Goal: Task Accomplishment & Management: Complete application form

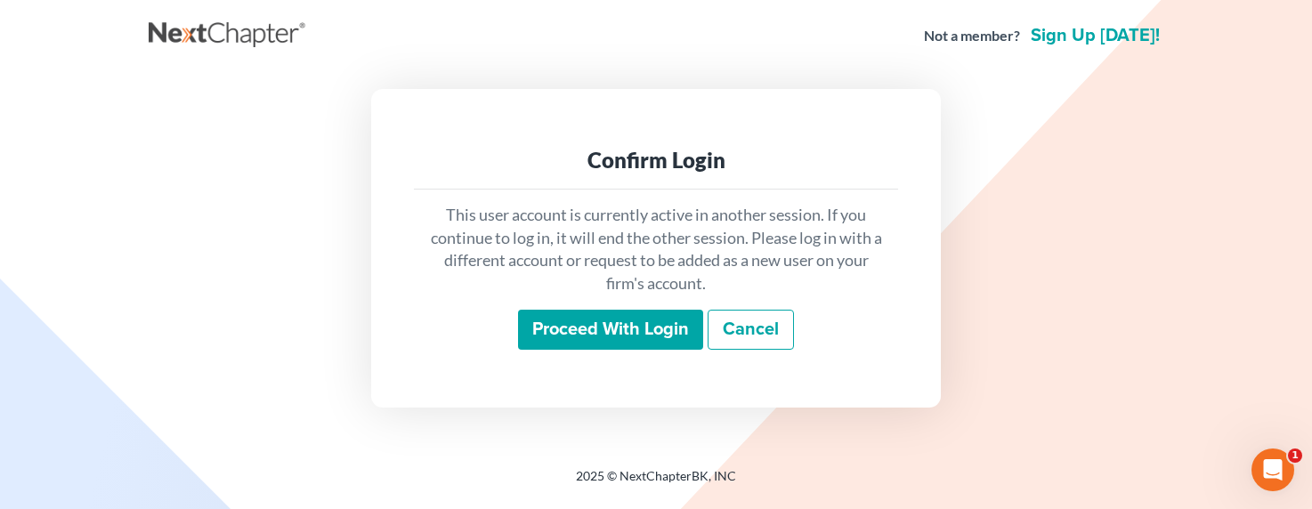
click at [658, 328] on input "Proceed with login" at bounding box center [610, 330] width 185 height 41
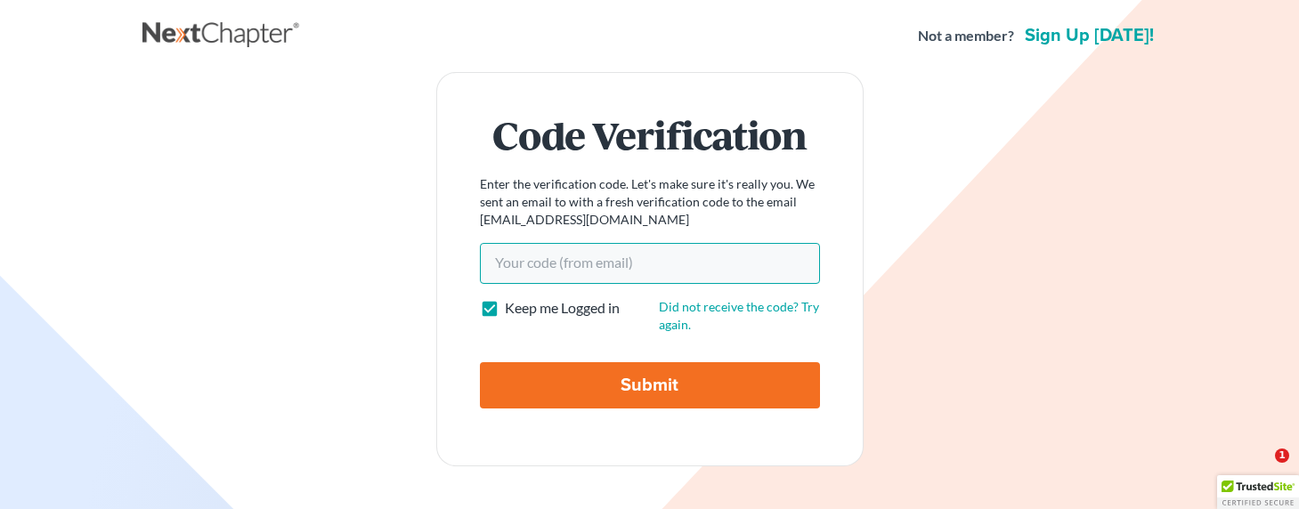
click at [552, 271] on input "Your code(from email)" at bounding box center [650, 263] width 340 height 41
paste input "16632f"
type input "16632f"
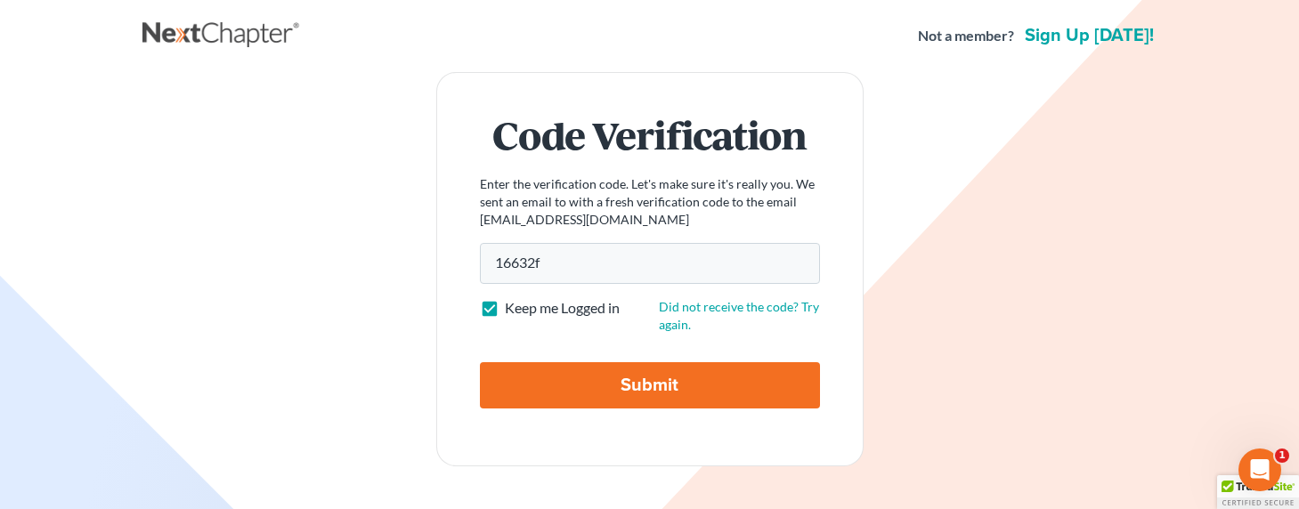
click at [581, 388] on input "Submit" at bounding box center [650, 385] width 340 height 46
type input "Thinking..."
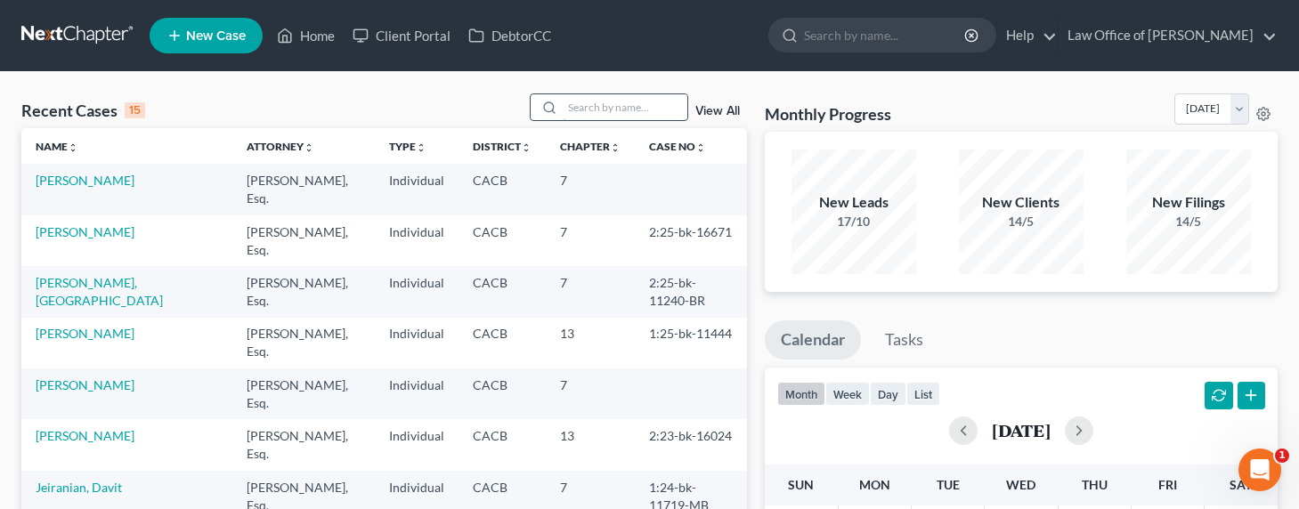
click at [640, 103] on input "search" at bounding box center [624, 107] width 125 height 26
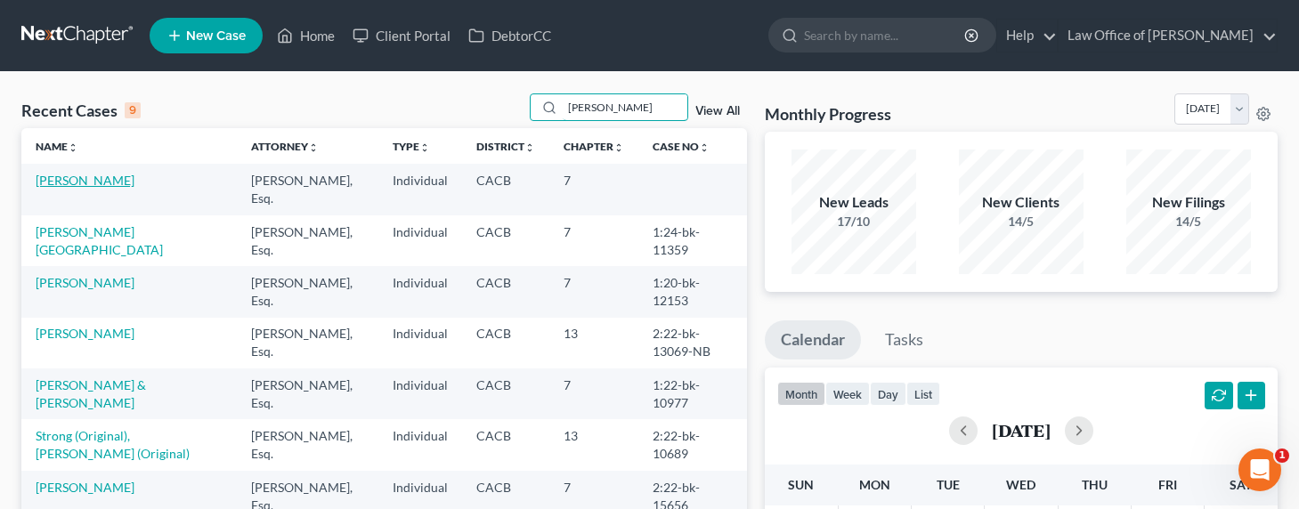
type input "georg"
click at [100, 180] on link "[PERSON_NAME]" at bounding box center [85, 180] width 99 height 15
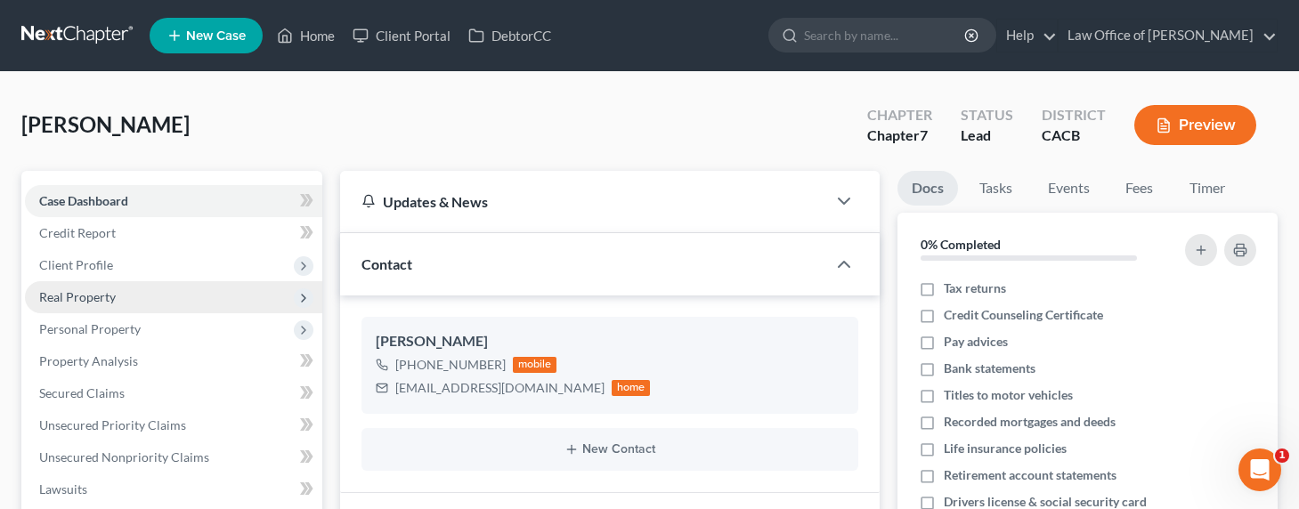
click at [85, 296] on span "Real Property" at bounding box center [77, 296] width 77 height 15
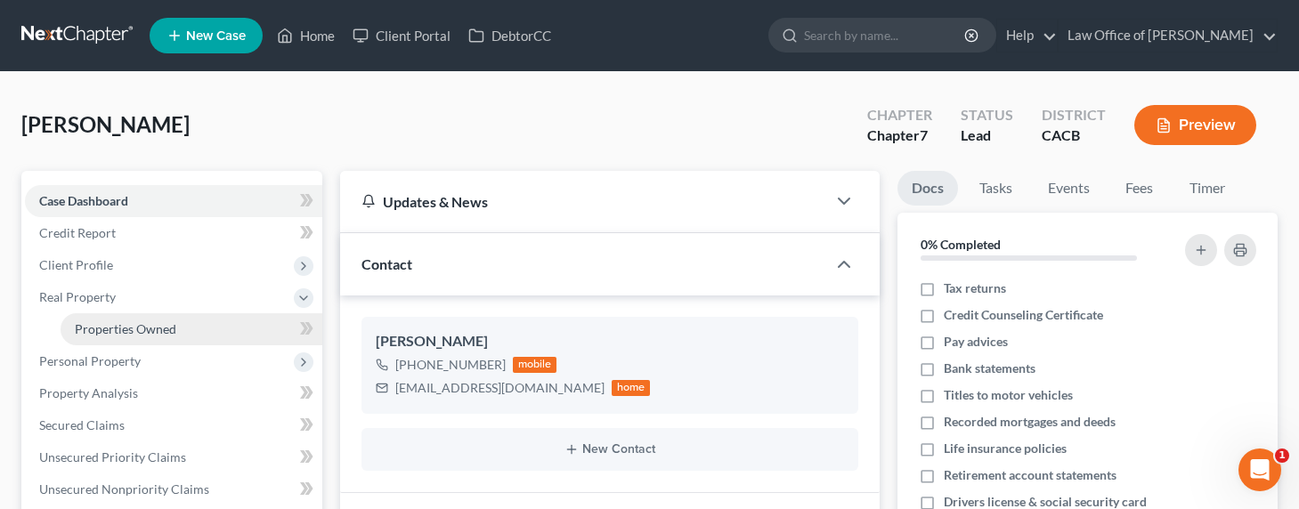
click at [124, 329] on span "Properties Owned" at bounding box center [125, 328] width 101 height 15
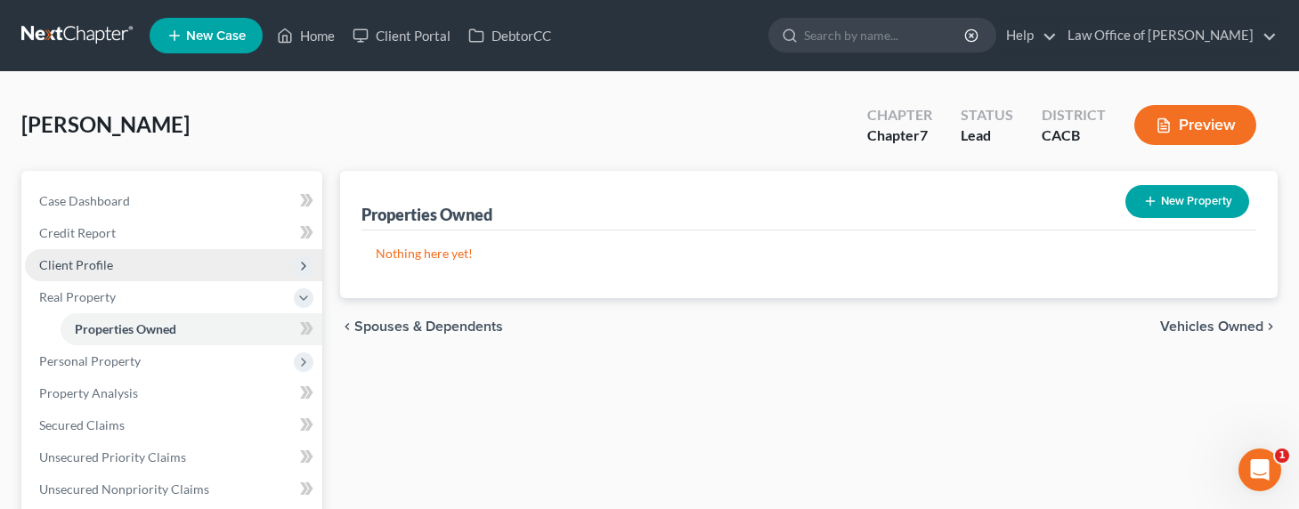
click at [67, 273] on span "Client Profile" at bounding box center [173, 265] width 297 height 32
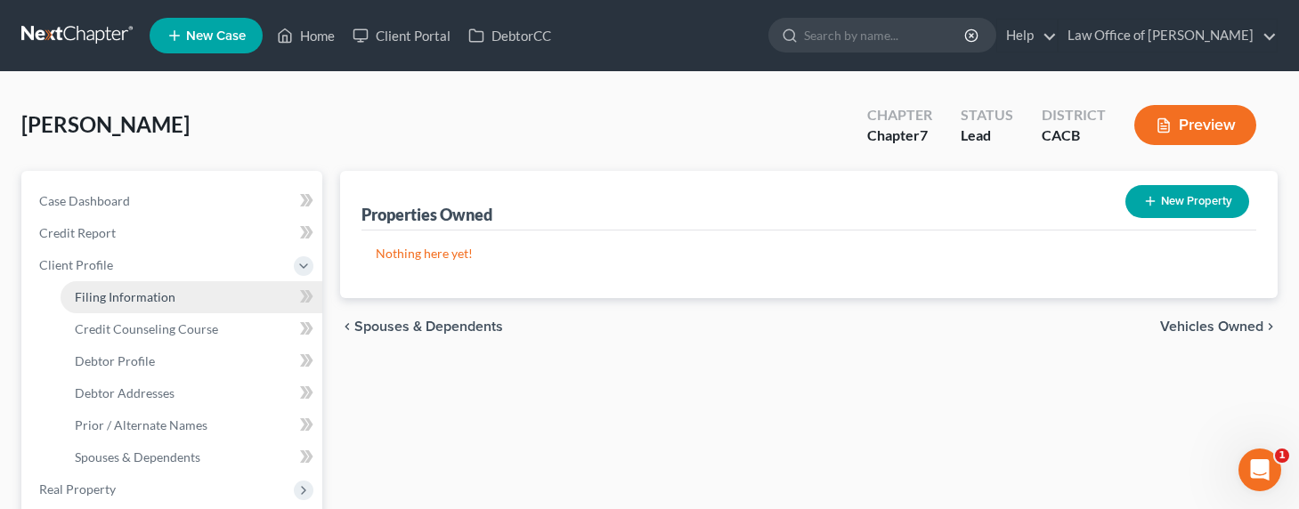
click at [106, 304] on link "Filing Information" at bounding box center [192, 297] width 262 height 32
select select "1"
select select "0"
select select "4"
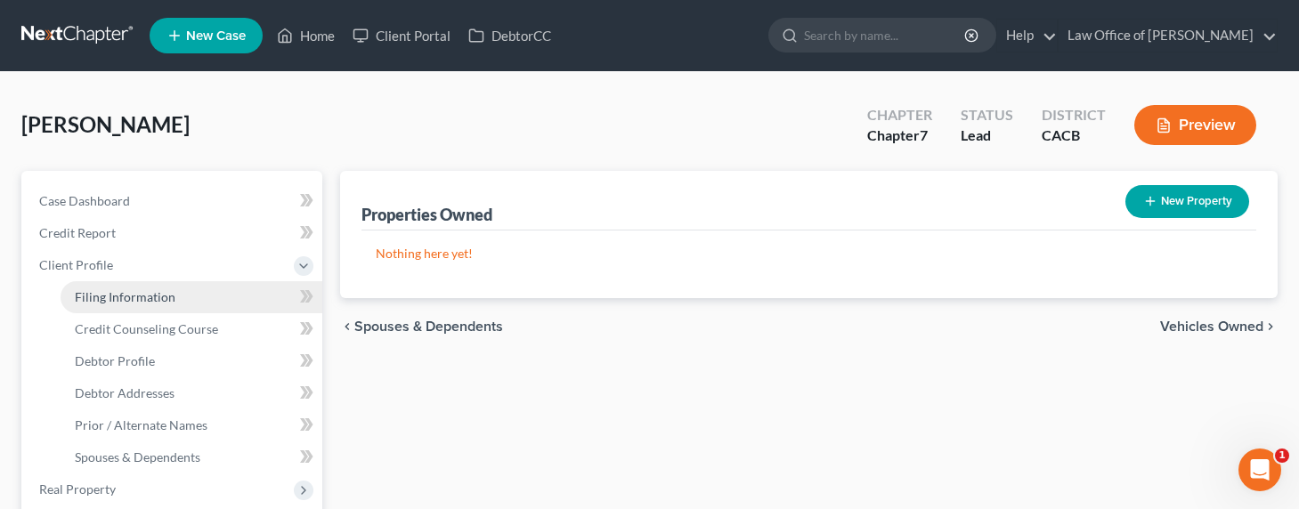
select select "0"
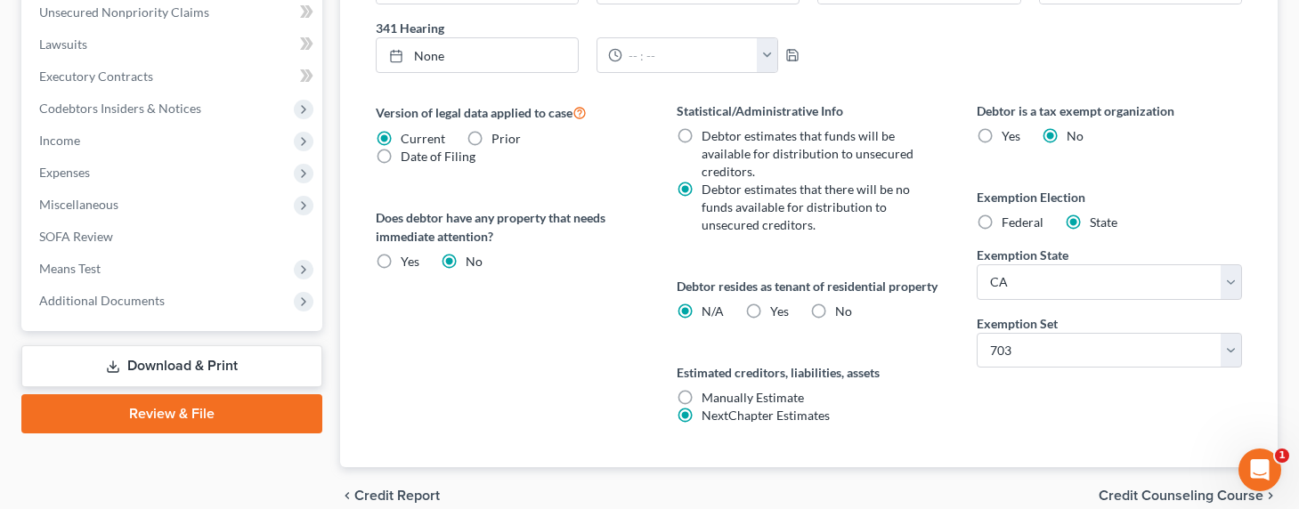
scroll to position [655, 0]
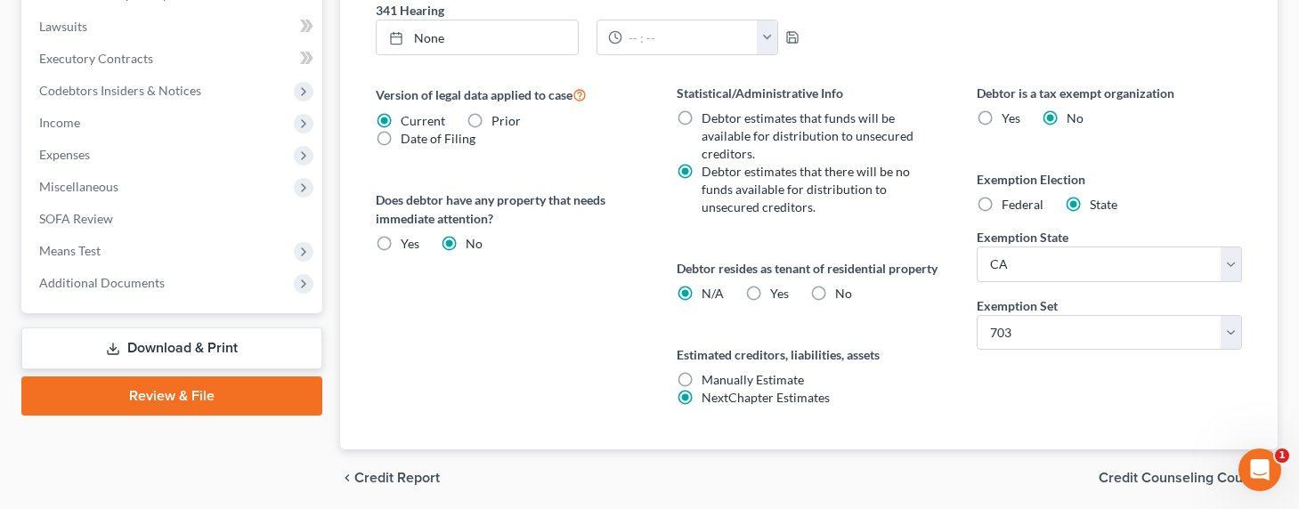
click at [770, 294] on label "Yes Yes" at bounding box center [779, 294] width 19 height 18
click at [777, 294] on input "Yes Yes" at bounding box center [783, 291] width 12 height 12
radio input "true"
radio input "false"
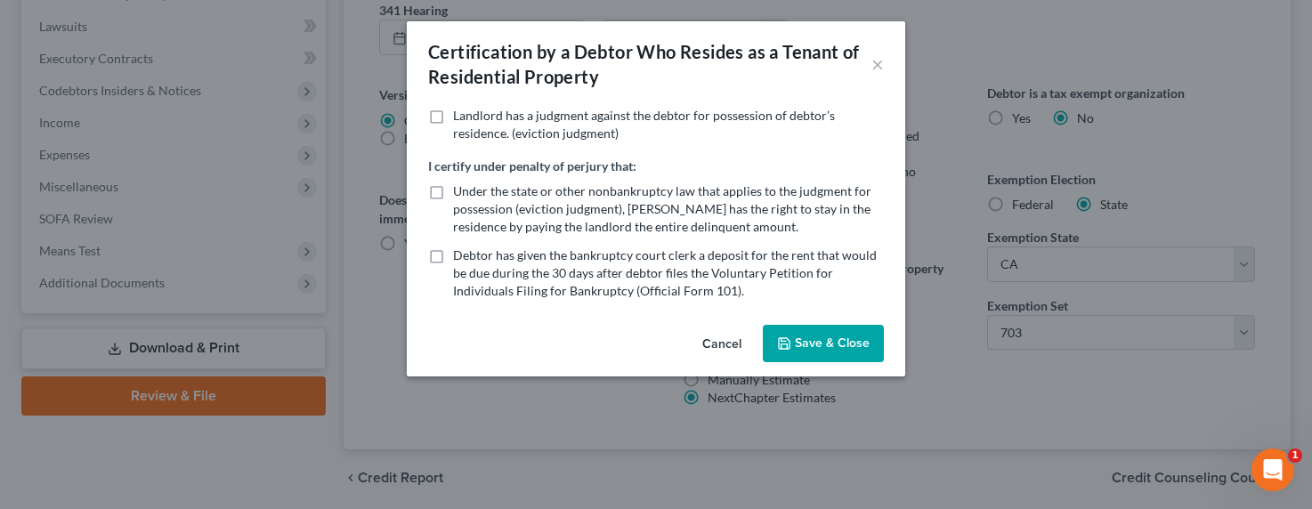
click at [805, 342] on button "Save & Close" at bounding box center [823, 343] width 121 height 37
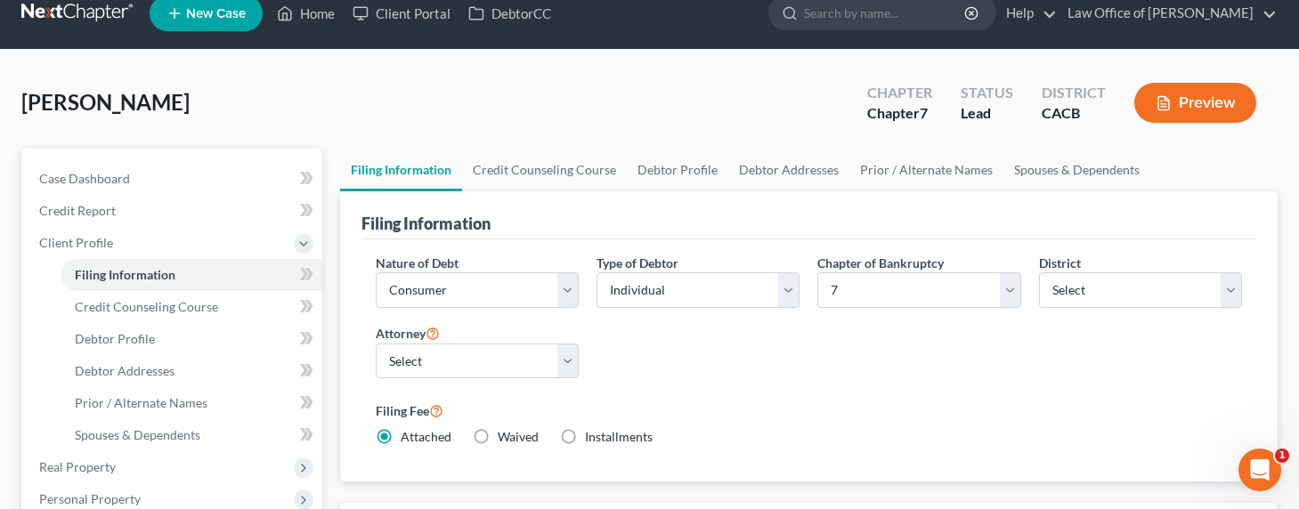
scroll to position [0, 0]
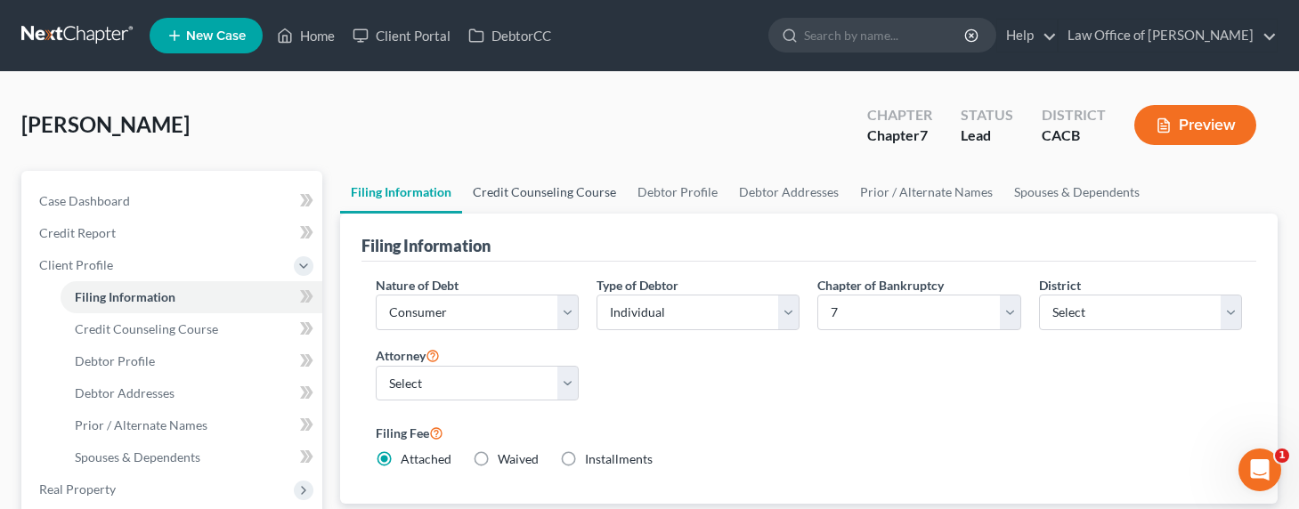
click at [522, 202] on link "Credit Counseling Course" at bounding box center [544, 192] width 165 height 43
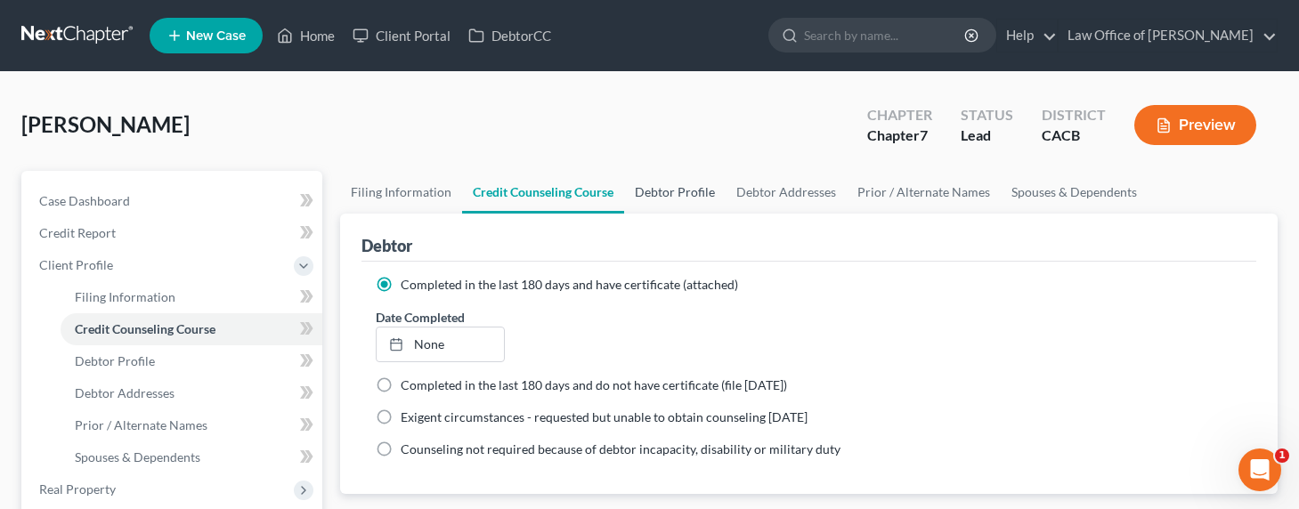
click at [660, 204] on link "Debtor Profile" at bounding box center [674, 192] width 101 height 43
select select "0"
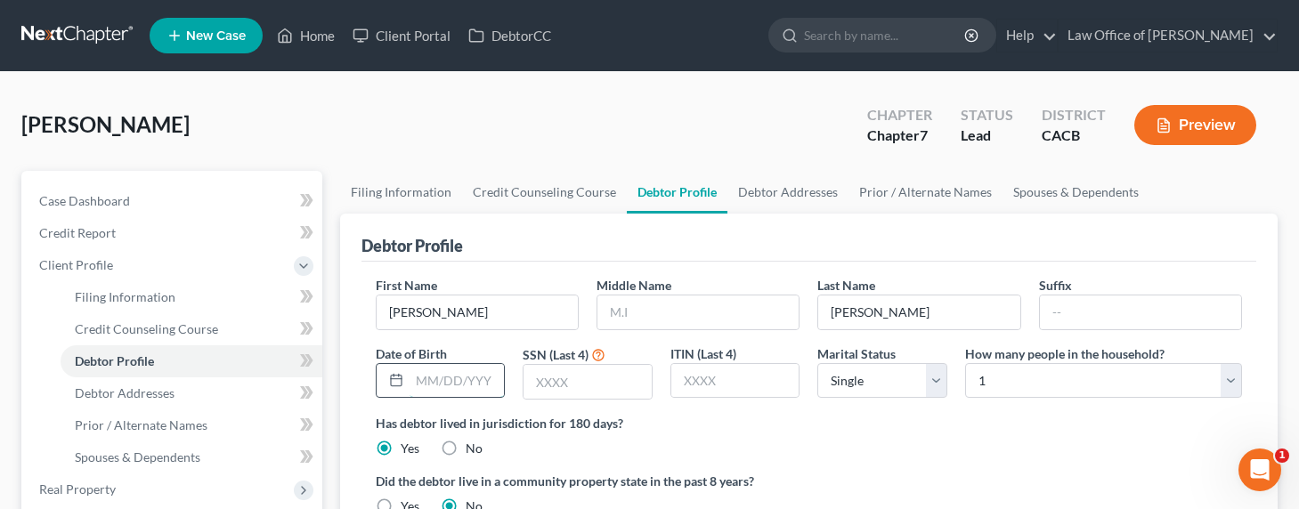
click at [449, 381] on input "text" at bounding box center [456, 381] width 95 height 34
type input "04/30/1970"
type input "7152"
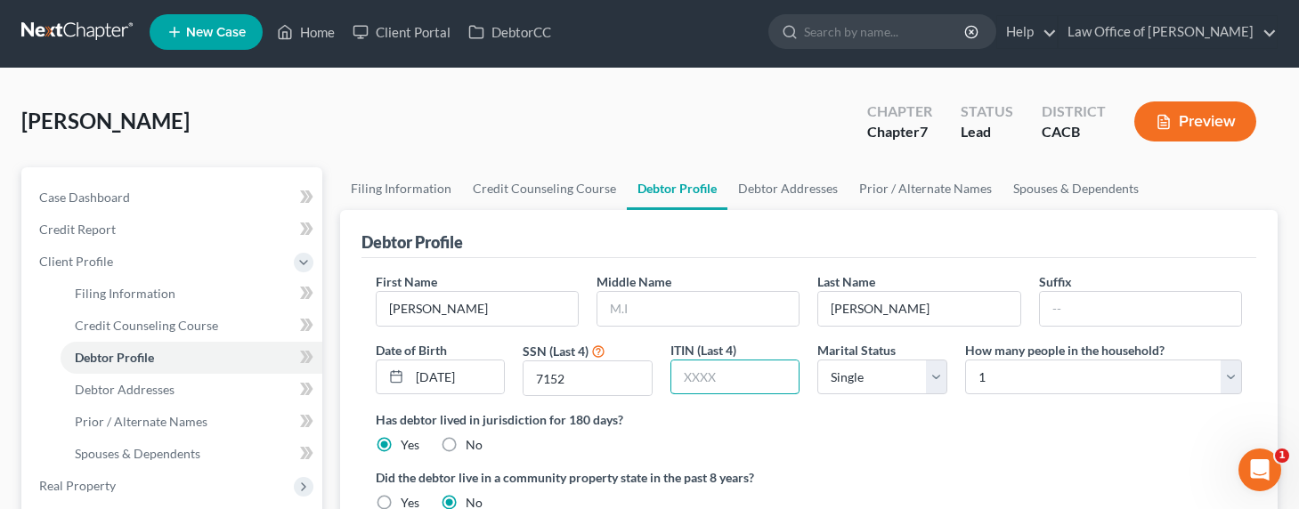
scroll to position [166, 0]
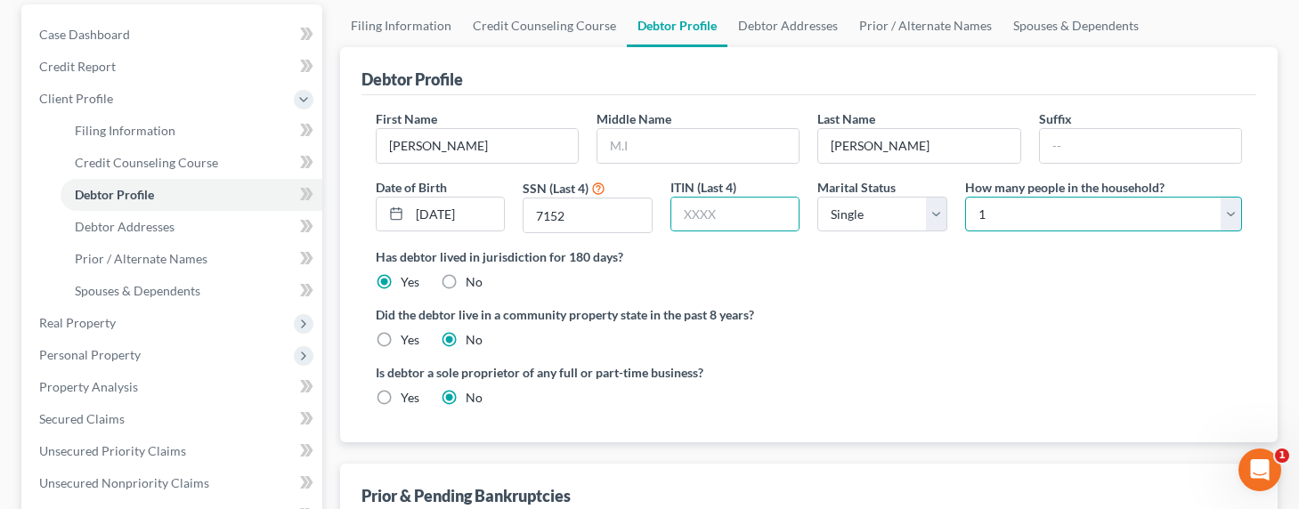
click at [1085, 214] on select "Select 1 2 3 4 5 6 7 8 9 10 11 12 13 14 15 16 17 18 19 20" at bounding box center [1103, 215] width 277 height 36
select select "1"
click at [965, 197] on select "Select 1 2 3 4 5 6 7 8 9 10 11 12 13 14 15 16 17 18 19 20" at bounding box center [1103, 215] width 277 height 36
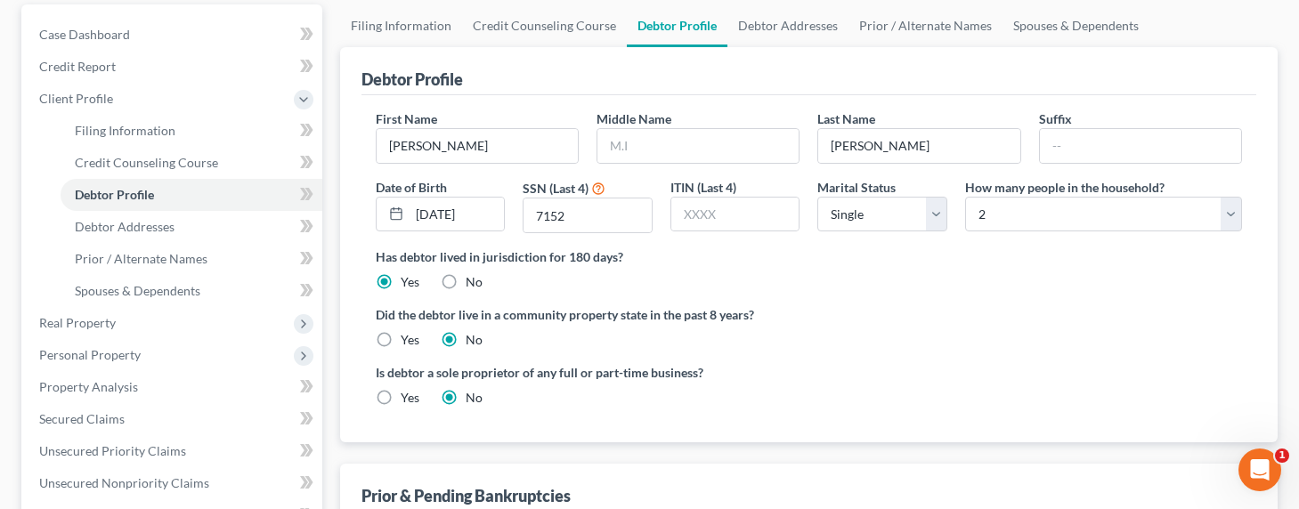
click at [404, 344] on label "Yes" at bounding box center [410, 340] width 19 height 18
click at [408, 343] on input "Yes" at bounding box center [414, 337] width 12 height 12
radio input "true"
radio input "false"
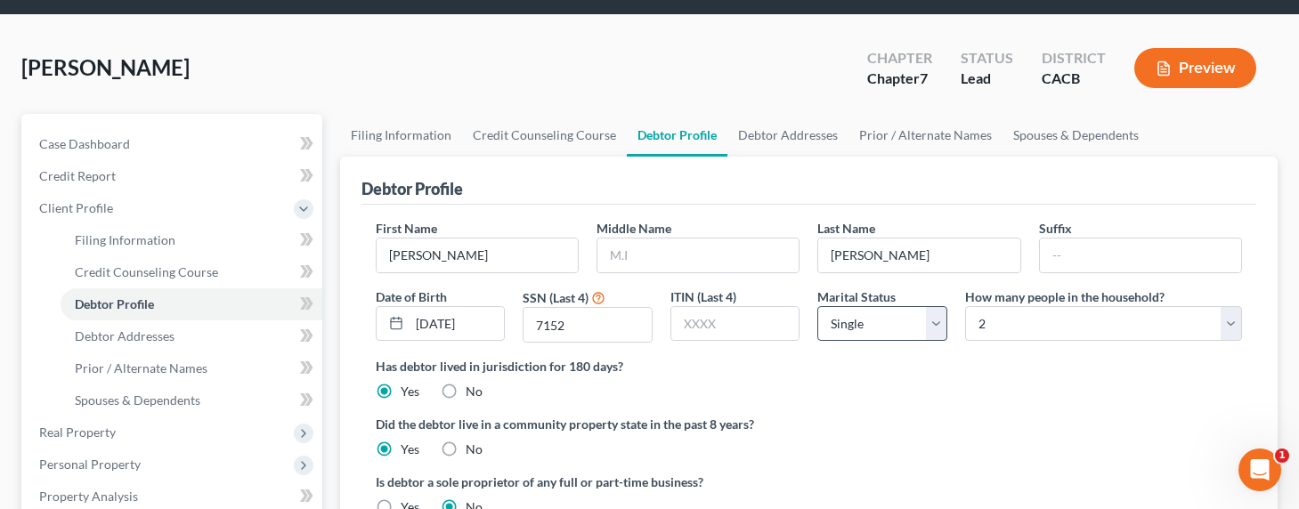
scroll to position [0, 0]
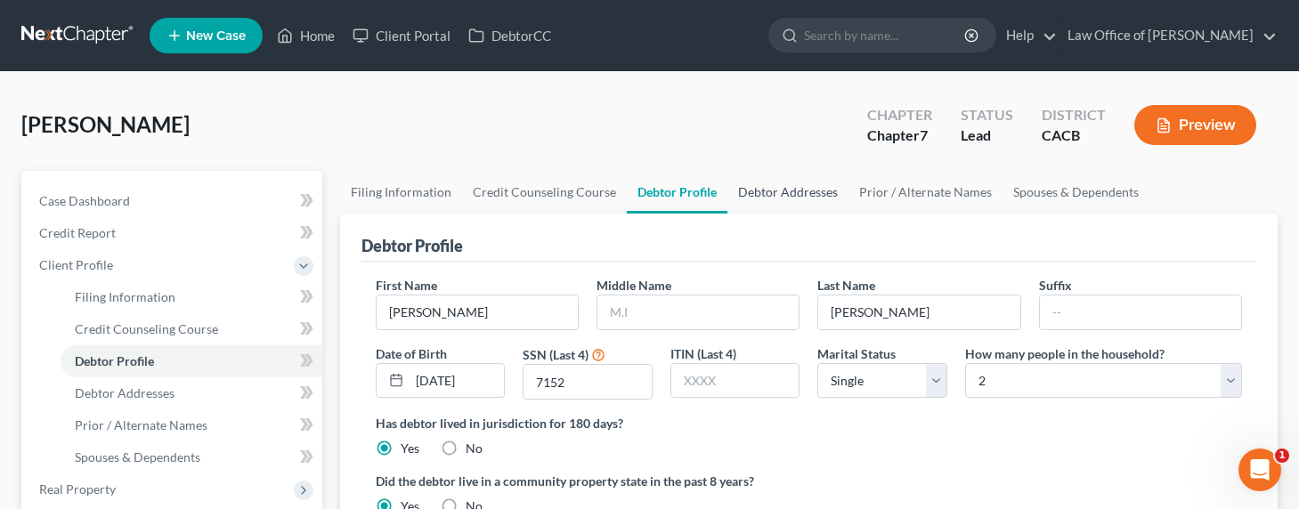
click at [797, 183] on link "Debtor Addresses" at bounding box center [787, 192] width 121 height 43
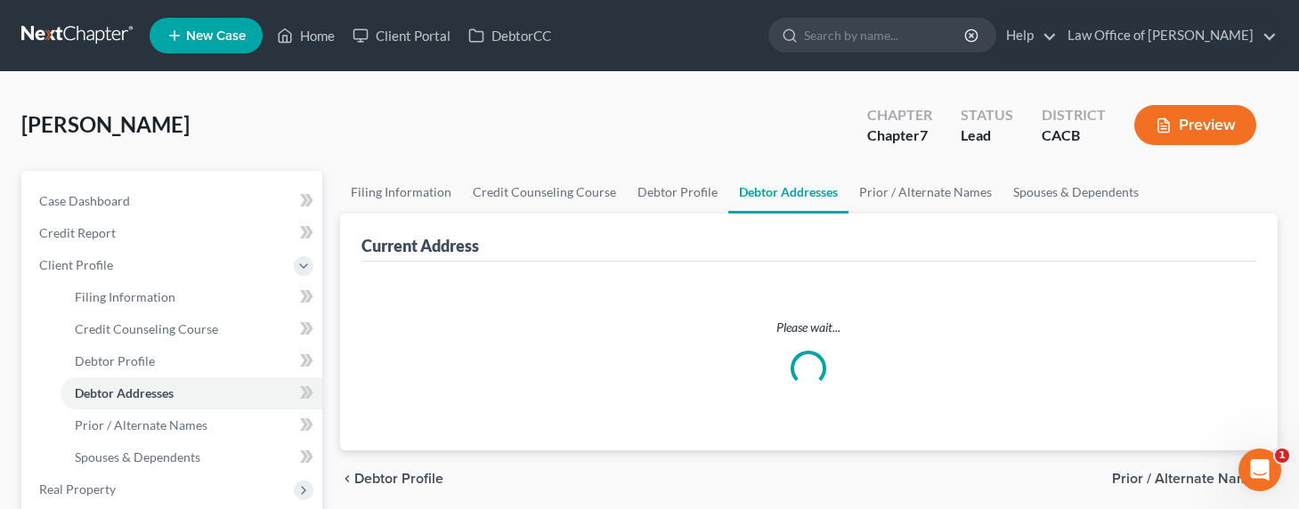
select select "0"
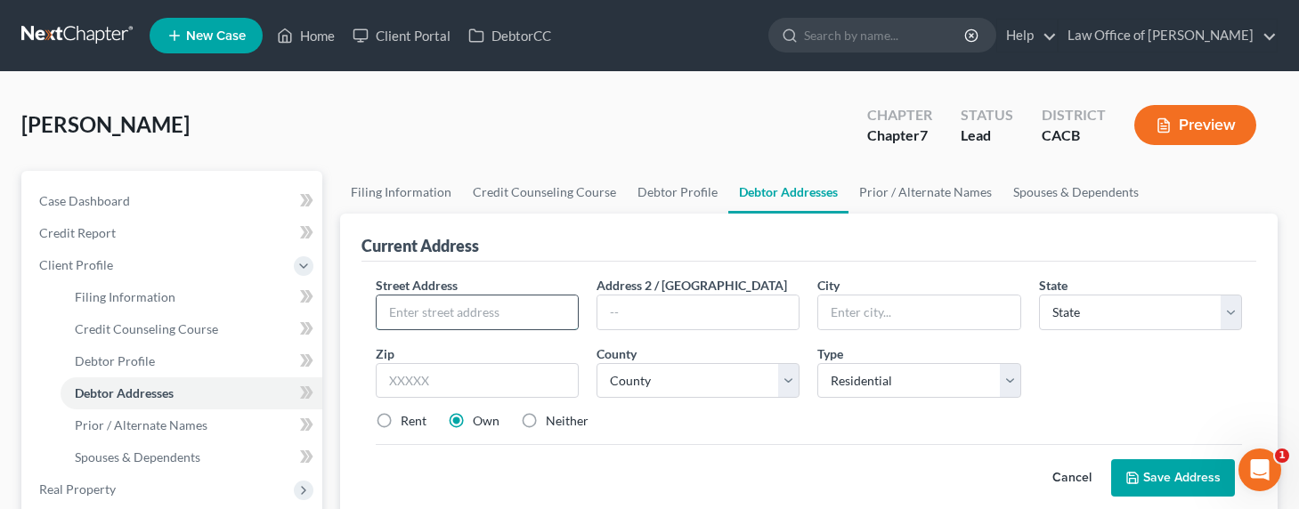
click at [473, 303] on input "text" at bounding box center [476, 312] width 201 height 34
type input "11340 1/2 Hatteras St."
type input "91601"
type input "North Hollywood"
select select "4"
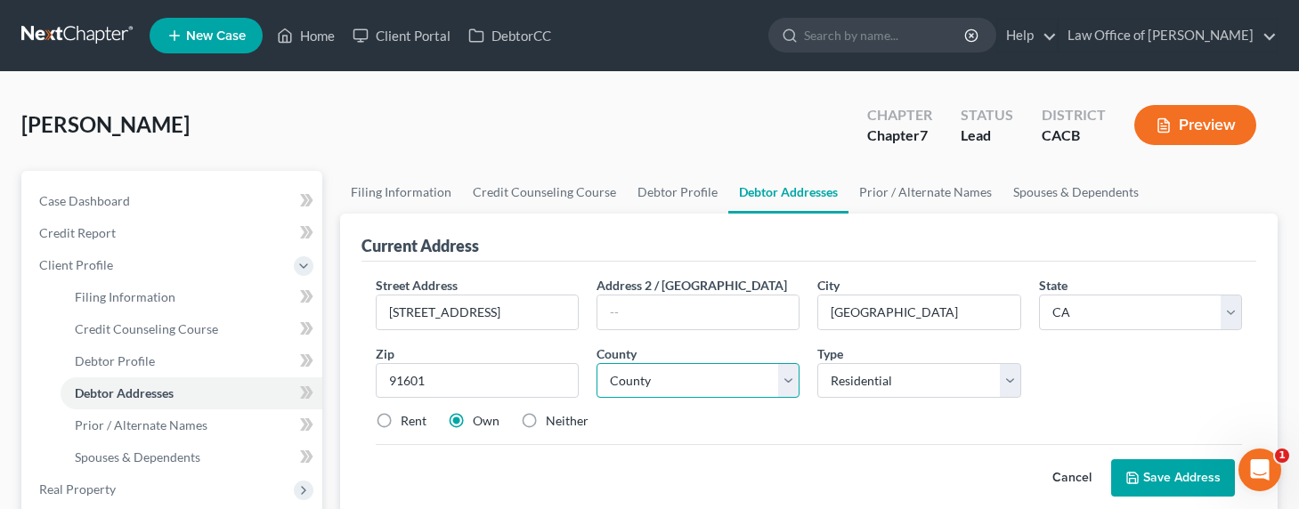
click at [701, 394] on select "County" at bounding box center [697, 381] width 203 height 36
select select "18"
click at [596, 363] on select "County Alameda County Alpine County Amador County Butte County Calaveras County…" at bounding box center [697, 381] width 203 height 36
click at [401, 423] on label "Rent" at bounding box center [414, 421] width 26 height 18
click at [408, 423] on input "Rent" at bounding box center [414, 418] width 12 height 12
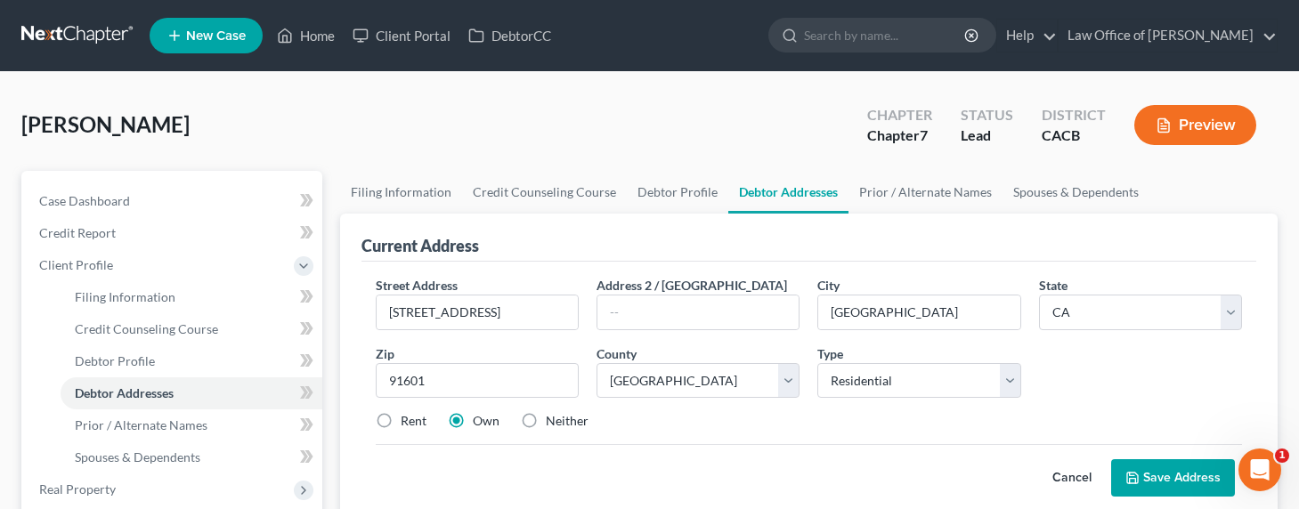
radio input "true"
click at [849, 192] on link "Prior / Alternate Names" at bounding box center [925, 192] width 154 height 43
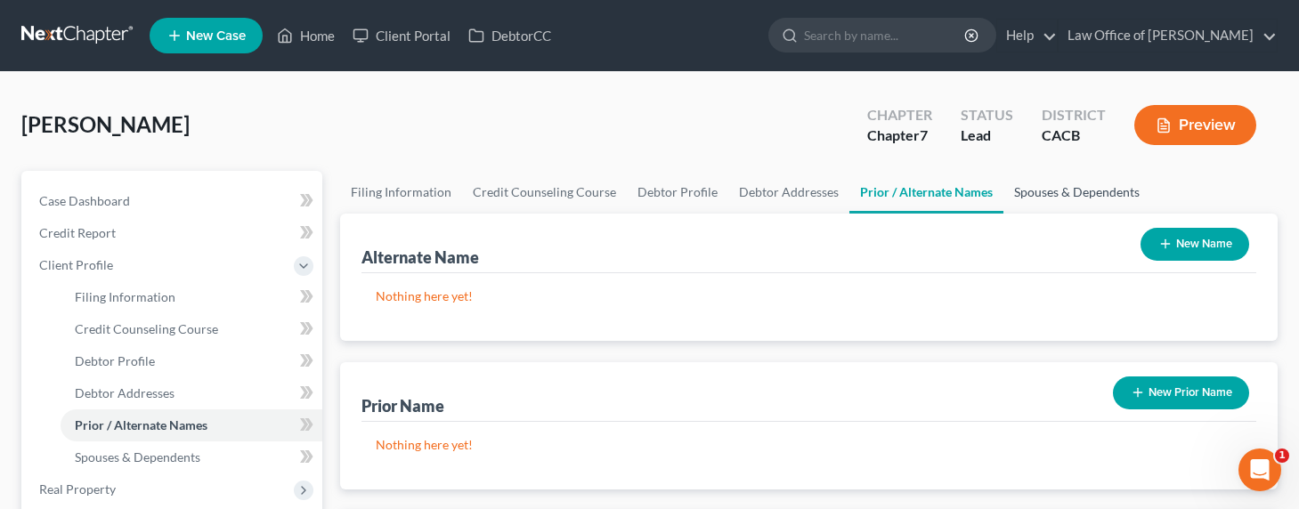
click at [1043, 187] on link "Spouses & Dependents" at bounding box center [1076, 192] width 147 height 43
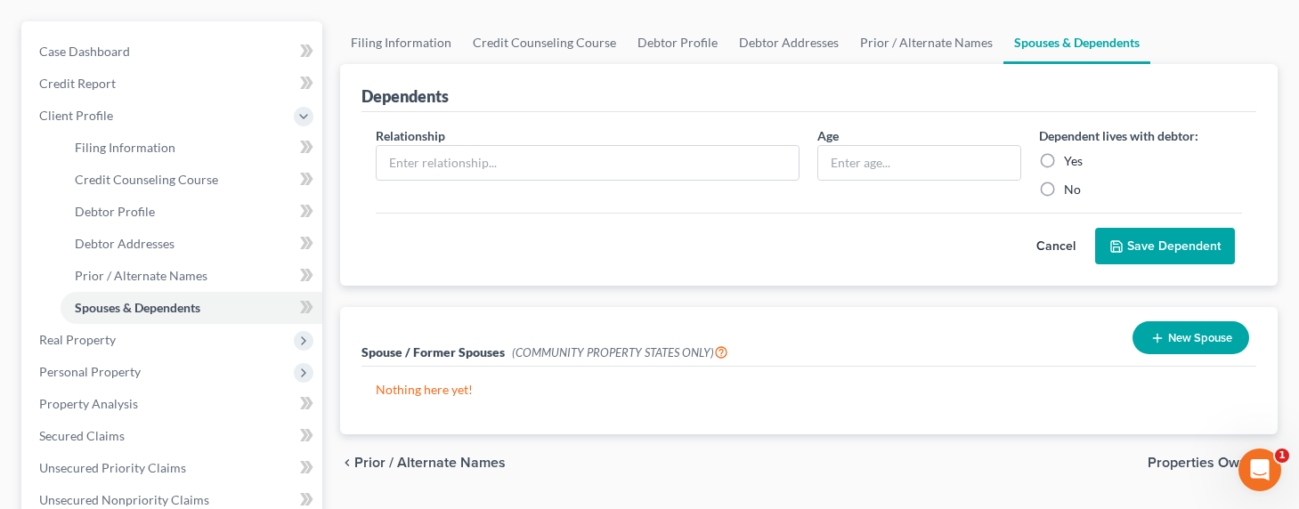
scroll to position [181, 0]
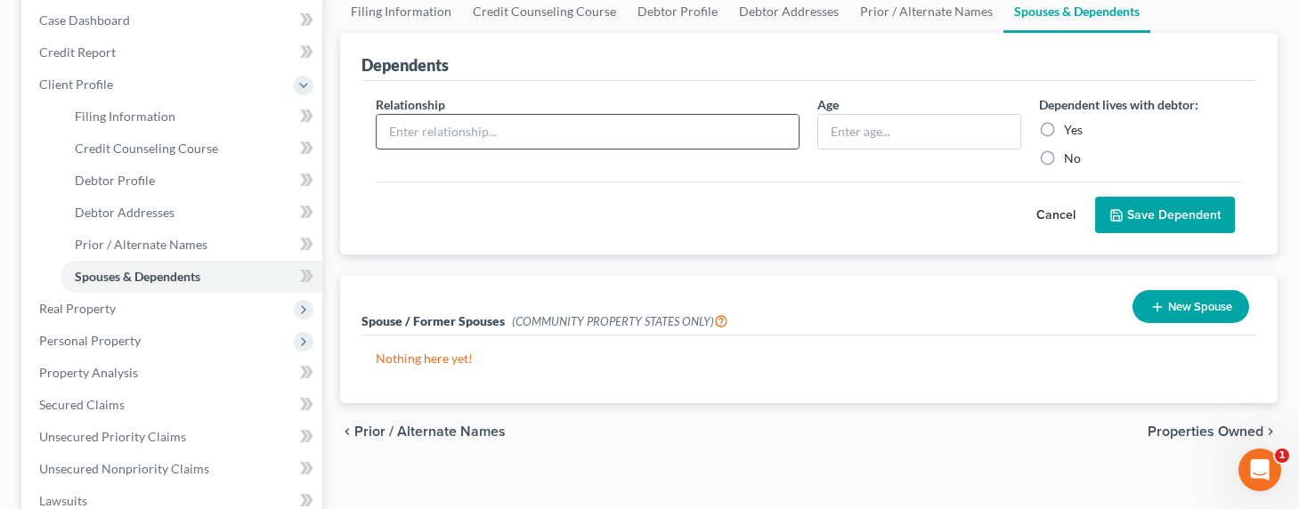
click at [521, 127] on input "text" at bounding box center [587, 132] width 423 height 34
type input "Son"
drag, startPoint x: 864, startPoint y: 132, endPoint x: 812, endPoint y: 132, distance: 52.5
click at [812, 132] on div "Age 34" at bounding box center [918, 131] width 221 height 72
type input "34"
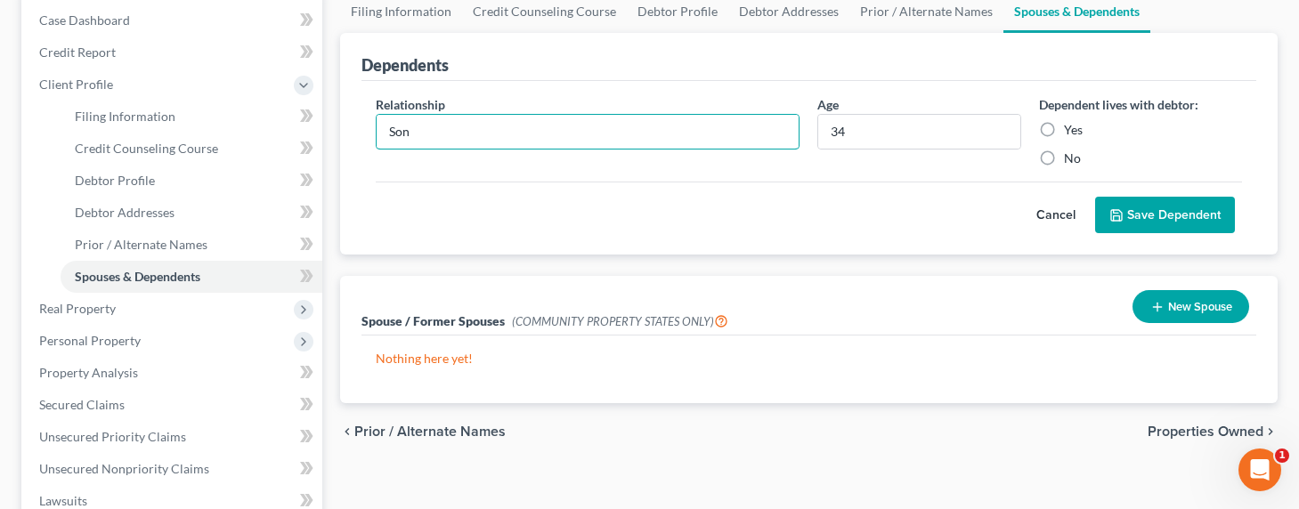
drag, startPoint x: 473, startPoint y: 135, endPoint x: 366, endPoint y: 135, distance: 106.8
click at [367, 135] on div "Relationship * Son" at bounding box center [588, 131] width 442 height 72
type input "Daughter"
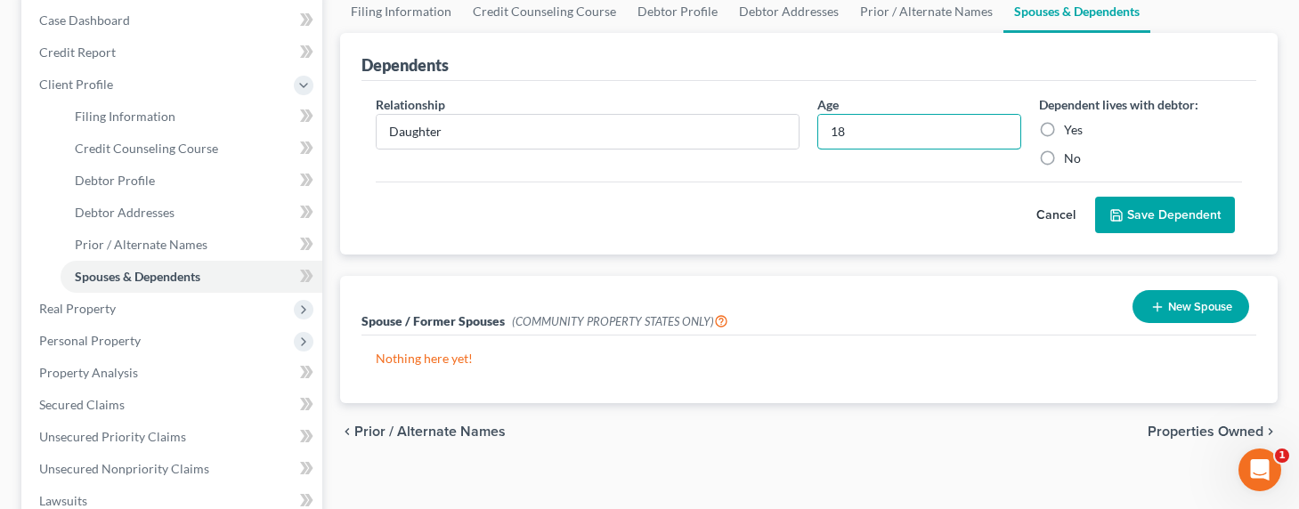
type input "18"
click at [1064, 129] on label "Yes" at bounding box center [1073, 130] width 19 height 18
click at [1071, 129] on input "Yes" at bounding box center [1077, 127] width 12 height 12
radio input "true"
click at [1145, 214] on button "Save Dependent" at bounding box center [1165, 215] width 140 height 37
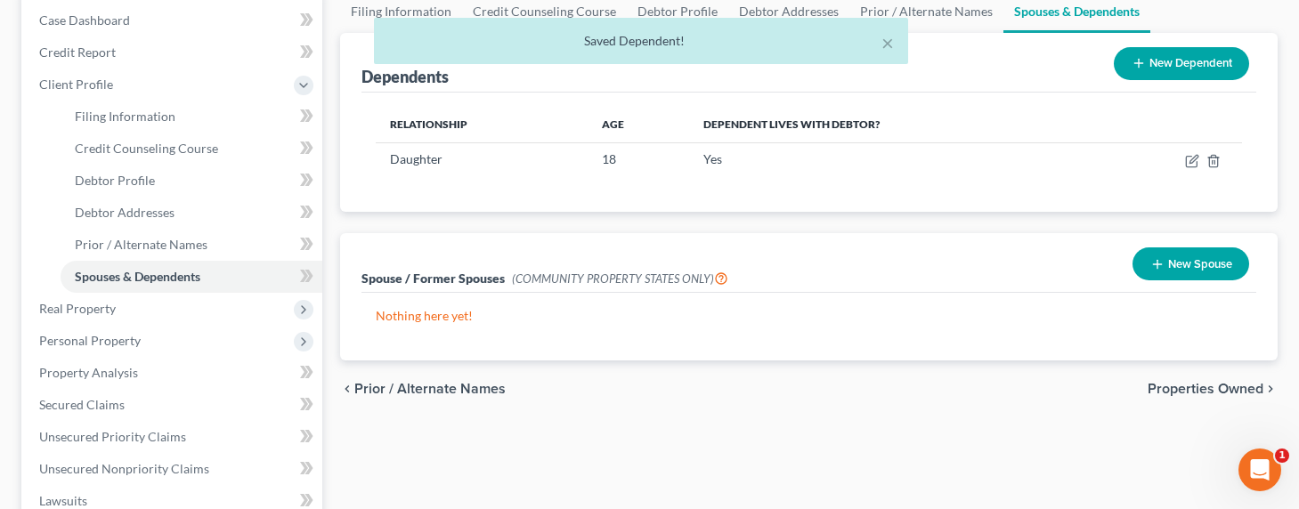
click at [1166, 52] on div "× Saved Dependent!" at bounding box center [640, 45] width 1299 height 55
click at [1166, 66] on div "× Saved Dependent!" at bounding box center [640, 45] width 1299 height 55
click at [1123, 63] on div "× Saved Dependent!" at bounding box center [640, 45] width 1299 height 55
click at [882, 44] on button "×" at bounding box center [887, 42] width 12 height 21
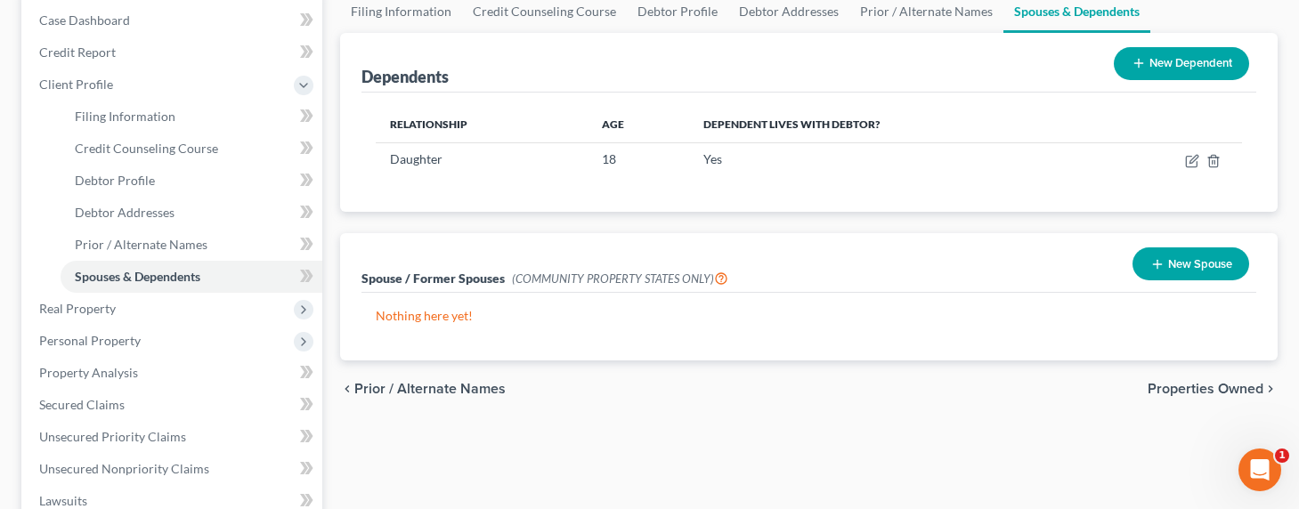
click at [1169, 57] on button "New Dependent" at bounding box center [1180, 63] width 135 height 33
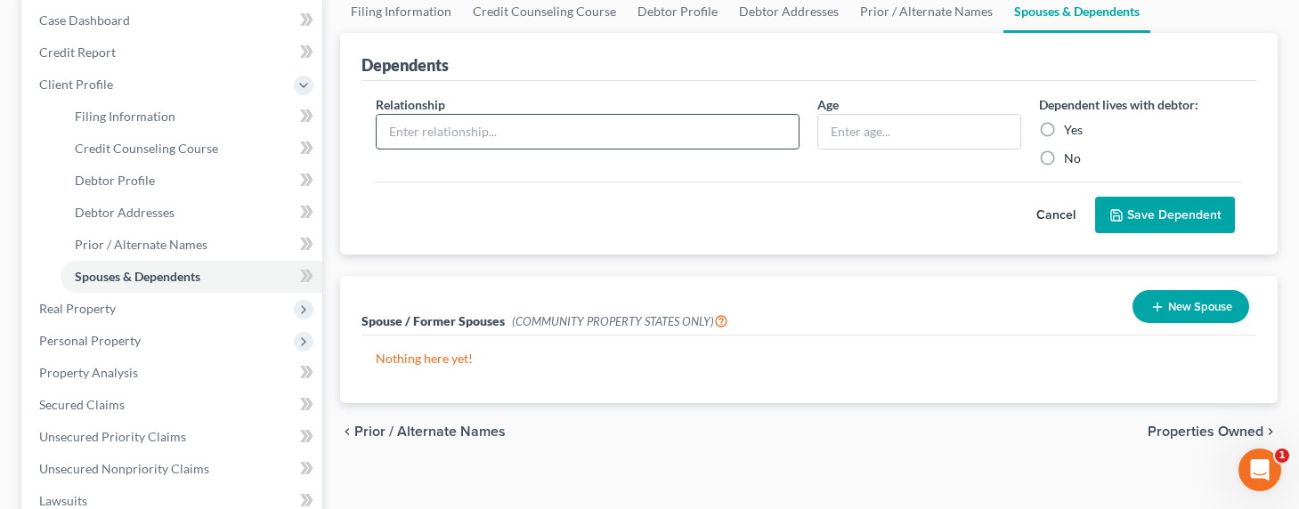
click at [639, 117] on input "text" at bounding box center [587, 132] width 423 height 34
type input "Daughter"
type input "19"
click at [1064, 134] on label "Yes" at bounding box center [1073, 130] width 19 height 18
click at [1071, 133] on input "Yes" at bounding box center [1077, 127] width 12 height 12
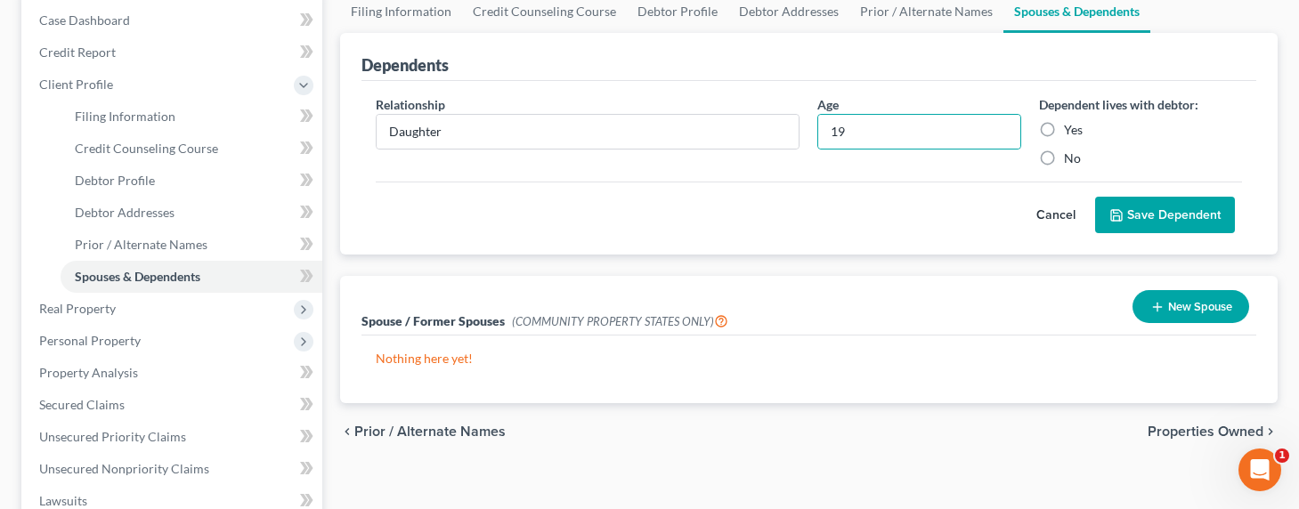
radio input "true"
click at [1173, 206] on button "Save Dependent" at bounding box center [1165, 215] width 140 height 37
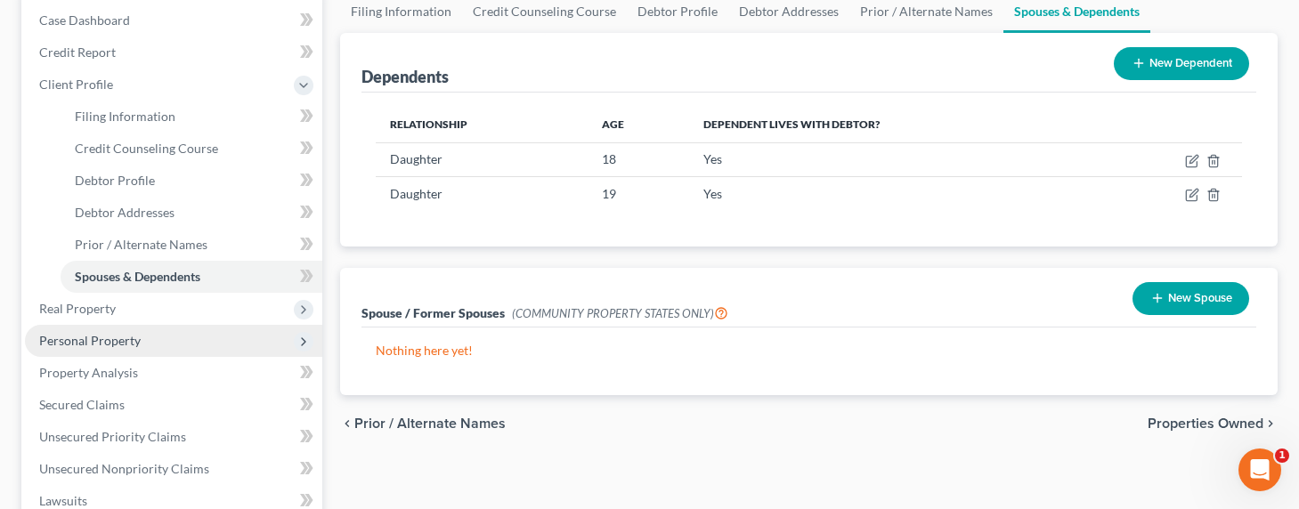
click at [96, 340] on span "Personal Property" at bounding box center [89, 340] width 101 height 15
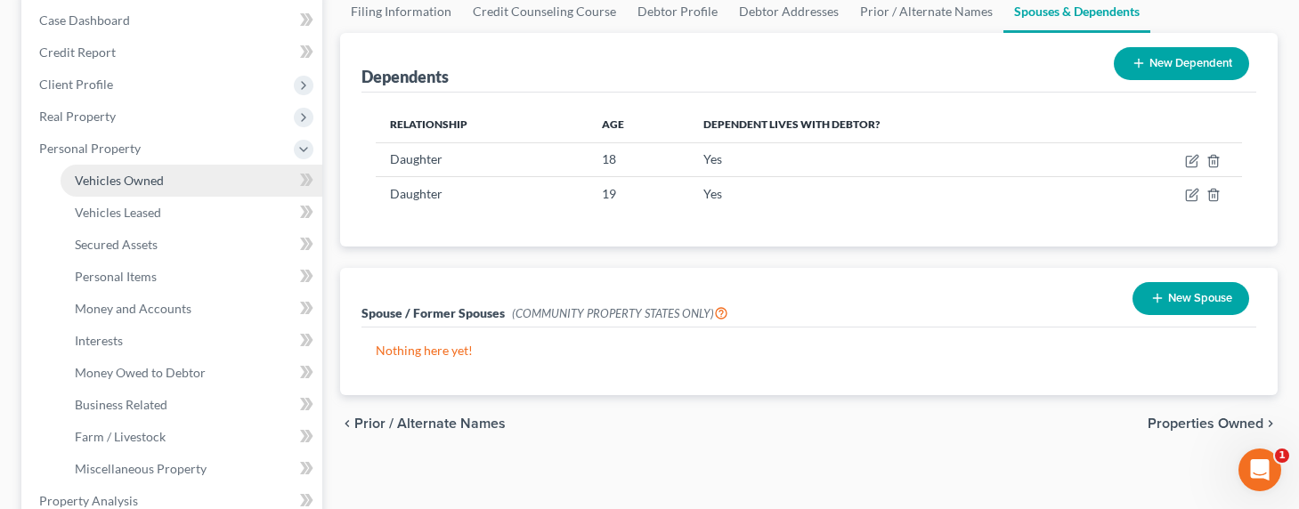
click at [101, 175] on span "Vehicles Owned" at bounding box center [119, 180] width 89 height 15
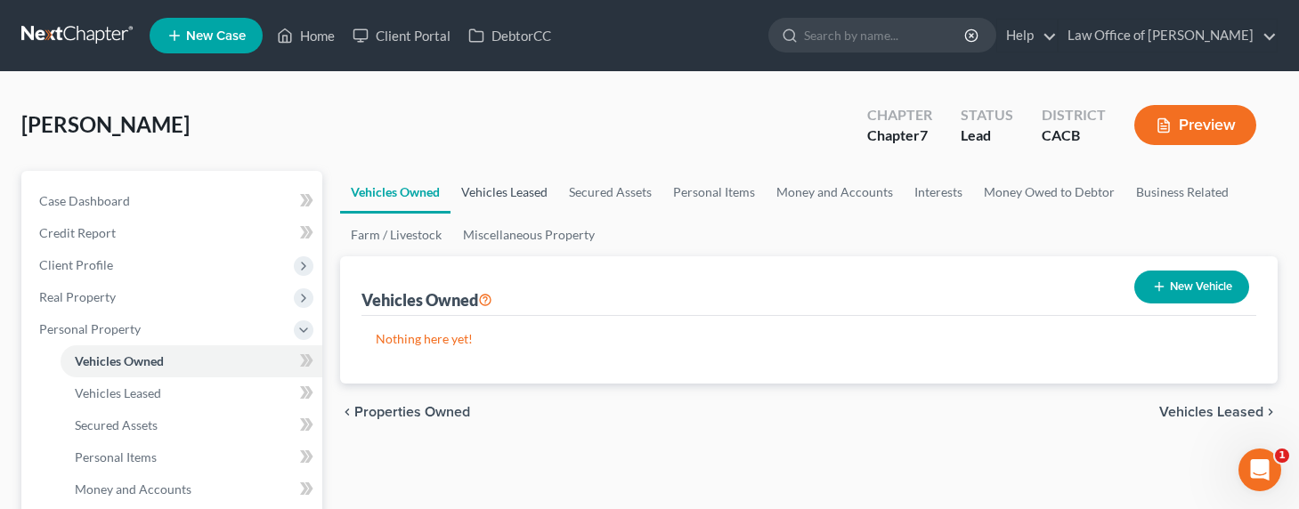
click at [508, 200] on link "Vehicles Leased" at bounding box center [504, 192] width 108 height 43
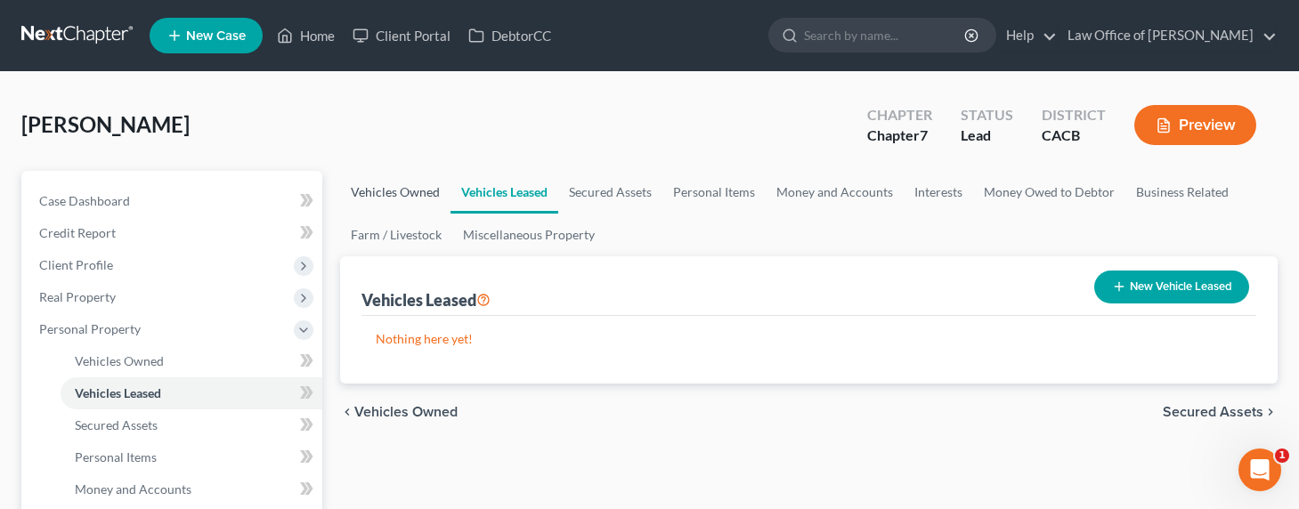
click at [419, 196] on link "Vehicles Owned" at bounding box center [395, 192] width 110 height 43
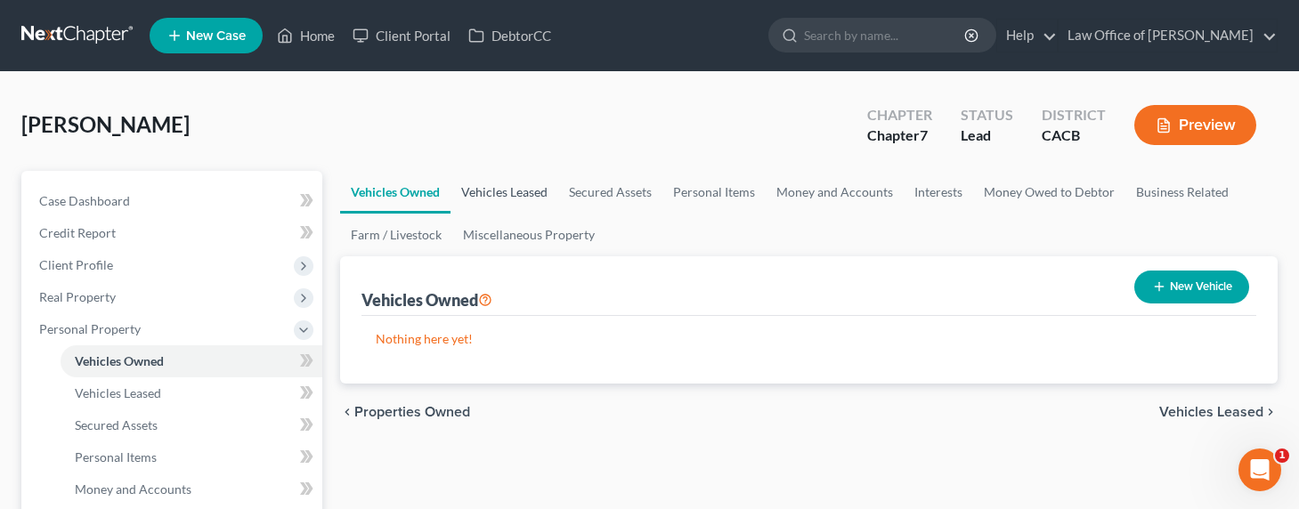
click at [503, 199] on link "Vehicles Leased" at bounding box center [504, 192] width 108 height 43
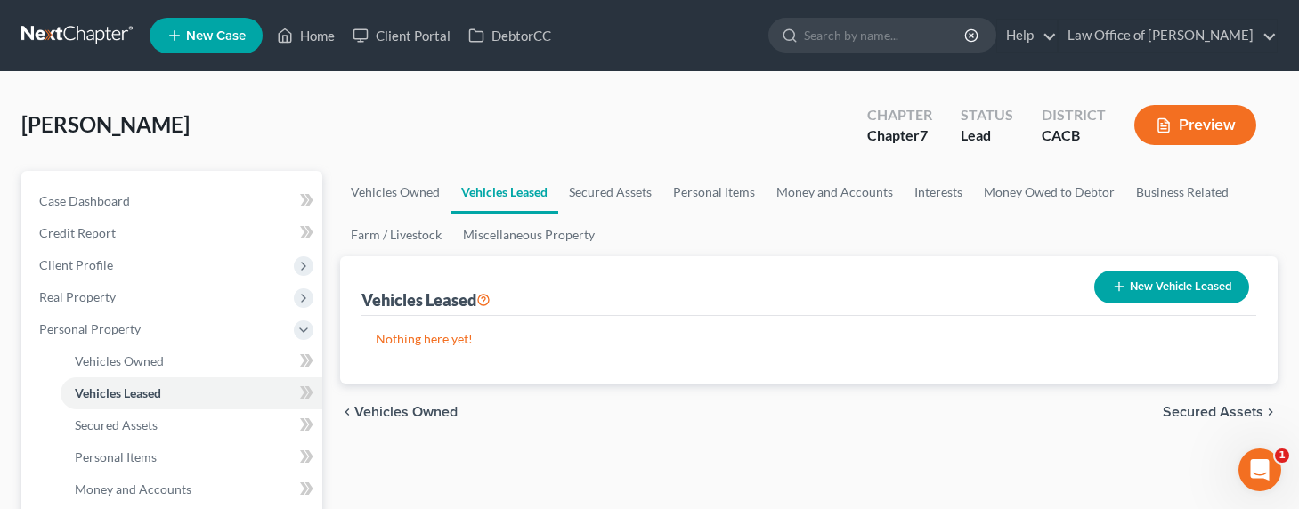
click at [1186, 279] on button "New Vehicle Leased" at bounding box center [1171, 287] width 155 height 33
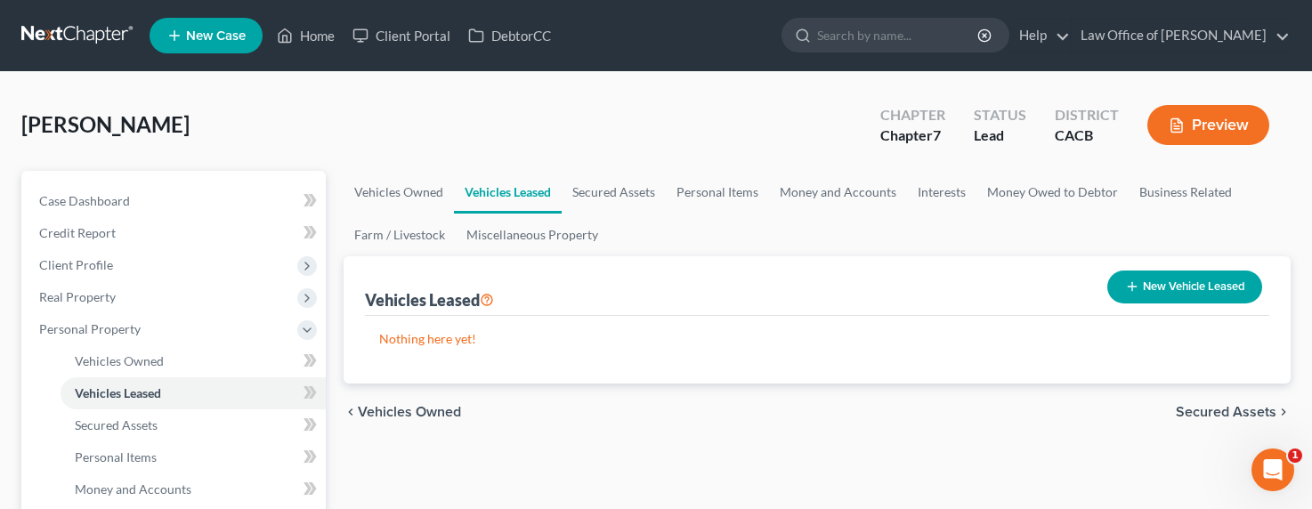
select select "0"
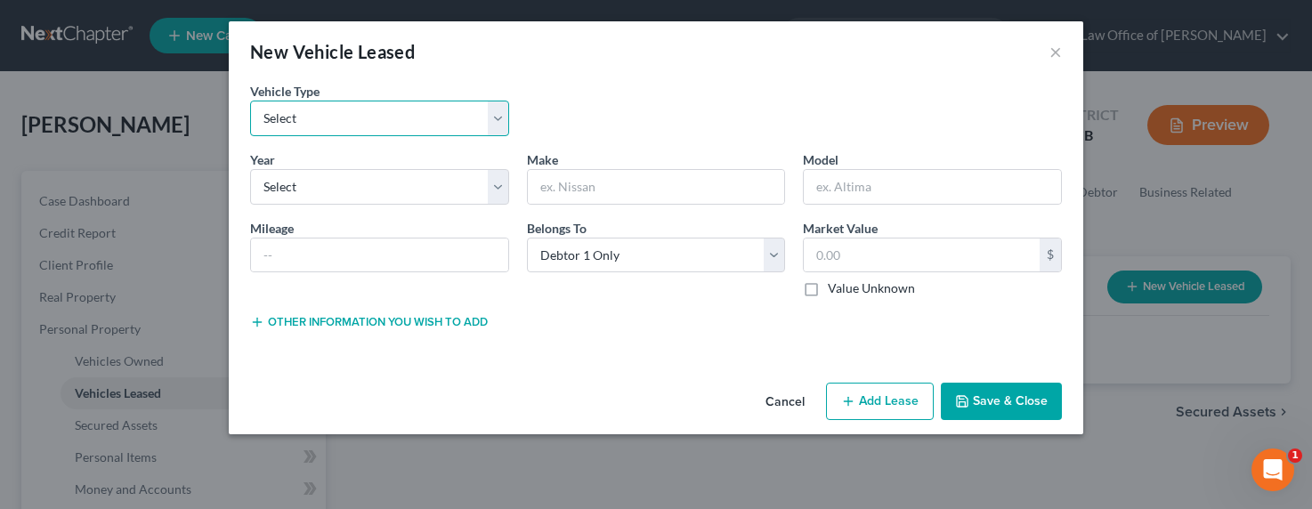
click at [354, 113] on select "Select Automobile Truck Trailer Watercraft Aircraft Motor Home Atv Other Vehicle" at bounding box center [379, 119] width 259 height 36
select select "0"
click at [250, 101] on select "Select Automobile Truck Trailer Watercraft Aircraft Motor Home Atv Other Vehicle" at bounding box center [379, 119] width 259 height 36
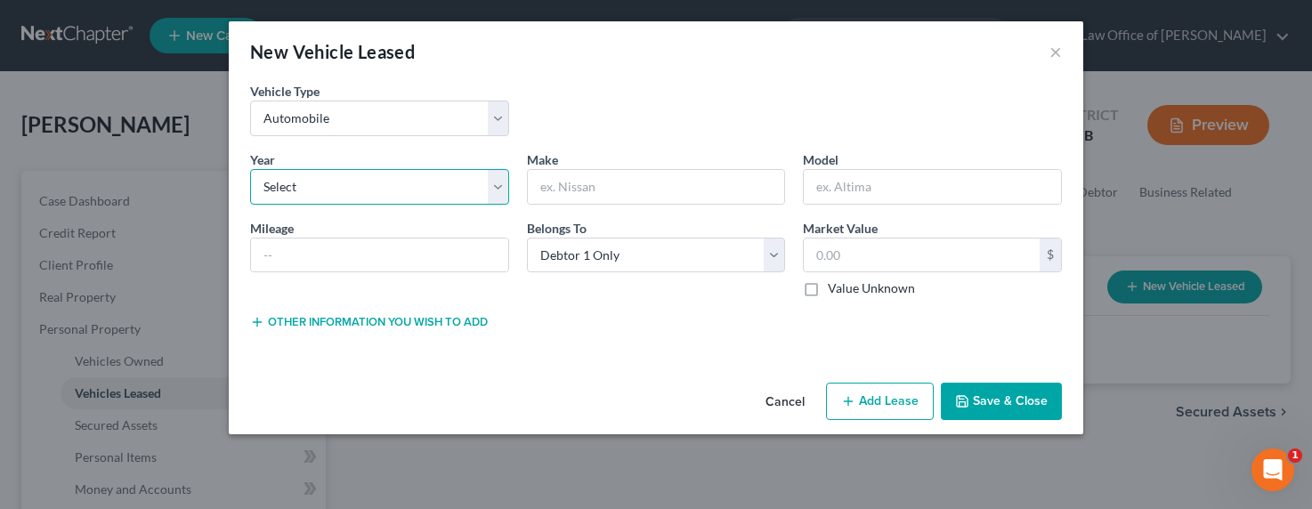
click at [346, 196] on select "Select 2026 2025 2024 2023 2022 2021 2020 2019 2018 2017 2016 2015 2014 2013 20…" at bounding box center [379, 187] width 259 height 36
select select "1"
click at [250, 169] on select "Select 2026 2025 2024 2023 2022 2021 2020 2019 2018 2017 2016 2015 2014 2013 20…" at bounding box center [379, 187] width 259 height 36
click at [584, 186] on input "text" at bounding box center [656, 187] width 257 height 34
click at [586, 185] on input "text" at bounding box center [656, 187] width 257 height 34
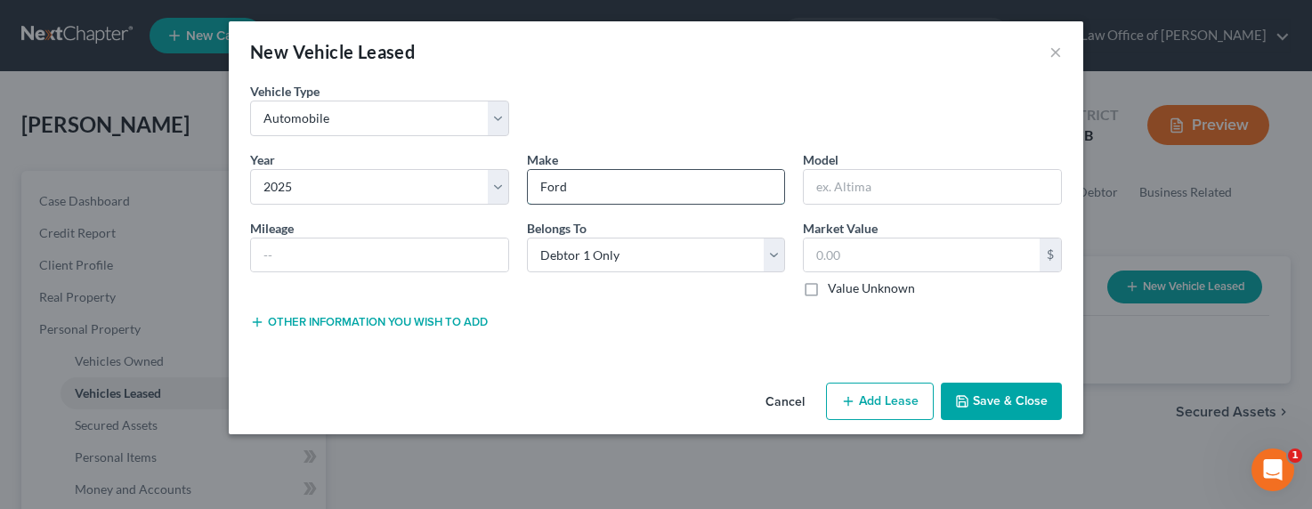
type input "Ford"
type input "ST"
type input "1"
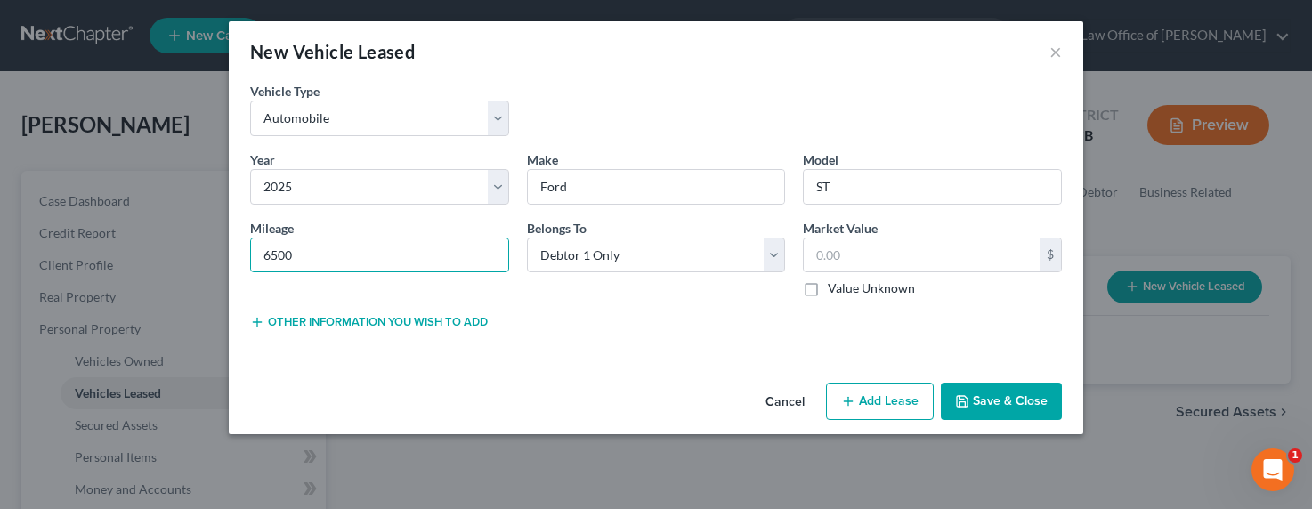
type input "6500"
click at [878, 408] on button "Add Lease" at bounding box center [880, 401] width 108 height 37
select select "0"
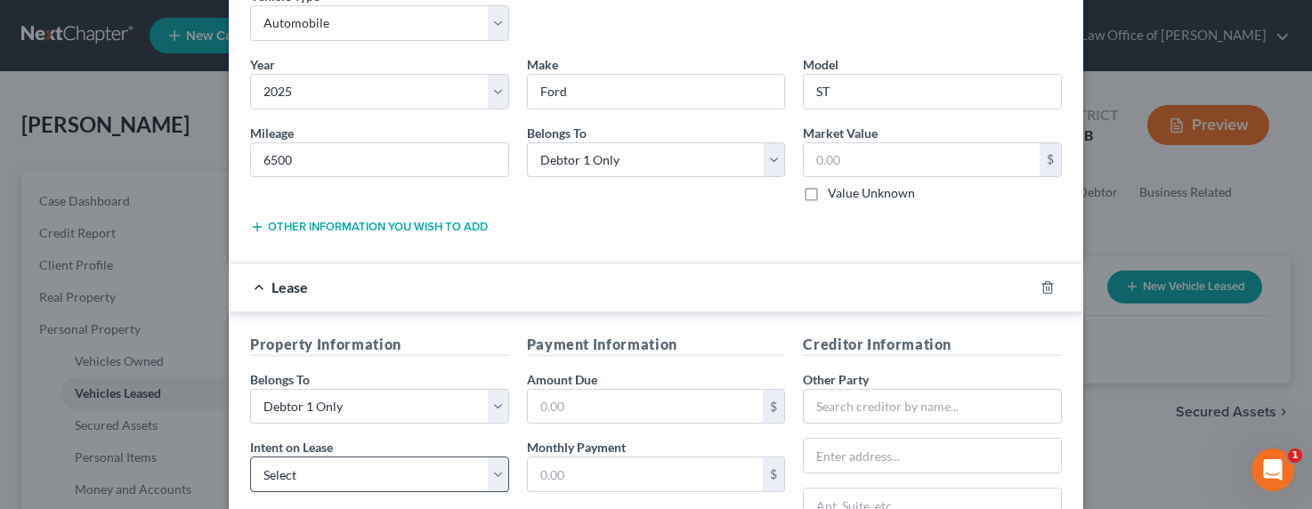
scroll to position [181, 0]
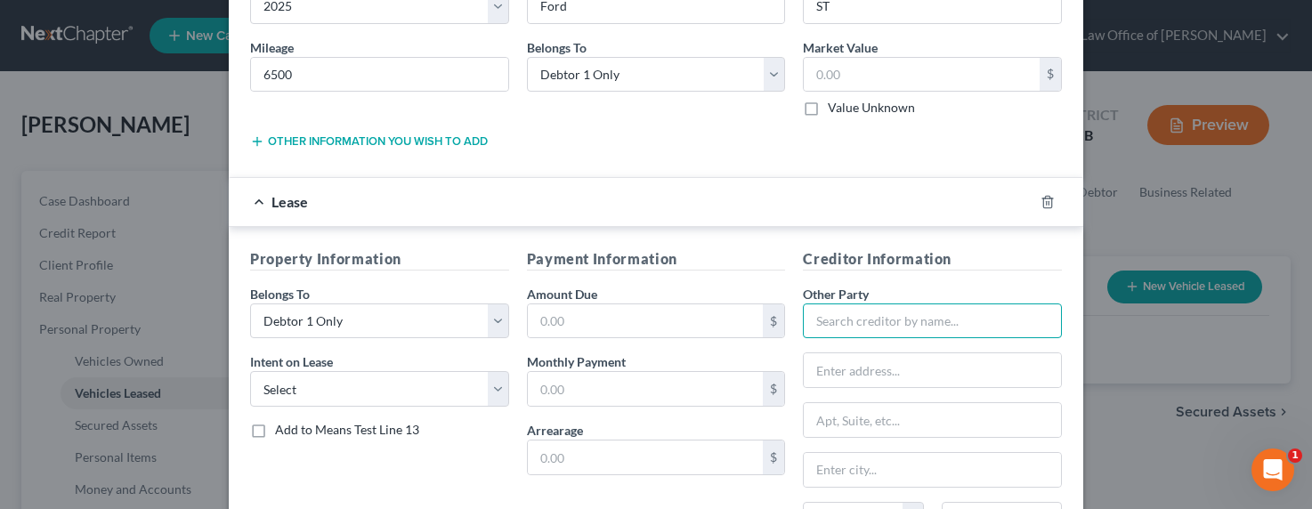
click at [929, 320] on input "text" at bounding box center [932, 321] width 259 height 36
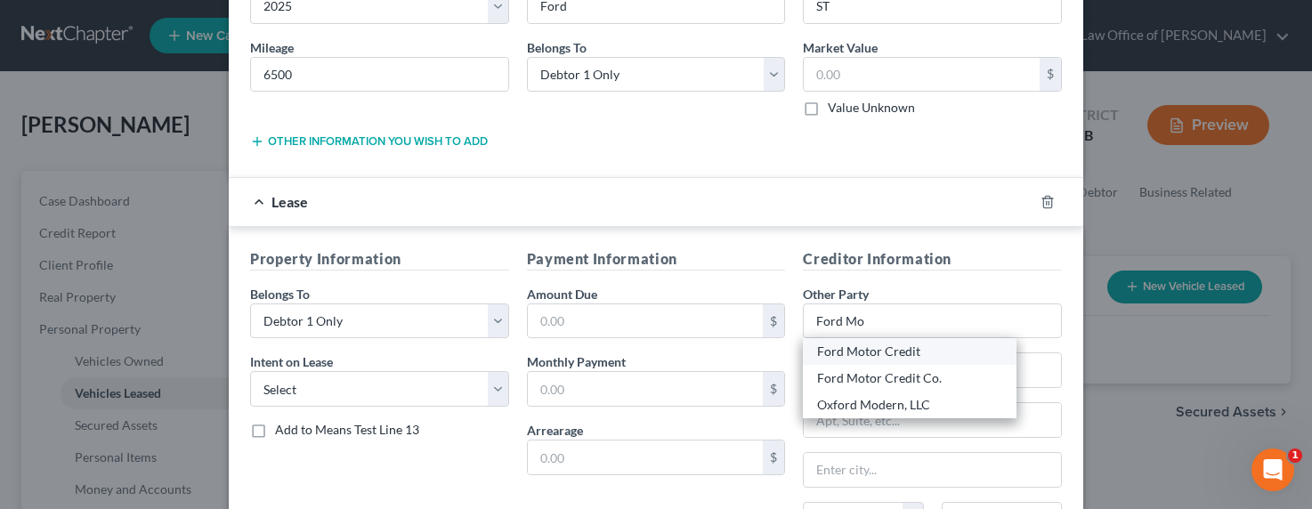
click at [902, 348] on div "Ford Motor Credit" at bounding box center [909, 352] width 185 height 18
type input "Ford Motor Credit"
type input "P.O. Box 542000"
type input "Omaha"
select select "30"
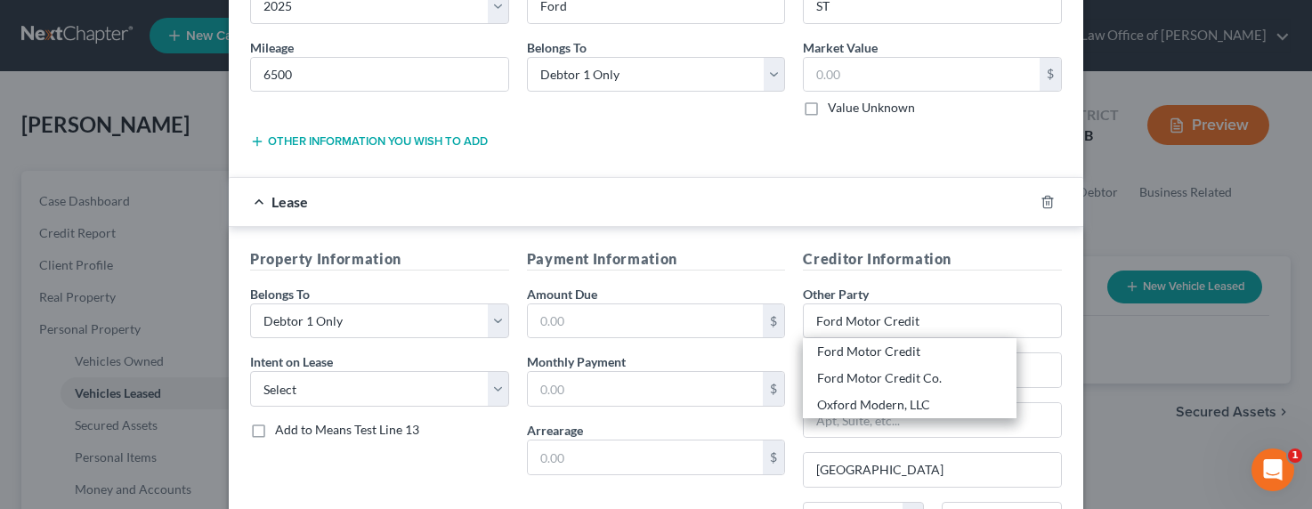
type input "68154"
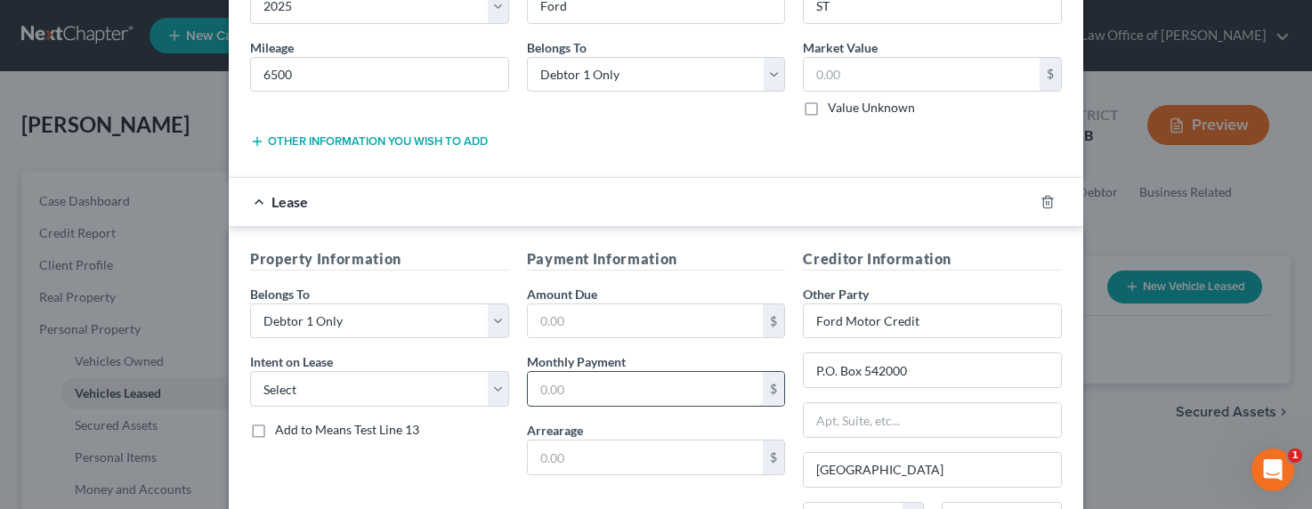
click at [622, 388] on input "text" at bounding box center [646, 389] width 236 height 34
type input "672"
click at [580, 314] on input "text" at bounding box center [646, 321] width 236 height 34
click at [581, 314] on input "text" at bounding box center [646, 321] width 236 height 34
type input "24,192"
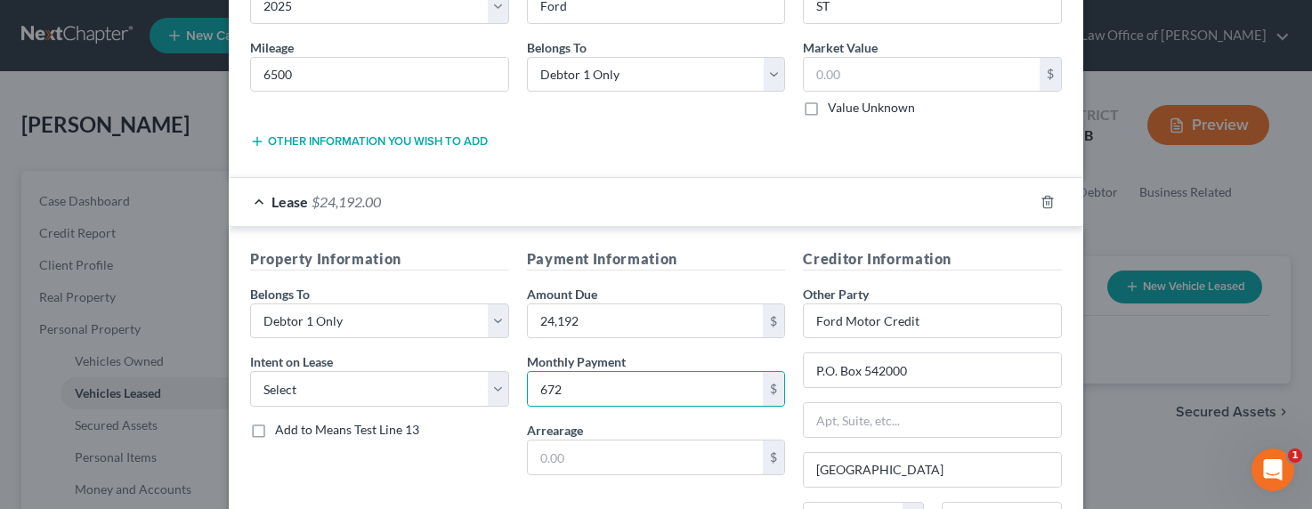
click at [435, 142] on button "Other information you wish to add" at bounding box center [369, 141] width 238 height 14
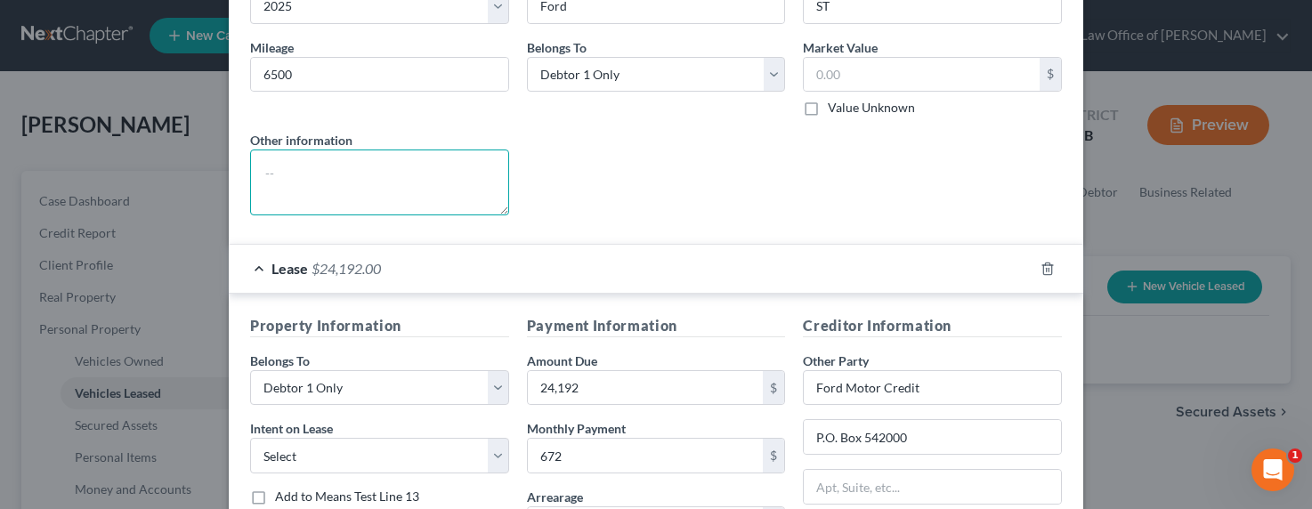
click at [342, 182] on textarea at bounding box center [379, 183] width 259 height 66
type textarea "Lease"
click at [852, 103] on label "Value Unknown" at bounding box center [871, 108] width 87 height 18
click at [846, 103] on input "Value Unknown" at bounding box center [841, 105] width 12 height 12
checkbox input "true"
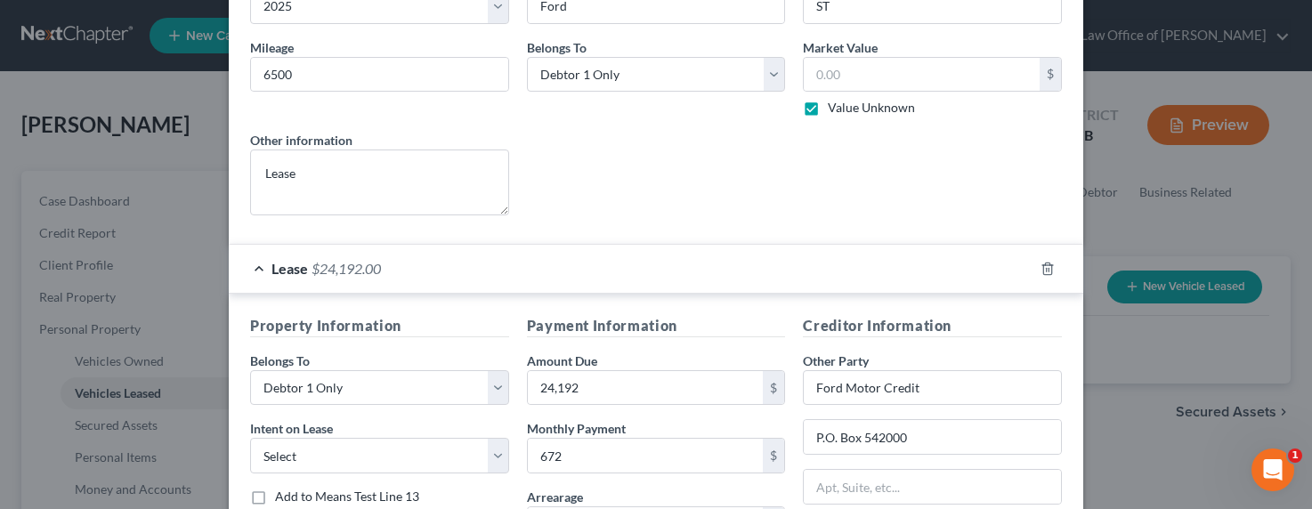
type input "0.00"
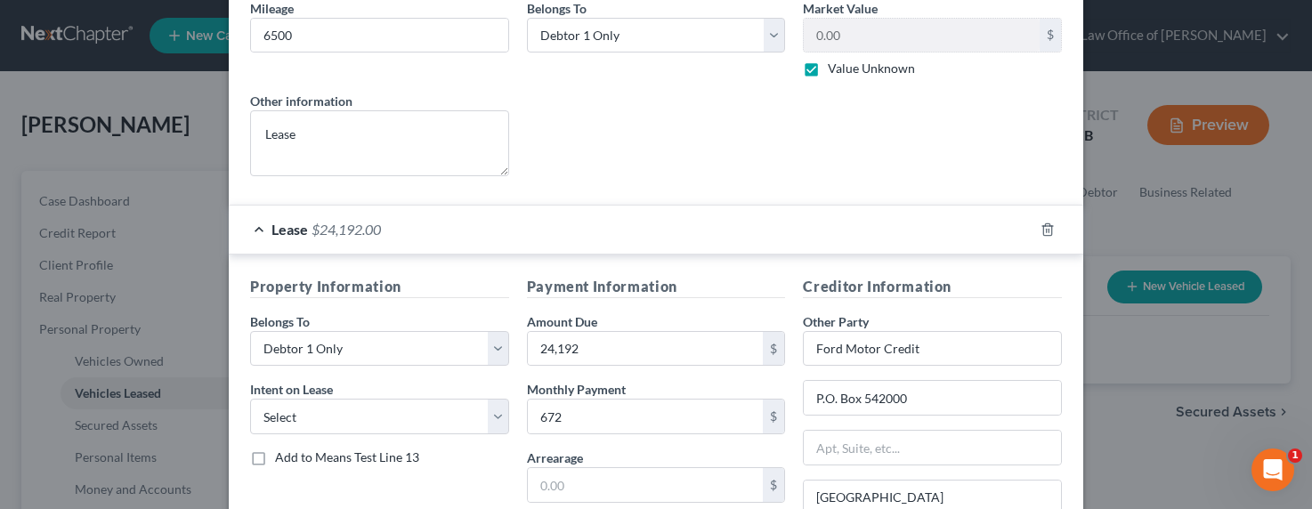
scroll to position [433, 0]
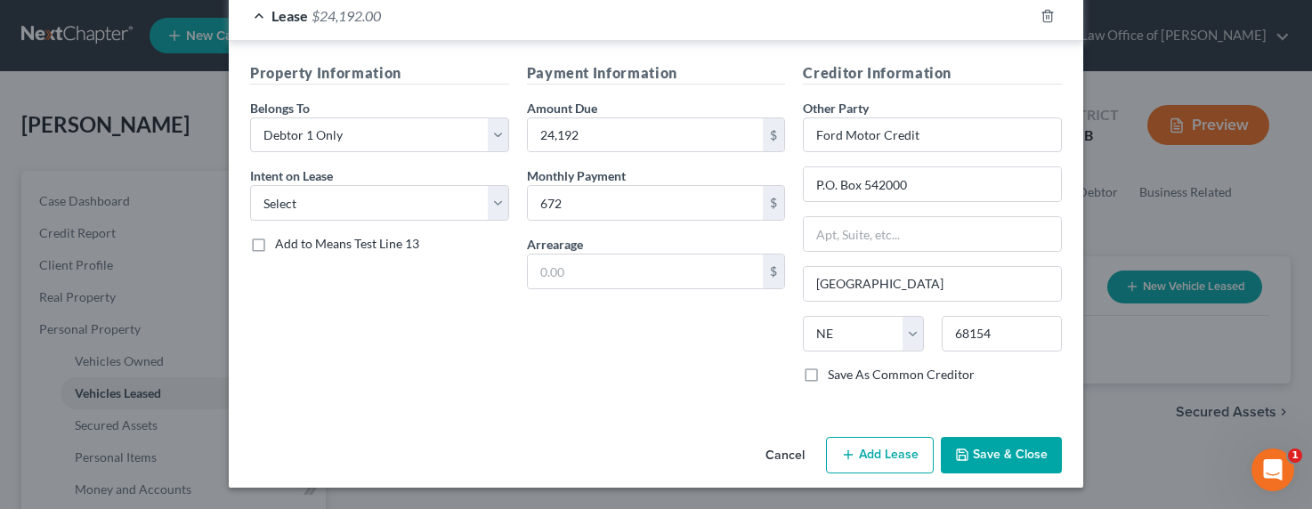
click at [1010, 460] on button "Save & Close" at bounding box center [1001, 455] width 121 height 37
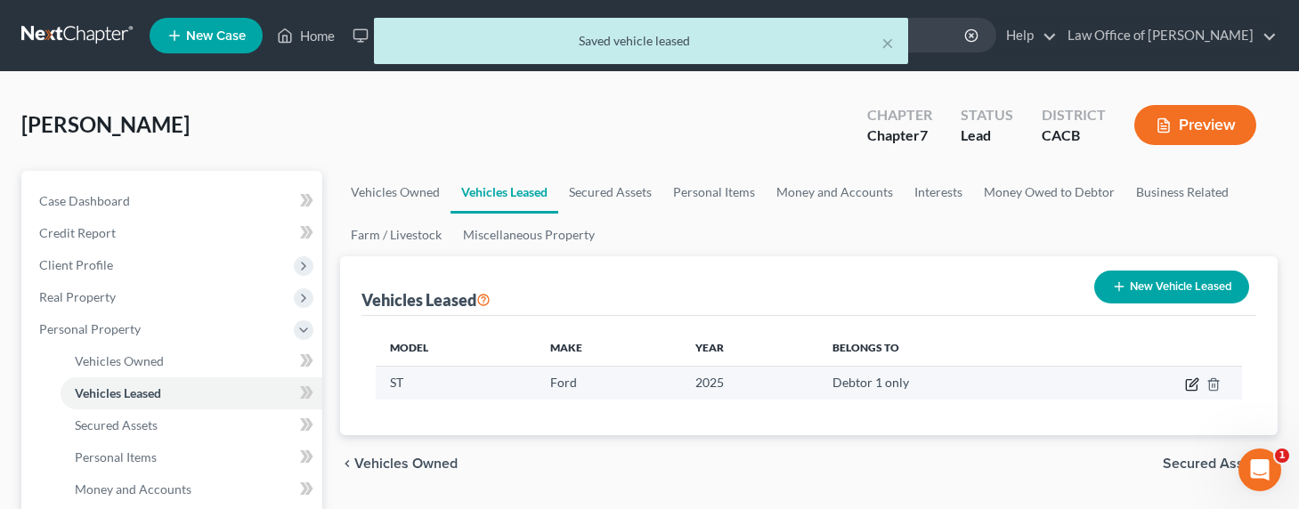
click at [1189, 384] on icon "button" at bounding box center [1193, 382] width 8 height 8
select select "0"
select select "1"
select select "0"
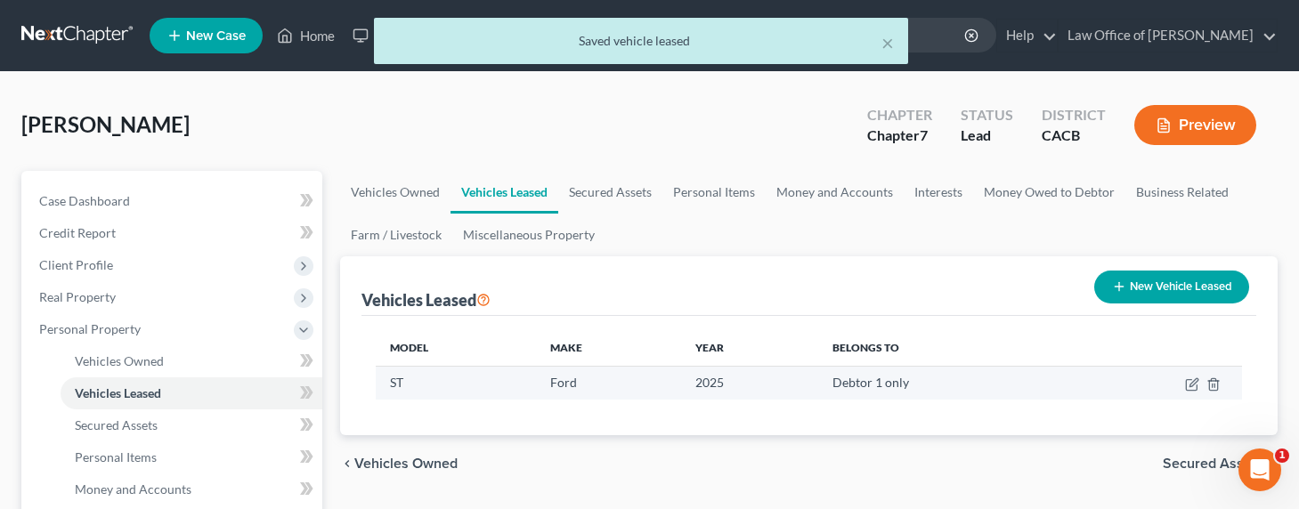
select select "30"
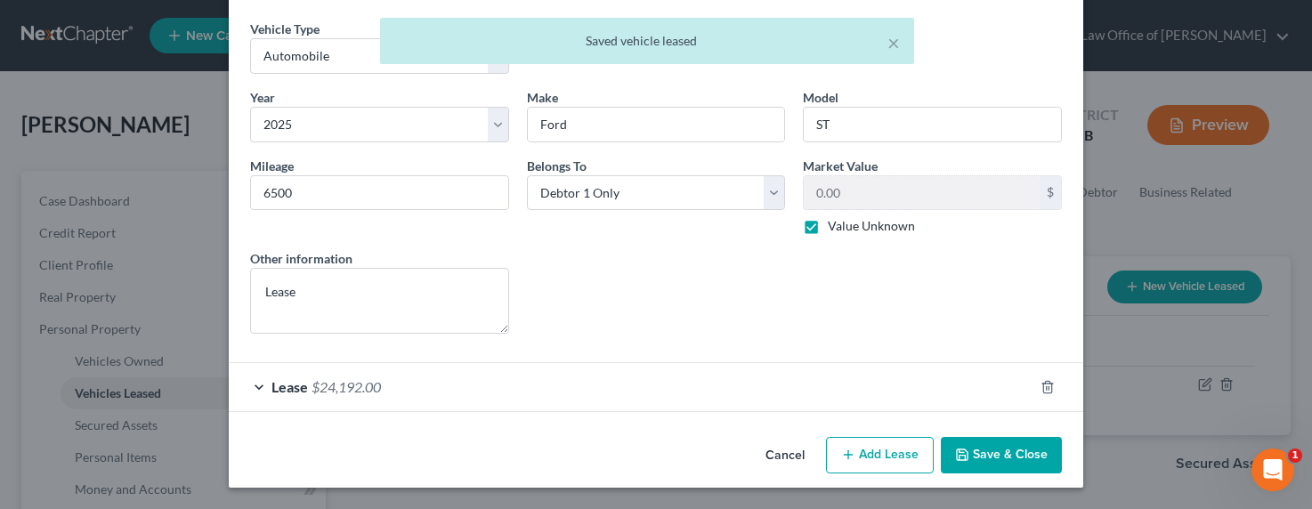
click at [332, 376] on div "Lease $24,192.00" at bounding box center [631, 386] width 805 height 47
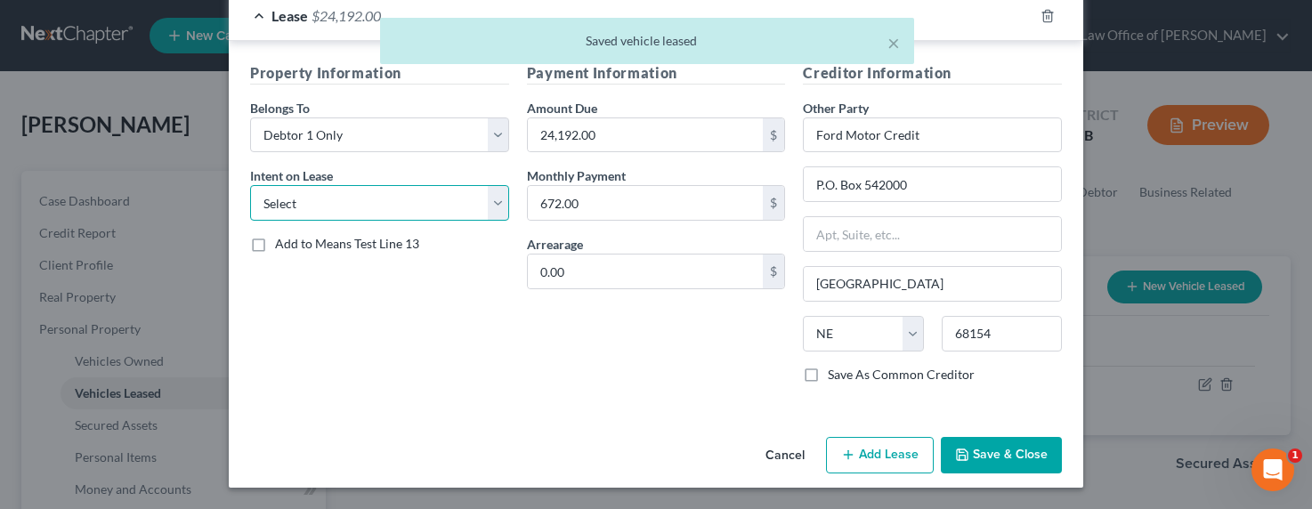
click at [323, 199] on select "Select None Assume Reject" at bounding box center [379, 203] width 259 height 36
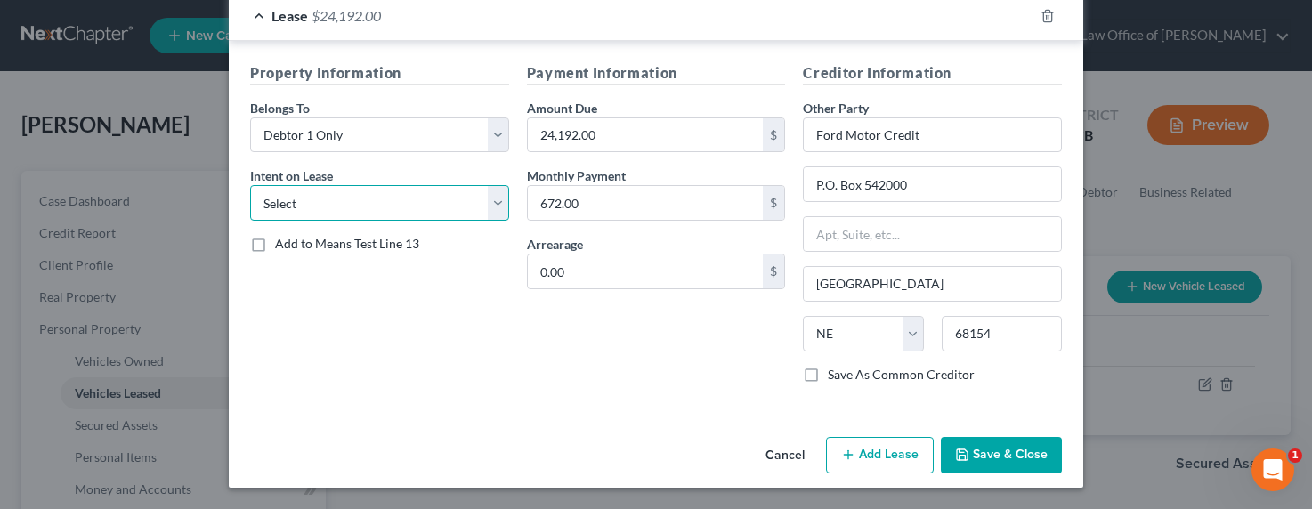
select select "1"
click at [250, 185] on select "Select None Assume Reject" at bounding box center [379, 203] width 259 height 36
click at [999, 456] on button "Save & Close" at bounding box center [1001, 455] width 121 height 37
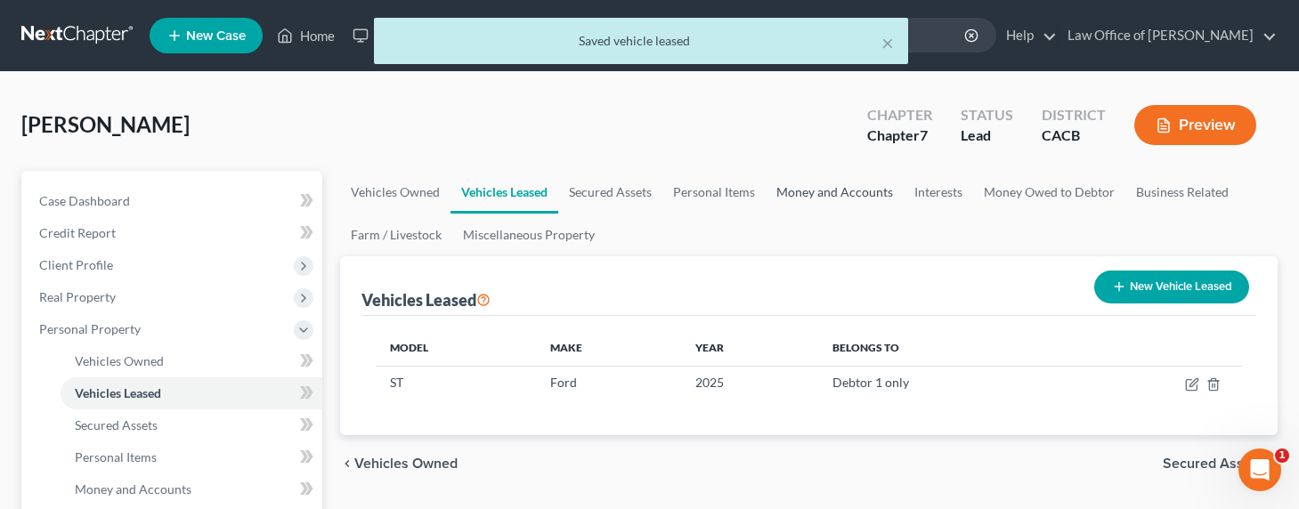
click at [792, 195] on link "Money and Accounts" at bounding box center [834, 192] width 138 height 43
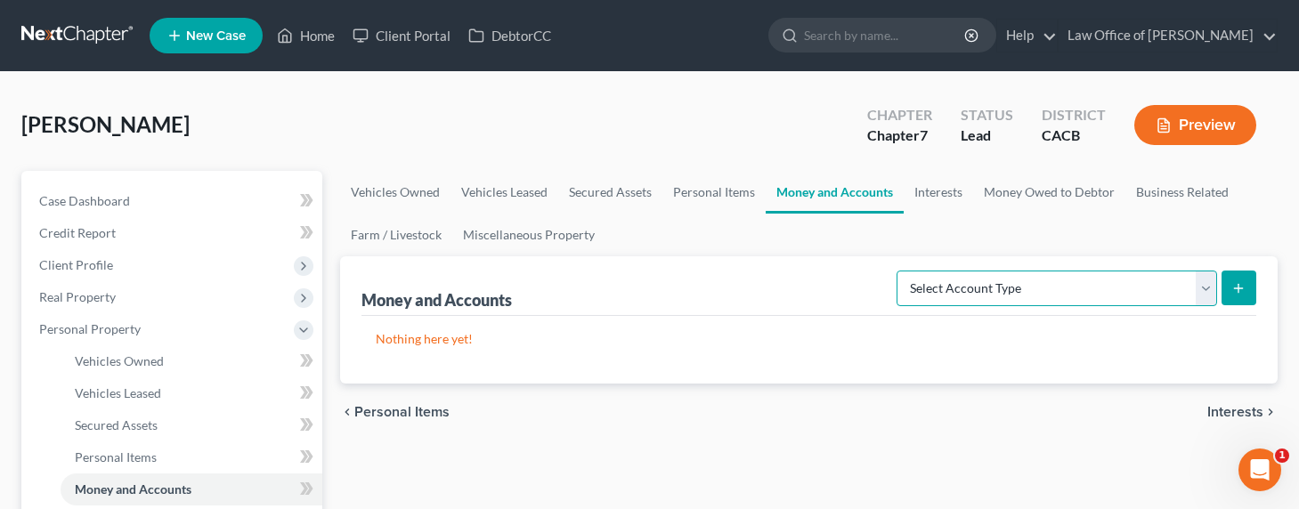
click at [974, 279] on select "Select Account Type Brokerage Cash on Hand Certificates of Deposit Checking Acc…" at bounding box center [1056, 289] width 320 height 36
select select "cash_on_hand"
click at [900, 271] on select "Select Account Type Brokerage Cash on Hand Certificates of Deposit Checking Acc…" at bounding box center [1056, 289] width 320 height 36
click at [1239, 286] on icon "submit" at bounding box center [1238, 288] width 14 height 14
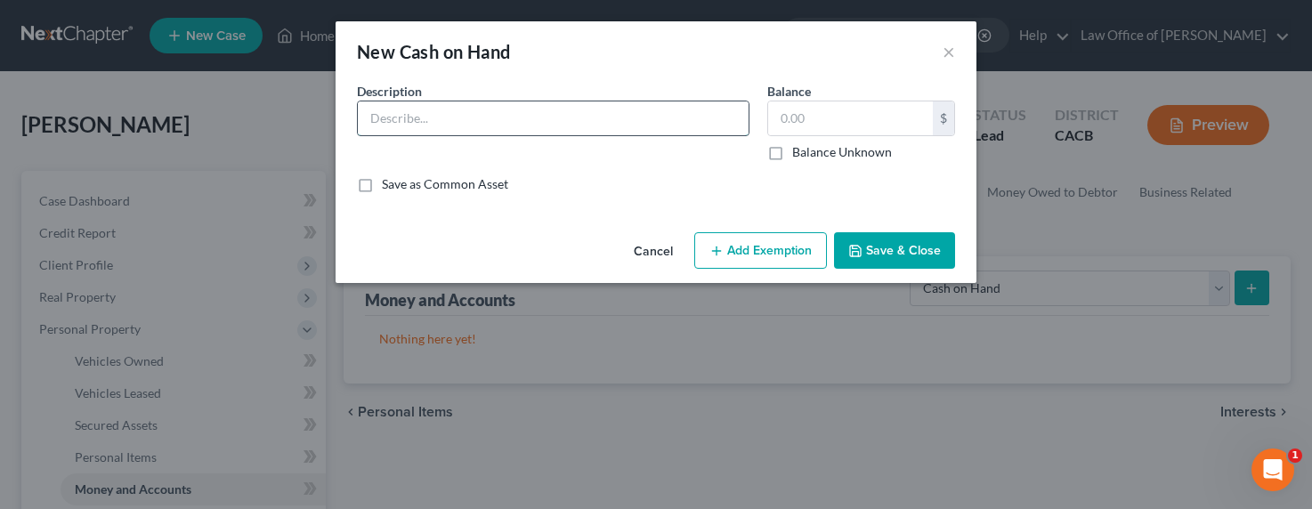
click at [564, 123] on input "text" at bounding box center [553, 118] width 391 height 34
type input "Cash on hand"
click at [853, 119] on input "text" at bounding box center [850, 118] width 165 height 34
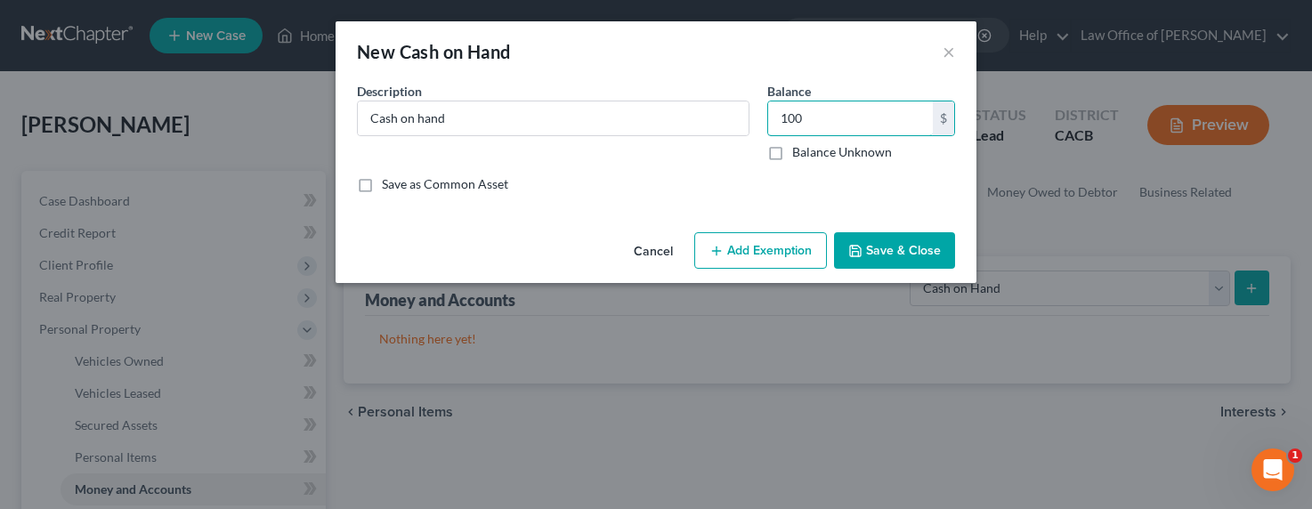
type input "100"
click at [747, 250] on button "Add Exemption" at bounding box center [760, 250] width 133 height 37
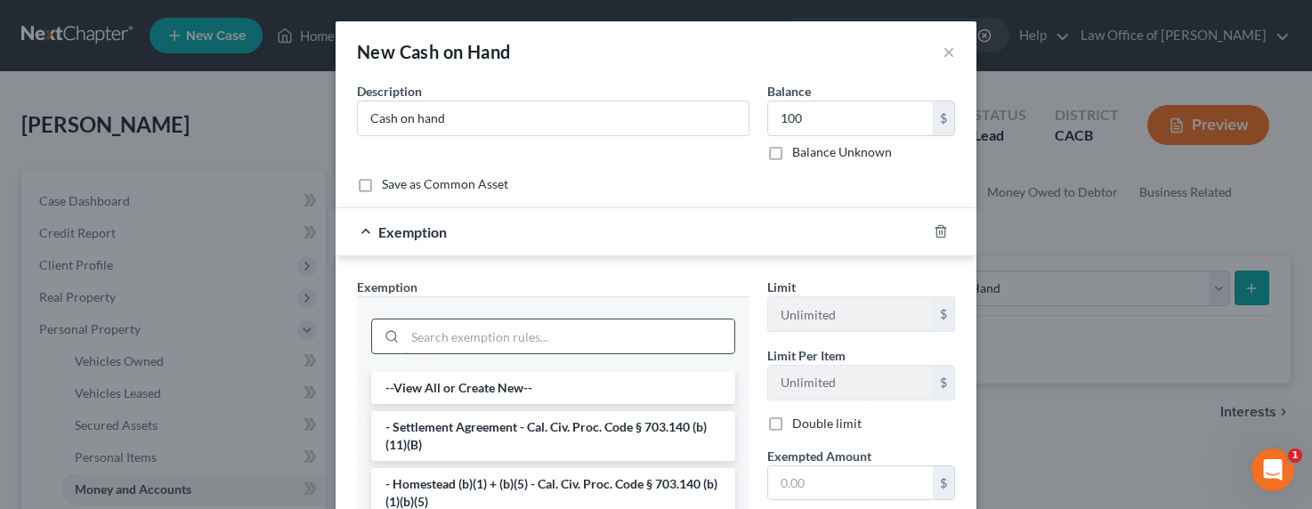
click at [560, 345] on input "search" at bounding box center [569, 337] width 329 height 34
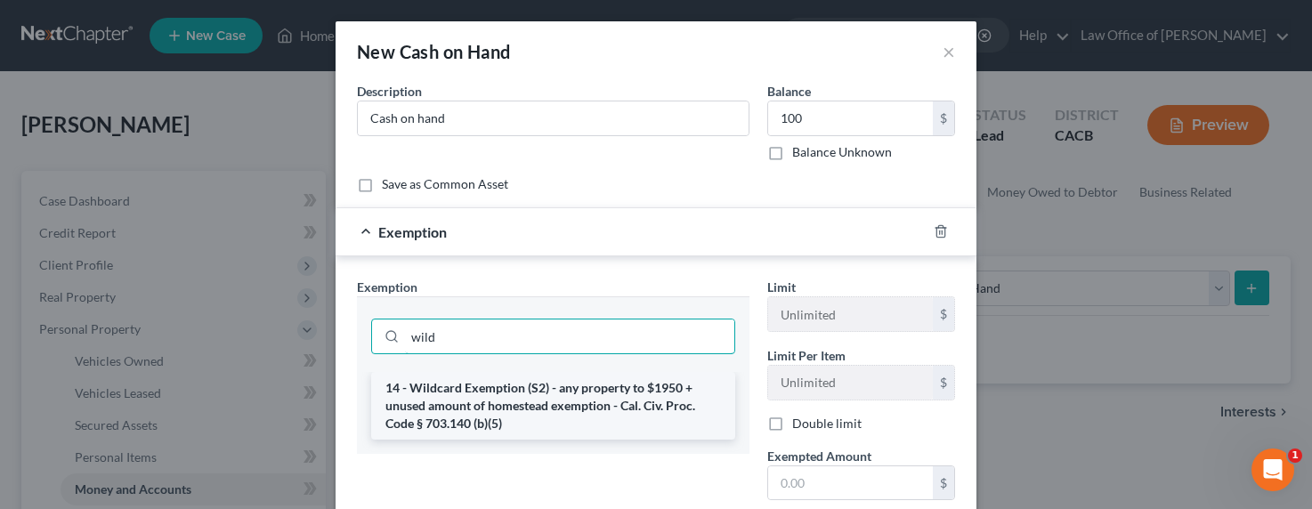
type input "wild"
click at [564, 419] on li "14 - Wildcard Exemption (S2) - any property to $1950 + unused amount of homeste…" at bounding box center [553, 406] width 364 height 68
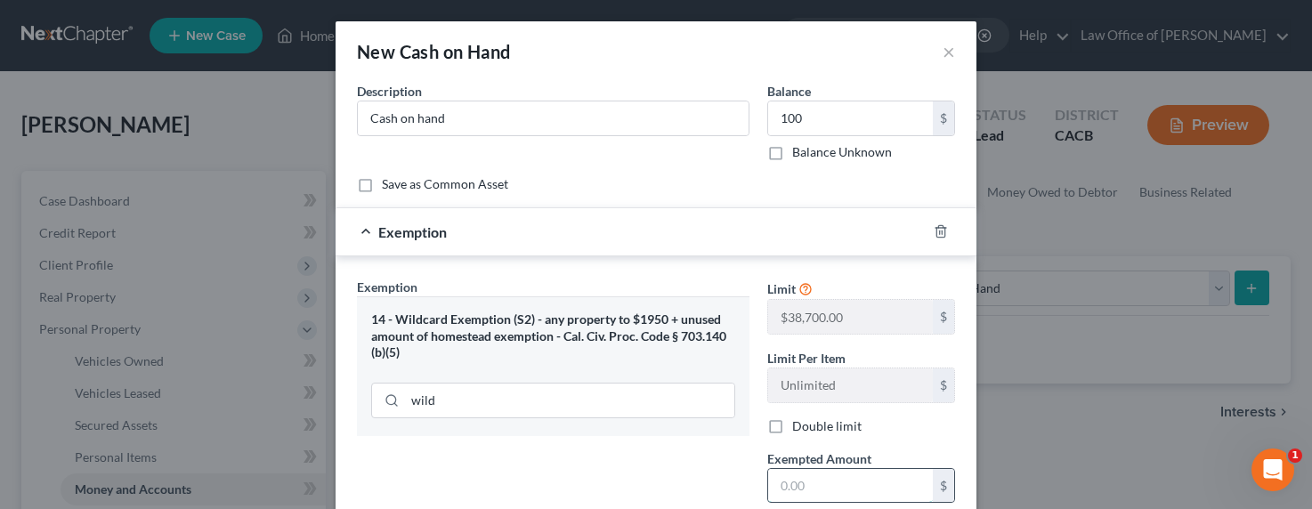
click at [835, 481] on input "text" at bounding box center [850, 486] width 165 height 34
type input "100"
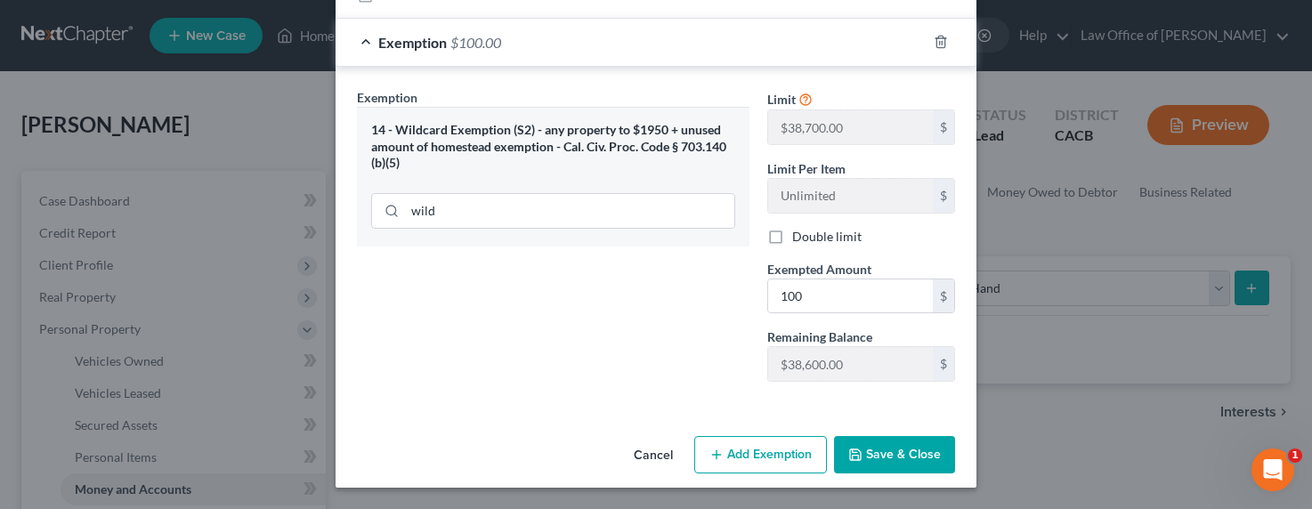
click at [915, 434] on div "Cancel Add Exemption Save & Close" at bounding box center [656, 458] width 641 height 59
click at [919, 446] on button "Save & Close" at bounding box center [894, 454] width 121 height 37
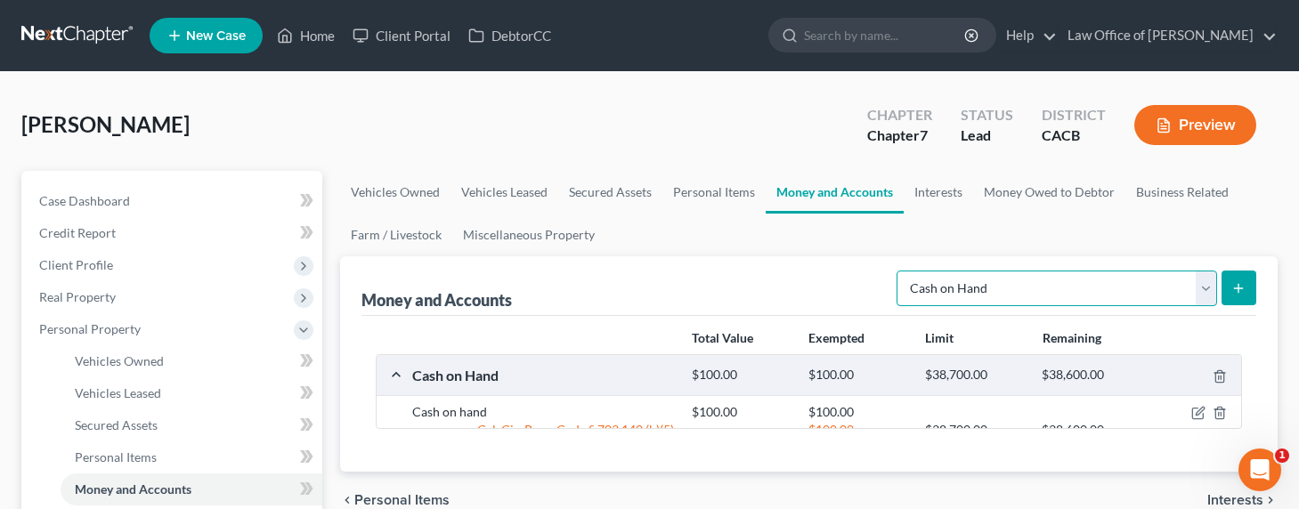
click at [1040, 280] on select "Select Account Type Brokerage Cash on Hand Certificates of Deposit Checking Acc…" at bounding box center [1056, 289] width 320 height 36
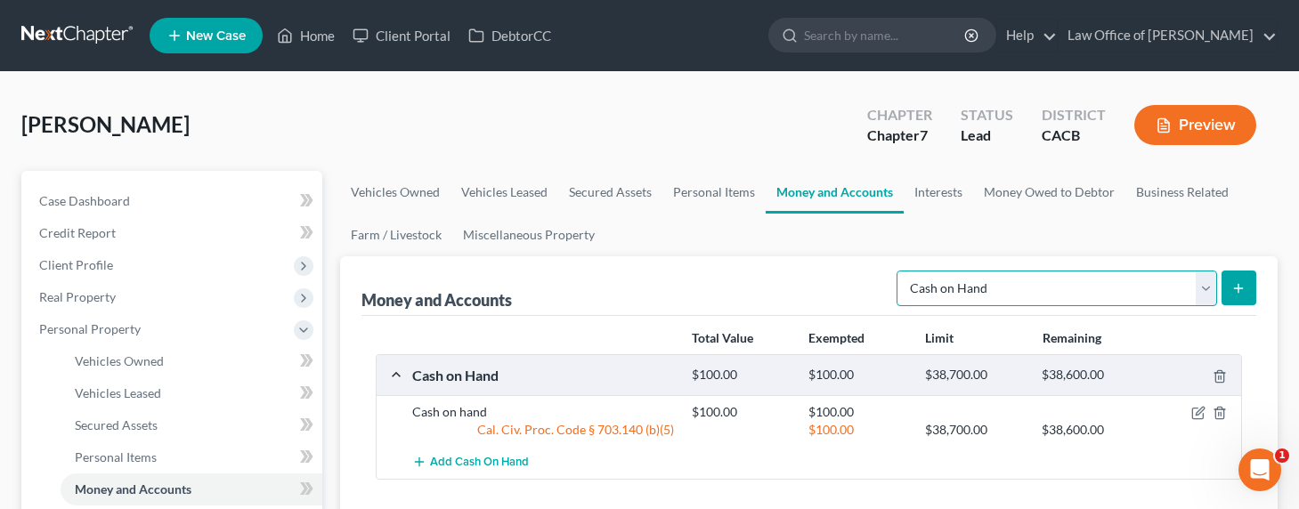
select select "checking"
click at [900, 271] on select "Select Account Type Brokerage Cash on Hand Certificates of Deposit Checking Acc…" at bounding box center [1056, 289] width 320 height 36
click at [1234, 286] on icon "submit" at bounding box center [1238, 288] width 14 height 14
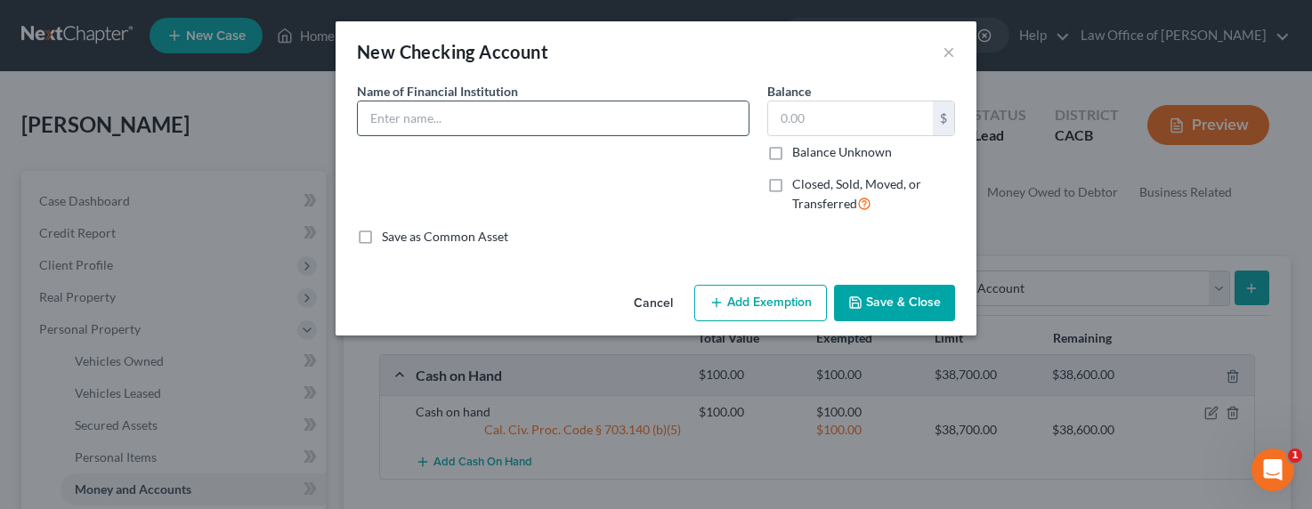
click at [552, 128] on input "text" at bounding box center [553, 118] width 391 height 34
type input "California Credit Union Checking"
click at [813, 121] on input "text" at bounding box center [850, 118] width 165 height 34
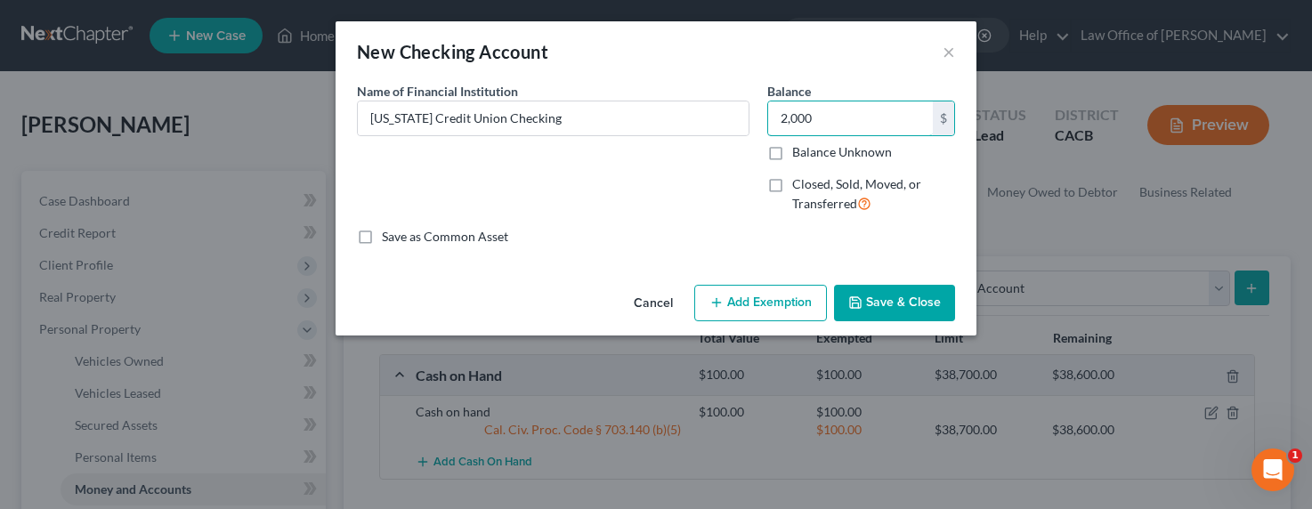
type input "2,000"
click at [801, 303] on button "Add Exemption" at bounding box center [760, 303] width 133 height 37
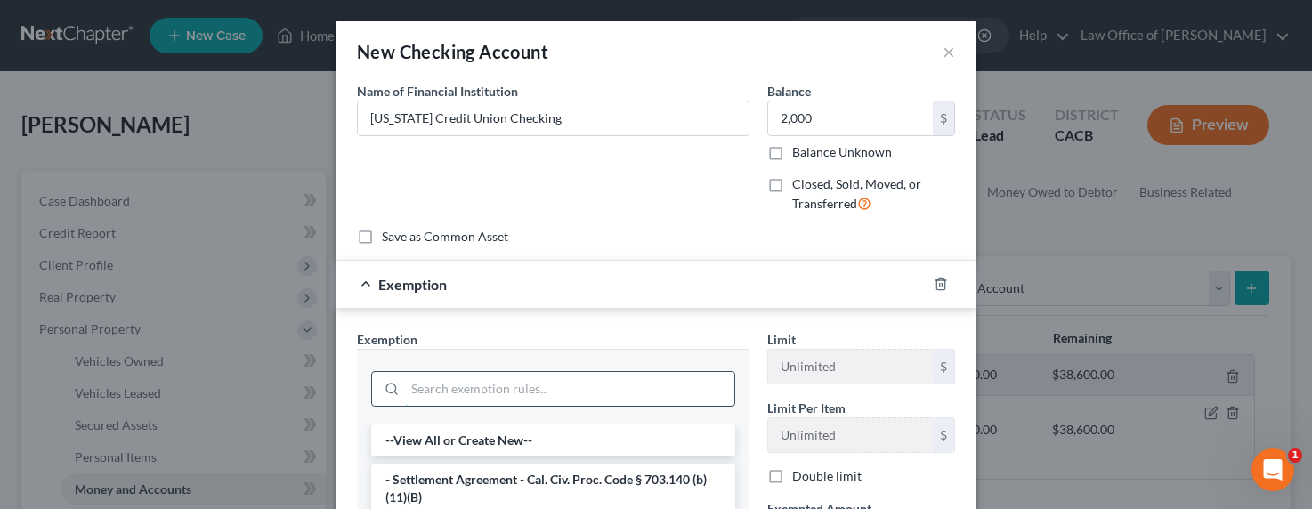
click at [598, 375] on input "search" at bounding box center [569, 389] width 329 height 34
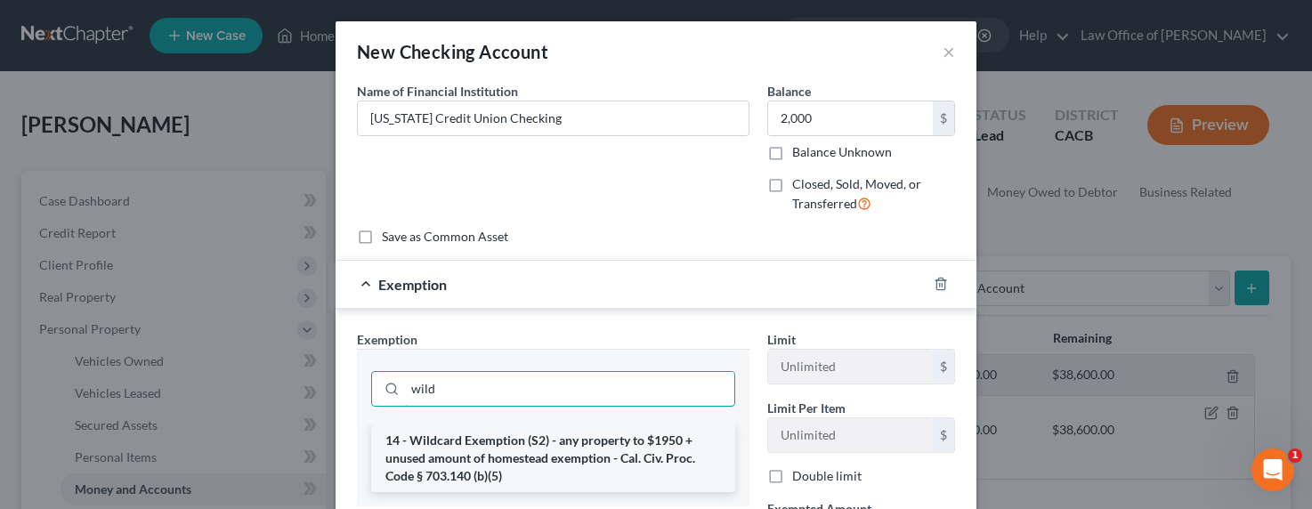
type input "wild"
click at [564, 435] on li "14 - Wildcard Exemption (S2) - any property to $1950 + unused amount of homeste…" at bounding box center [553, 459] width 364 height 68
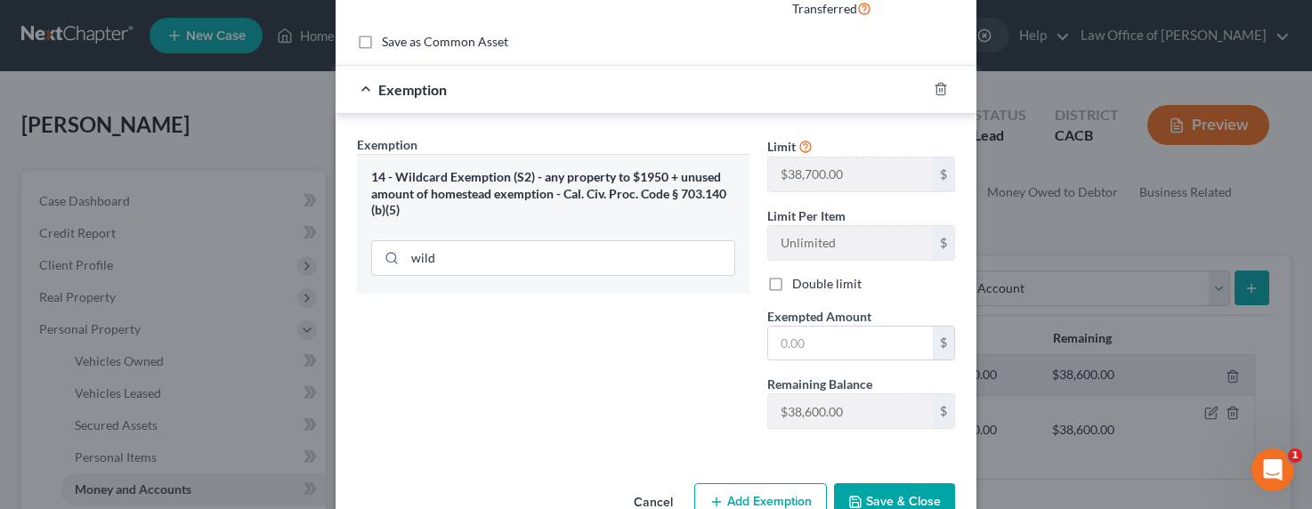
scroll to position [242, 0]
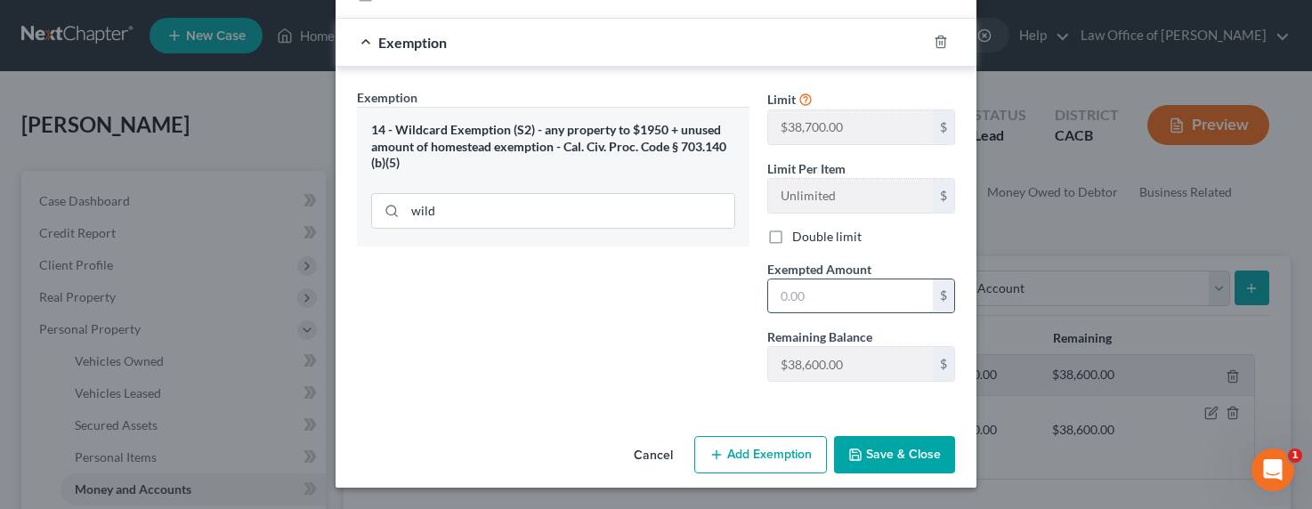
click at [805, 295] on input "text" at bounding box center [850, 296] width 165 height 34
type input "2,000"
click at [877, 457] on button "Save & Close" at bounding box center [894, 454] width 121 height 37
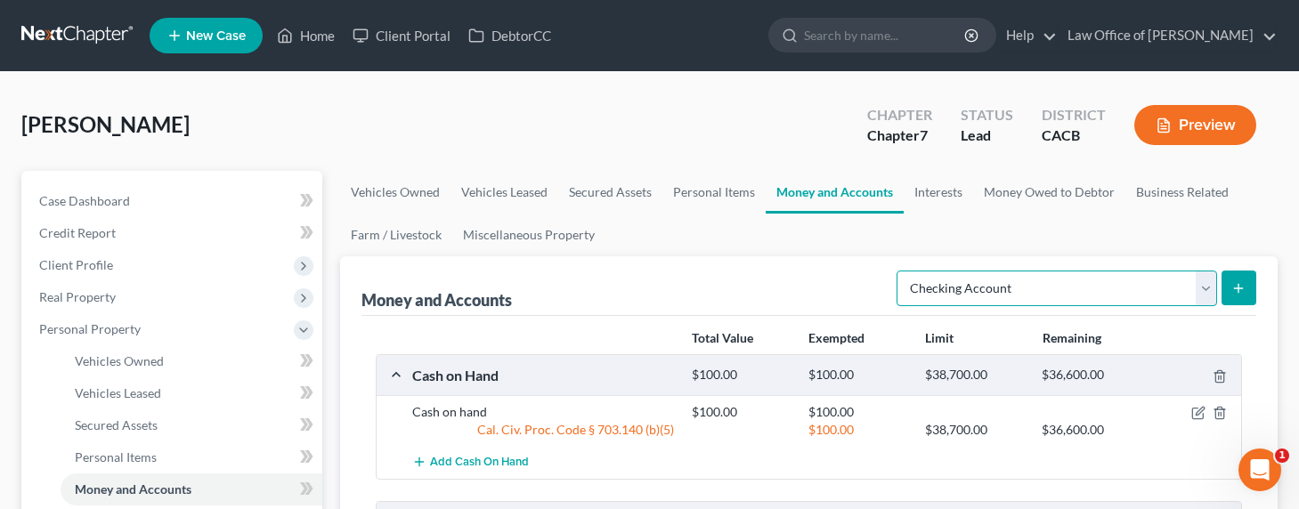
click at [971, 283] on select "Select Account Type Brokerage Cash on Hand Certificates of Deposit Checking Acc…" at bounding box center [1056, 289] width 320 height 36
select select "savings"
click at [900, 271] on select "Select Account Type Brokerage Cash on Hand Certificates of Deposit Checking Acc…" at bounding box center [1056, 289] width 320 height 36
click at [1247, 289] on button "submit" at bounding box center [1238, 288] width 35 height 35
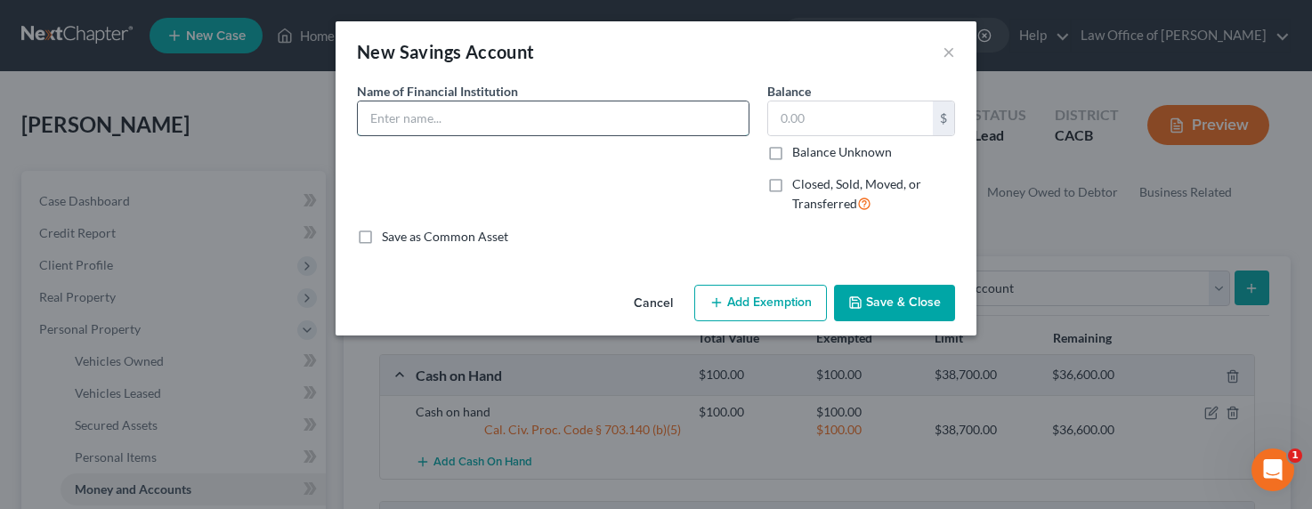
click at [598, 118] on input "text" at bounding box center [553, 118] width 391 height 34
type input "Calfornia Credit Union Savings"
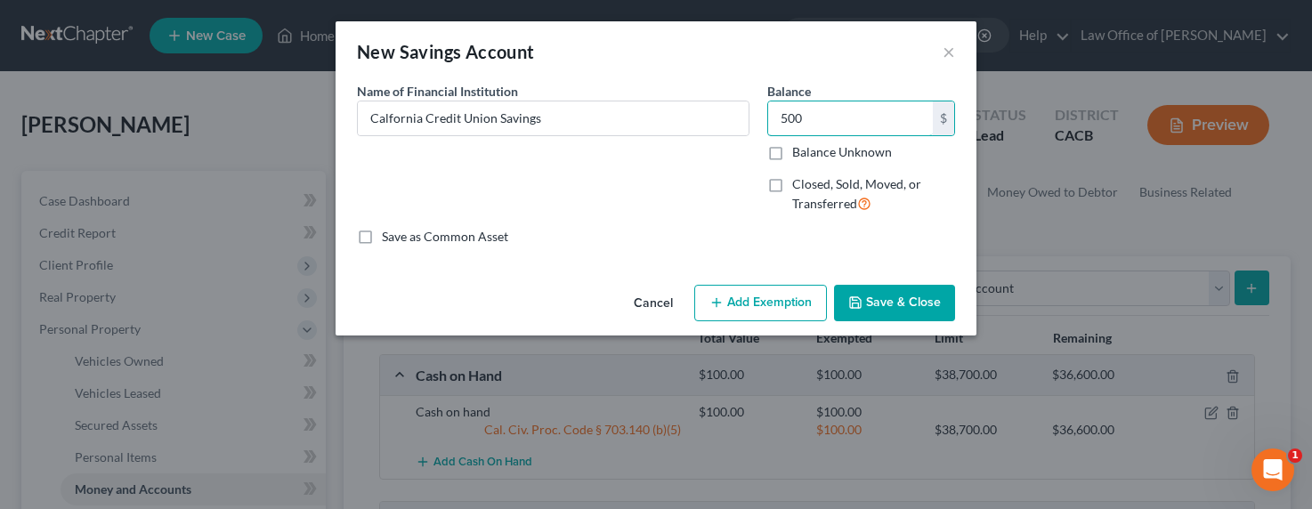
type input "500"
click at [733, 302] on button "Add Exemption" at bounding box center [760, 303] width 133 height 37
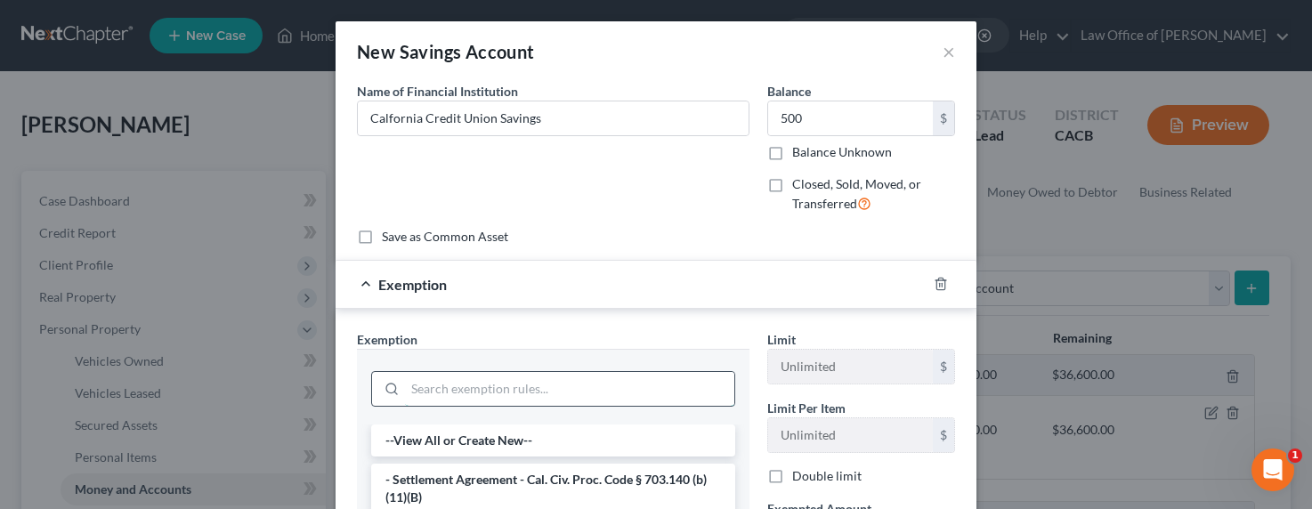
click at [570, 393] on input "search" at bounding box center [569, 389] width 329 height 34
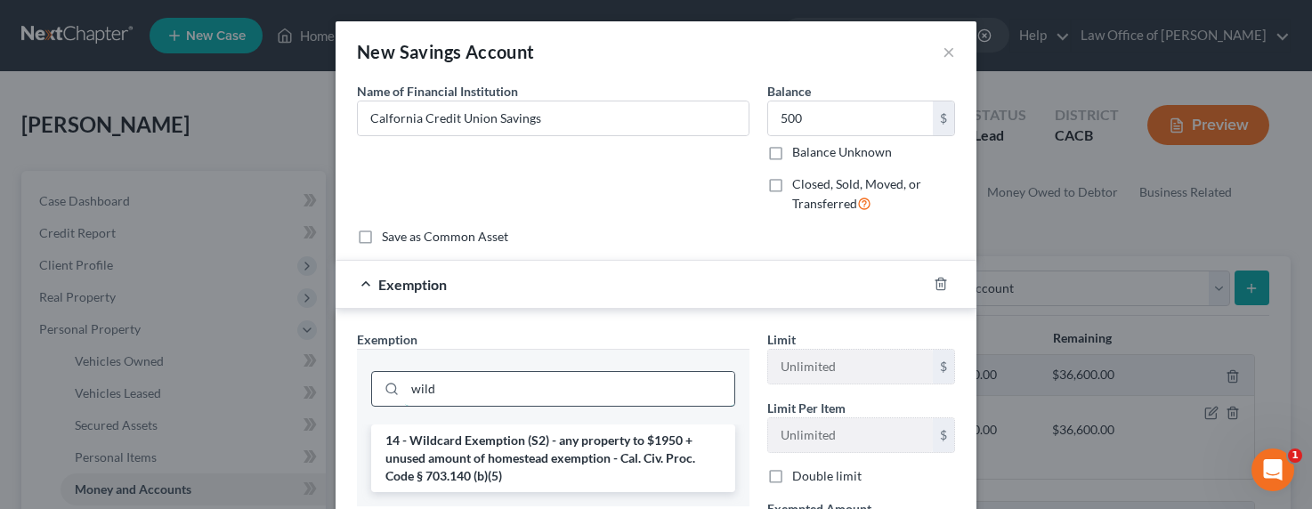
type input "wild"
click at [517, 457] on li "14 - Wildcard Exemption (S2) - any property to $1950 + unused amount of homeste…" at bounding box center [553, 459] width 364 height 68
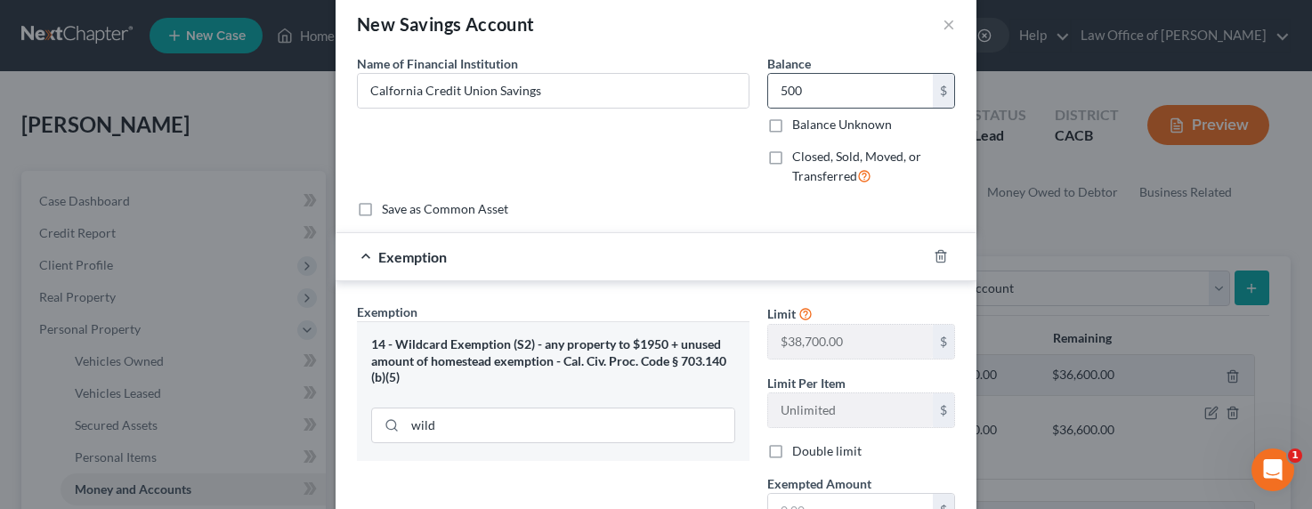
scroll to position [0, 0]
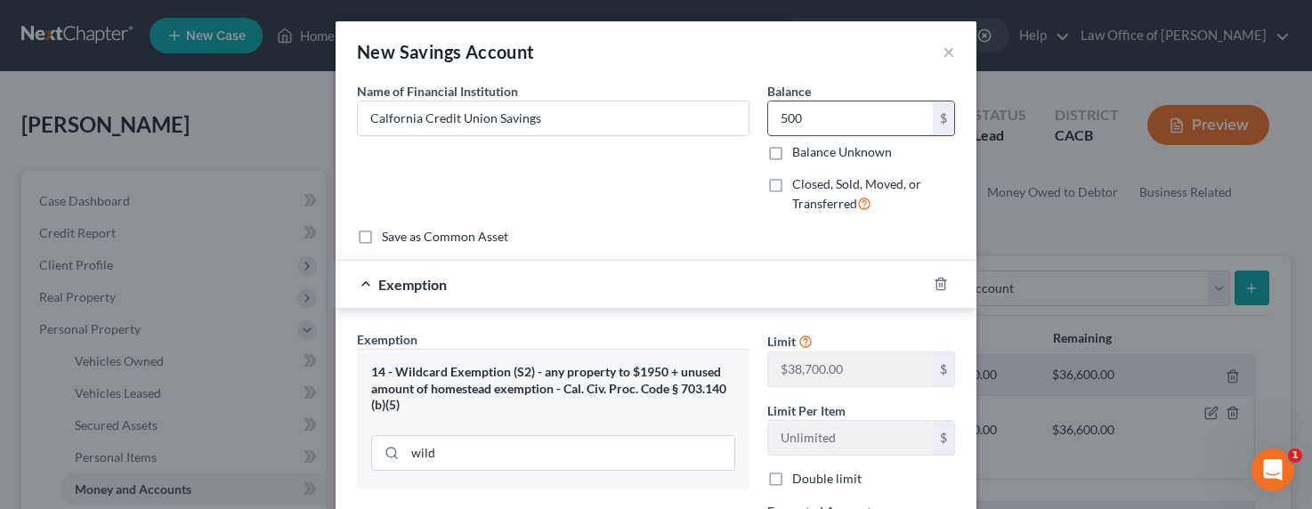
click at [823, 121] on input "500" at bounding box center [850, 118] width 165 height 34
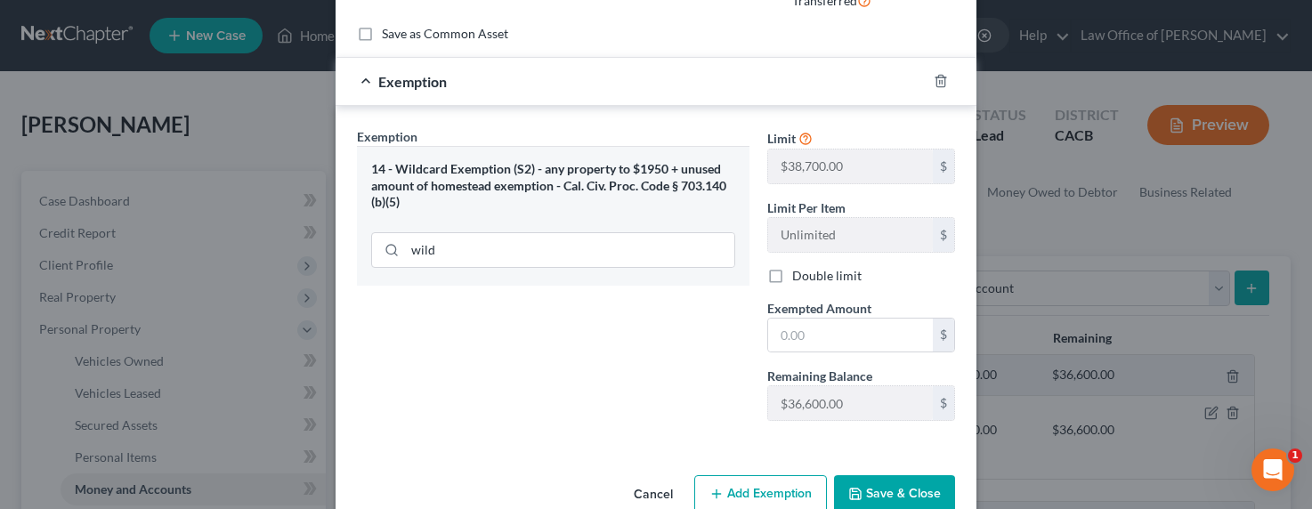
scroll to position [242, 0]
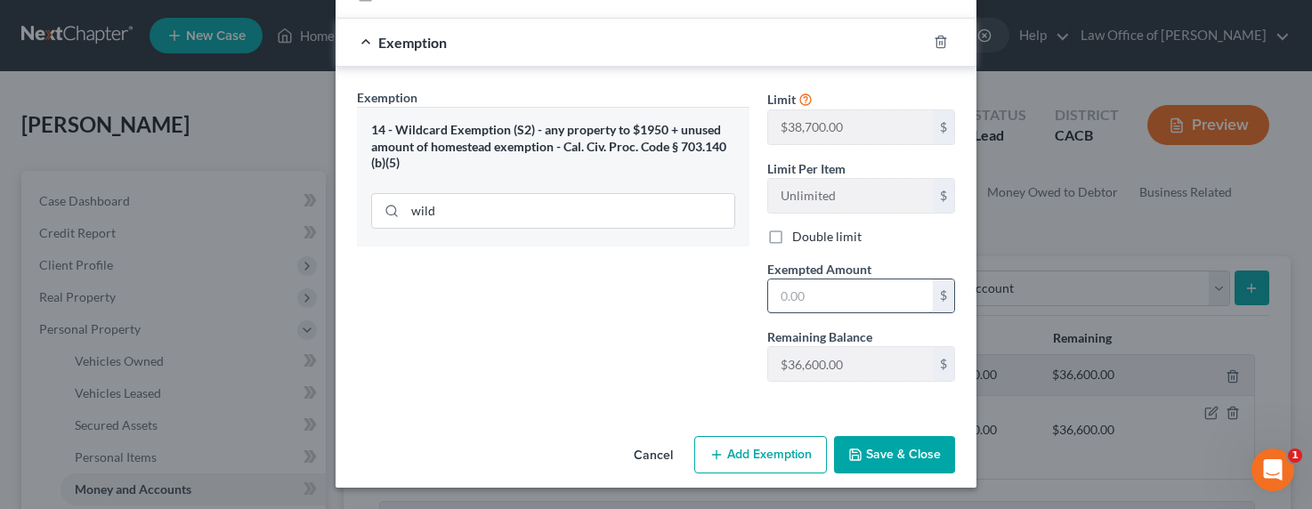
type input "1,500"
click at [781, 291] on input "text" at bounding box center [850, 296] width 165 height 34
type input "1,500"
click at [865, 452] on button "Save & Close" at bounding box center [894, 454] width 121 height 37
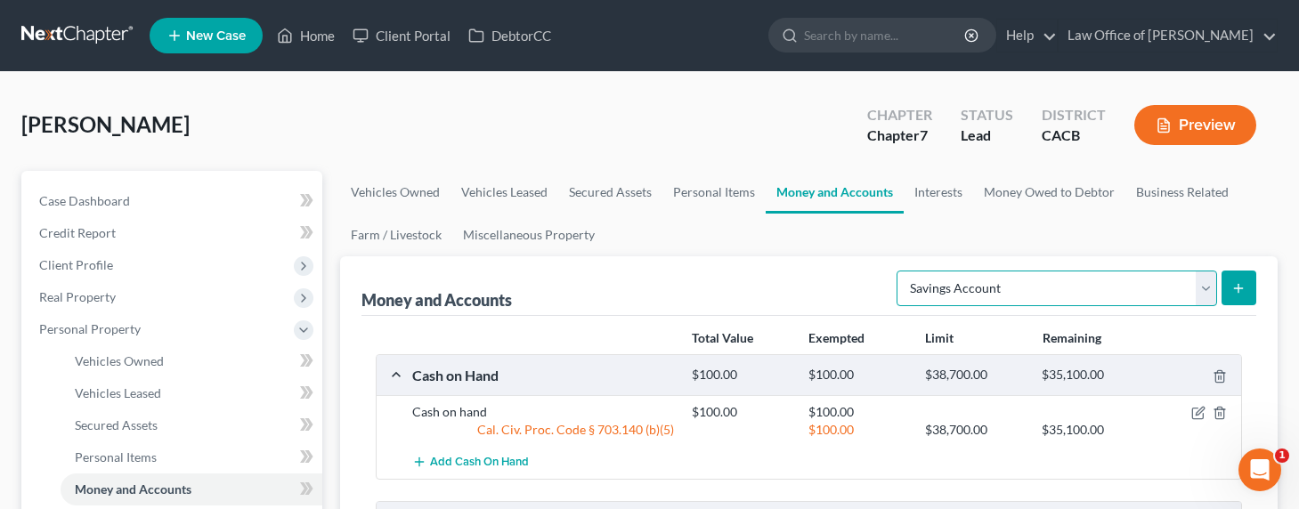
click at [1019, 286] on select "Select Account Type Brokerage Cash on Hand Certificates of Deposit Checking Acc…" at bounding box center [1056, 289] width 320 height 36
select select "security_deposits"
click at [900, 271] on select "Select Account Type Brokerage Cash on Hand Certificates of Deposit Checking Acc…" at bounding box center [1056, 289] width 320 height 36
click at [1250, 284] on button "submit" at bounding box center [1238, 288] width 35 height 35
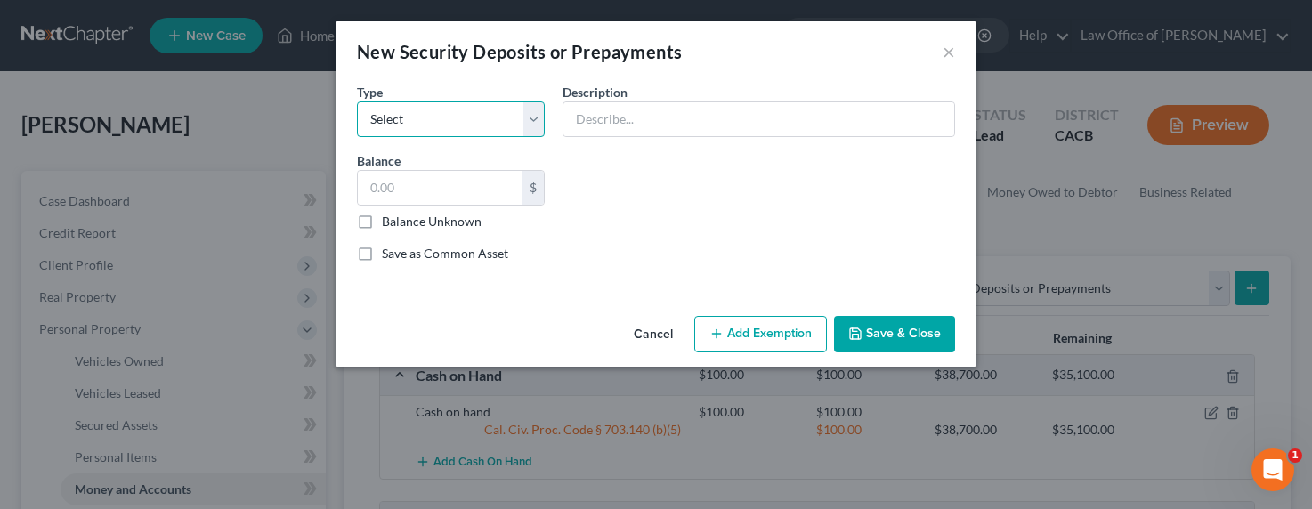
click at [473, 125] on select "Select Electric Gas Heating Oil Security Deposit On Rental Unit Prepaid Rent Te…" at bounding box center [451, 119] width 188 height 36
select select "3"
click at [357, 101] on select "Select Electric Gas Heating Oil Security Deposit On Rental Unit Prepaid Rent Te…" at bounding box center [451, 119] width 188 height 36
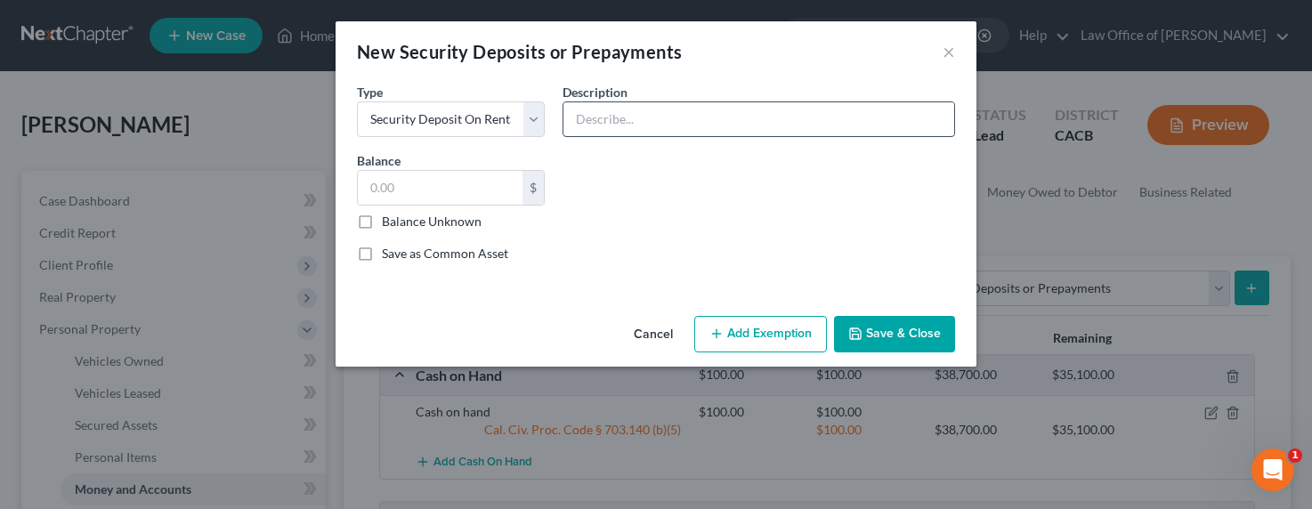
click at [632, 117] on input "text" at bounding box center [758, 119] width 391 height 34
type input "Landlord Security Deposit"
click at [363, 160] on label "Balance" at bounding box center [379, 160] width 44 height 19
click at [393, 188] on input "text" at bounding box center [440, 188] width 165 height 34
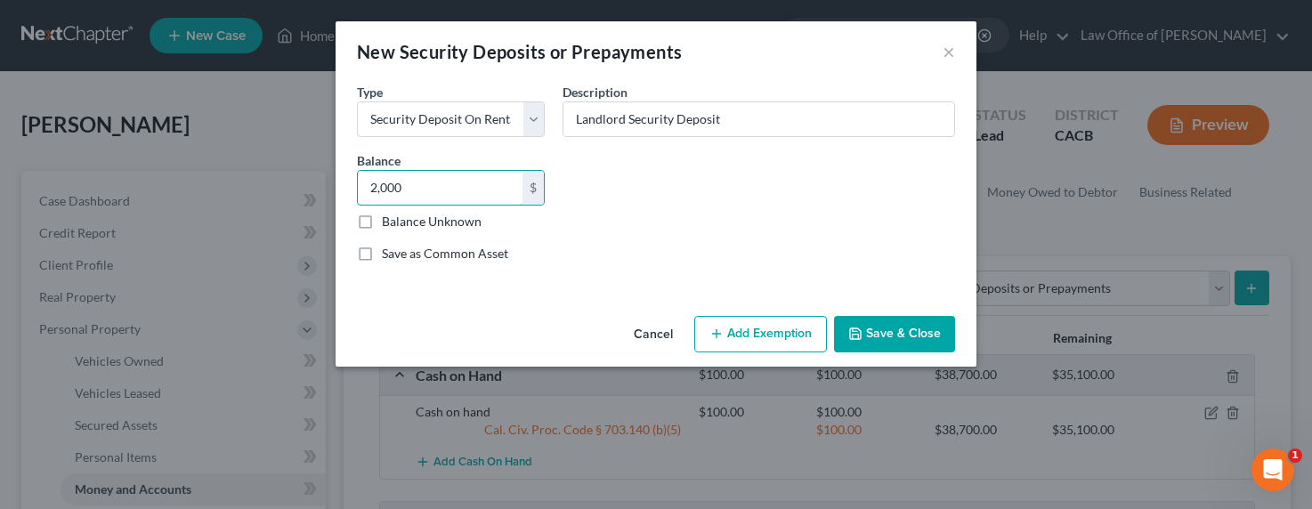
type input "2,000"
click at [785, 351] on button "Add Exemption" at bounding box center [760, 334] width 133 height 37
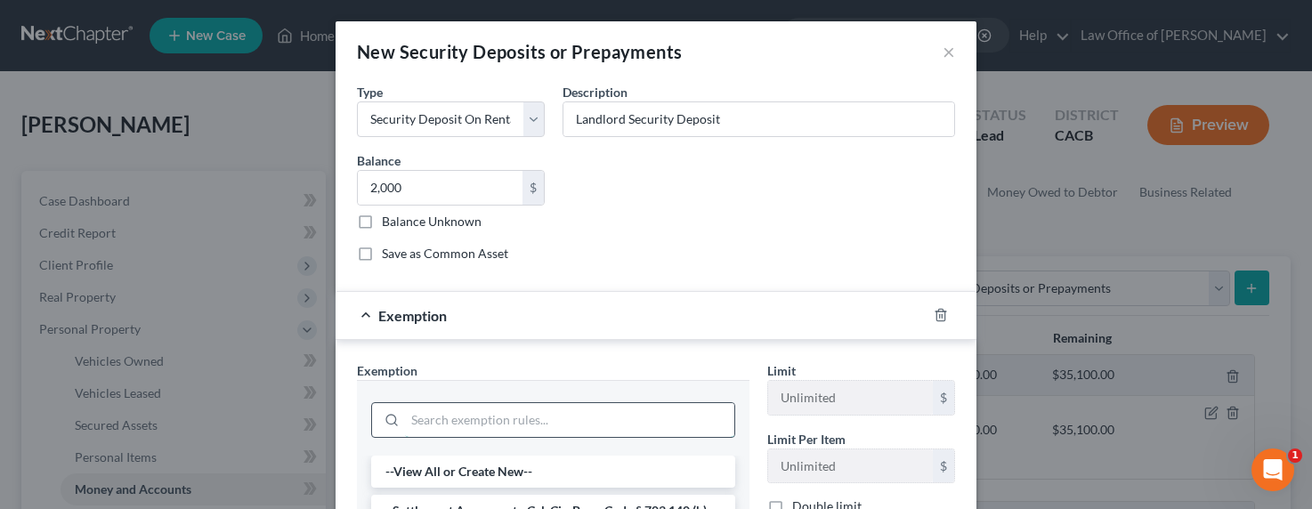
click at [486, 419] on input "search" at bounding box center [569, 420] width 329 height 34
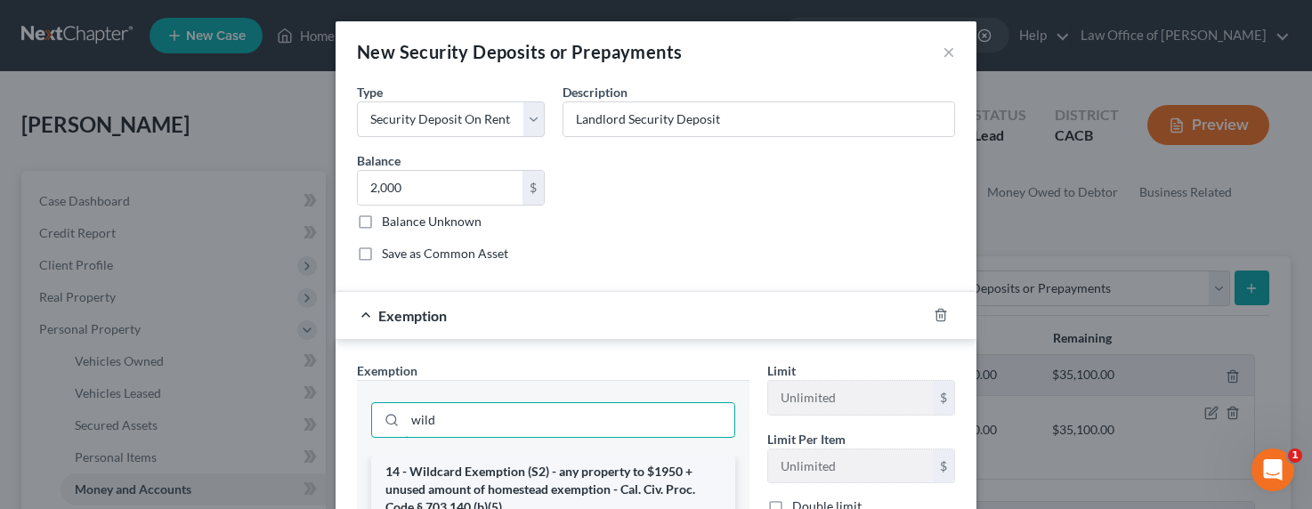
type input "wild"
click at [529, 474] on li "14 - Wildcard Exemption (S2) - any property to $1950 + unused amount of homeste…" at bounding box center [553, 490] width 364 height 68
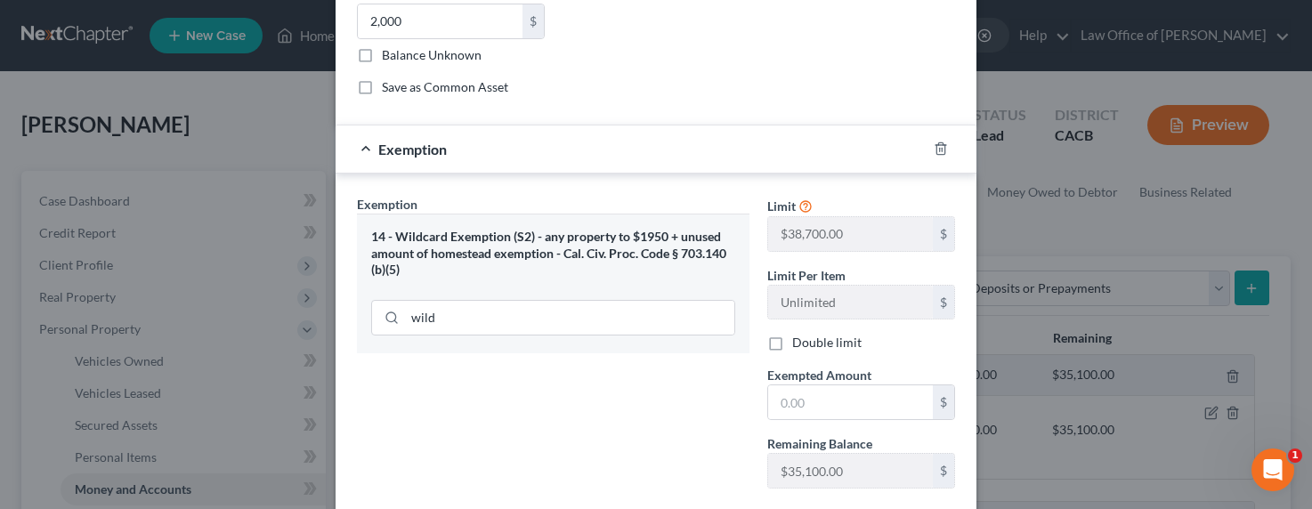
scroll to position [192, 0]
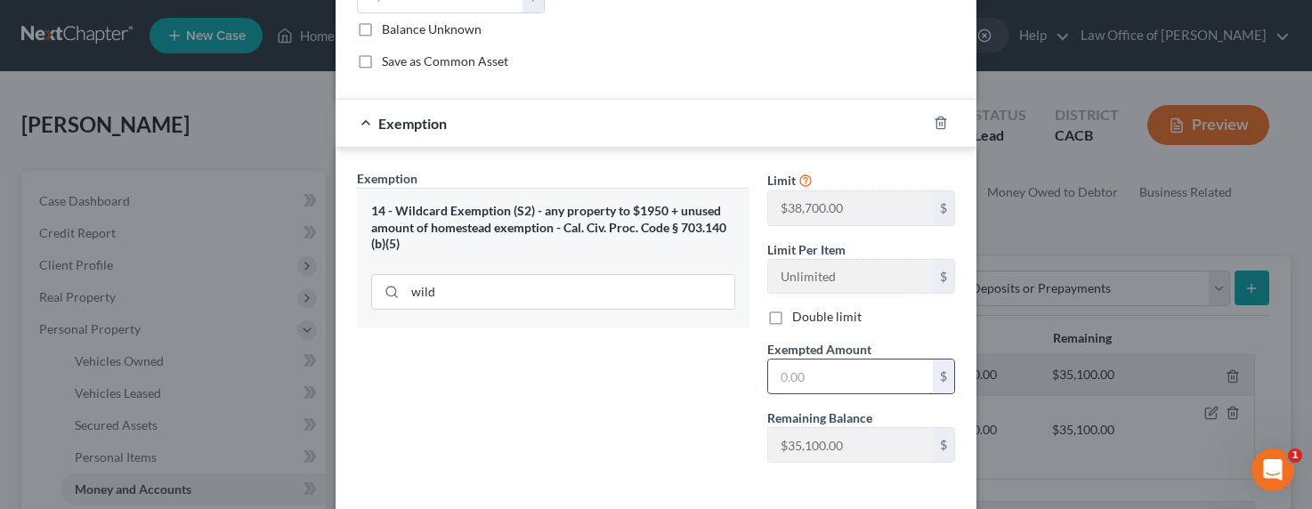
click at [802, 369] on input "text" at bounding box center [850, 377] width 165 height 34
type input "2,000"
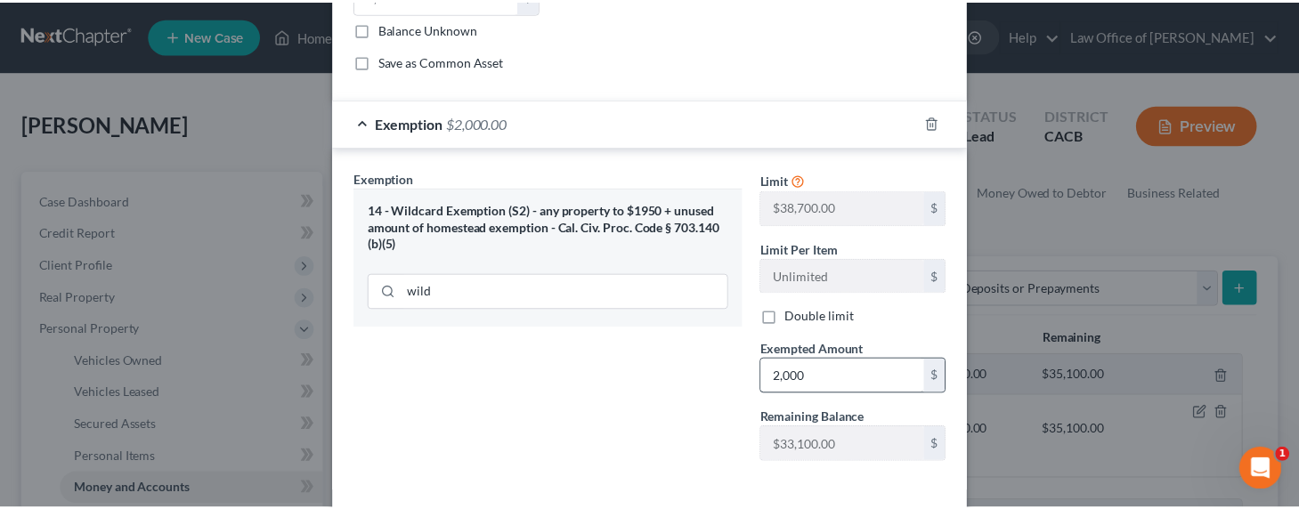
scroll to position [272, 0]
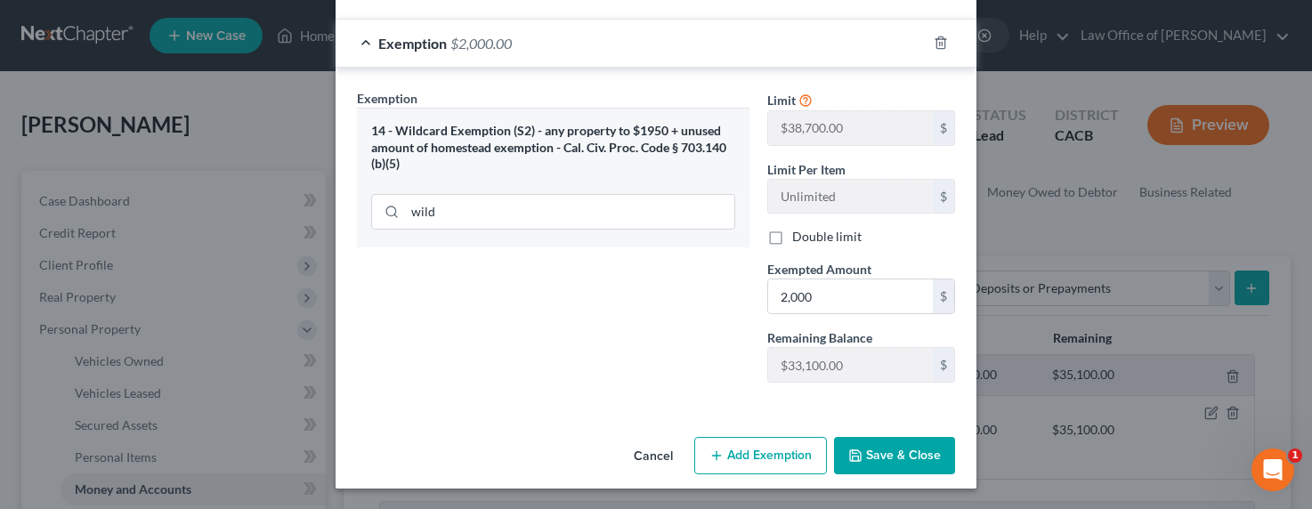
click at [869, 441] on button "Save & Close" at bounding box center [894, 455] width 121 height 37
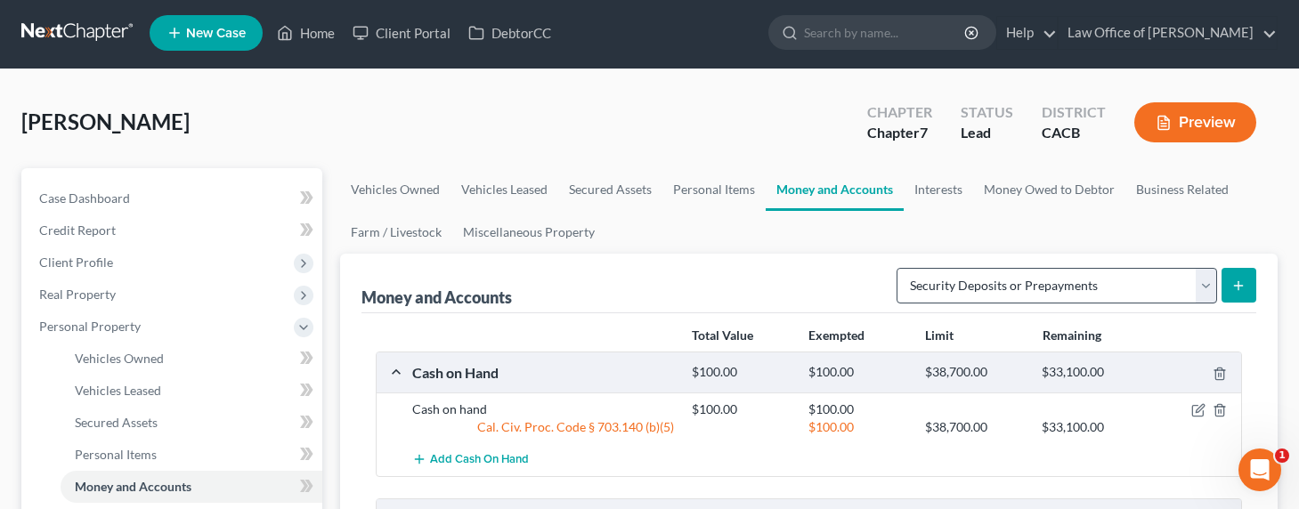
scroll to position [4, 0]
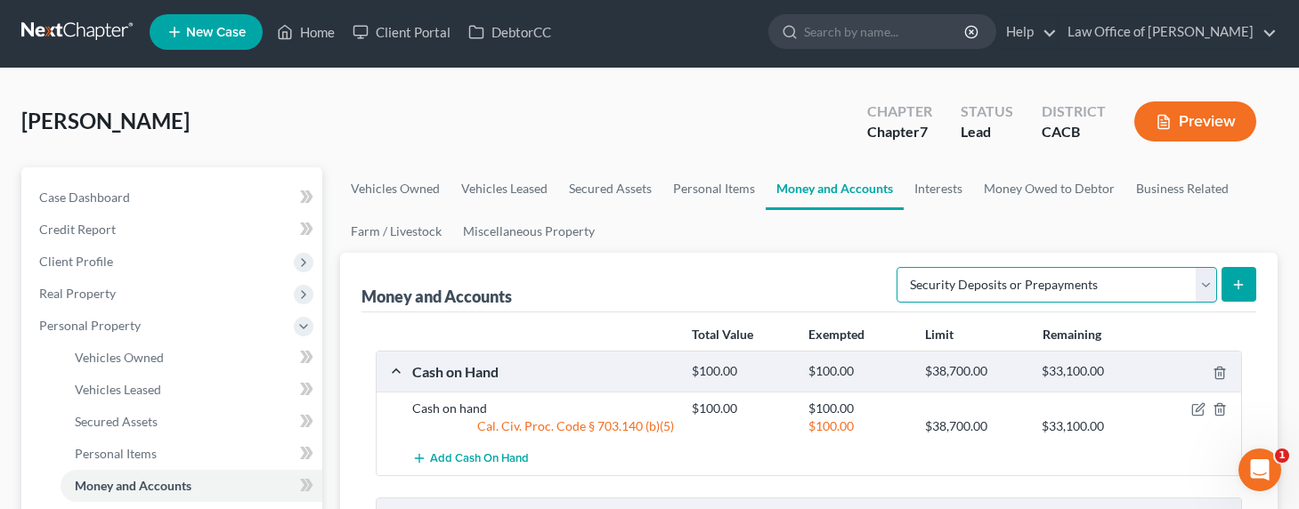
click at [992, 285] on select "Select Account Type Brokerage Cash on Hand Certificates of Deposit Checking Acc…" at bounding box center [1056, 285] width 320 height 36
click at [936, 191] on link "Interests" at bounding box center [937, 188] width 69 height 43
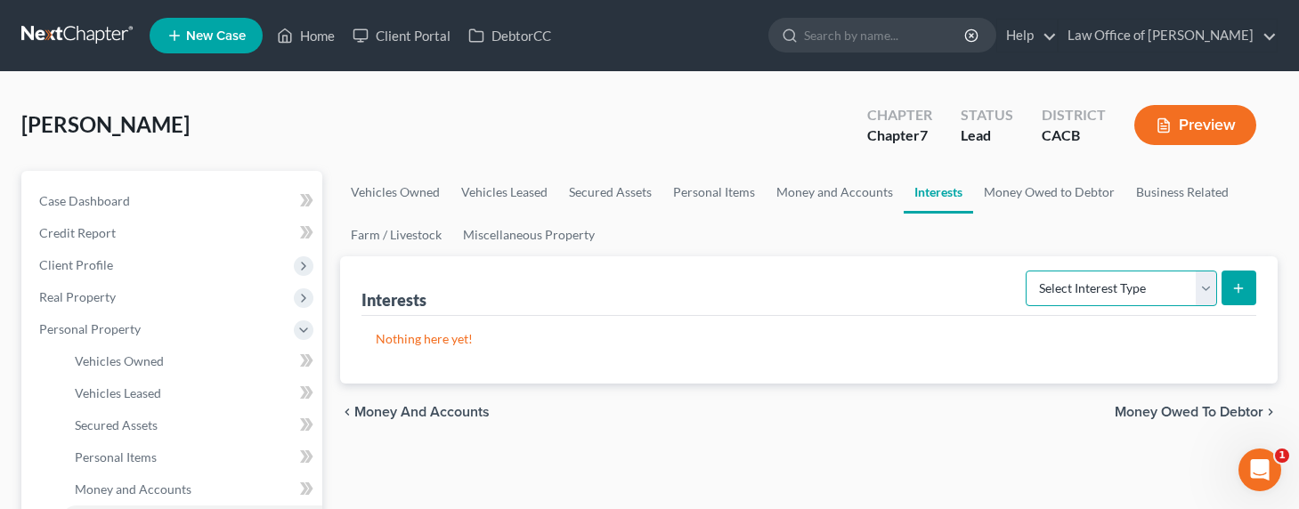
click at [1083, 283] on select "Select Interest Type 401K Annuity Bond Education IRA Government Bond Government…" at bounding box center [1120, 289] width 191 height 36
select select "pension_plan"
click at [1027, 271] on select "Select Interest Type 401K Annuity Bond Education IRA Government Bond Government…" at bounding box center [1120, 289] width 191 height 36
click at [1233, 292] on icon "submit" at bounding box center [1238, 288] width 14 height 14
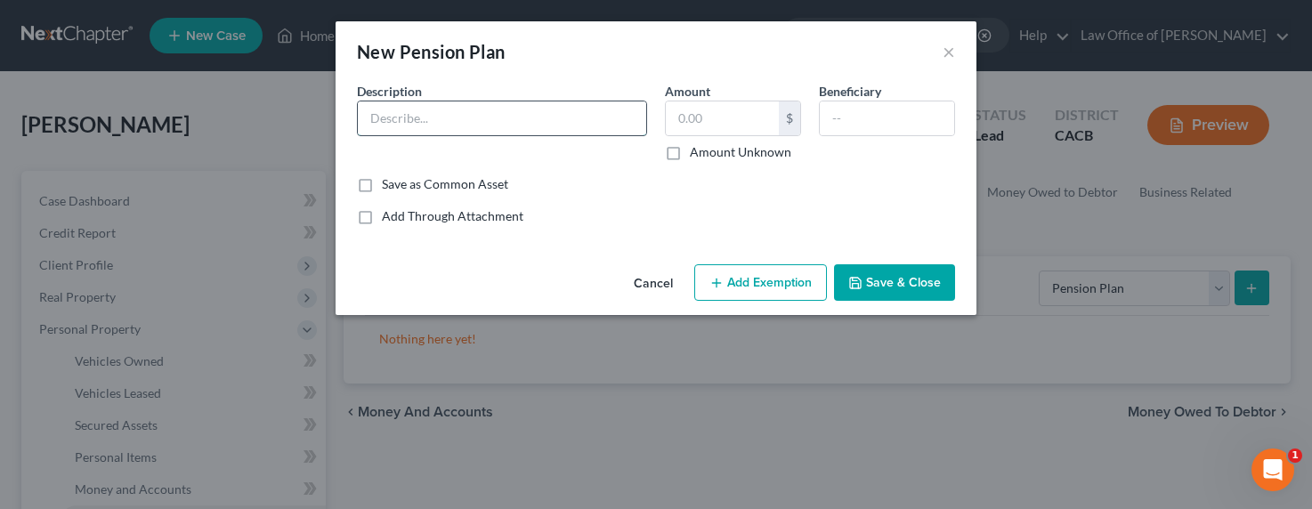
click at [564, 120] on input "text" at bounding box center [502, 118] width 288 height 34
type input "LA County Pension"
click at [720, 158] on label "Amount Unknown" at bounding box center [740, 152] width 101 height 18
click at [708, 155] on input "Amount Unknown" at bounding box center [703, 149] width 12 height 12
checkbox input "true"
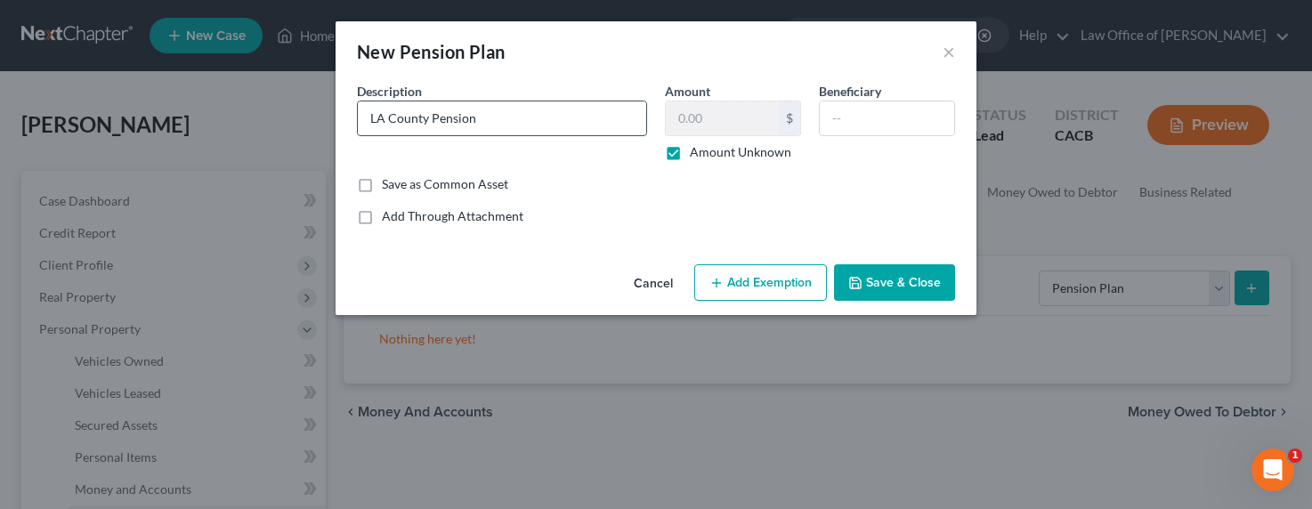
click at [494, 125] on input "LA County Pension" at bounding box center [502, 118] width 288 height 34
click at [414, 121] on input "LA County Pension" at bounding box center [502, 118] width 288 height 34
type input "LAUSD Pension"
drag, startPoint x: 863, startPoint y: 131, endPoint x: 880, endPoint y: 128, distance: 17.1
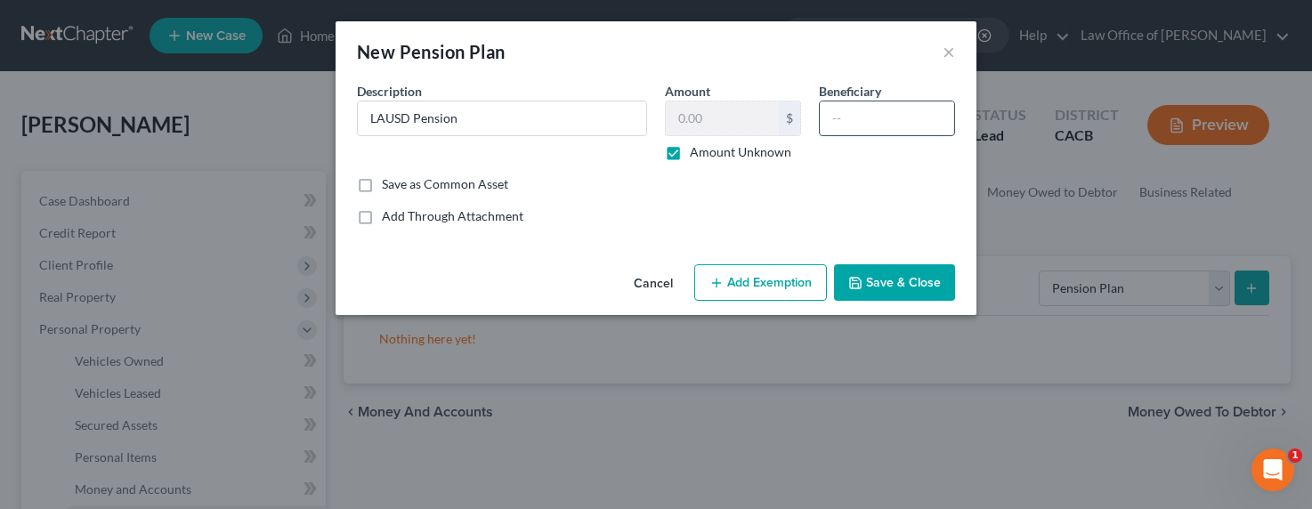
click at [864, 131] on input "text" at bounding box center [887, 118] width 134 height 34
type input "M"
type input "Next Kin"
click at [770, 276] on button "Add Exemption" at bounding box center [760, 282] width 133 height 37
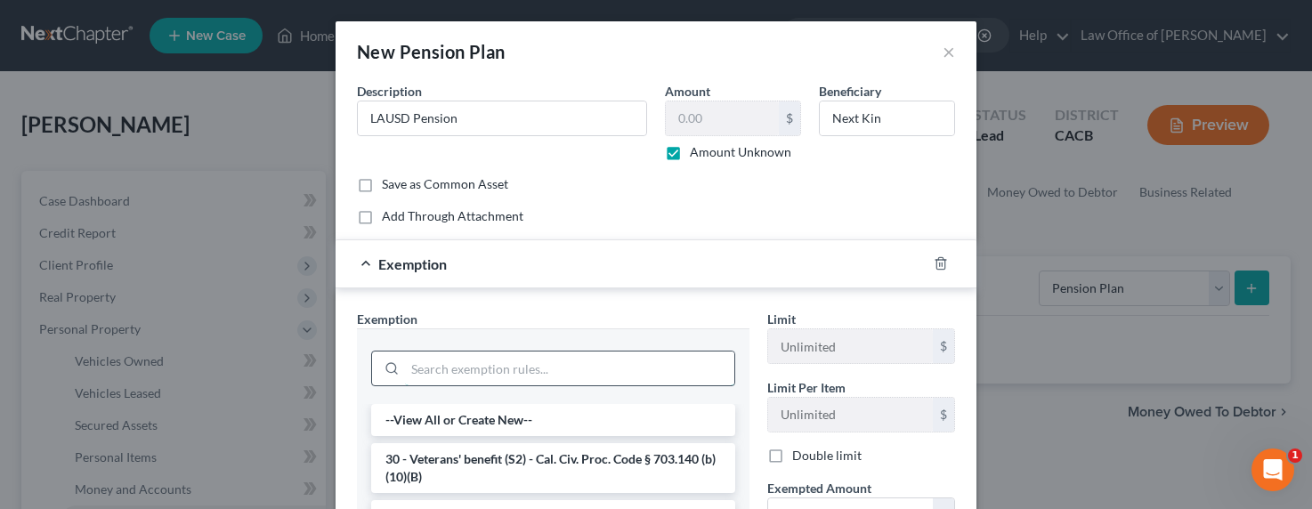
click at [534, 357] on input "search" at bounding box center [569, 369] width 329 height 34
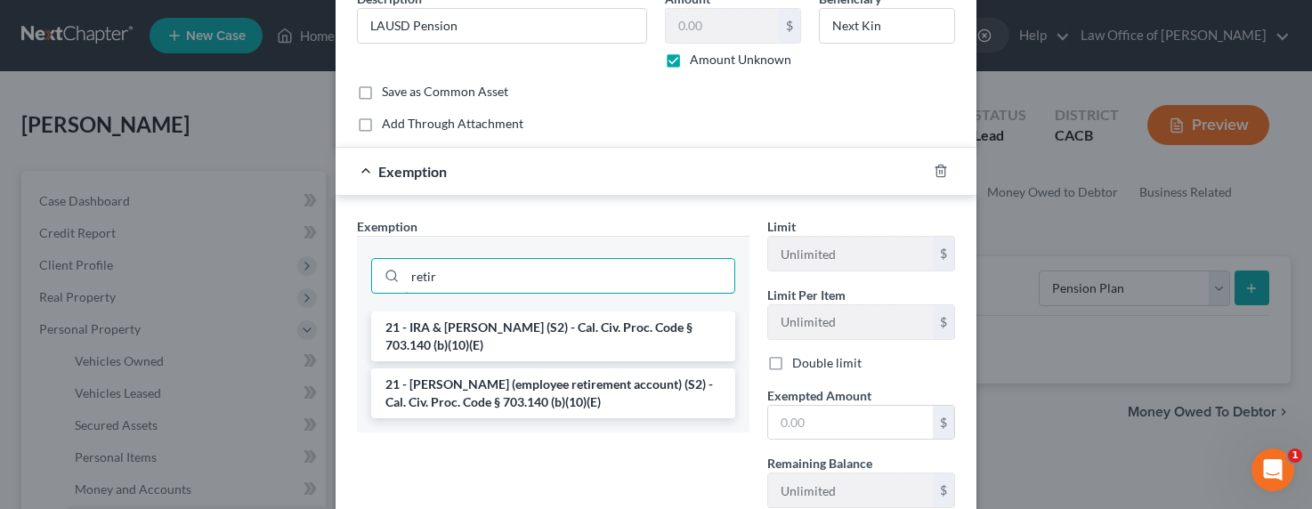
scroll to position [219, 0]
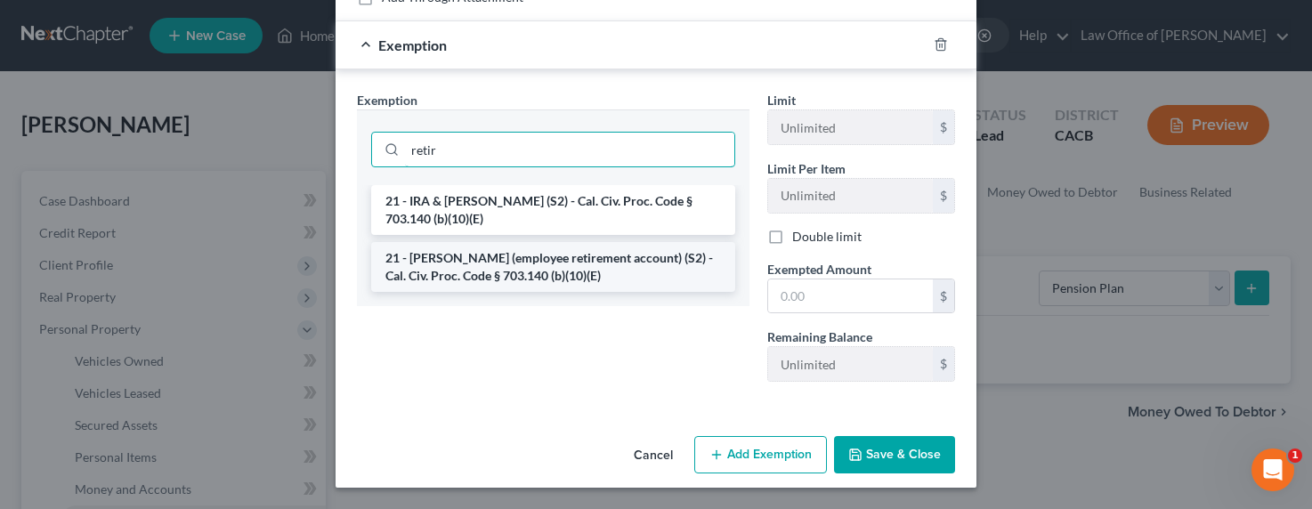
type input "retir"
click at [494, 272] on li "21 - ERISA (employee retirement account) (S2) - Cal. Civ. Proc. Code § 703.140 …" at bounding box center [553, 267] width 364 height 50
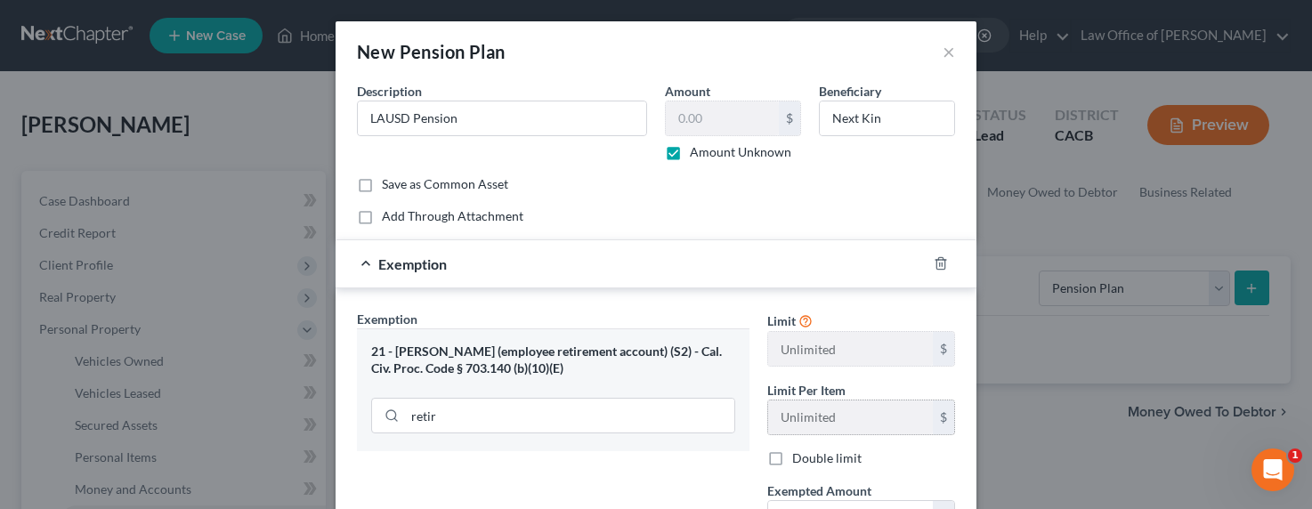
scroll to position [222, 0]
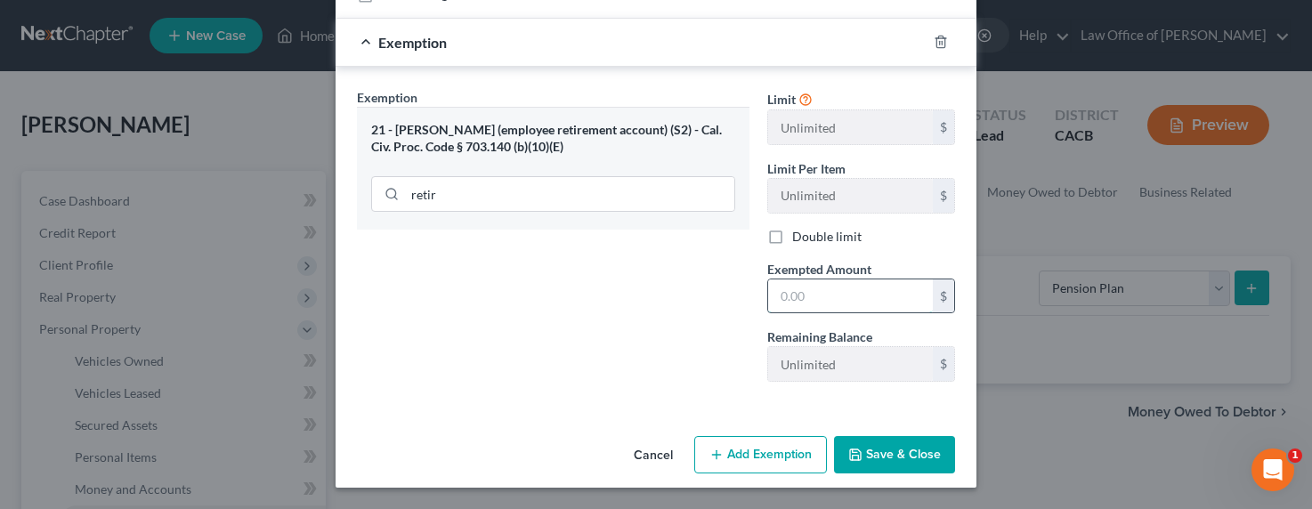
click at [783, 305] on input "text" at bounding box center [850, 296] width 165 height 34
type input "100,000"
click at [894, 450] on button "Save & Close" at bounding box center [894, 454] width 121 height 37
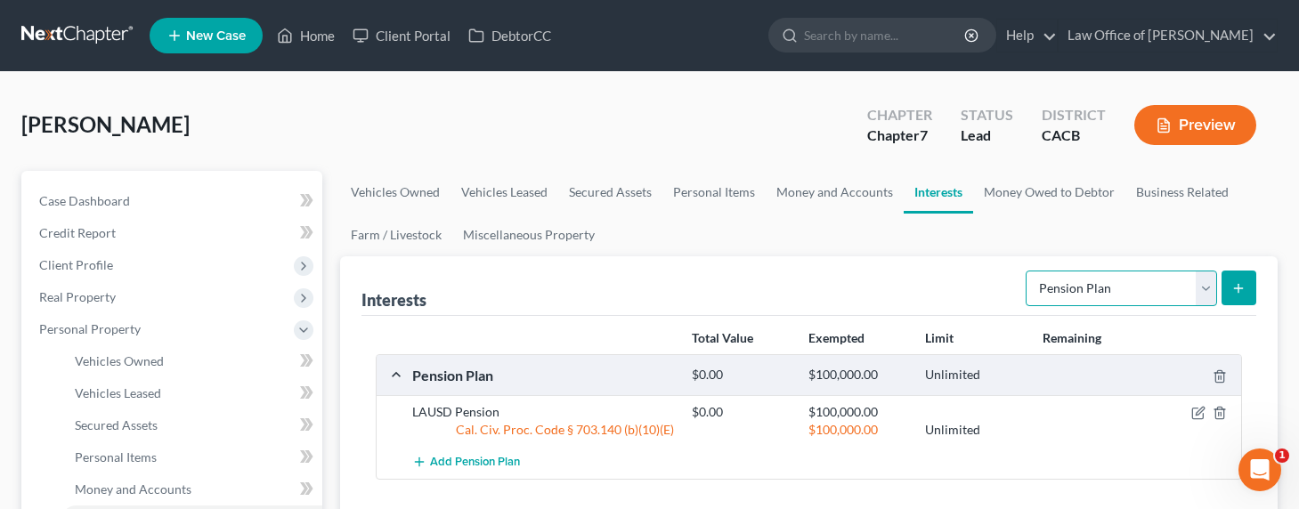
click at [1049, 291] on select "Select Interest Type 401K Annuity Bond Education IRA Government Bond Government…" at bounding box center [1120, 289] width 191 height 36
select select "term_life_insurance"
click at [1027, 271] on select "Select Interest Type 401K Annuity Bond Education IRA Government Bond Government…" at bounding box center [1120, 289] width 191 height 36
click at [1236, 288] on line "submit" at bounding box center [1238, 288] width 8 height 0
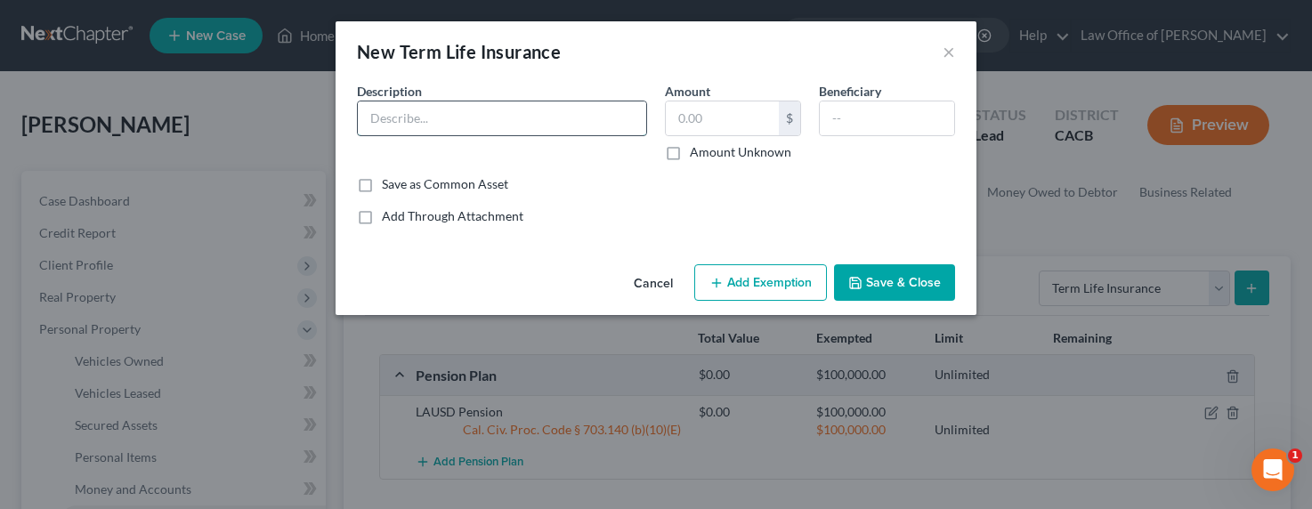
click at [554, 112] on input "text" at bounding box center [502, 118] width 288 height 34
type input "LAUSD Employer Term Life"
type input "0.00"
type input "Next Kin"
click at [887, 289] on button "Save & Close" at bounding box center [894, 282] width 121 height 37
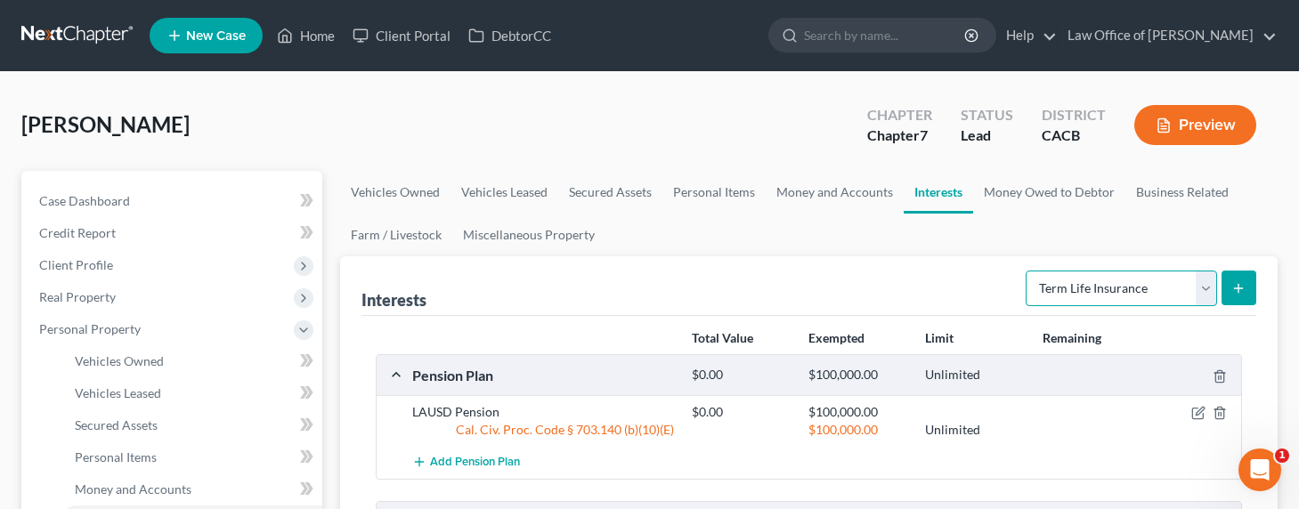
click at [1073, 287] on select "Select Interest Type 401K Annuity Bond Education IRA Government Bond Government…" at bounding box center [1120, 289] width 191 height 36
drag, startPoint x: 827, startPoint y: 188, endPoint x: 854, endPoint y: 192, distance: 27.9
click at [826, 188] on link "Money and Accounts" at bounding box center [834, 192] width 138 height 43
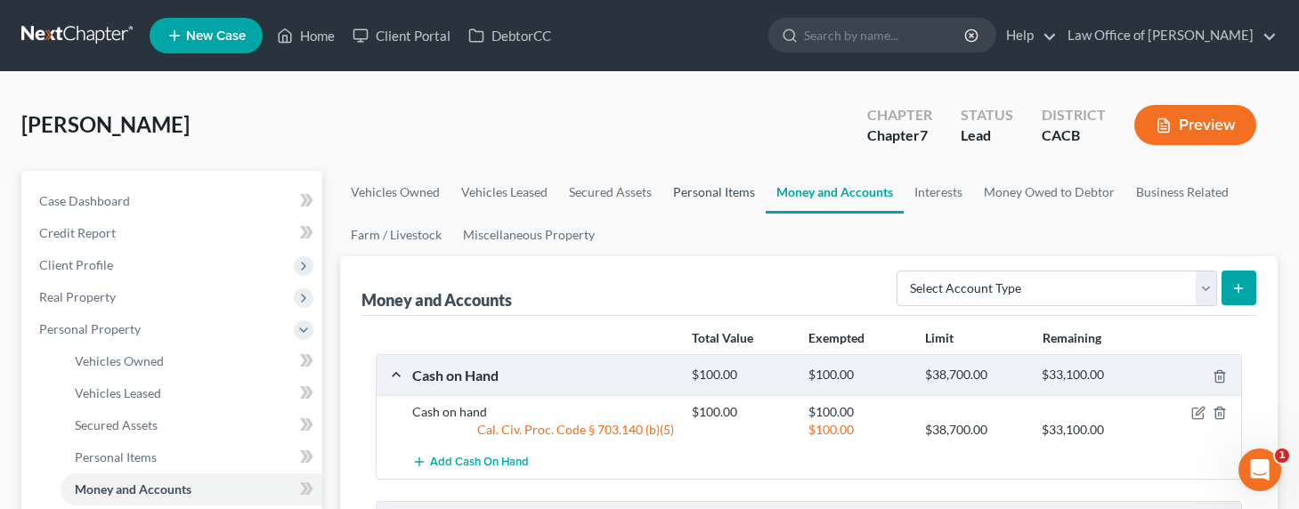
click at [684, 191] on link "Personal Items" at bounding box center [713, 192] width 103 height 43
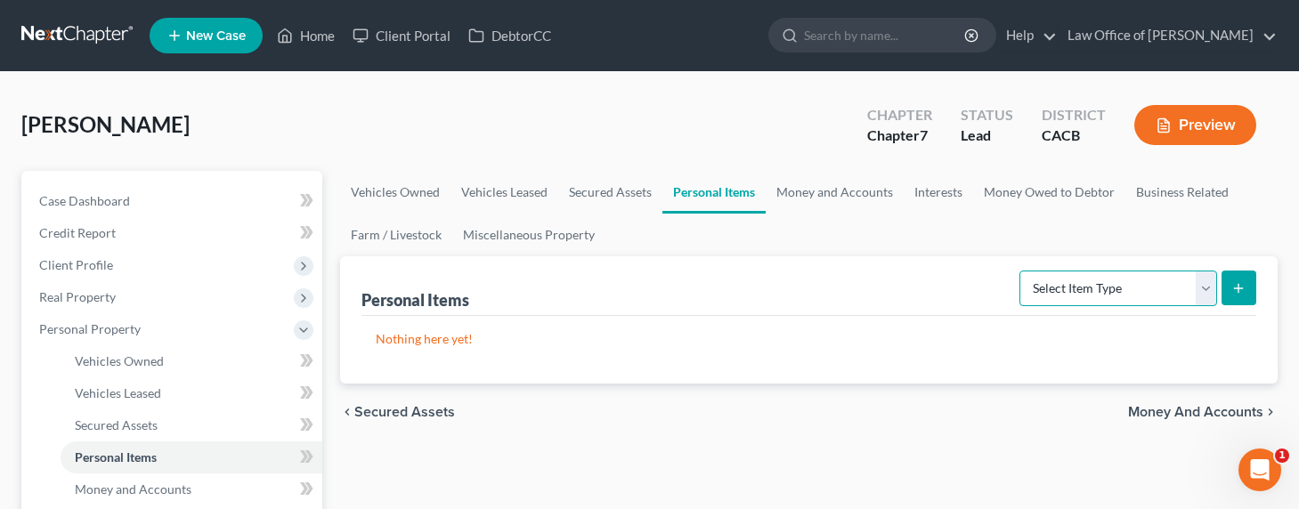
click at [1047, 280] on select "Select Item Type Clothing Collectibles Of Value Electronics Firearms Household …" at bounding box center [1118, 289] width 198 height 36
select select "clothing"
click at [1021, 271] on select "Select Item Type Clothing Collectibles Of Value Electronics Firearms Household …" at bounding box center [1118, 289] width 198 height 36
click at [1259, 282] on div "Personal Items Select Item Type Clothing Collectibles Of Value Electronics Fire…" at bounding box center [808, 319] width 937 height 127
click at [1248, 283] on button "submit" at bounding box center [1238, 288] width 35 height 35
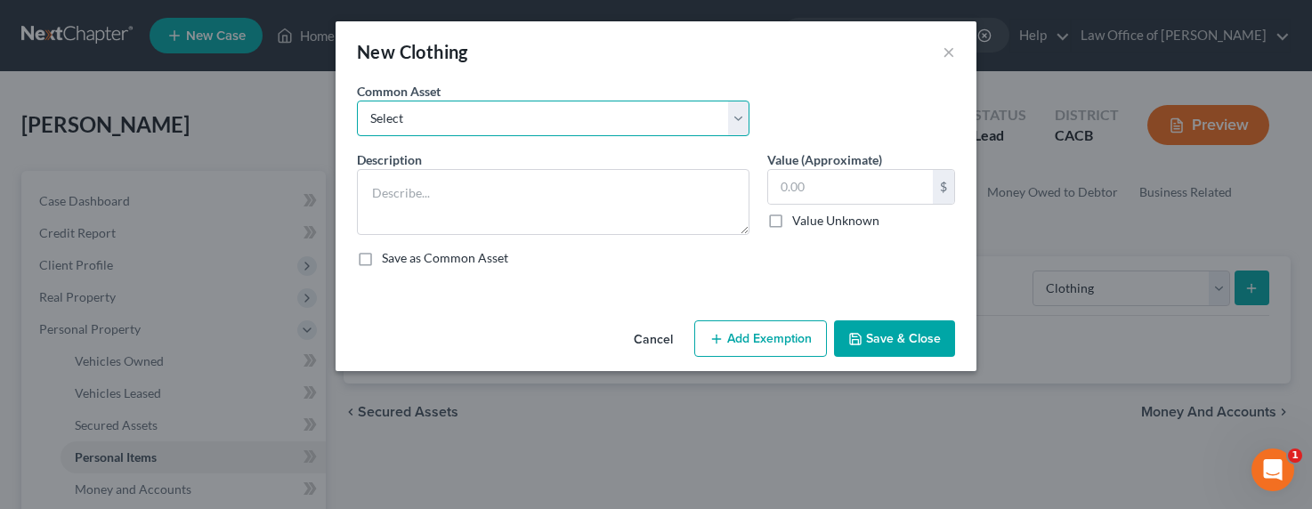
click at [607, 109] on select "Select Wardrobe and clothing" at bounding box center [553, 119] width 393 height 36
select select "0"
click at [357, 101] on select "Select Wardrobe and clothing" at bounding box center [553, 119] width 393 height 36
type textarea "Wardrobe and clothing"
type input "2,000.00"
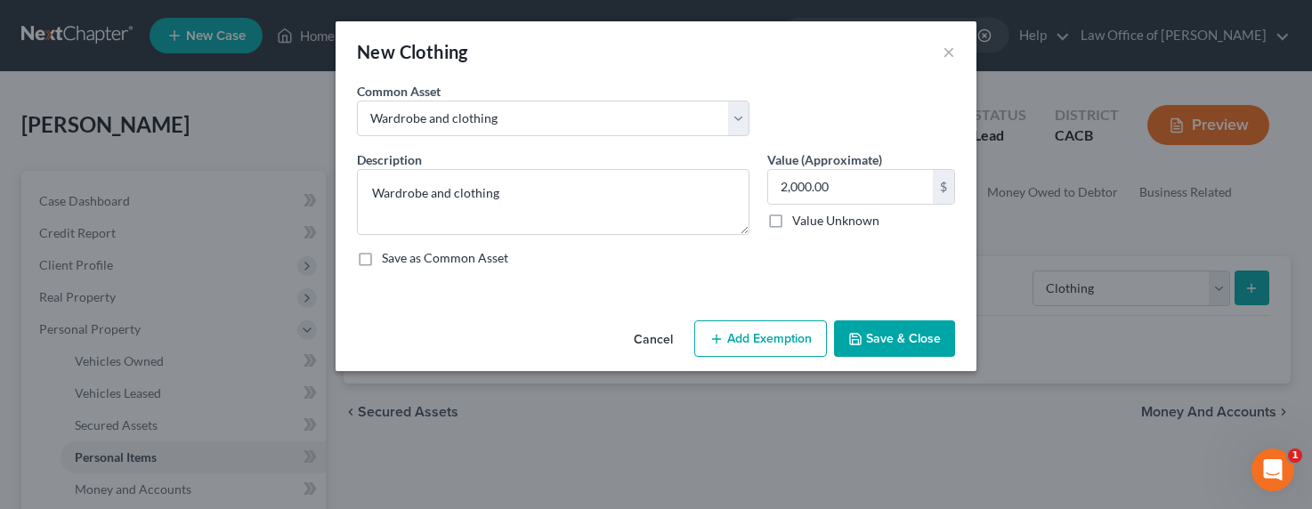
click at [778, 332] on button "Add Exemption" at bounding box center [760, 338] width 133 height 37
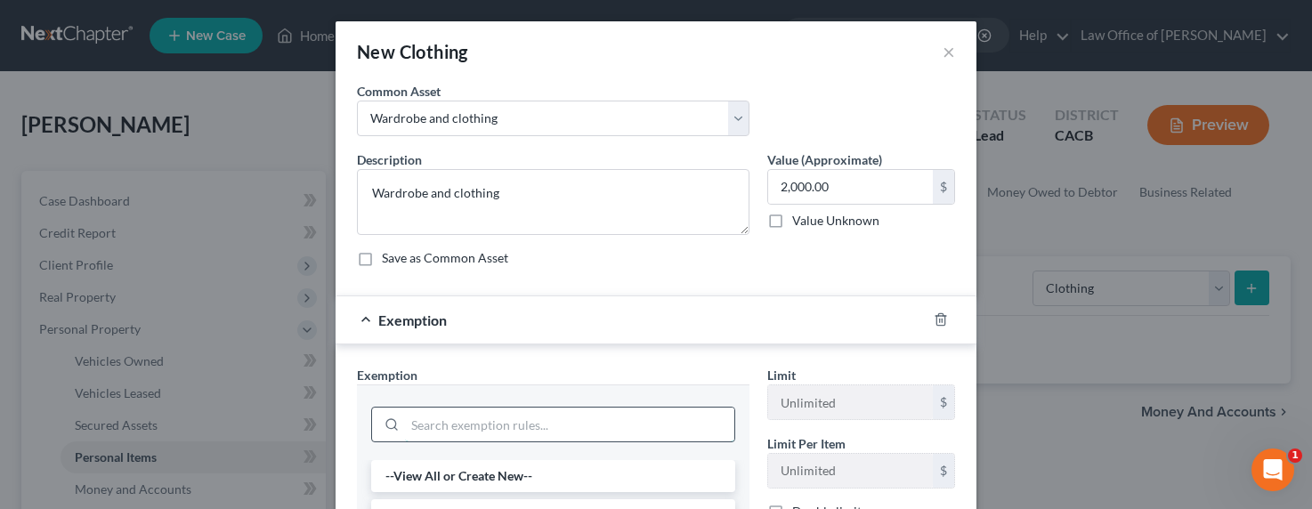
click at [455, 427] on input "search" at bounding box center [569, 425] width 329 height 34
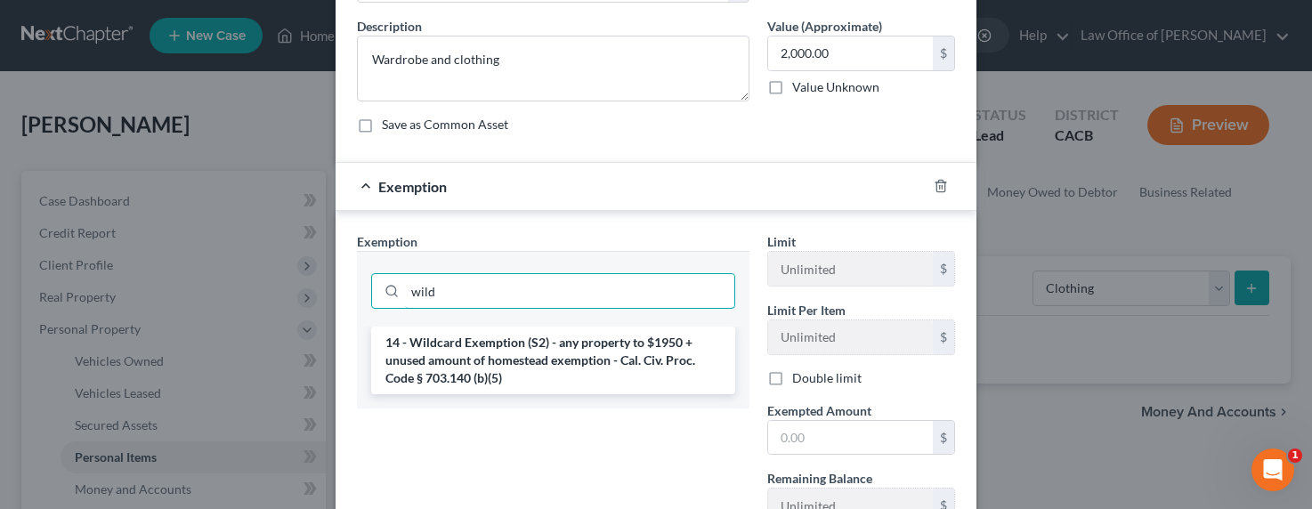
scroll to position [179, 0]
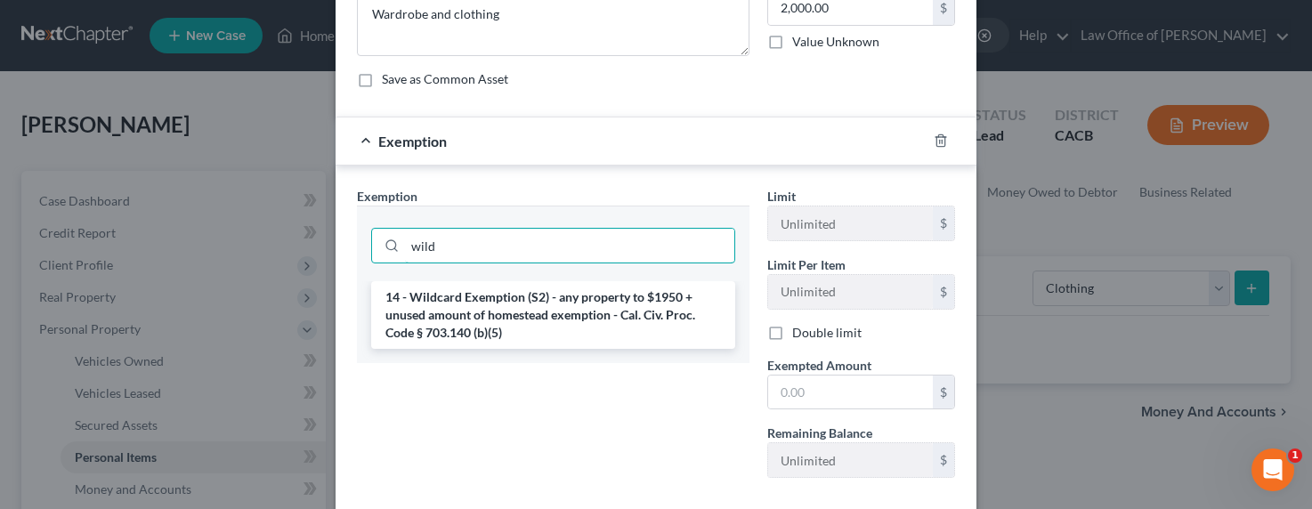
drag, startPoint x: 454, startPoint y: 247, endPoint x: 357, endPoint y: 245, distance: 97.0
click at [357, 245] on div "wild" at bounding box center [553, 244] width 393 height 76
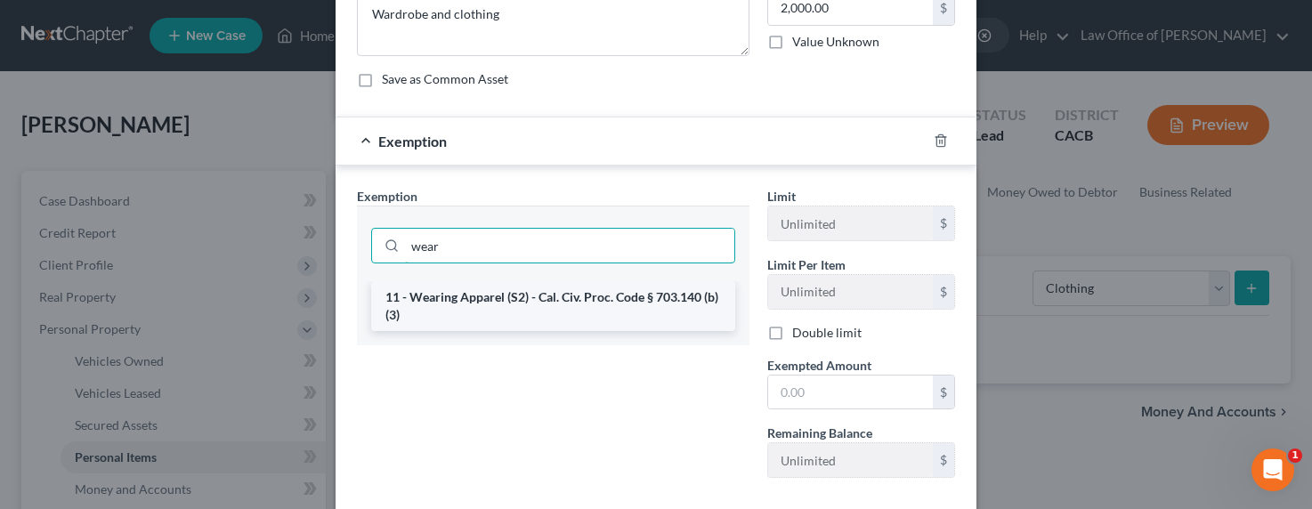
type input "wear"
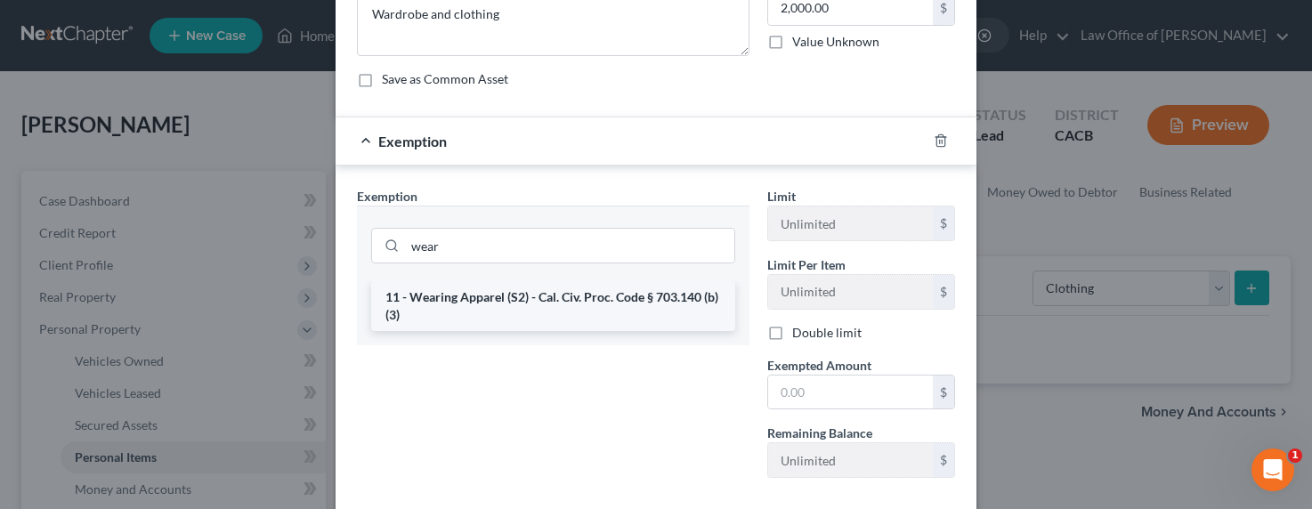
click at [467, 302] on li "11 - Wearing Apparel (S2) - Cal. Civ. Proc. Code § 703.140 (b)(3)" at bounding box center [553, 306] width 364 height 50
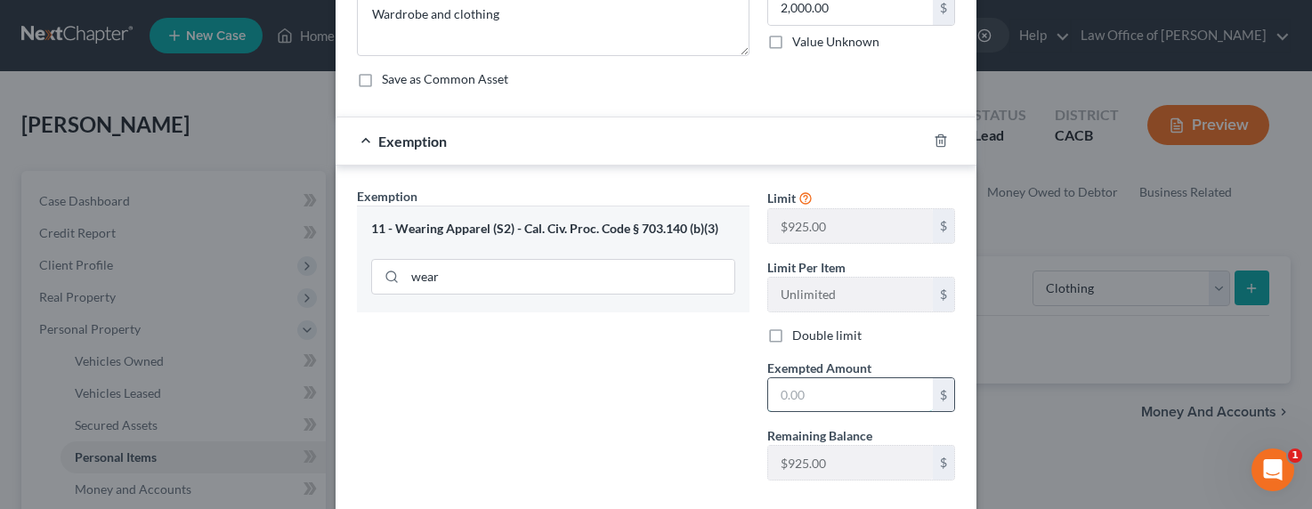
click at [832, 409] on input "text" at bounding box center [850, 395] width 165 height 34
type input "2,000"
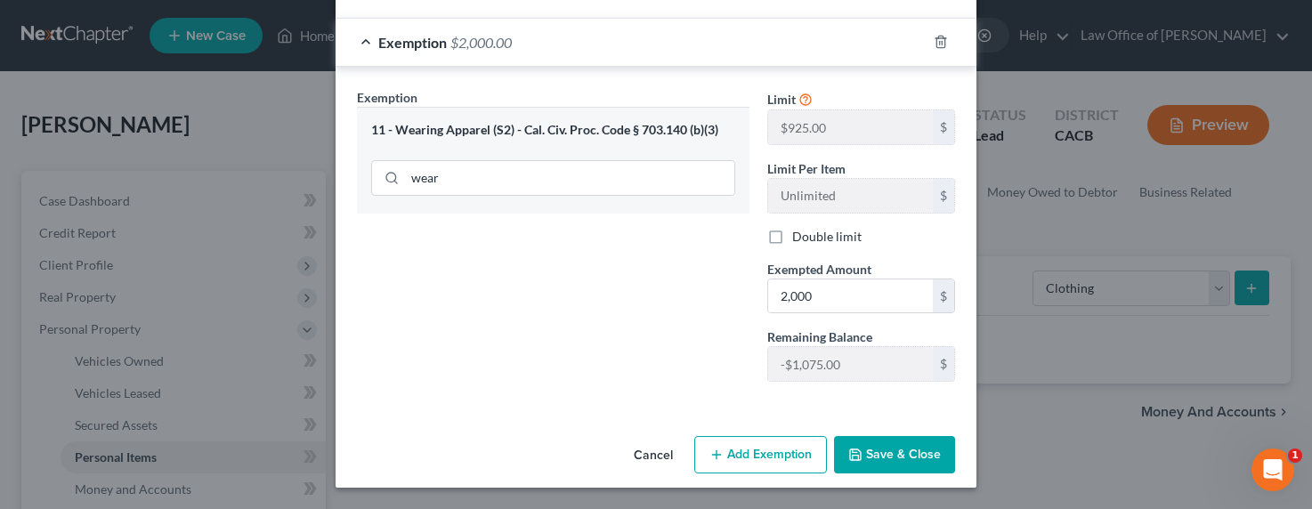
click at [896, 440] on button "Save & Close" at bounding box center [894, 454] width 121 height 37
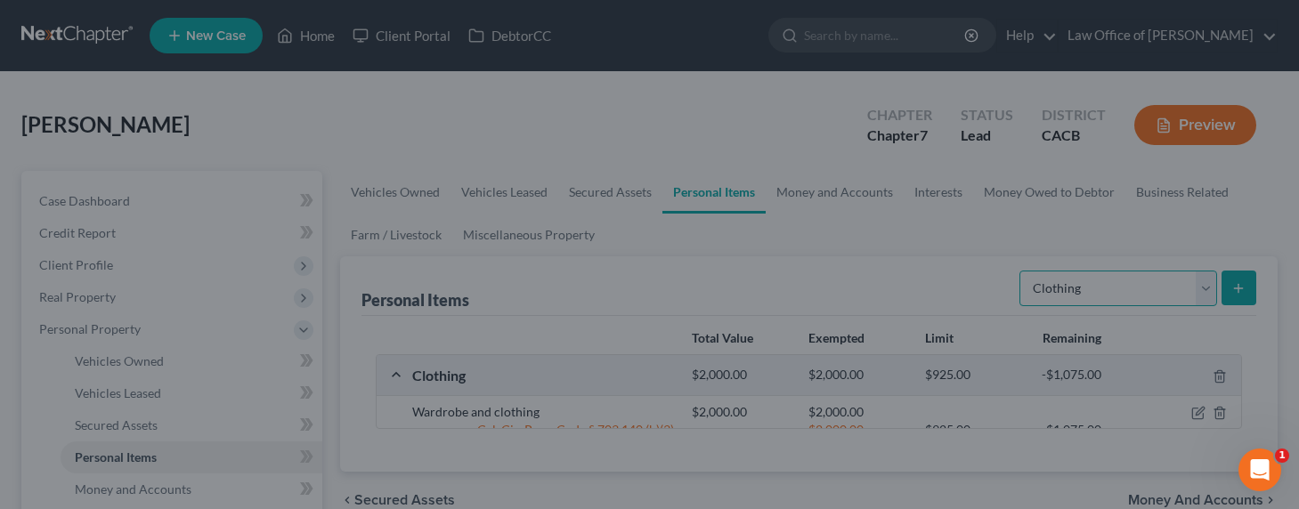
click at [1095, 282] on select "Select Item Type Clothing Collectibles Of Value Electronics Firearms Household …" at bounding box center [1118, 289] width 198 height 36
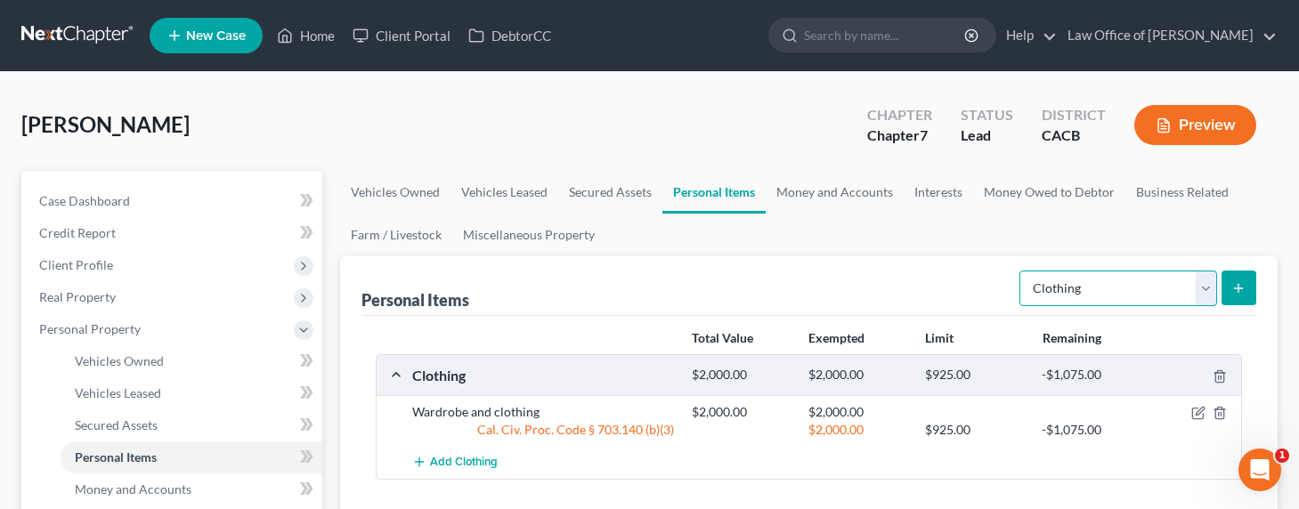
select select "electronics"
click at [1021, 271] on select "Select Item Type Clothing Collectibles Of Value Electronics Firearms Household …" at bounding box center [1118, 289] width 198 height 36
click at [1236, 281] on icon "submit" at bounding box center [1238, 288] width 14 height 14
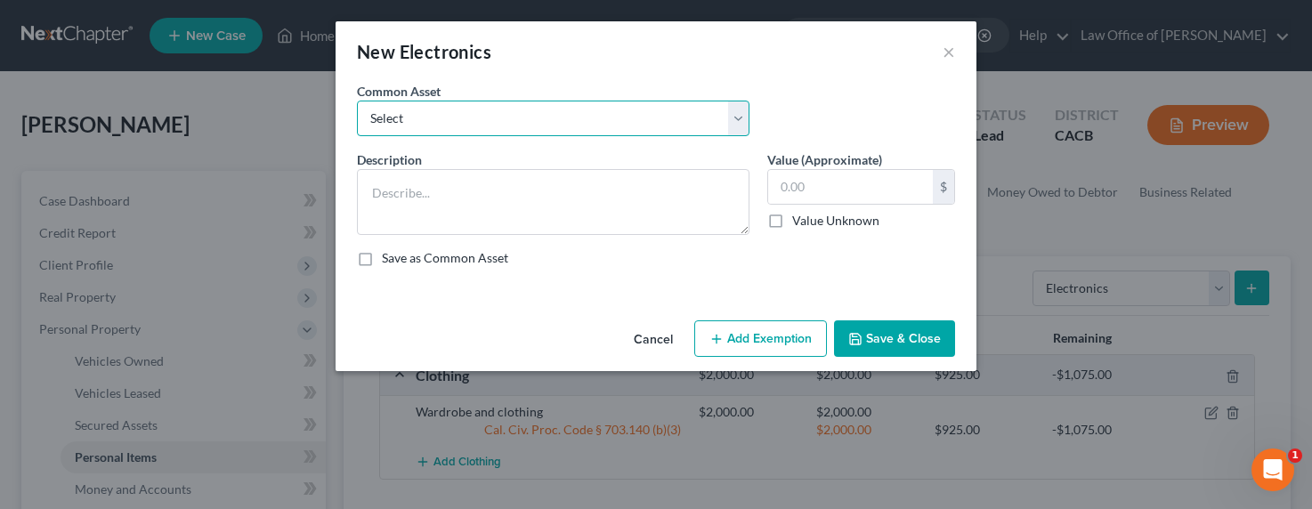
click at [592, 116] on select "Select General electronics, equipment and recreational personal property." at bounding box center [553, 119] width 393 height 36
select select "0"
click at [357, 101] on select "Select General electronics, equipment and recreational personal property." at bounding box center [553, 119] width 393 height 36
type textarea "General electronics, equipment and recreational personal property."
type input "2,000.00"
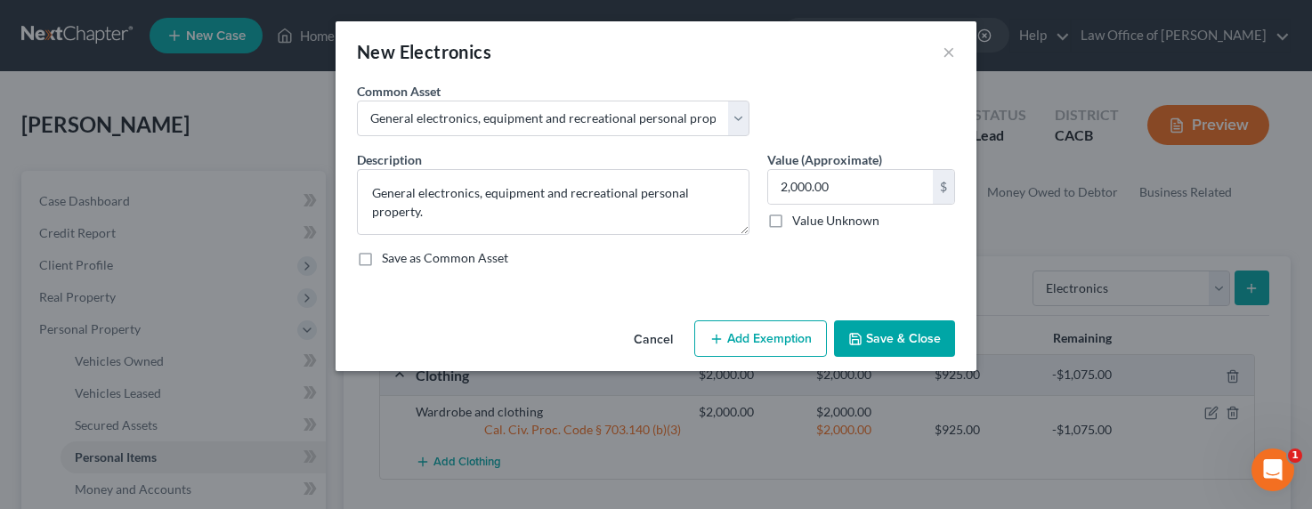
click at [776, 344] on button "Add Exemption" at bounding box center [760, 338] width 133 height 37
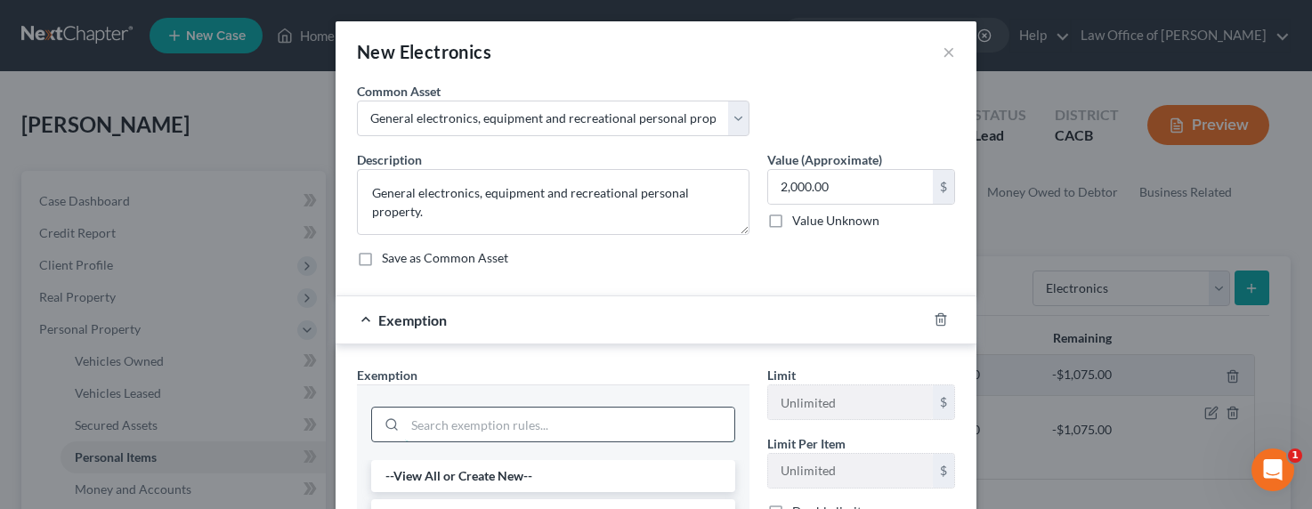
click at [508, 434] on input "search" at bounding box center [569, 425] width 329 height 34
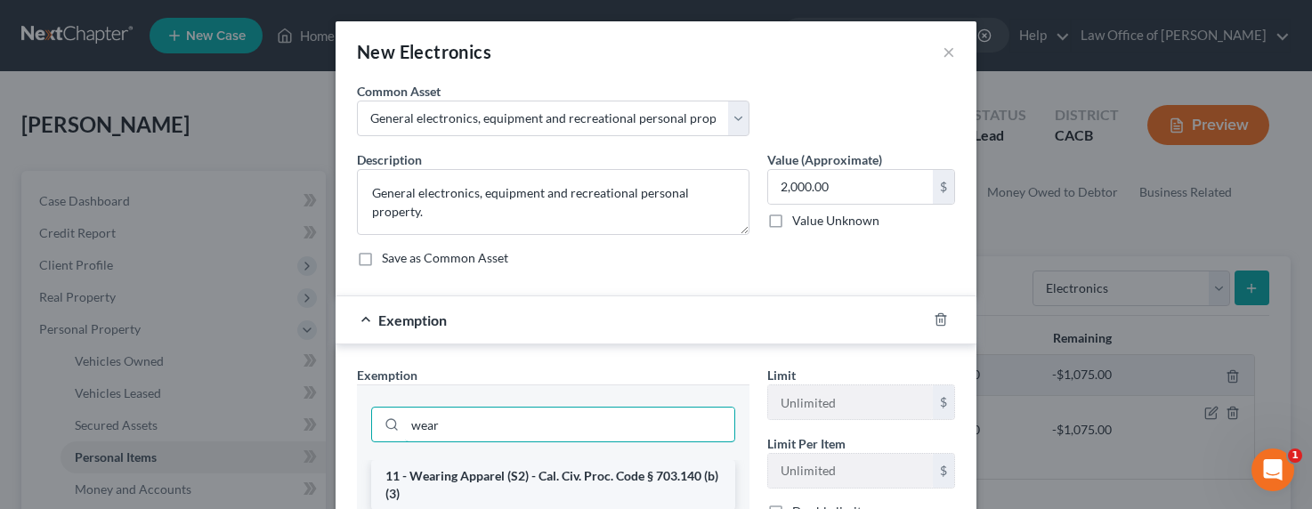
type input "wear"
click at [470, 478] on li "11 - Wearing Apparel (S2) - Cal. Civ. Proc. Code § 703.140 (b)(3)" at bounding box center [553, 485] width 364 height 50
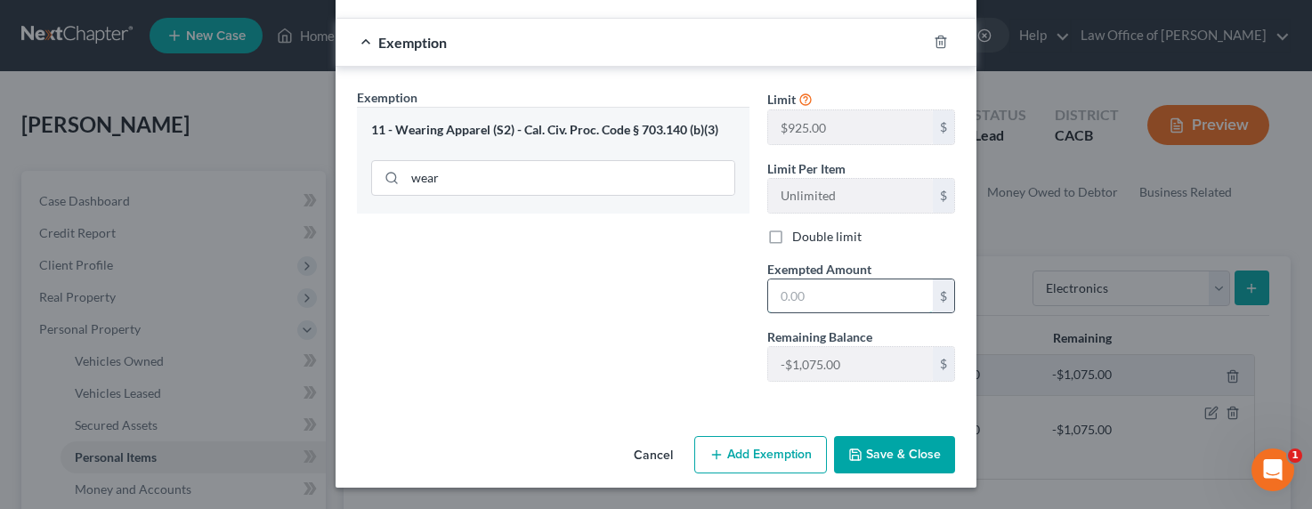
click at [830, 301] on input "text" at bounding box center [850, 296] width 165 height 34
type input "2,000"
drag, startPoint x: 910, startPoint y: 446, endPoint x: 939, endPoint y: 433, distance: 31.1
click at [911, 445] on button "Save & Close" at bounding box center [894, 454] width 121 height 37
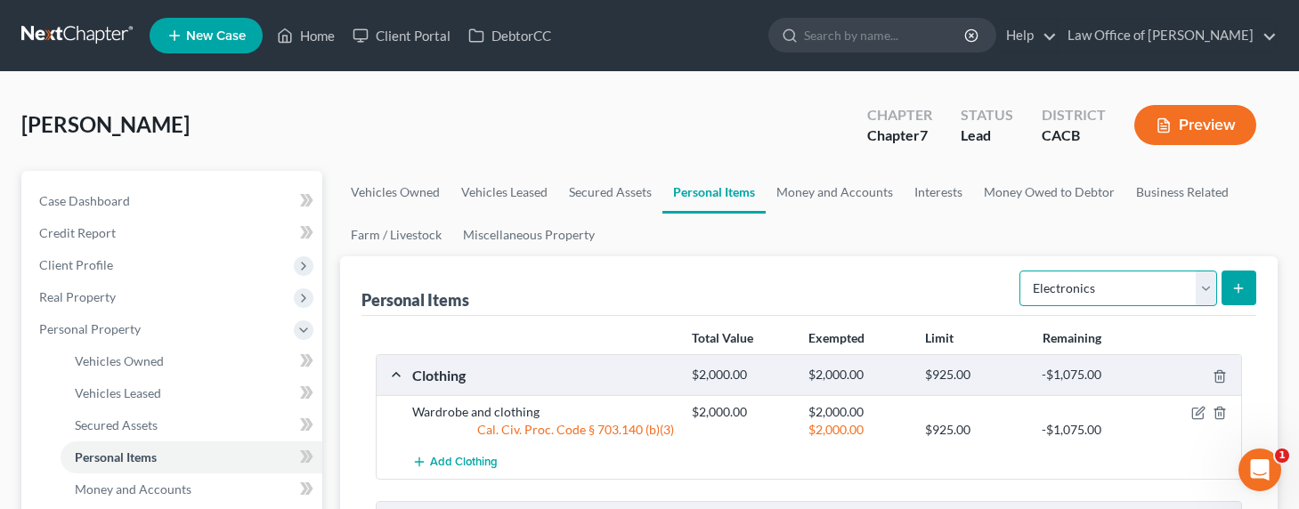
click at [1086, 281] on select "Select Item Type Clothing Collectibles Of Value Electronics Firearms Household …" at bounding box center [1118, 289] width 198 height 36
select select "household_goods"
click at [1021, 271] on select "Select Item Type Clothing Collectibles Of Value Electronics Firearms Household …" at bounding box center [1118, 289] width 198 height 36
click at [1240, 285] on icon "submit" at bounding box center [1238, 288] width 14 height 14
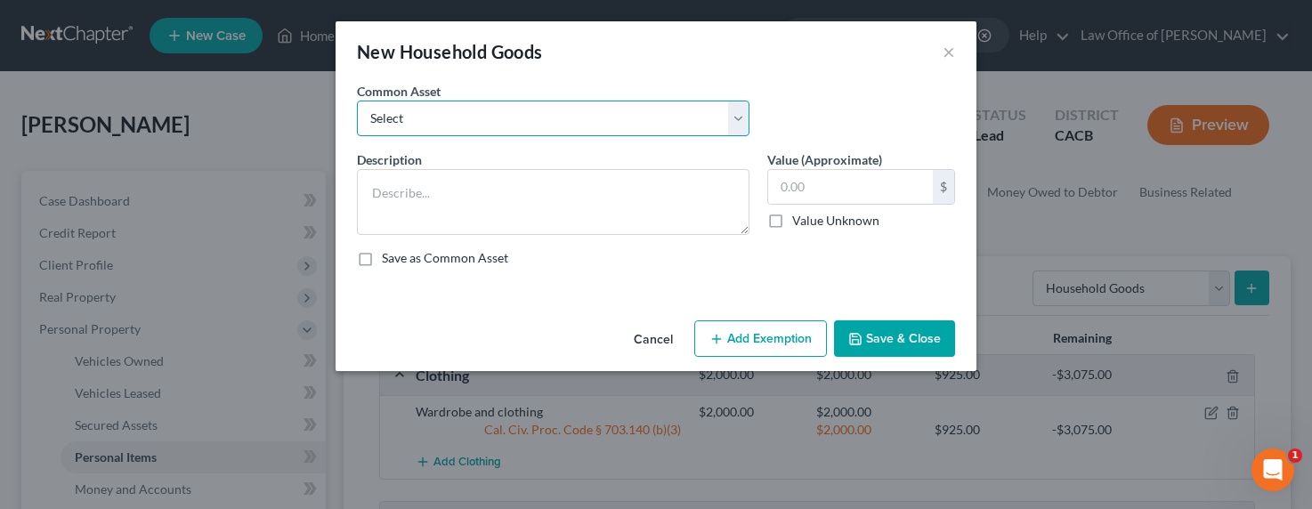
click at [560, 128] on select "Select Household Goods, Furnishings and Appliances." at bounding box center [553, 119] width 393 height 36
select select "0"
click at [357, 101] on select "Select Household Goods, Furnishings and Appliances." at bounding box center [553, 119] width 393 height 36
type textarea "Household Goods, Furnishings and Appliances."
type input "3,000.00"
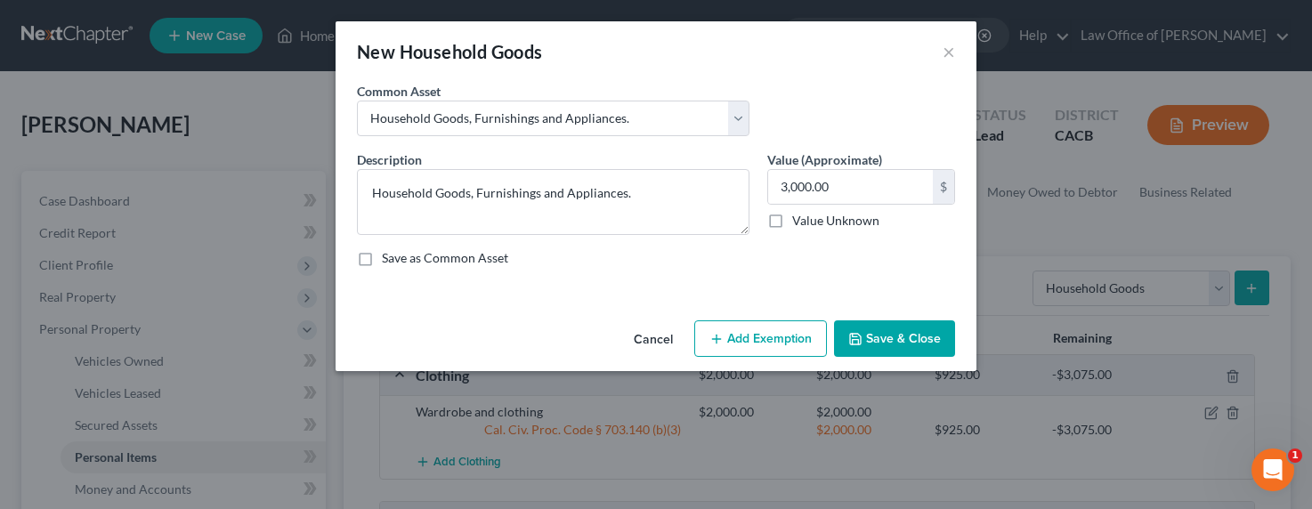
click at [781, 348] on button "Add Exemption" at bounding box center [760, 338] width 133 height 37
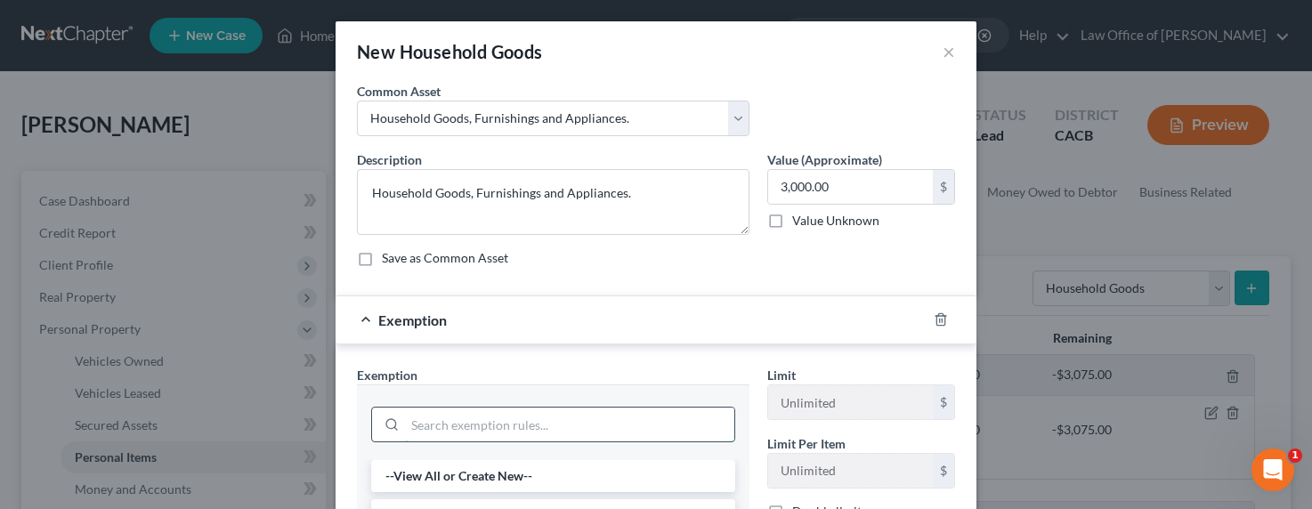
click at [584, 417] on input "search" at bounding box center [569, 425] width 329 height 34
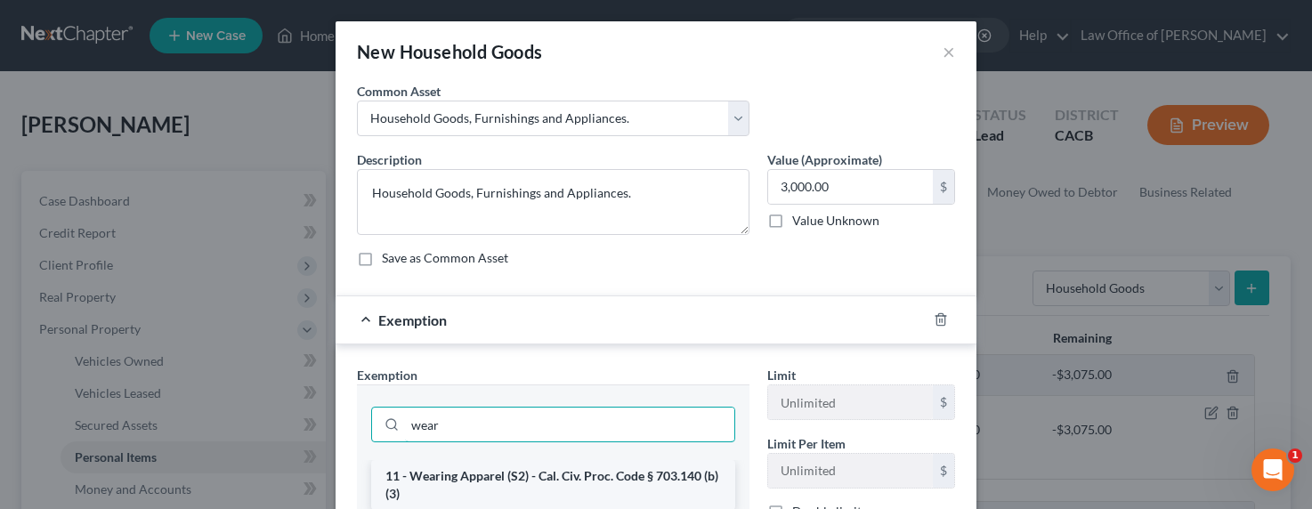
type input "wear"
click at [554, 468] on li "11 - Wearing Apparel (S2) - Cal. Civ. Proc. Code § 703.140 (b)(3)" at bounding box center [553, 485] width 364 height 50
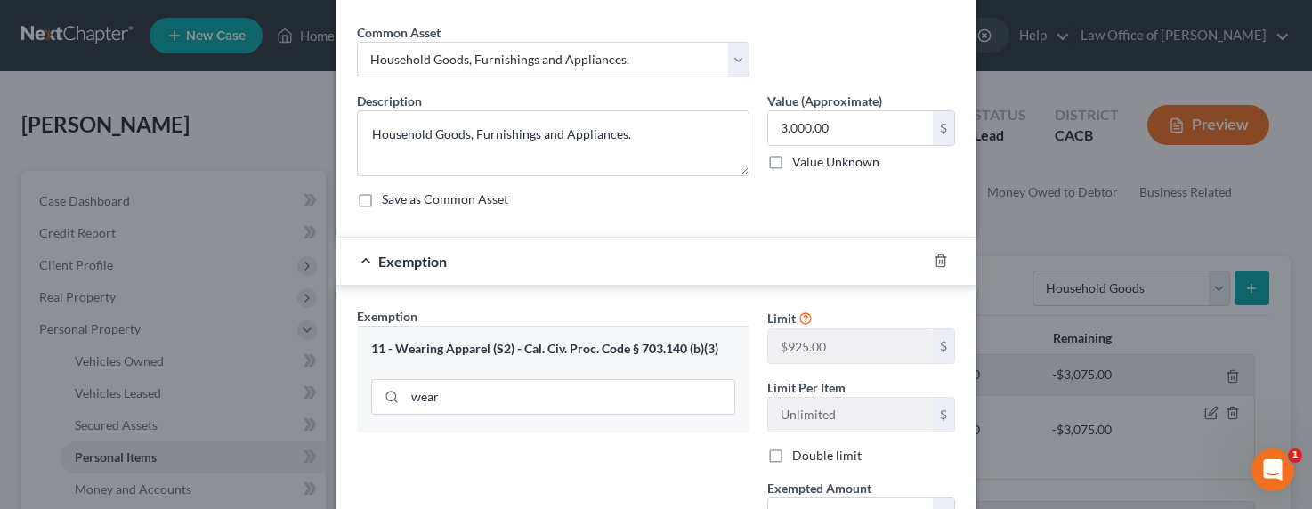
scroll to position [166, 0]
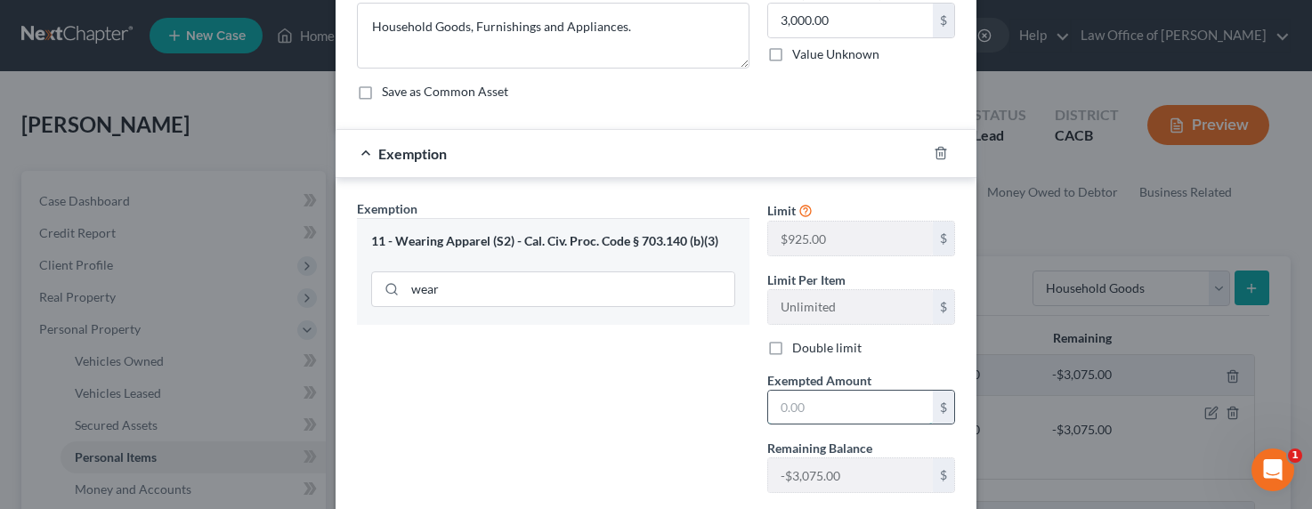
click at [813, 409] on input "text" at bounding box center [850, 408] width 165 height 34
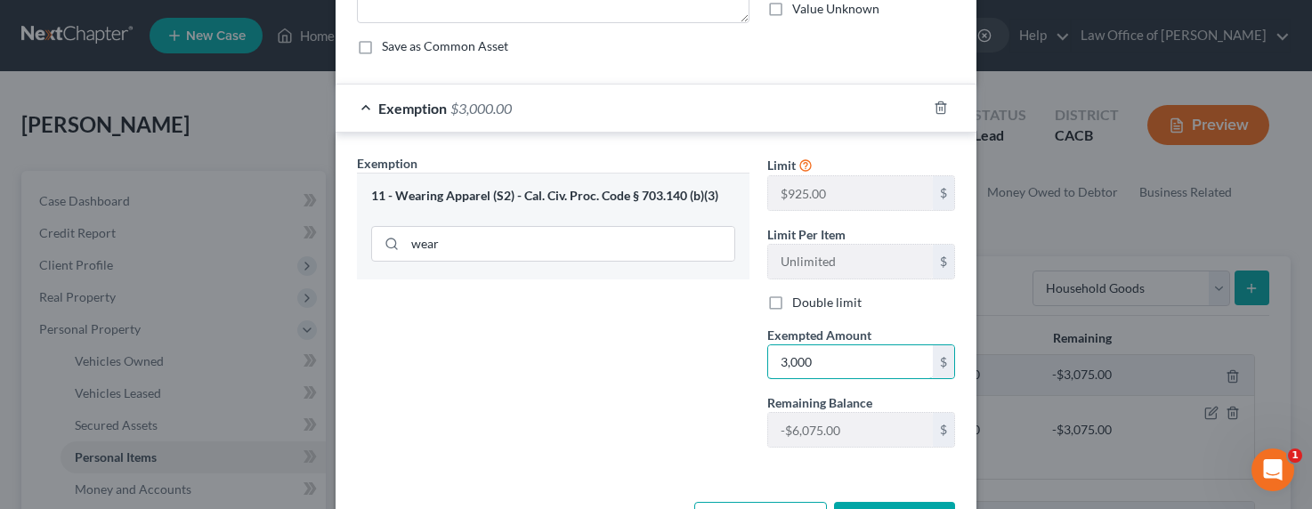
scroll to position [278, 0]
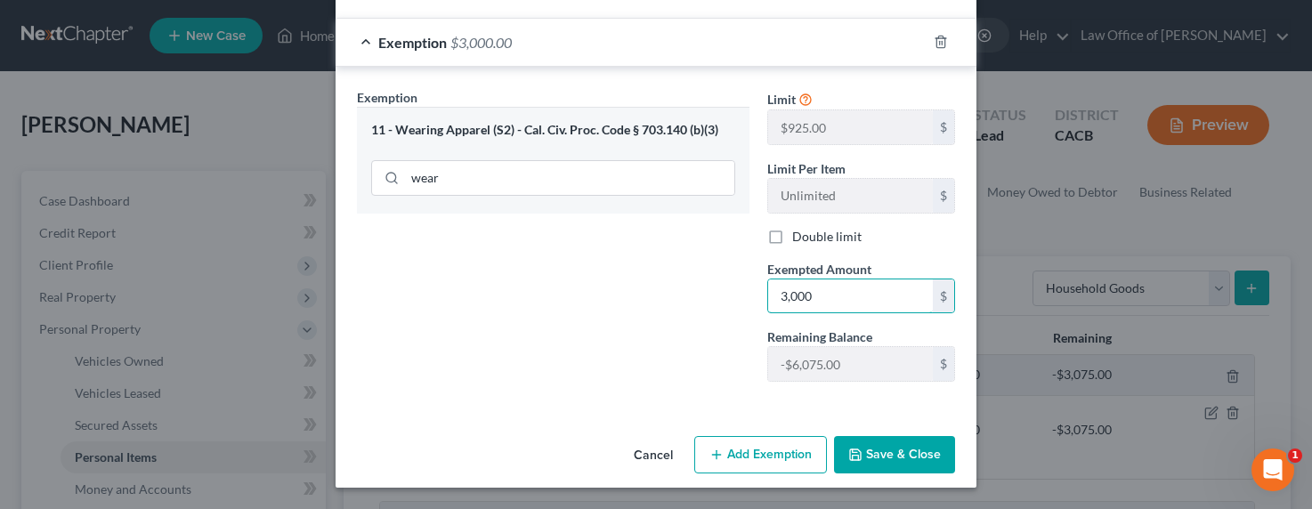
type input "3,000"
click at [921, 450] on button "Save & Close" at bounding box center [894, 454] width 121 height 37
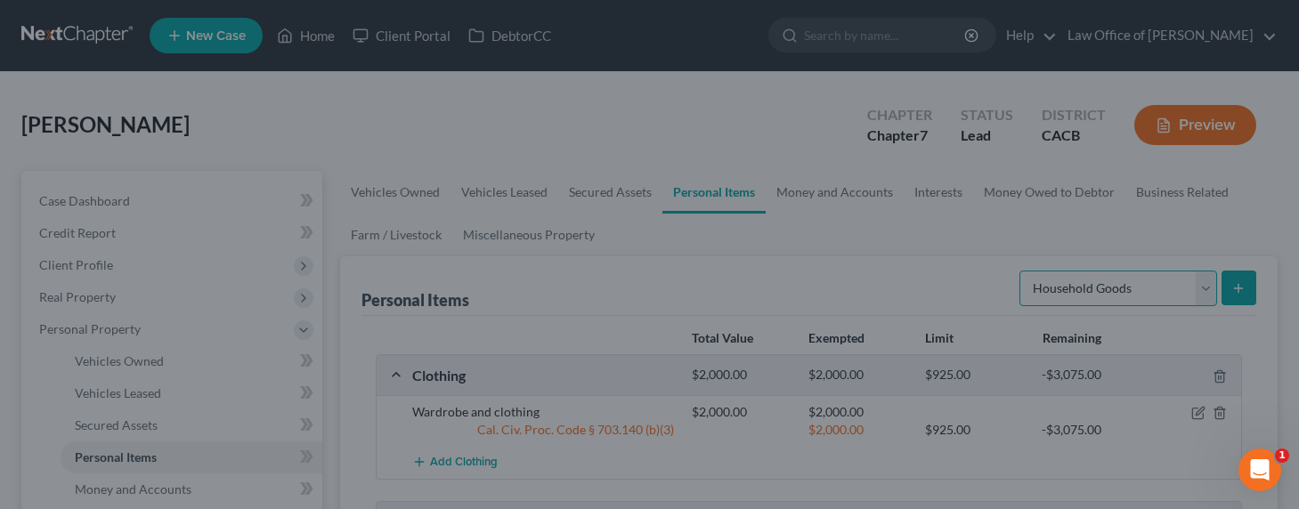
click at [1054, 282] on select "Select Item Type Clothing Collectibles Of Value Electronics Firearms Household …" at bounding box center [1118, 289] width 198 height 36
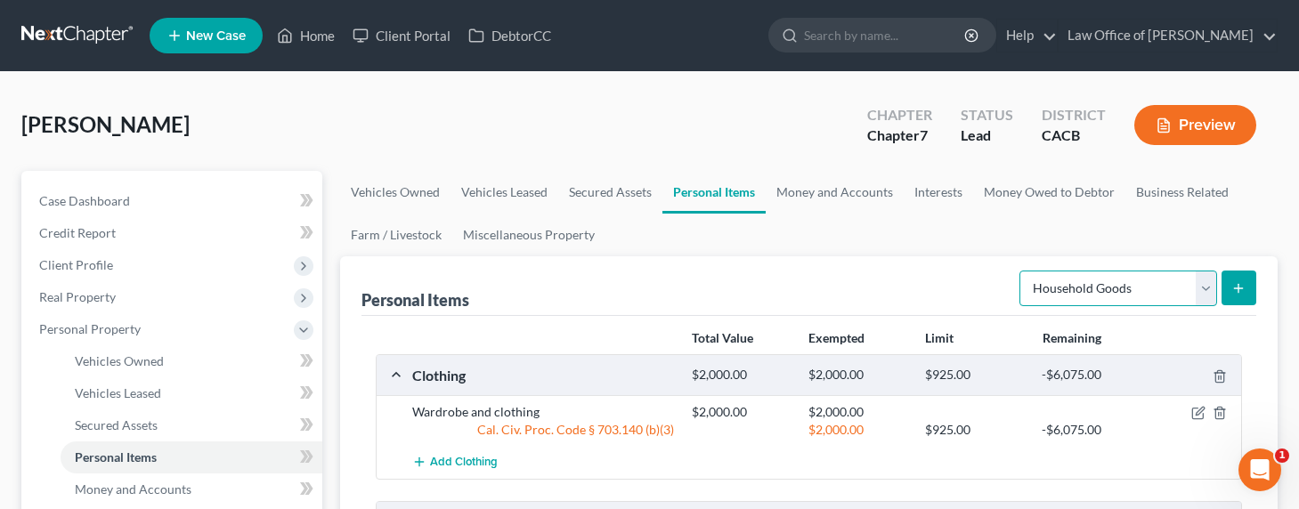
select select "jewelry"
click at [1021, 271] on select "Select Item Type Clothing Collectibles Of Value Electronics Firearms Household …" at bounding box center [1118, 289] width 198 height 36
click at [1240, 284] on icon "submit" at bounding box center [1238, 288] width 14 height 14
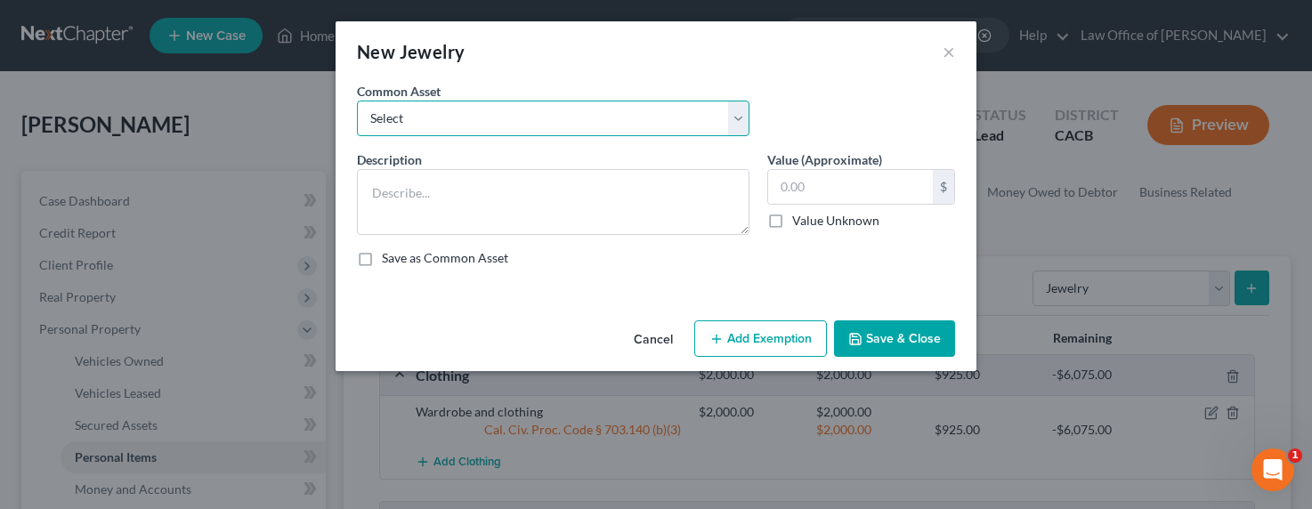
click at [441, 117] on select "Select Jewelry and personal valuable items (i.e. costume jewelry), includes non…" at bounding box center [553, 119] width 393 height 36
select select "0"
click at [357, 101] on select "Select Jewelry and personal valuable items (i.e. costume jewelry), includes non…" at bounding box center [553, 119] width 393 height 36
type textarea "Jewelry and personal valuable items (i.e. costume jewelry), includes non-debtor…"
type input "1,500.00"
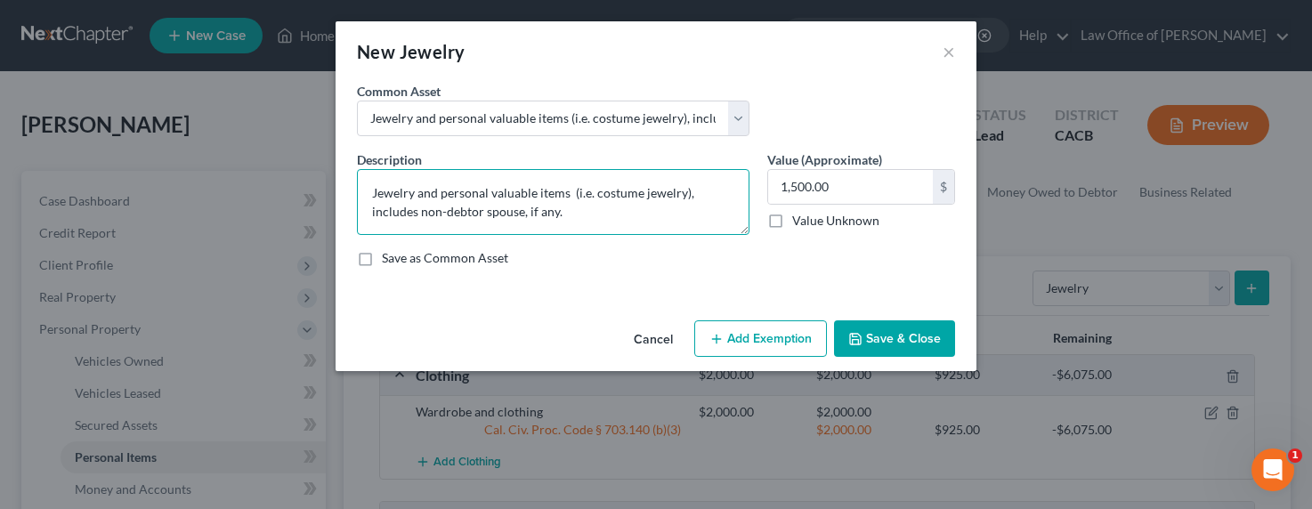
drag, startPoint x: 587, startPoint y: 214, endPoint x: 369, endPoint y: 206, distance: 217.3
click at [369, 206] on textarea "Jewelry and personal valuable items (i.e. costume jewelry), includes non-debtor…" at bounding box center [553, 202] width 393 height 66
type textarea "Jewelry and personal valuable items (i.e. costume jewelry)"
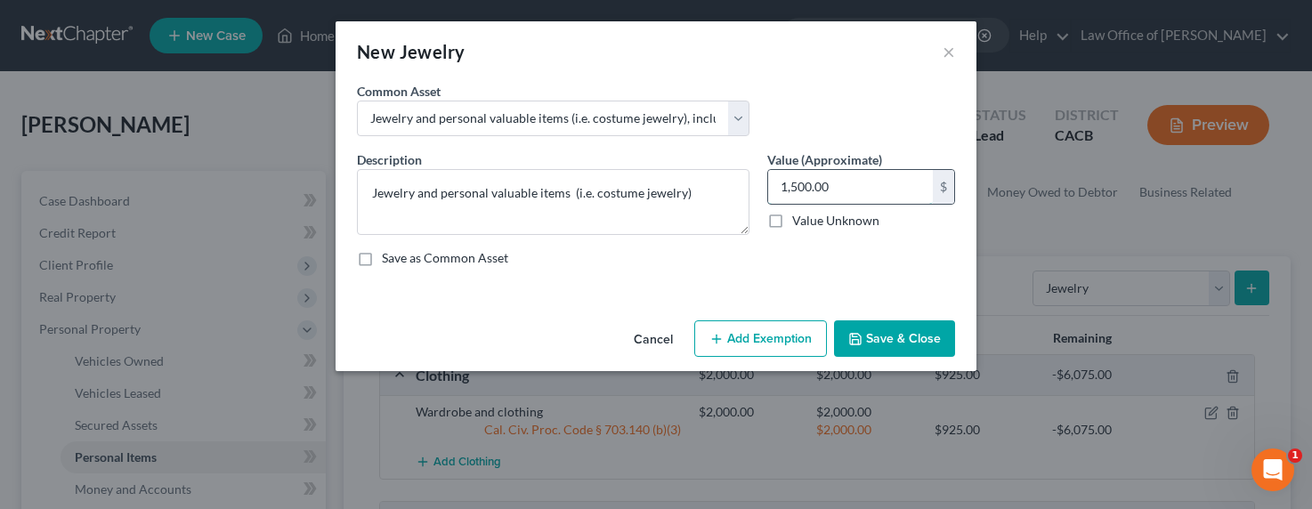
click at [834, 182] on input "1,500.00" at bounding box center [850, 187] width 165 height 34
drag, startPoint x: 868, startPoint y: 186, endPoint x: 775, endPoint y: 187, distance: 92.6
click at [775, 187] on input "1,500.00" at bounding box center [850, 187] width 165 height 34
type input "700"
click at [767, 342] on button "Add Exemption" at bounding box center [760, 338] width 133 height 37
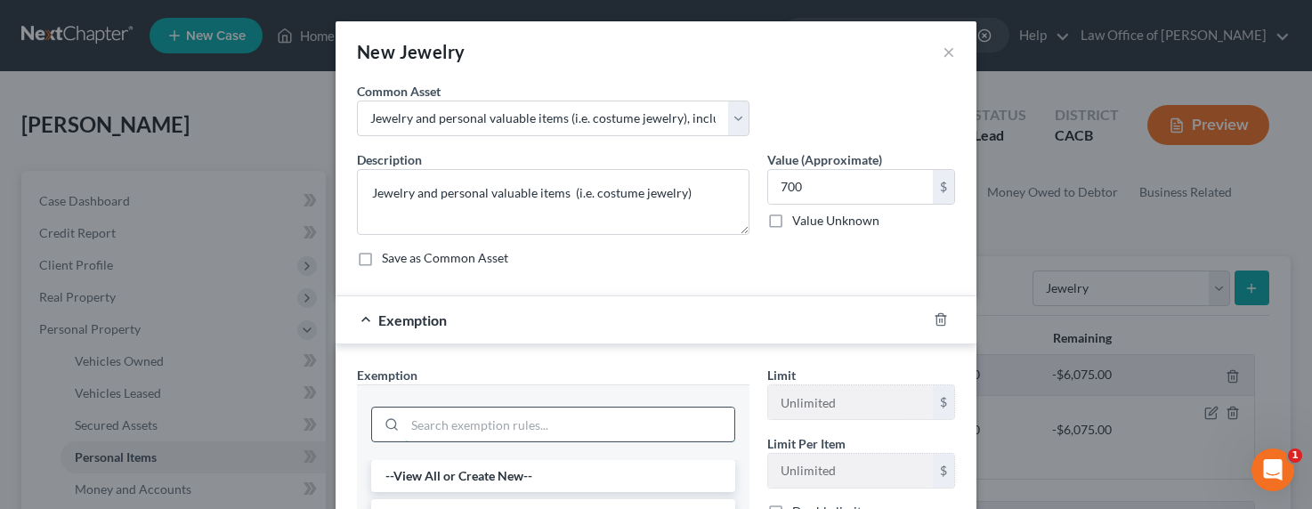
click at [504, 427] on input "search" at bounding box center [569, 425] width 329 height 34
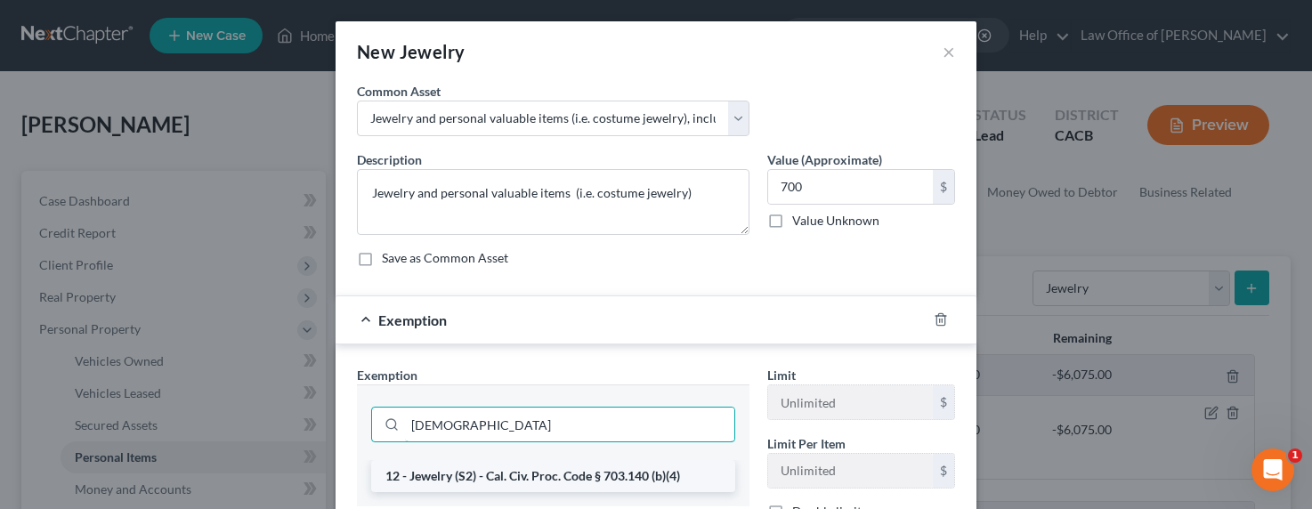
type input "jew"
click at [505, 468] on li "12 - Jewelry (S2) - Cal. Civ. Proc. Code § 703.140 (b)(4)" at bounding box center [553, 476] width 364 height 32
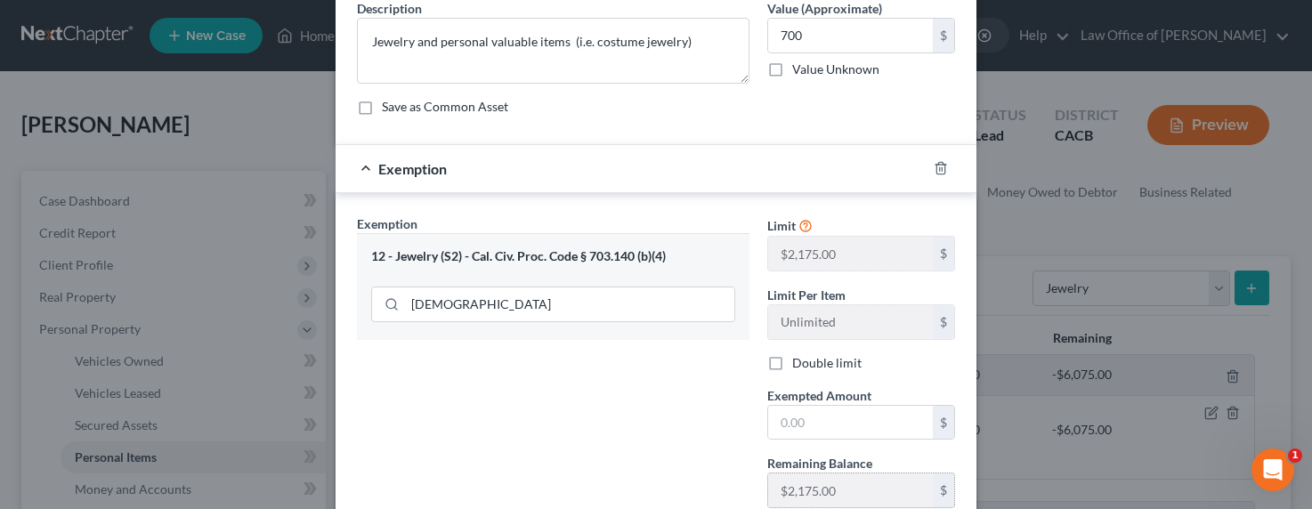
scroll to position [220, 0]
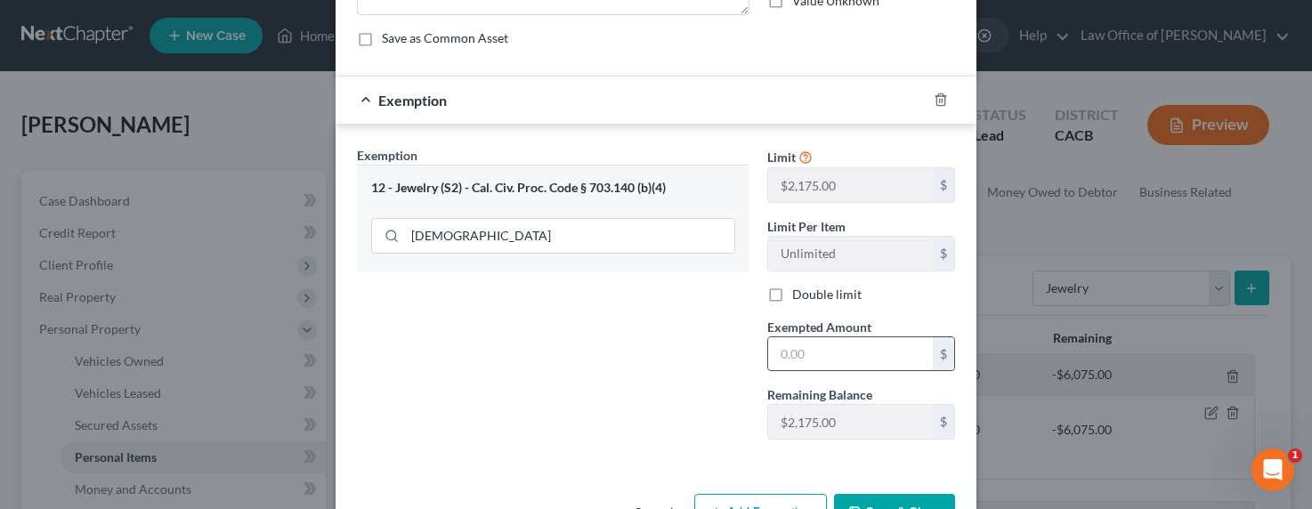
click at [817, 346] on input "text" at bounding box center [850, 354] width 165 height 34
type input "700"
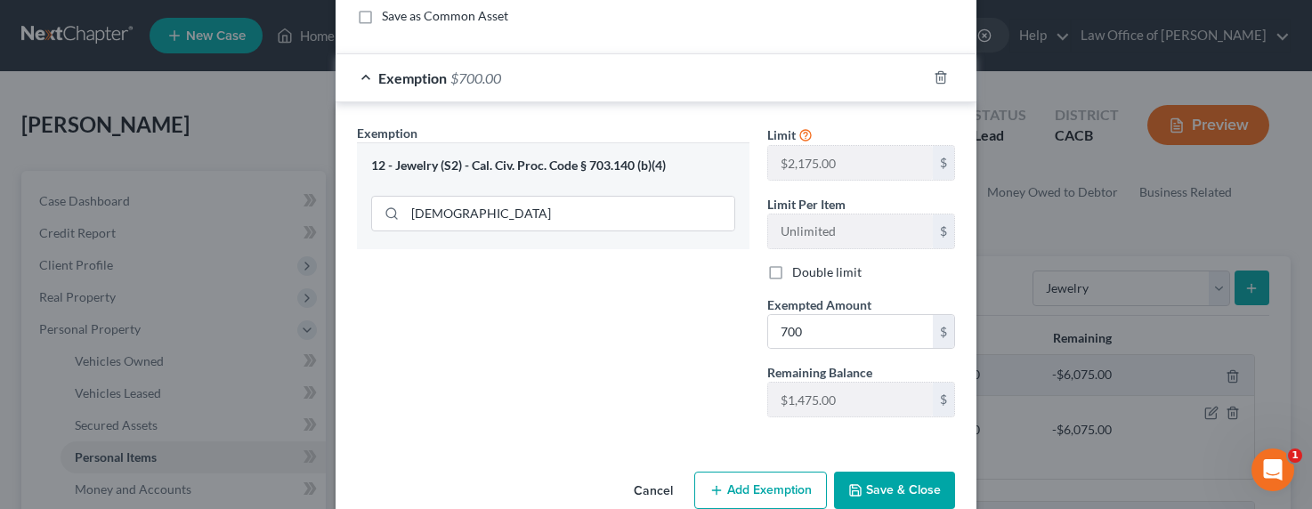
click at [907, 490] on button "Save & Close" at bounding box center [894, 490] width 121 height 37
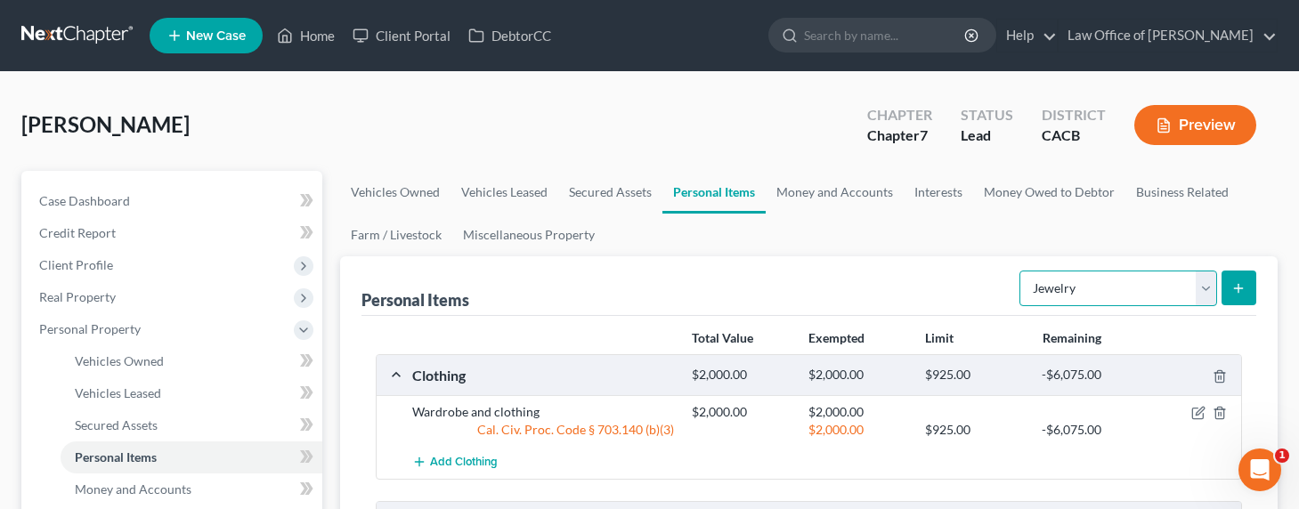
click at [1071, 280] on select "Select Item Type Clothing Collectibles Of Value Electronics Firearms Household …" at bounding box center [1118, 289] width 198 height 36
select select "pets"
click at [1021, 271] on select "Select Item Type Clothing Collectibles Of Value Electronics Firearms Household …" at bounding box center [1118, 289] width 198 height 36
click at [1227, 284] on button "submit" at bounding box center [1238, 288] width 35 height 35
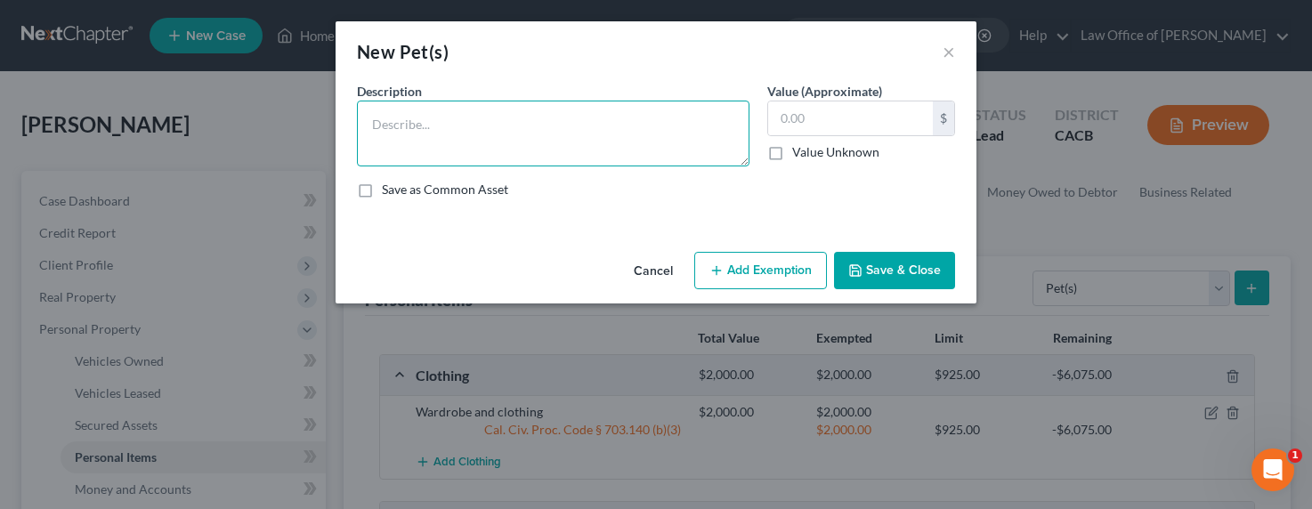
click at [474, 133] on textarea at bounding box center [553, 134] width 393 height 66
type textarea "Pet dog"
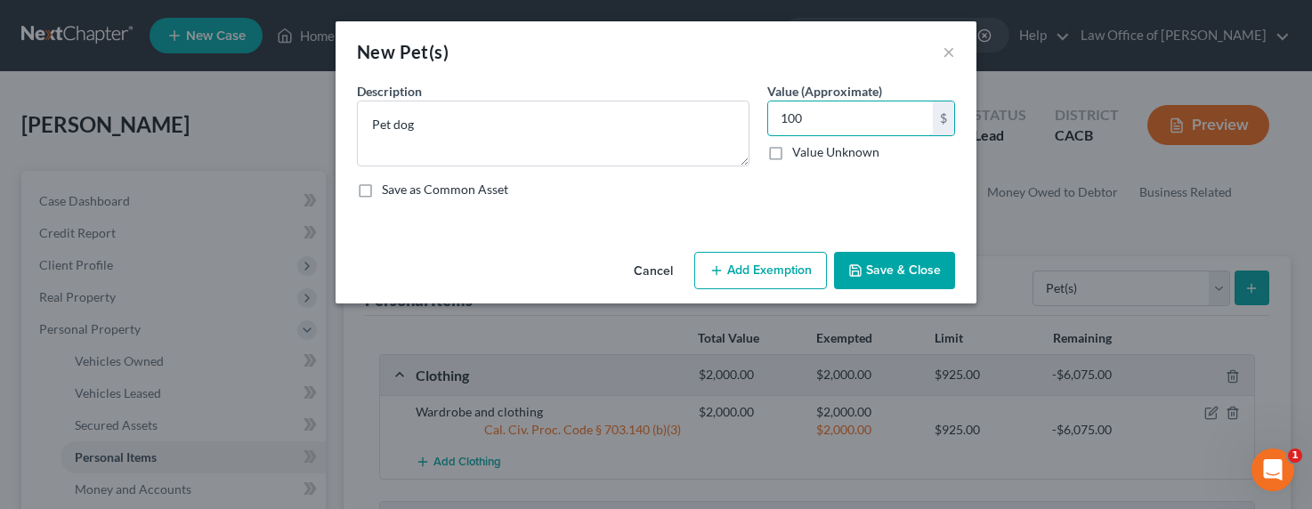
type input "100"
click at [768, 256] on button "Add Exemption" at bounding box center [760, 270] width 133 height 37
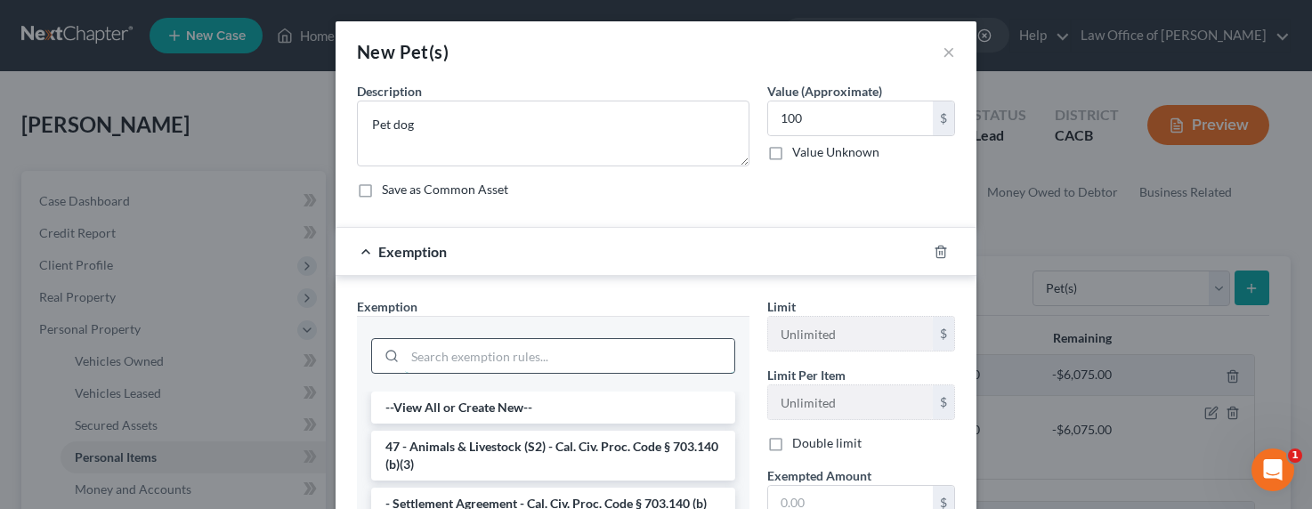
click at [536, 364] on input "search" at bounding box center [569, 356] width 329 height 34
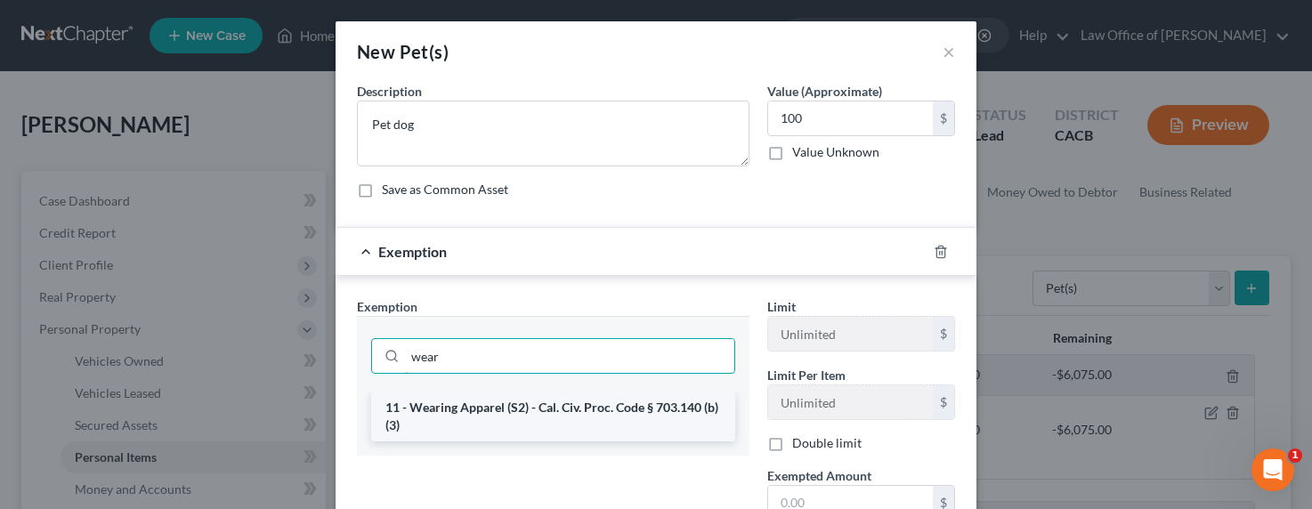
type input "wear"
click at [549, 401] on li "11 - Wearing Apparel (S2) - Cal. Civ. Proc. Code § 703.140 (b)(3)" at bounding box center [553, 417] width 364 height 50
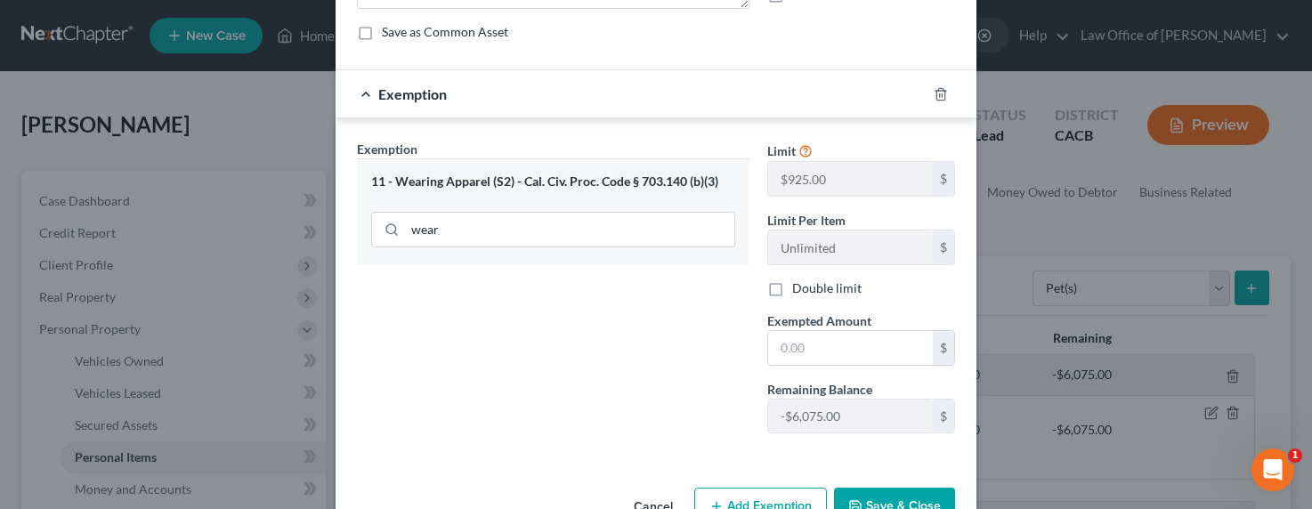
scroll to position [209, 0]
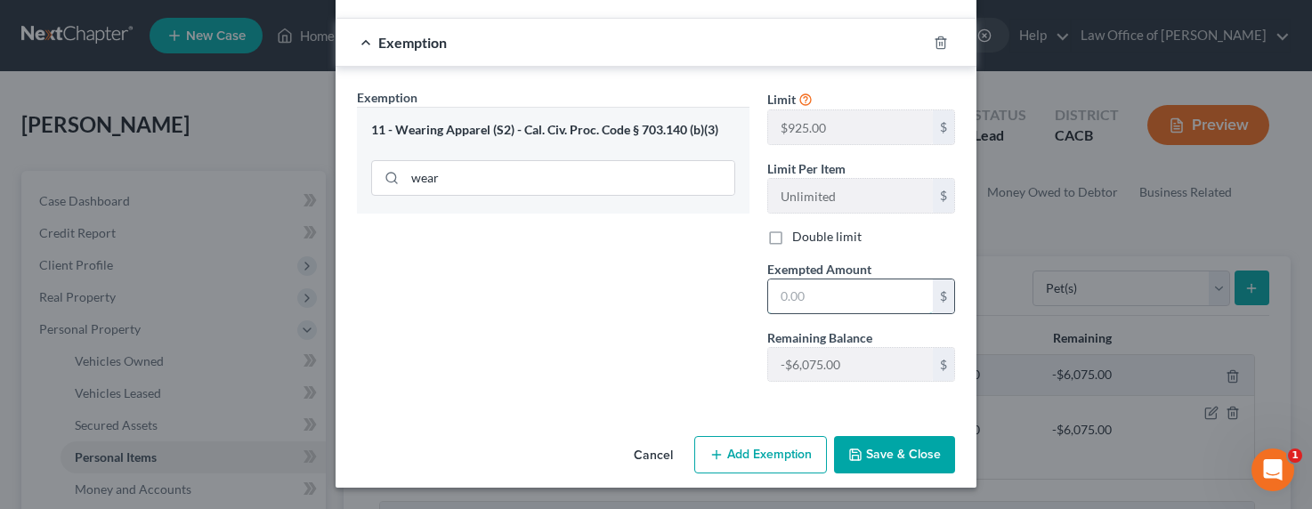
click at [797, 301] on input "text" at bounding box center [850, 296] width 165 height 34
type input "100"
click at [848, 457] on icon "button" at bounding box center [855, 455] width 14 height 14
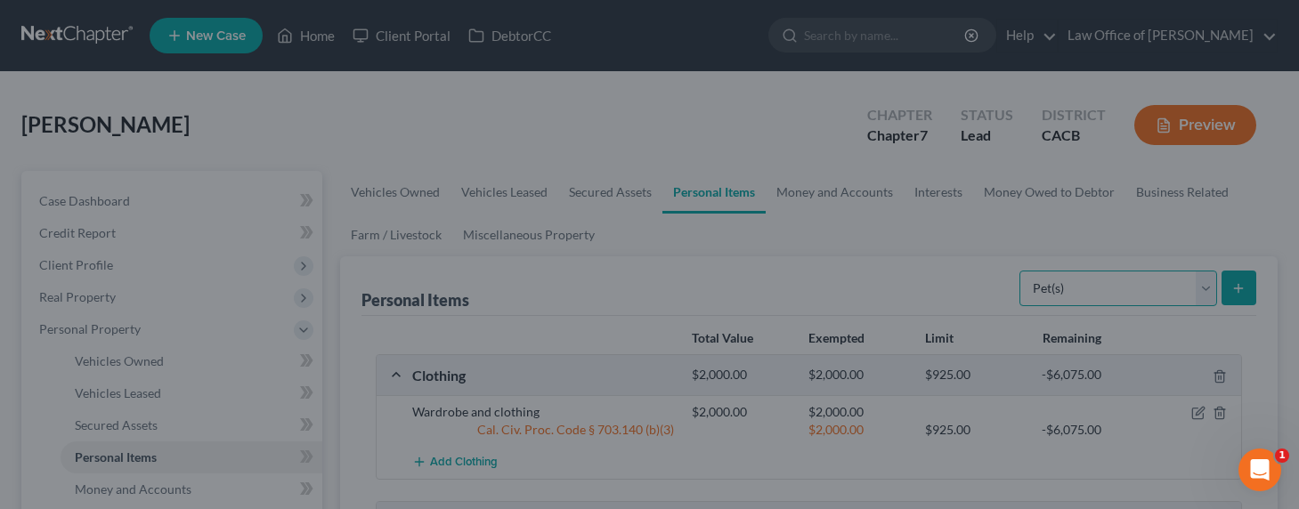
click at [1086, 282] on select "Select Item Type Clothing Collectibles Of Value Electronics Firearms Household …" at bounding box center [1118, 289] width 198 height 36
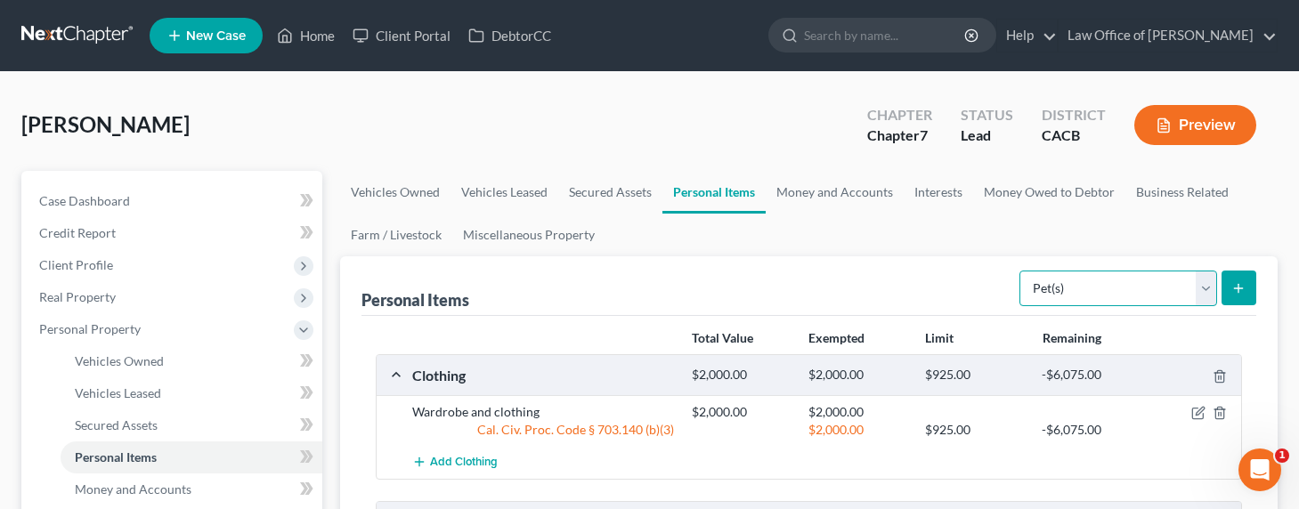
select select "sports_and_hobby_equipment"
click at [1021, 271] on select "Select Item Type Clothing Collectibles Of Value Electronics Firearms Household …" at bounding box center [1118, 289] width 198 height 36
click at [1242, 281] on icon "submit" at bounding box center [1238, 288] width 14 height 14
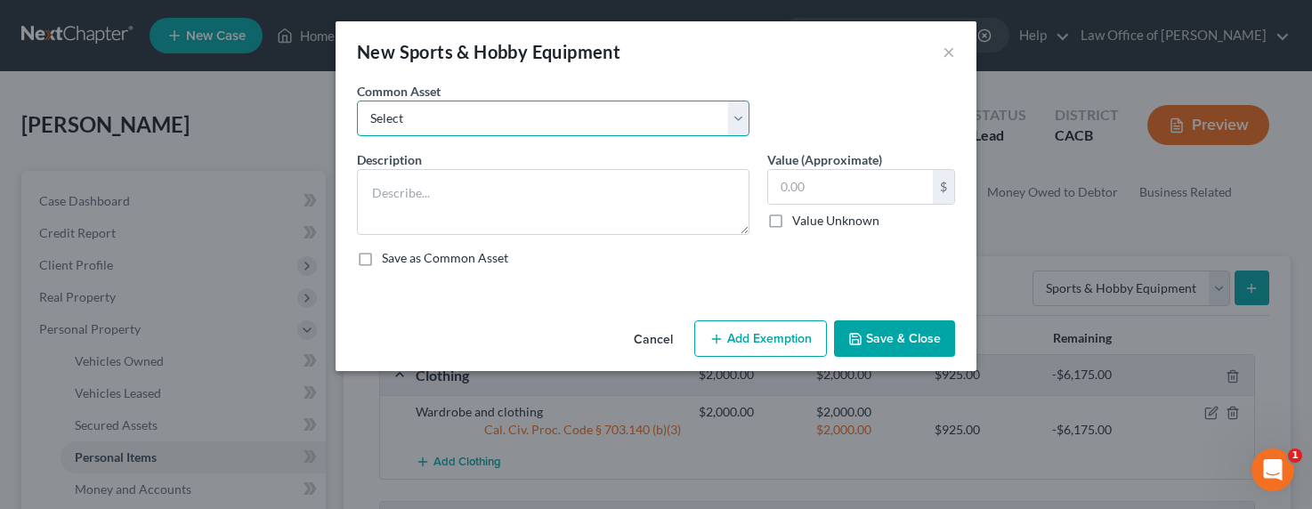
click at [536, 104] on select "Select Sports and hobby equipment" at bounding box center [553, 119] width 393 height 36
select select "0"
click at [357, 101] on select "Select Sports and hobby equipment" at bounding box center [553, 119] width 393 height 36
type textarea "Sports and hobby equipment"
type input "500.00"
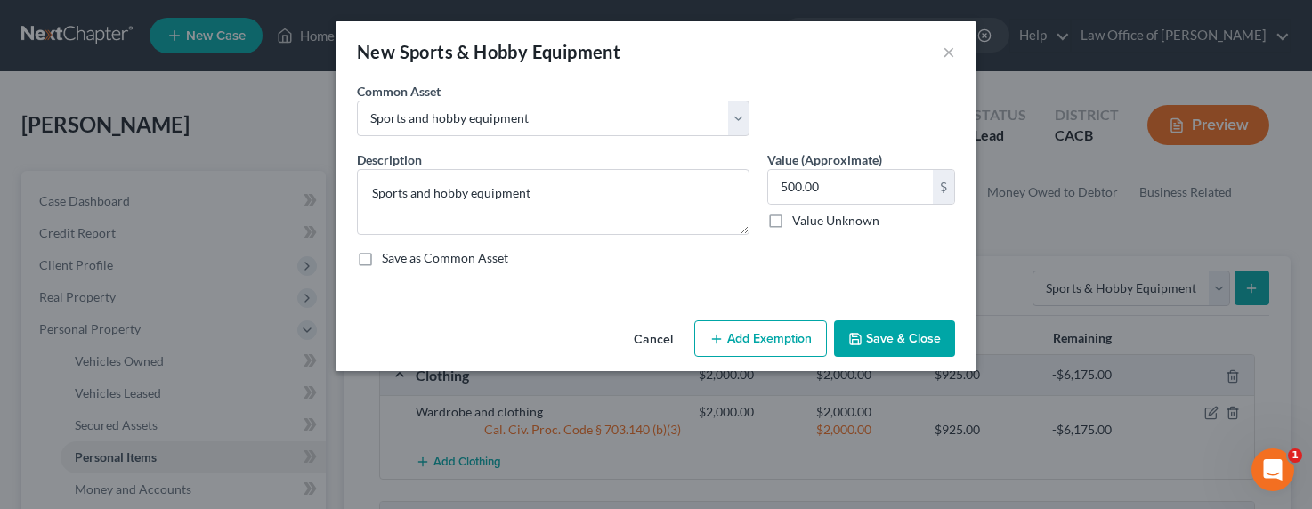
click at [751, 343] on button "Add Exemption" at bounding box center [760, 338] width 133 height 37
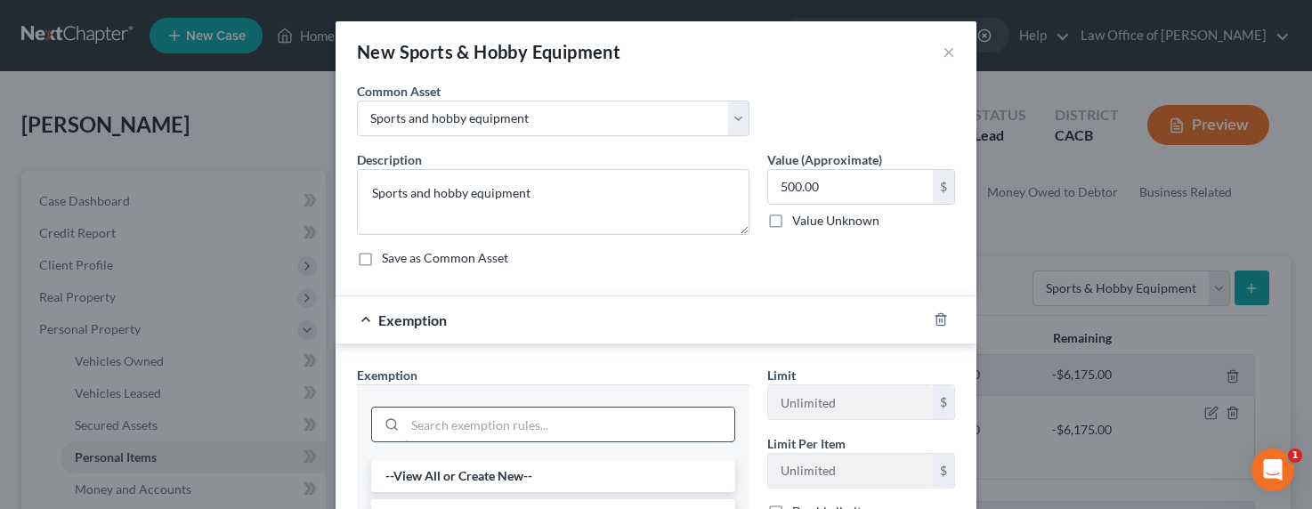
click at [536, 409] on input "search" at bounding box center [569, 425] width 329 height 34
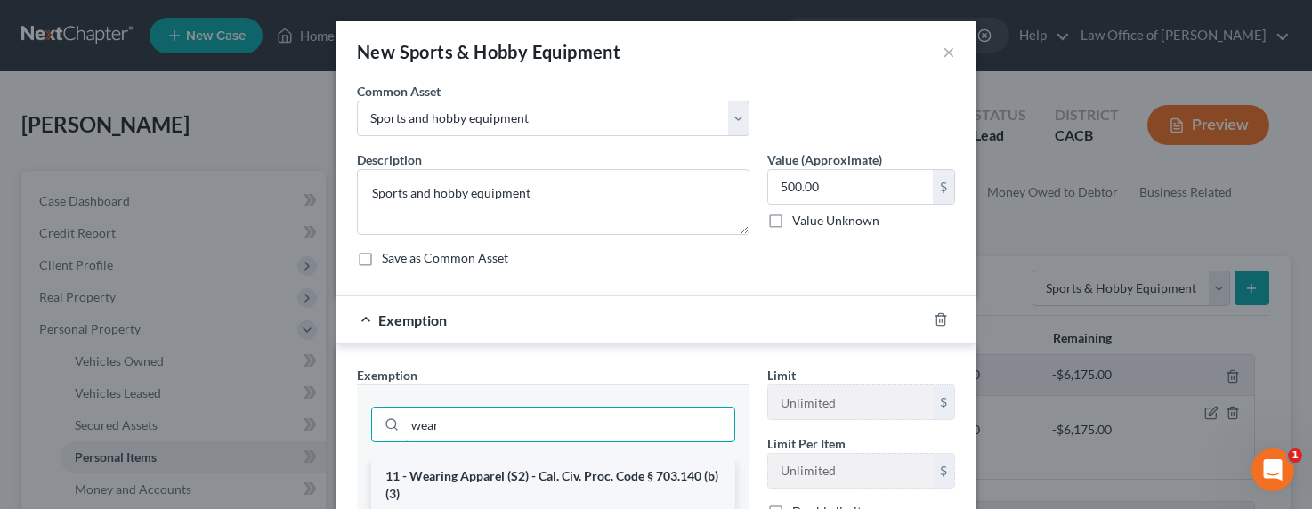
type input "wear"
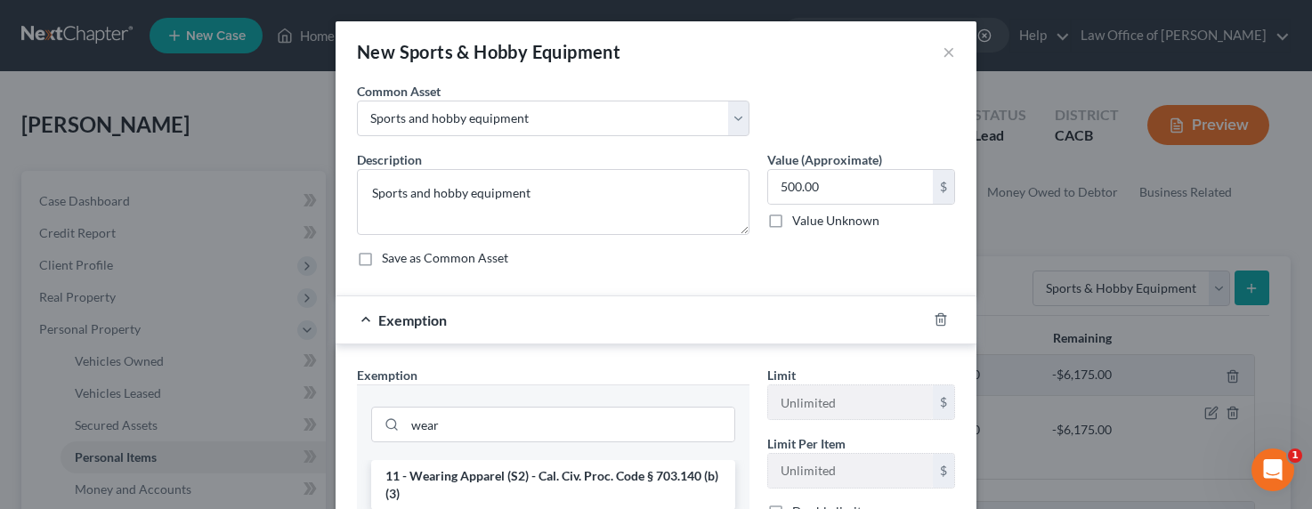
click at [535, 485] on li "11 - Wearing Apparel (S2) - Cal. Civ. Proc. Code § 703.140 (b)(3)" at bounding box center [553, 485] width 364 height 50
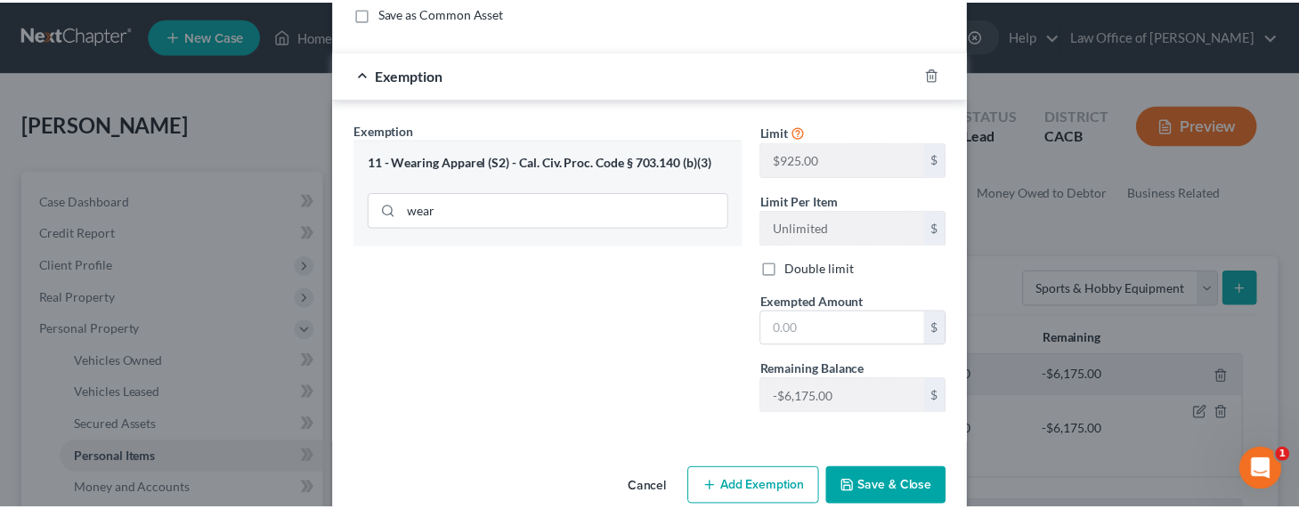
scroll to position [278, 0]
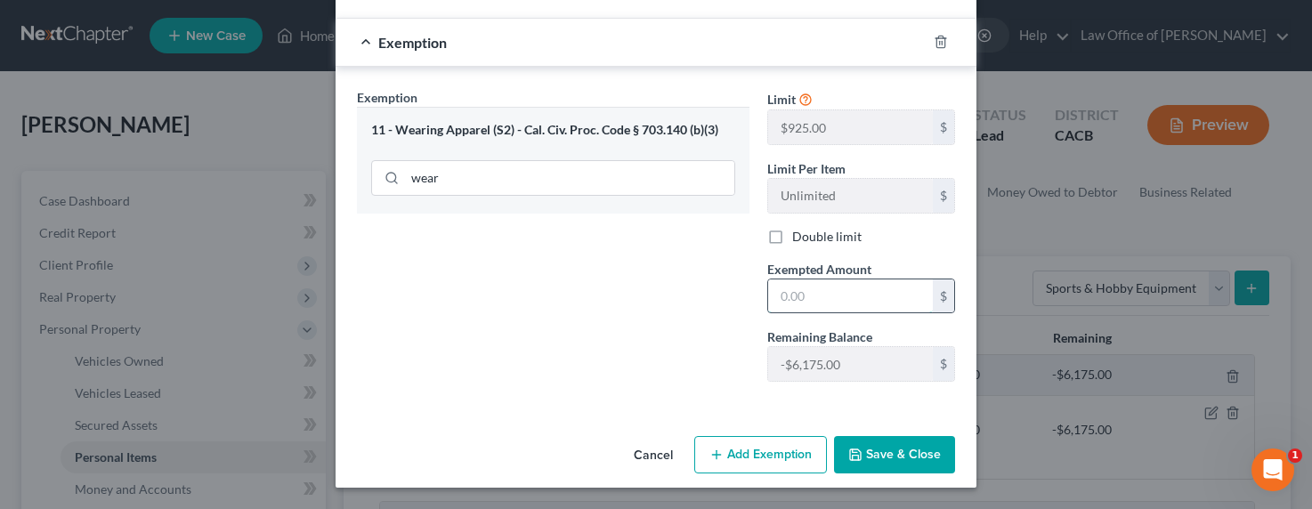
click at [813, 303] on input "text" at bounding box center [850, 296] width 165 height 34
type input "500"
click at [895, 459] on button "Save & Close" at bounding box center [894, 454] width 121 height 37
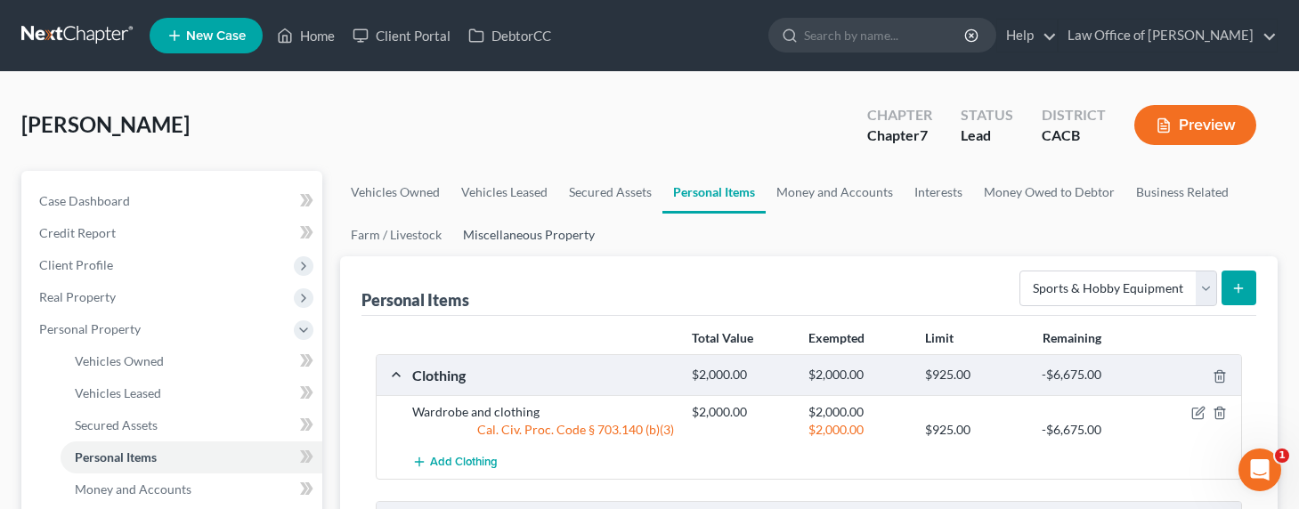
click at [485, 234] on link "Miscellaneous Property" at bounding box center [528, 235] width 153 height 43
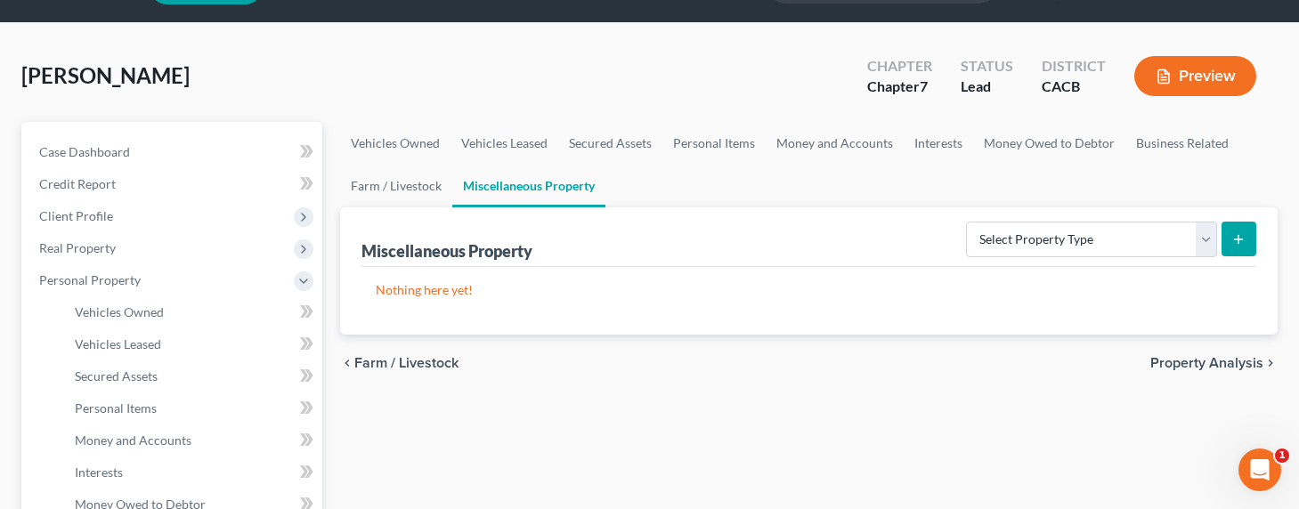
scroll to position [443, 0]
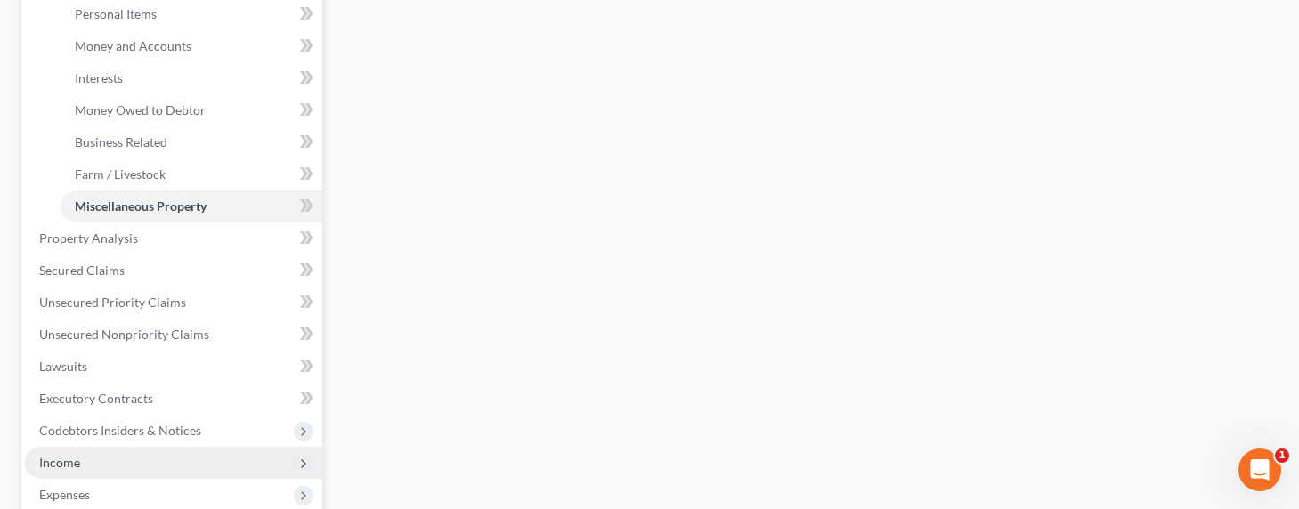
click at [74, 465] on span "Income" at bounding box center [59, 462] width 41 height 15
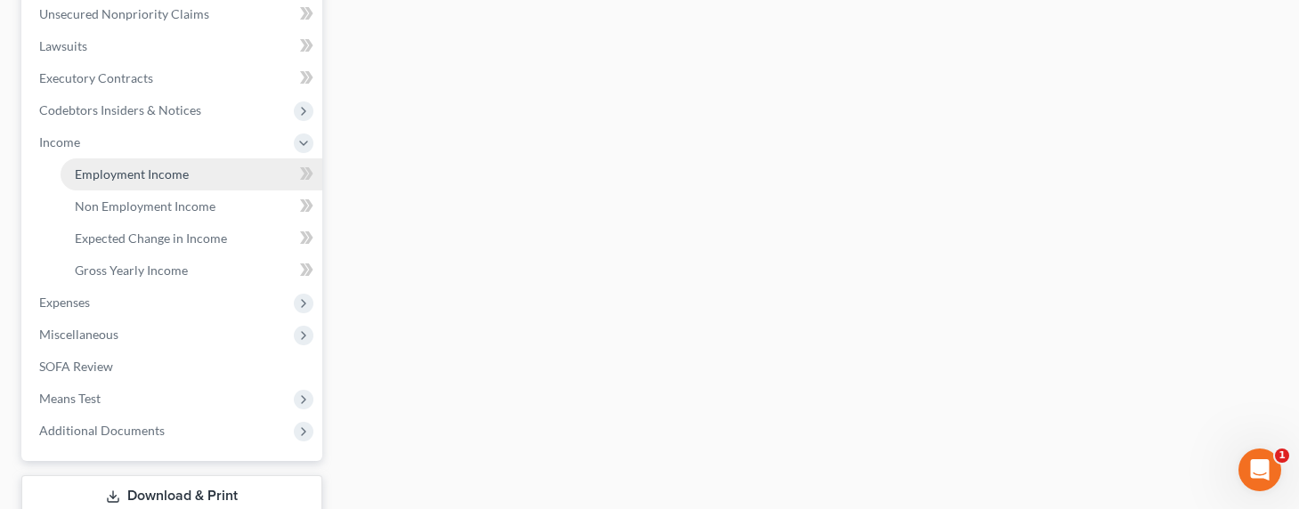
click at [125, 170] on span "Employment Income" at bounding box center [132, 173] width 114 height 15
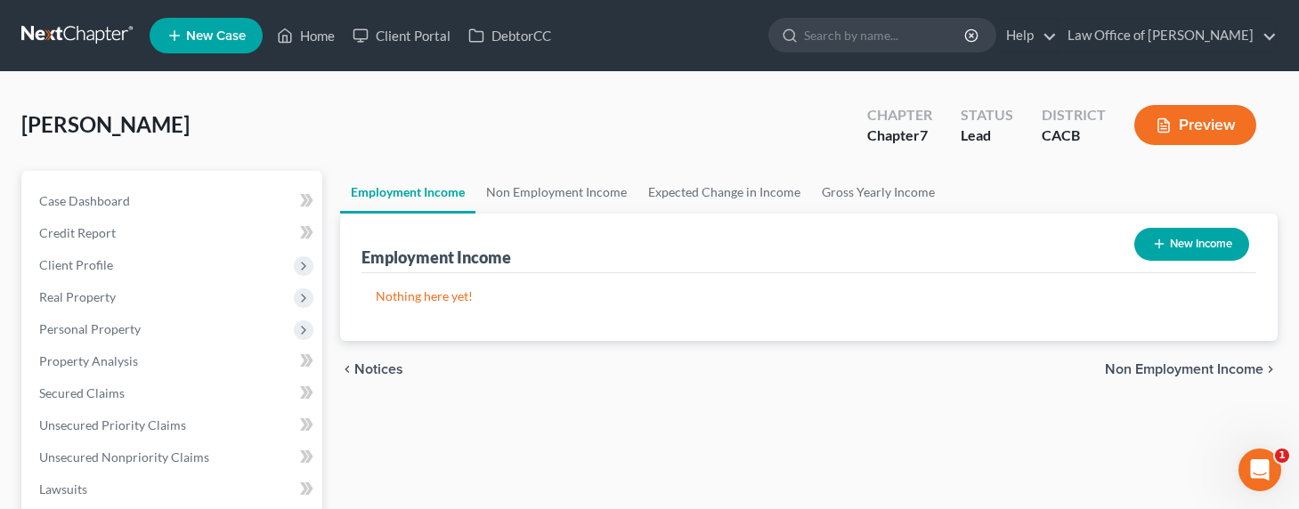
click at [1152, 248] on icon "button" at bounding box center [1159, 244] width 14 height 14
select select "0"
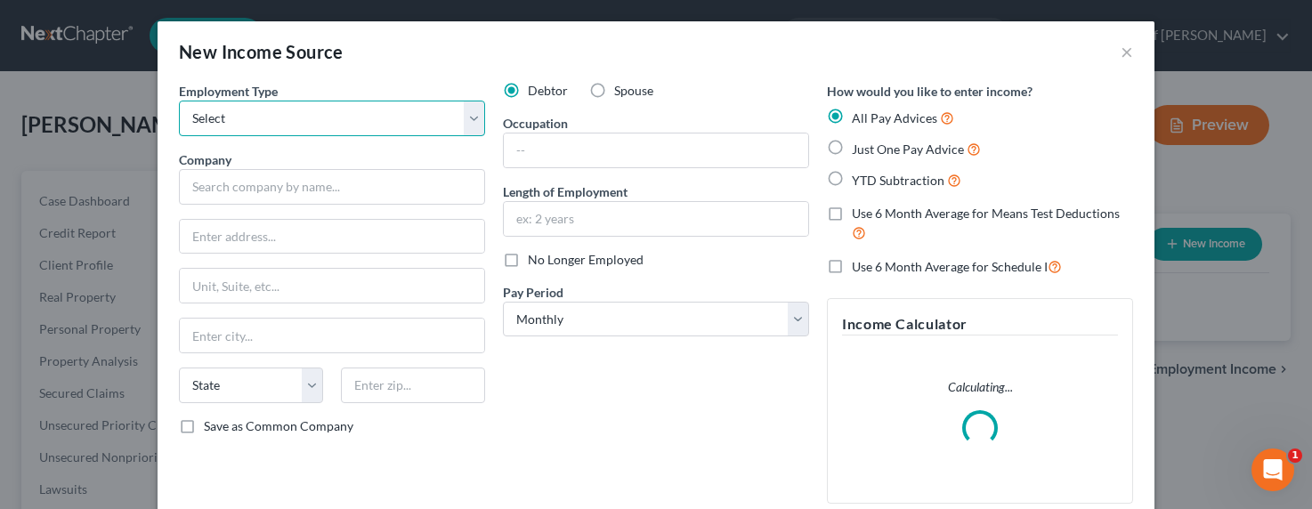
click at [290, 120] on select "Select Full or Part Time Employment Self Employment" at bounding box center [332, 119] width 306 height 36
select select "0"
click at [179, 101] on select "Select Full or Part Time Employment Self Employment" at bounding box center [332, 119] width 306 height 36
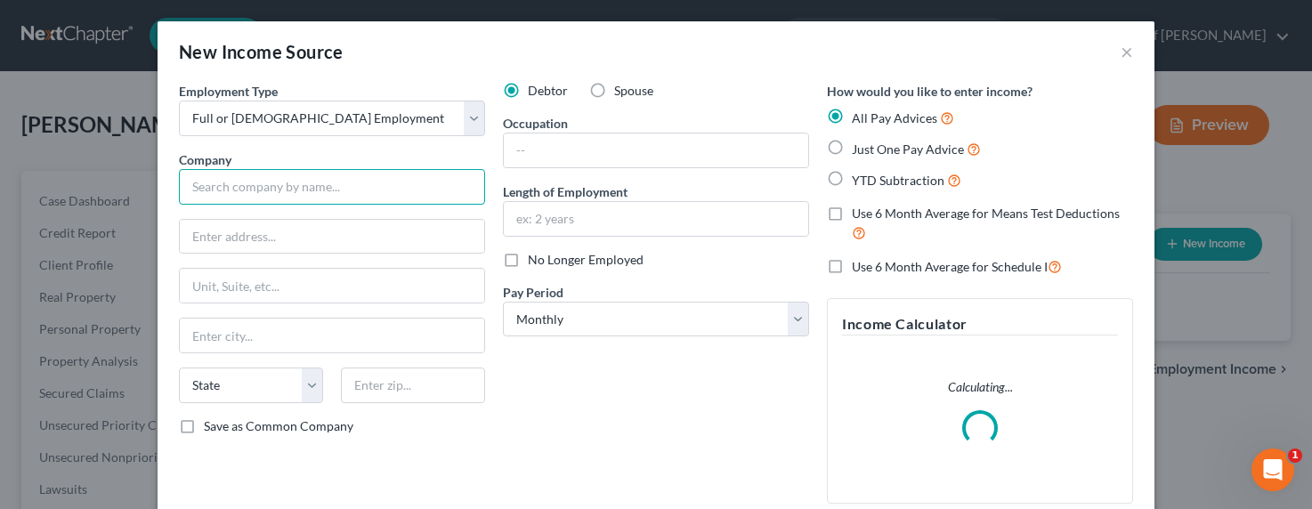
click at [288, 187] on input "text" at bounding box center [332, 187] width 306 height 36
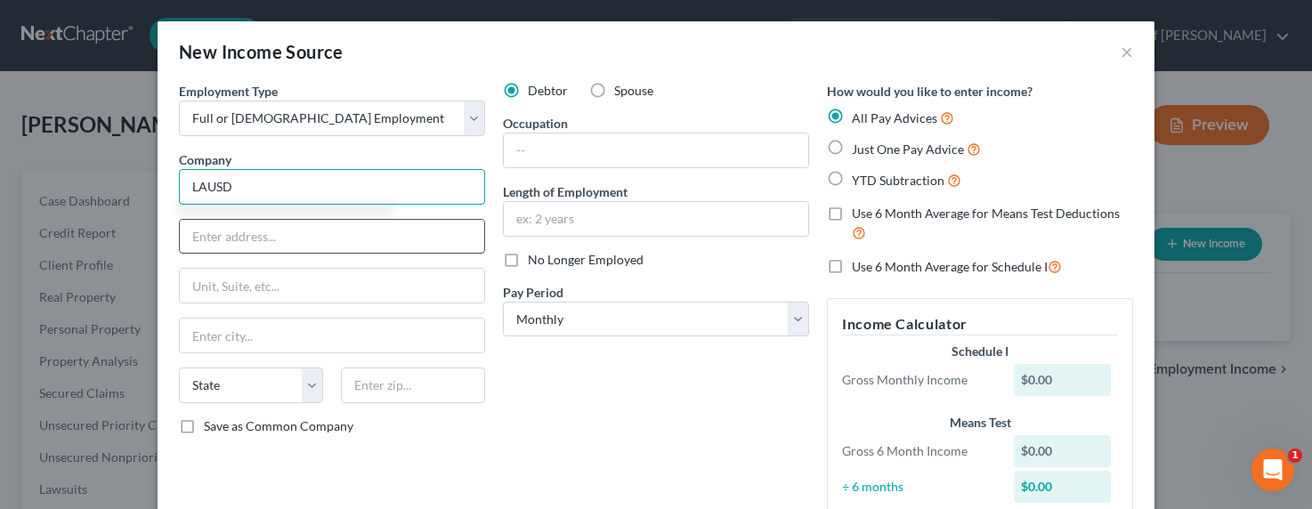
type input "LAUSD"
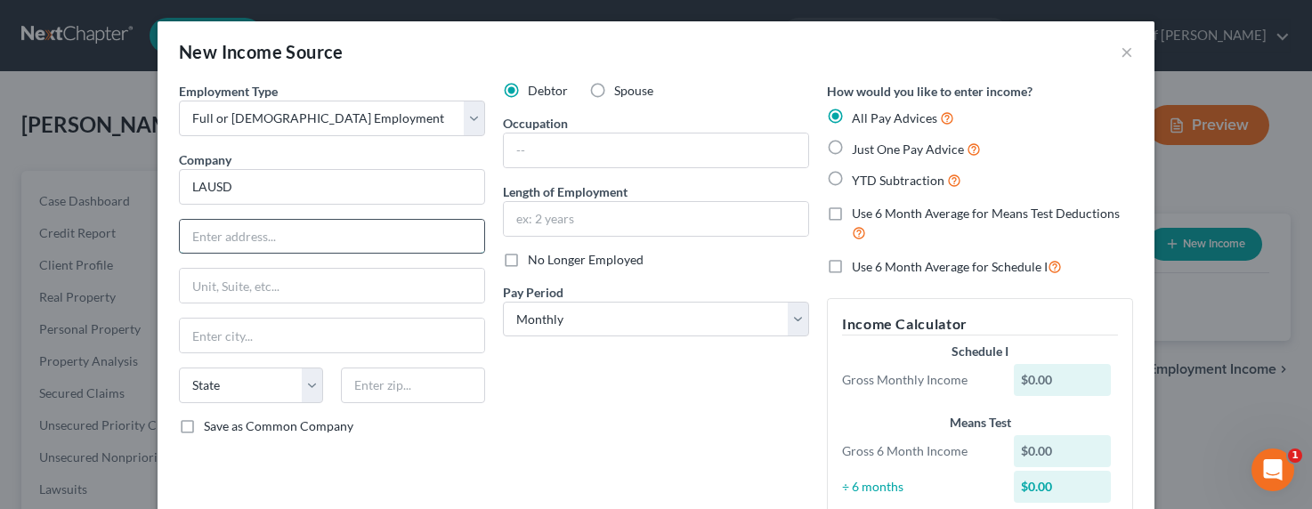
click at [255, 231] on input "text" at bounding box center [332, 237] width 304 height 34
type input "333 South Beadry Ave."
type input "90017"
type input "Los Angeles"
select select "4"
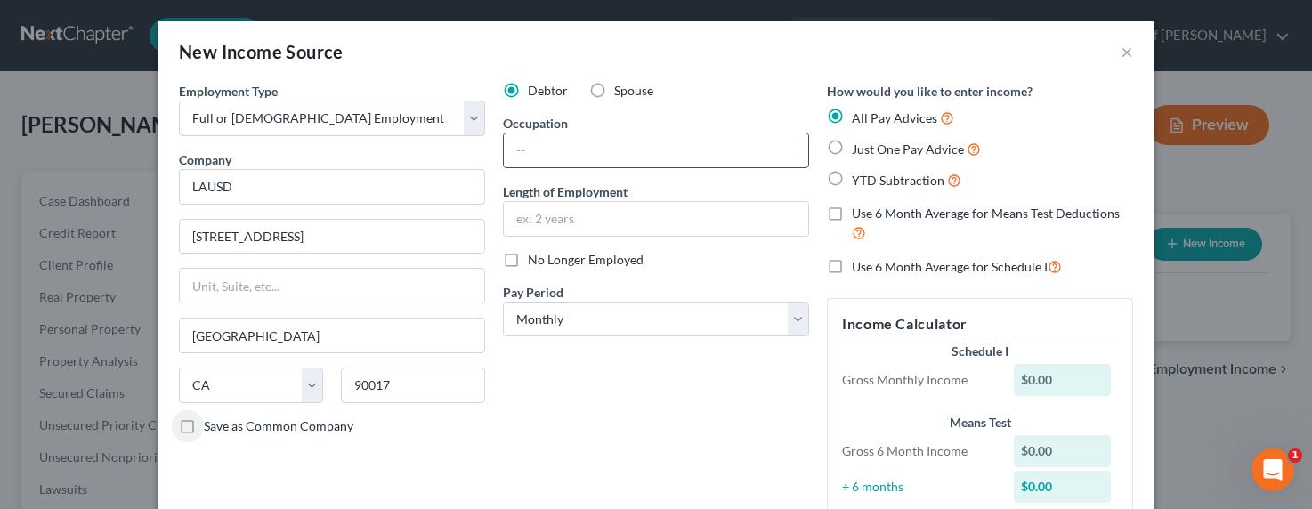
click at [627, 157] on input "text" at bounding box center [656, 151] width 304 height 34
type input "Bus Driver"
type input "2"
type input "20+ years"
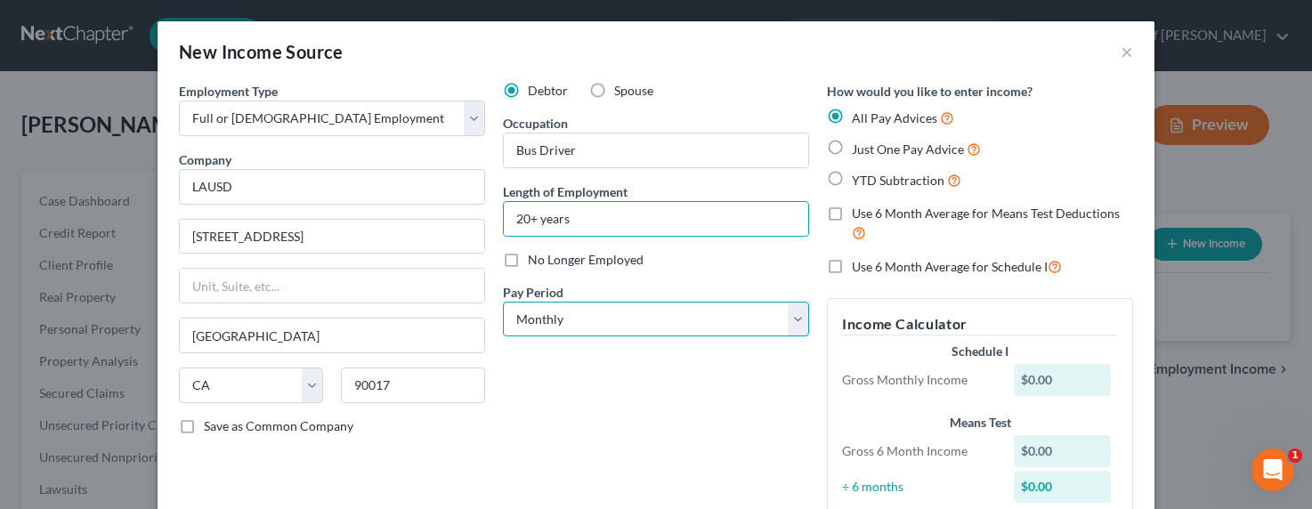
click at [721, 319] on select "Select Monthly Twice Monthly Every Other Week Weekly" at bounding box center [656, 320] width 306 height 36
select select "1"
click at [503, 302] on select "Select Monthly Twice Monthly Every Other Week Weekly" at bounding box center [656, 320] width 306 height 36
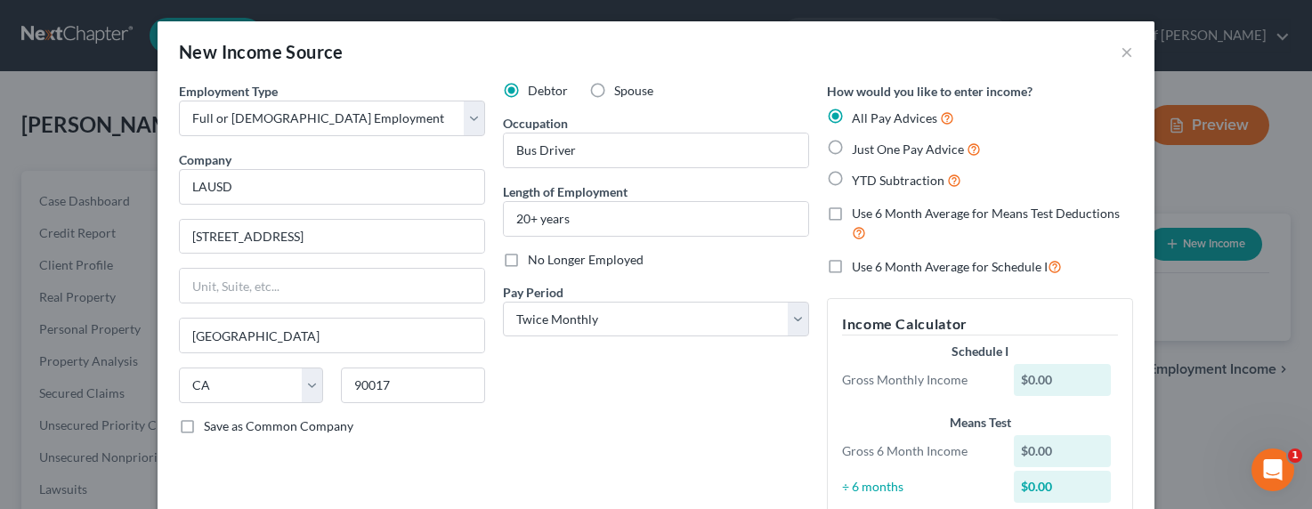
click at [877, 135] on div "All Pay Advices Just One Pay Advice YTD Subtraction" at bounding box center [980, 149] width 306 height 83
drag, startPoint x: 876, startPoint y: 144, endPoint x: 878, endPoint y: 153, distance: 9.1
click at [876, 148] on span "Just One Pay Advice" at bounding box center [908, 149] width 112 height 15
click at [870, 148] on input "Just One Pay Advice" at bounding box center [865, 145] width 12 height 12
radio input "true"
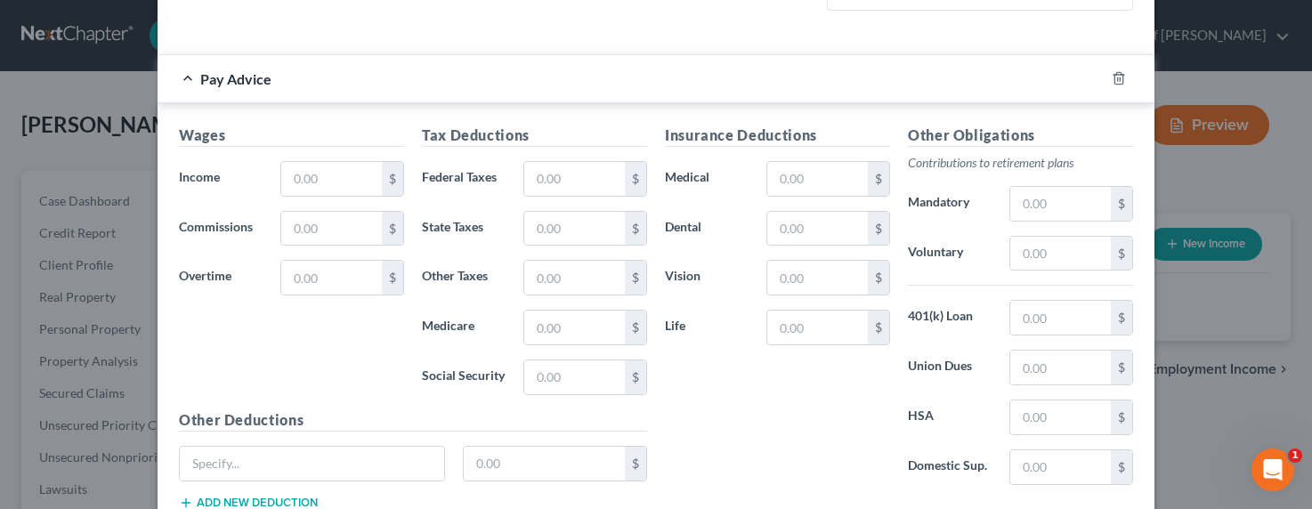
scroll to position [417, 0]
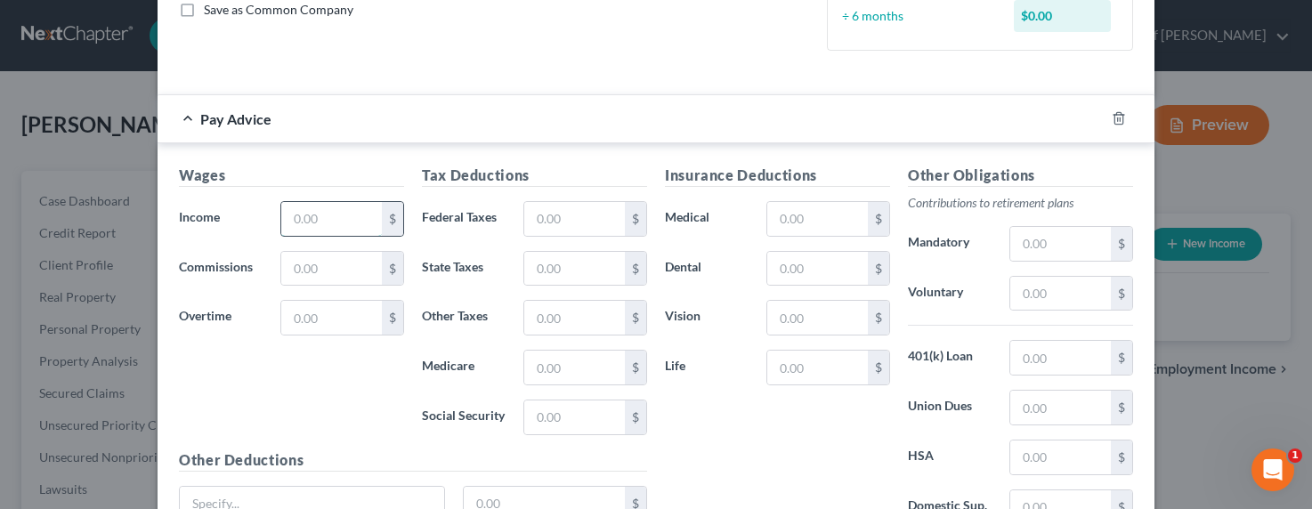
click at [308, 217] on input "text" at bounding box center [331, 219] width 101 height 34
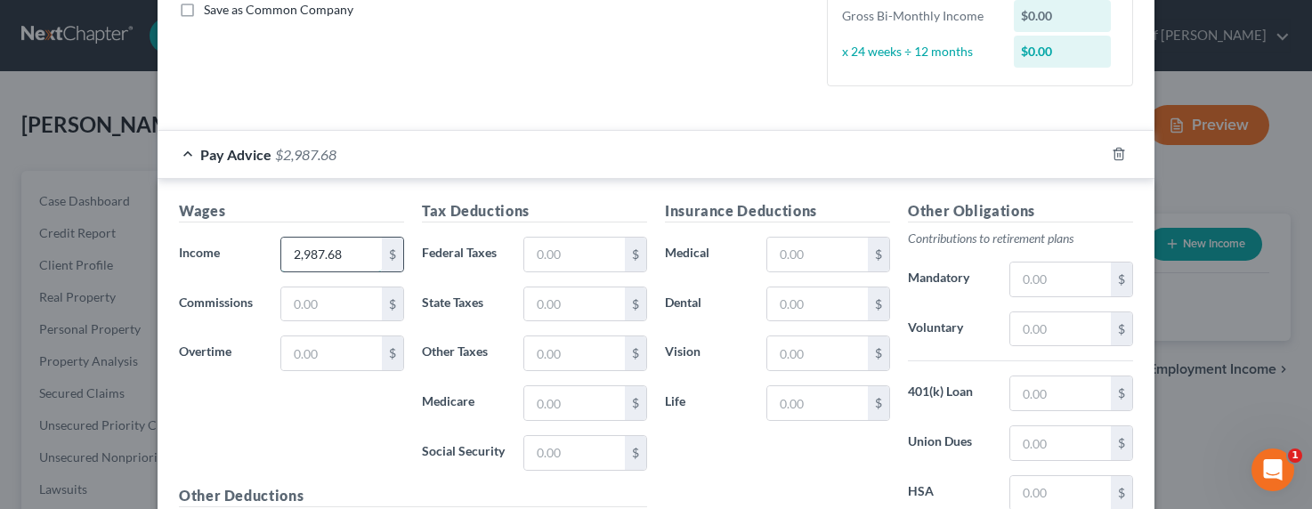
type input "2,987.68"
click at [318, 362] on input "text" at bounding box center [331, 353] width 101 height 34
type input "956.52"
type input "3"
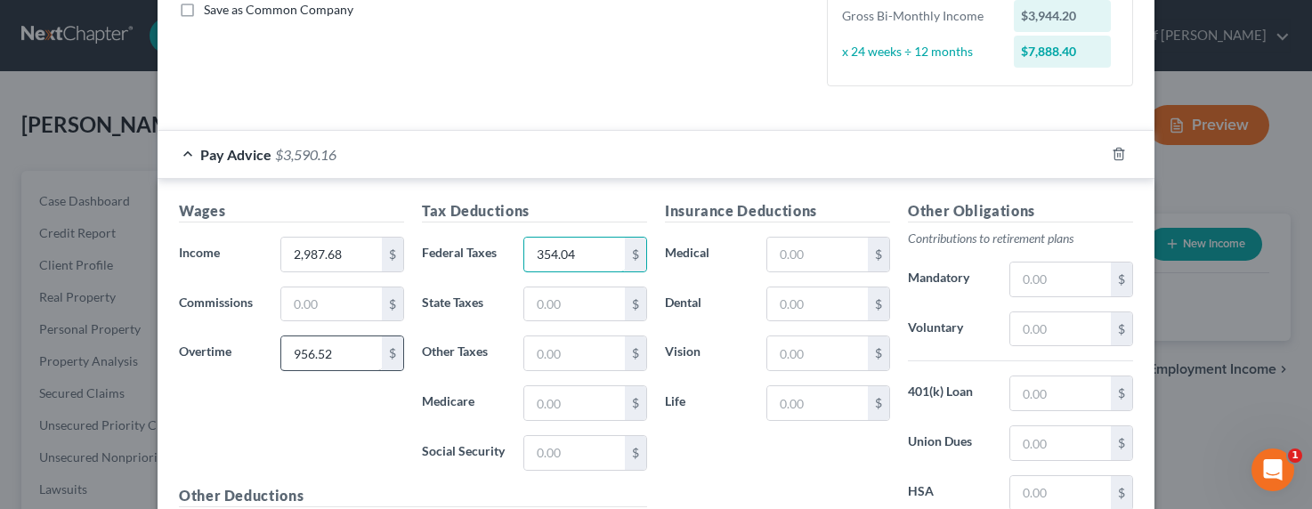
type input "354.04"
type input "244.54"
type input "57.19"
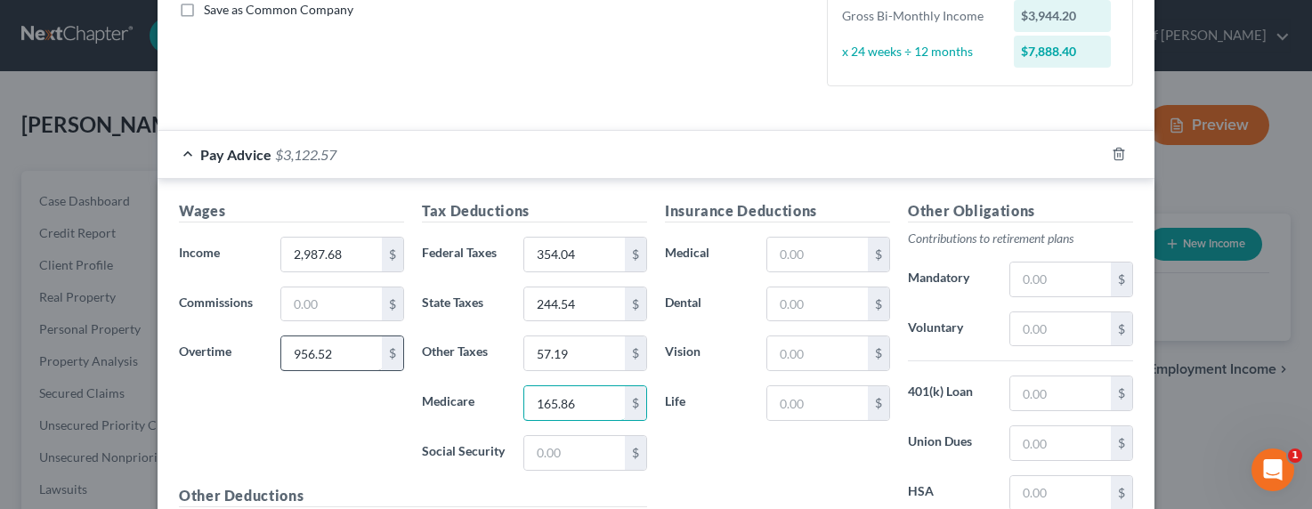
type input "165.86"
type input "47.33"
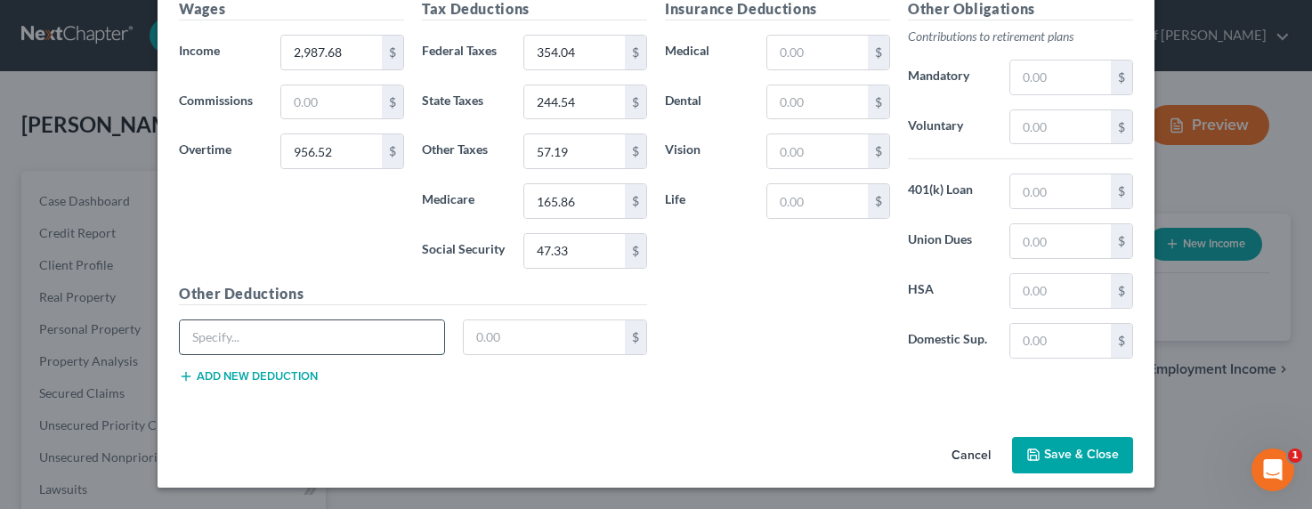
click at [350, 325] on input "text" at bounding box center [312, 337] width 264 height 34
type input "Post-tax deduction"
type input "94.03"
click at [1048, 247] on input "text" at bounding box center [1060, 241] width 101 height 34
type input "720.70"
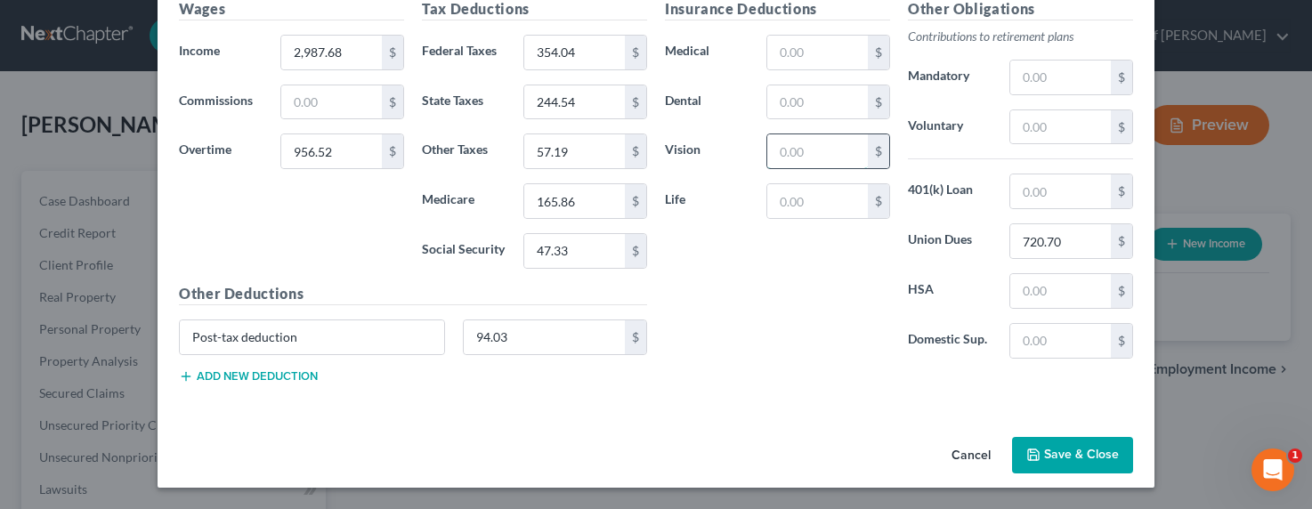
click at [794, 157] on input "text" at bounding box center [817, 151] width 101 height 34
click at [779, 48] on input "text" at bounding box center [817, 53] width 101 height 34
type input "92.16"
click at [1036, 449] on button "Save & Close" at bounding box center [1072, 455] width 121 height 37
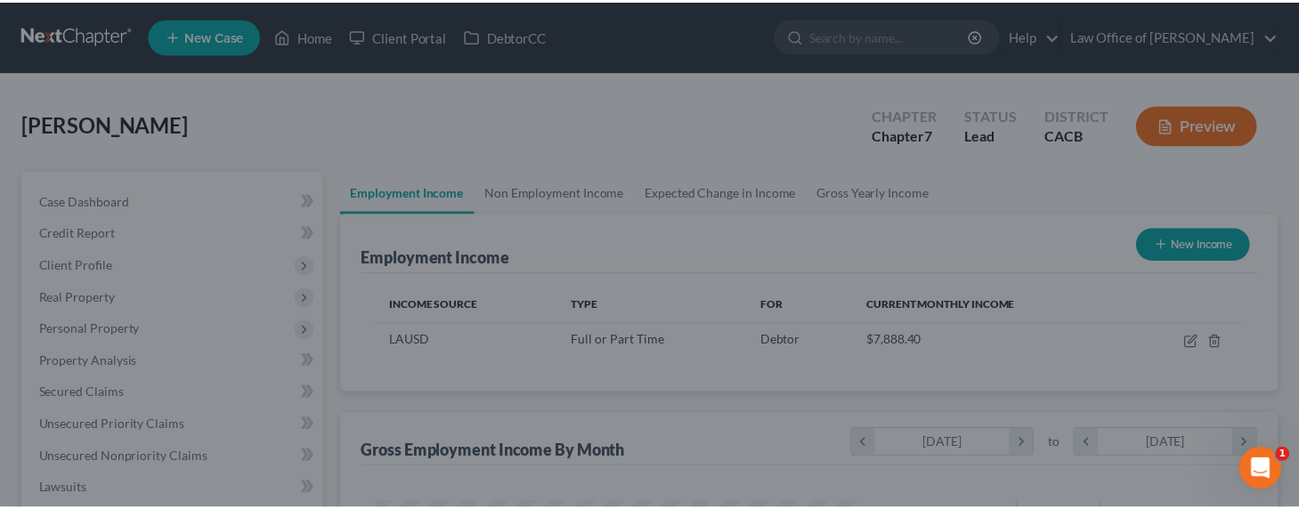
scroll to position [889705, 889498]
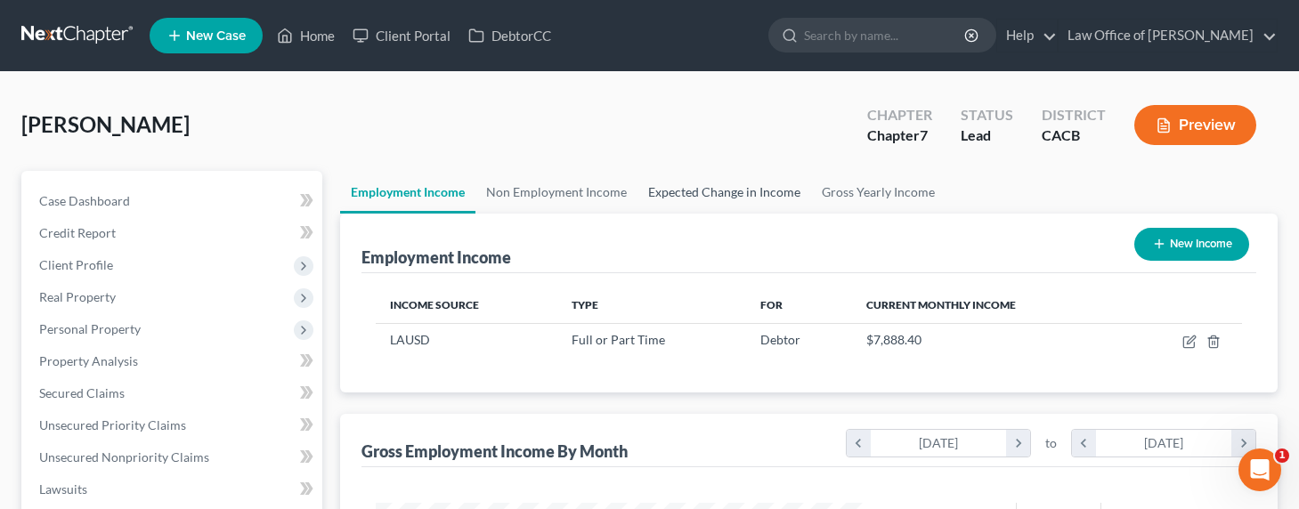
click at [673, 185] on link "Expected Change in Income" at bounding box center [724, 192] width 174 height 43
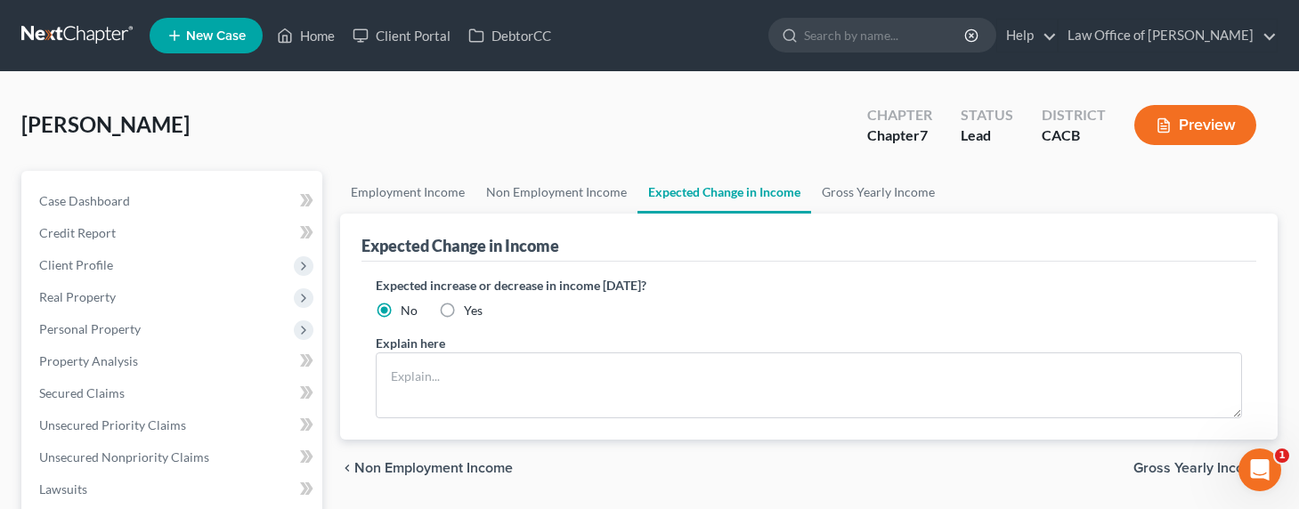
click at [464, 303] on label "Yes" at bounding box center [473, 311] width 19 height 18
click at [471, 303] on input "Yes" at bounding box center [477, 308] width 12 height 12
radio input "true"
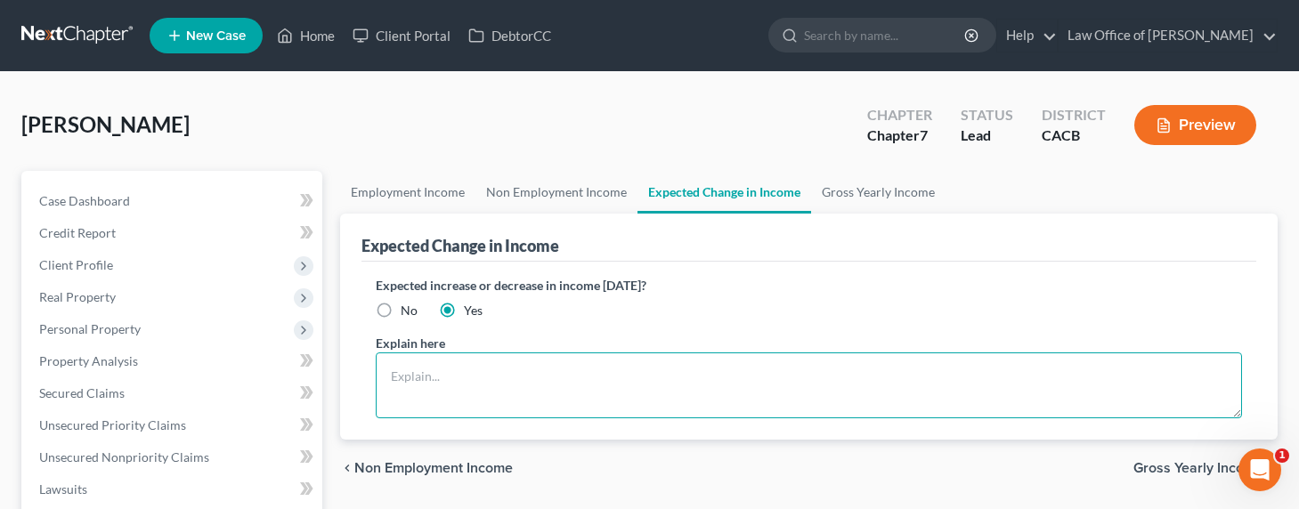
click at [473, 400] on textarea at bounding box center [809, 385] width 866 height 66
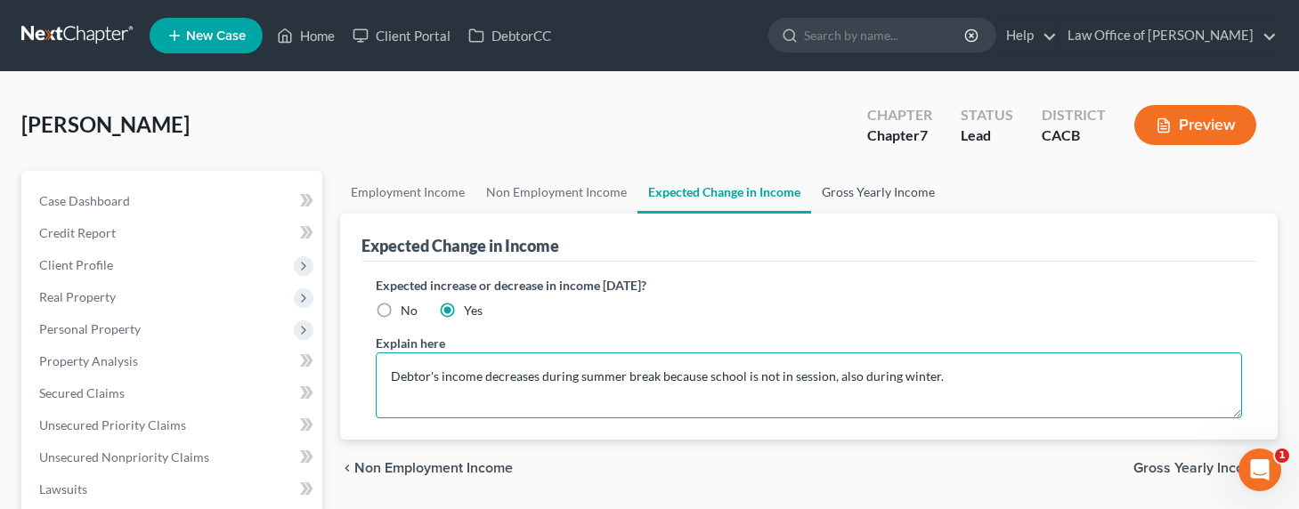
type textarea "Debtor's income decreases during summer break because school is not in session,…"
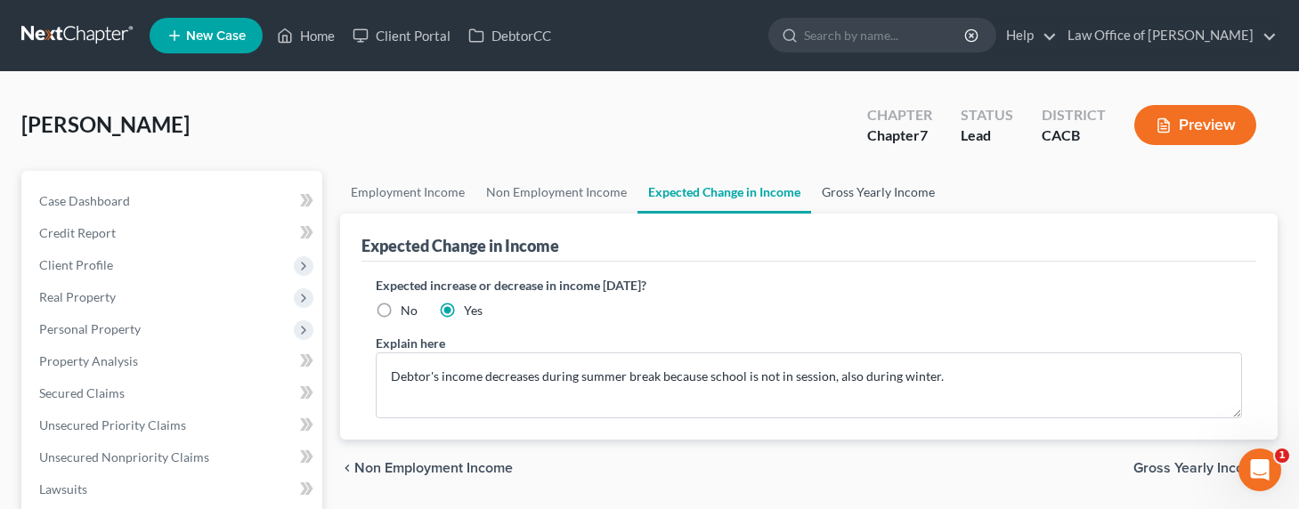
click at [891, 192] on link "Gross Yearly Income" at bounding box center [878, 192] width 134 height 43
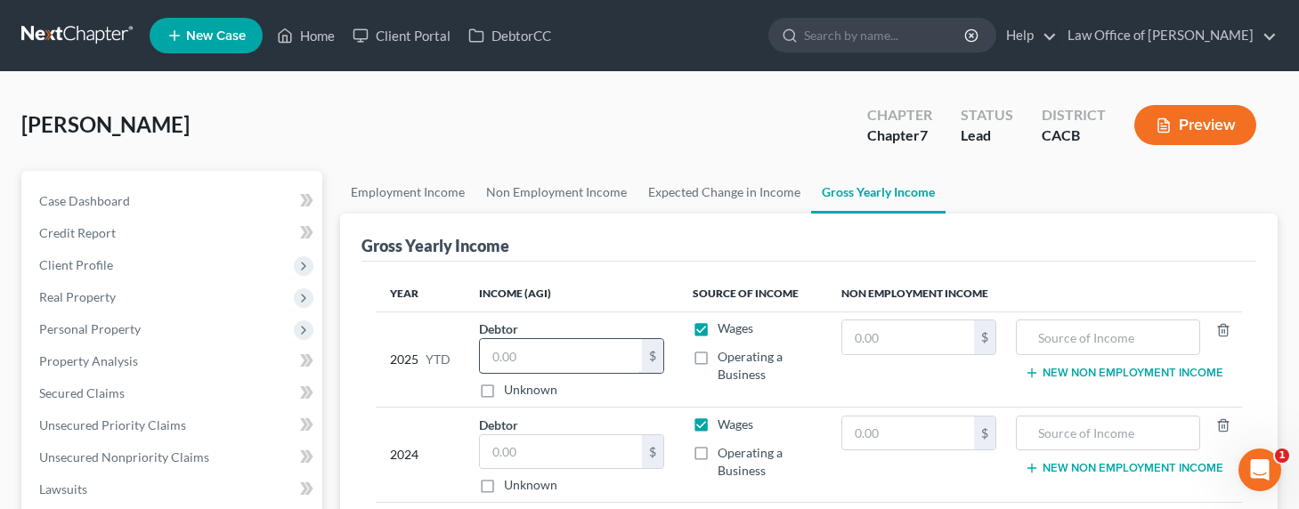
click at [587, 362] on input "text" at bounding box center [561, 356] width 162 height 34
type input "52,362.12"
click at [505, 453] on input "text" at bounding box center [561, 452] width 162 height 34
click at [594, 441] on input "text" at bounding box center [561, 452] width 162 height 34
type input "96,258"
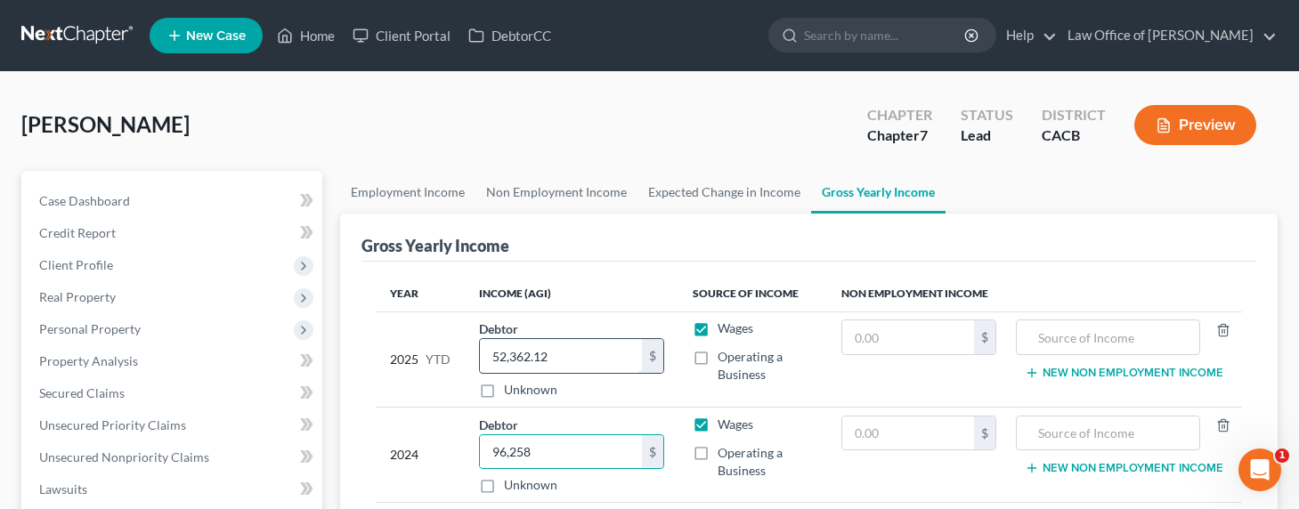
click at [504, 354] on input "52,362.12" at bounding box center [561, 356] width 162 height 34
click at [498, 358] on input "52,362.12" at bounding box center [561, 356] width 162 height 34
drag, startPoint x: 499, startPoint y: 357, endPoint x: 485, endPoint y: 356, distance: 14.3
click at [485, 356] on input "52,362.12" at bounding box center [561, 356] width 162 height 34
click at [502, 356] on input "52,362.12" at bounding box center [561, 356] width 162 height 34
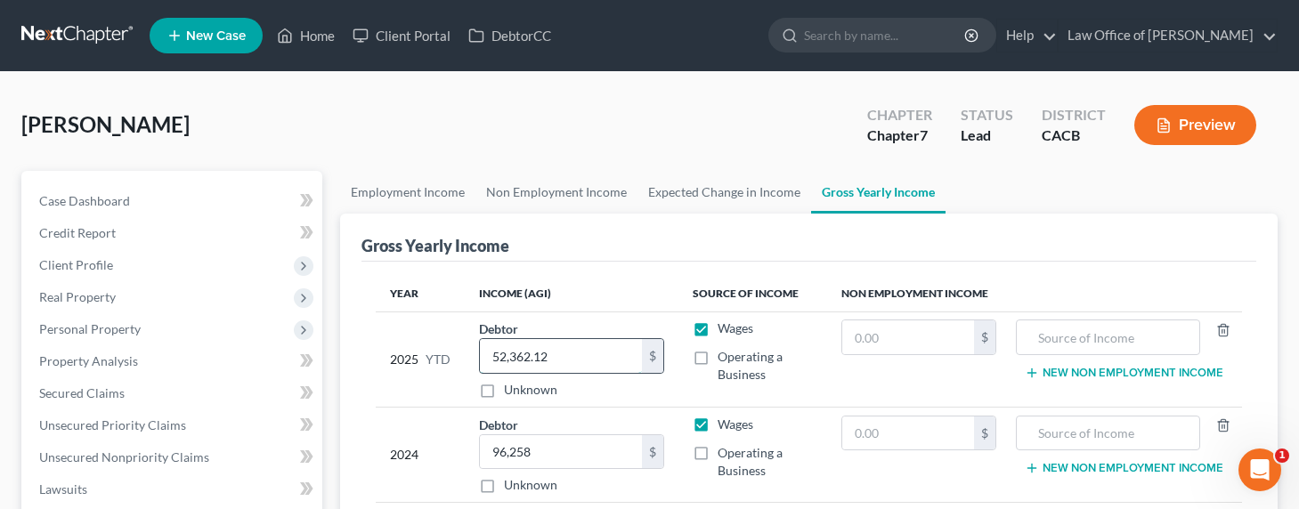
click at [501, 354] on input "52,362.12" at bounding box center [561, 356] width 162 height 34
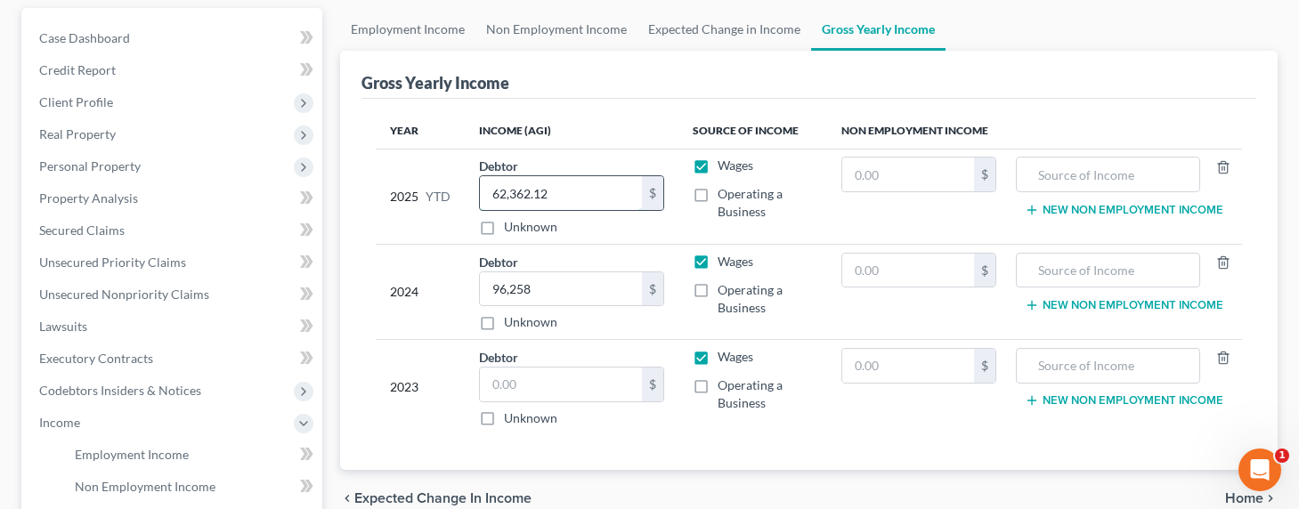
scroll to position [190, 0]
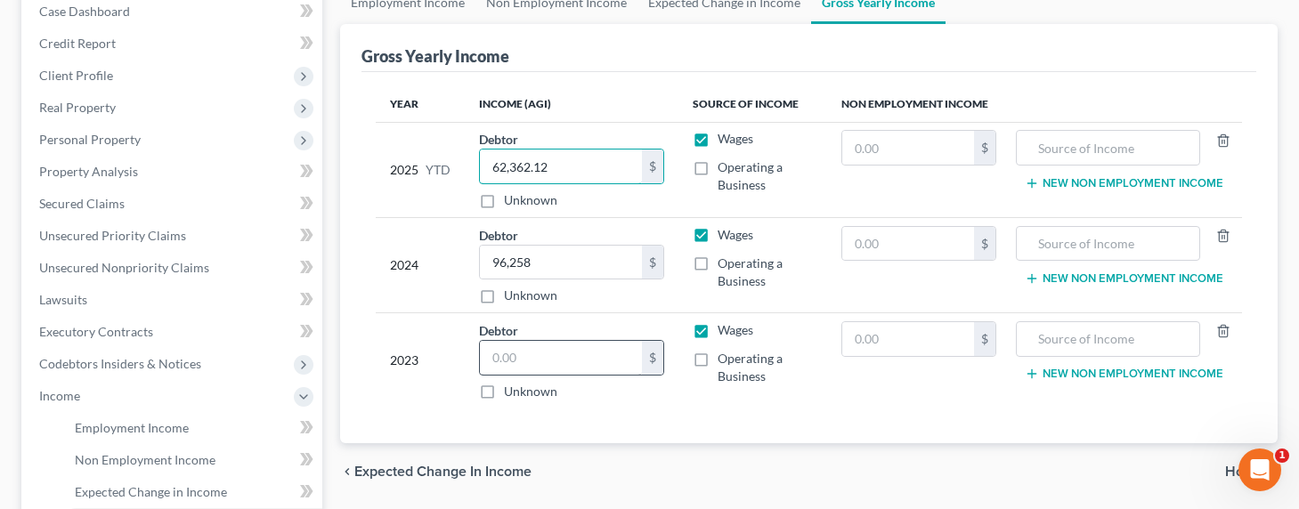
type input "62,362.12"
click at [557, 360] on input "text" at bounding box center [561, 358] width 162 height 34
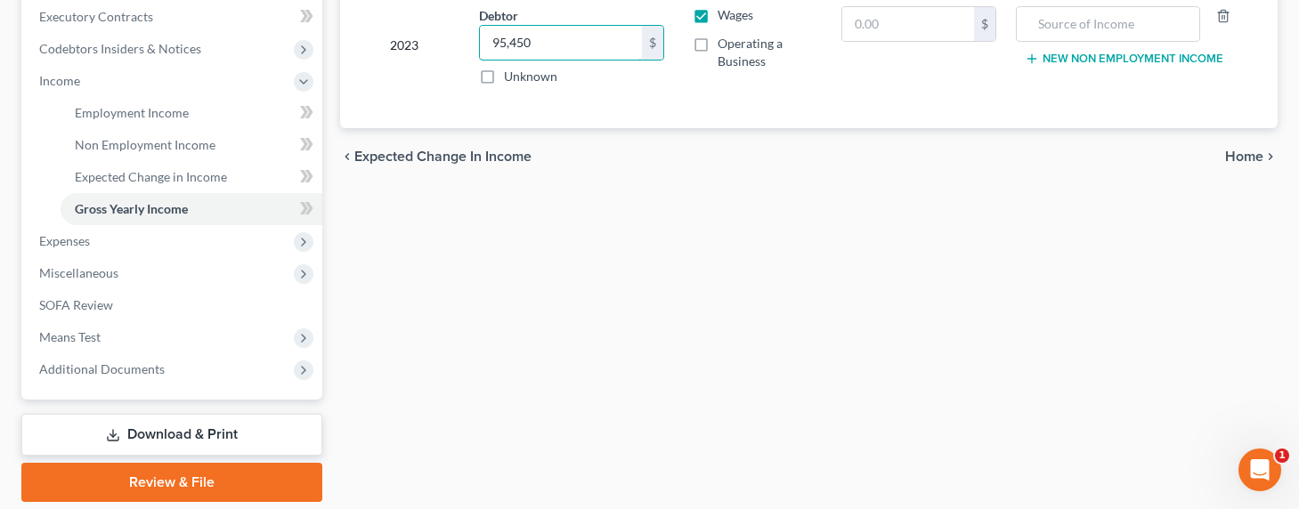
scroll to position [563, 0]
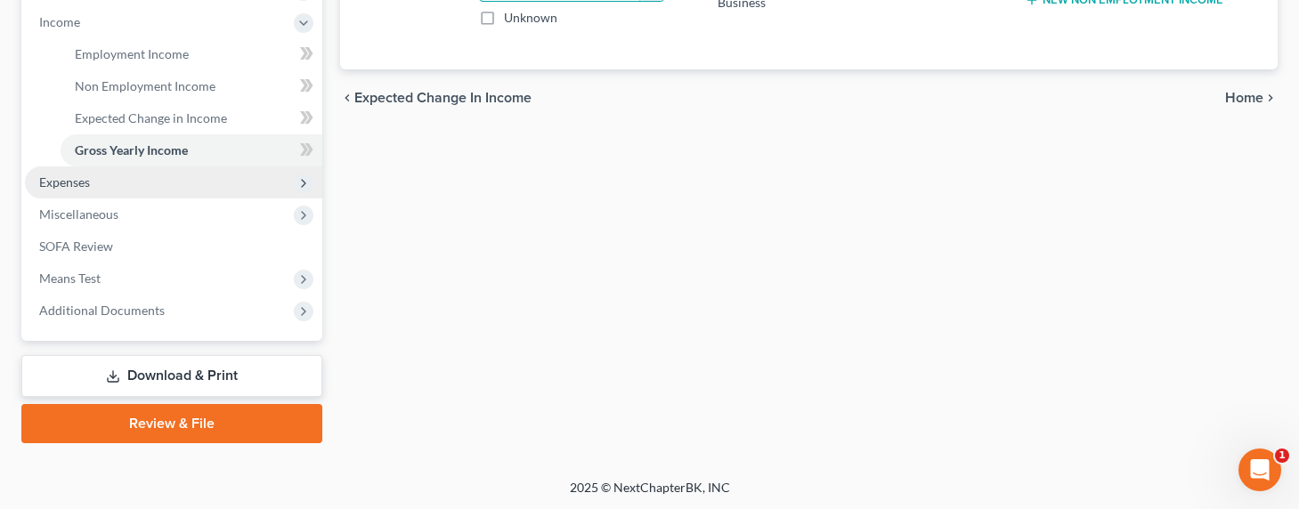
type input "95,450"
click at [93, 187] on span "Expenses" at bounding box center [173, 182] width 297 height 32
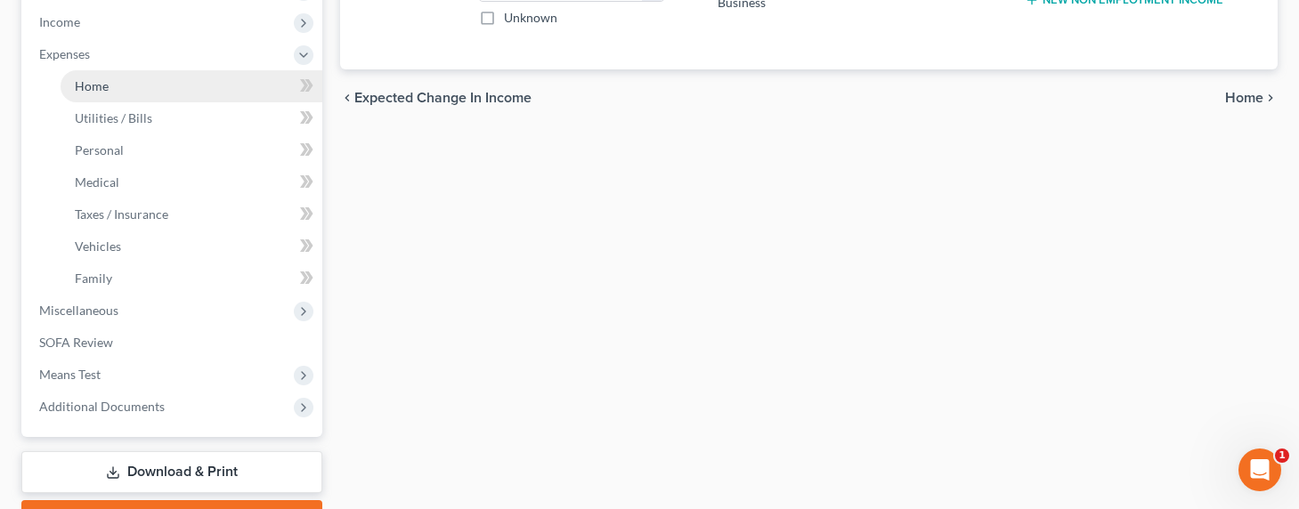
click at [106, 85] on span "Home" at bounding box center [92, 85] width 34 height 15
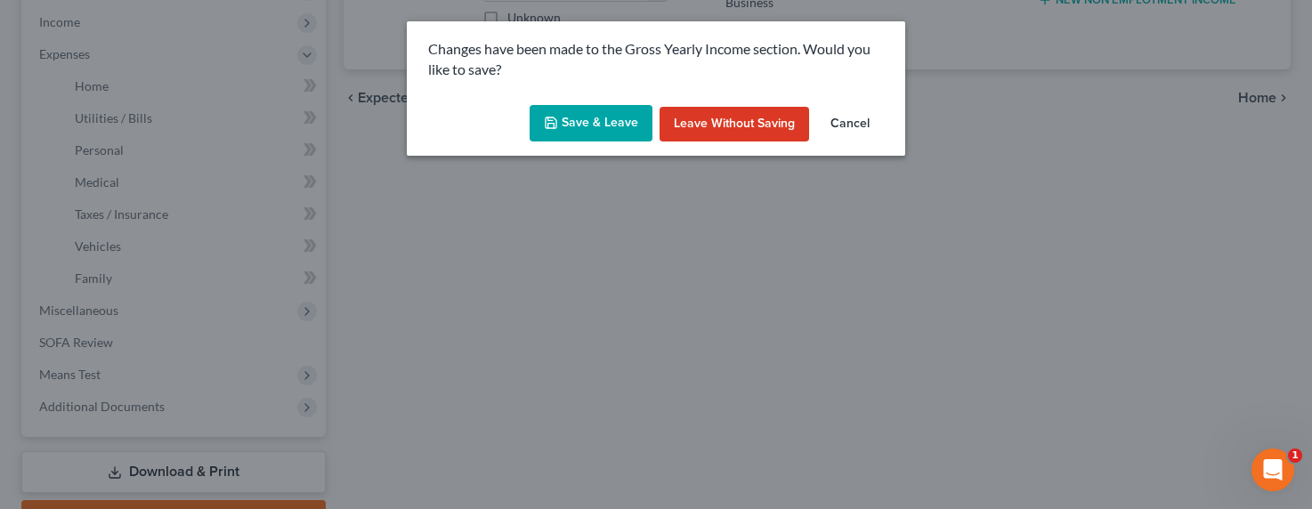
click at [611, 120] on button "Save & Leave" at bounding box center [591, 123] width 123 height 37
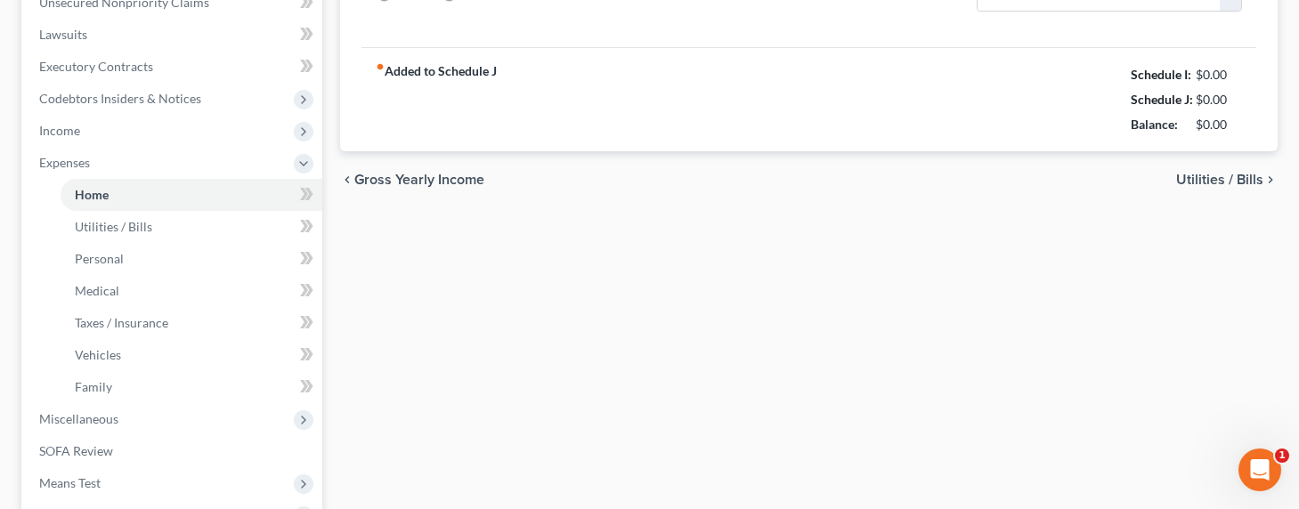
type input "0.00"
radio input "true"
type input "0.00"
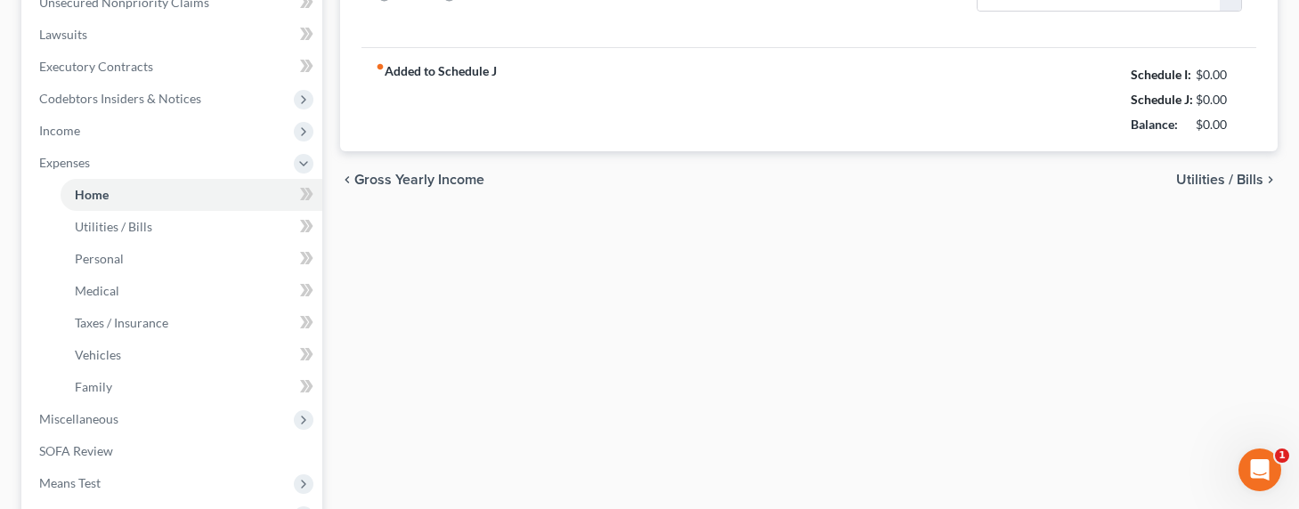
type input "0.00"
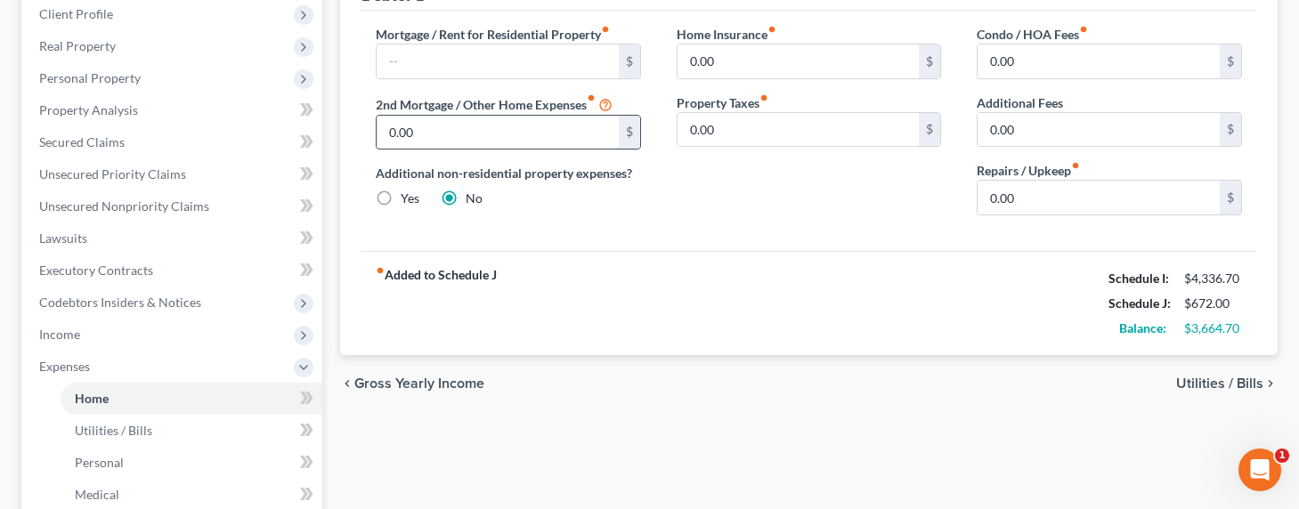
scroll to position [220, 0]
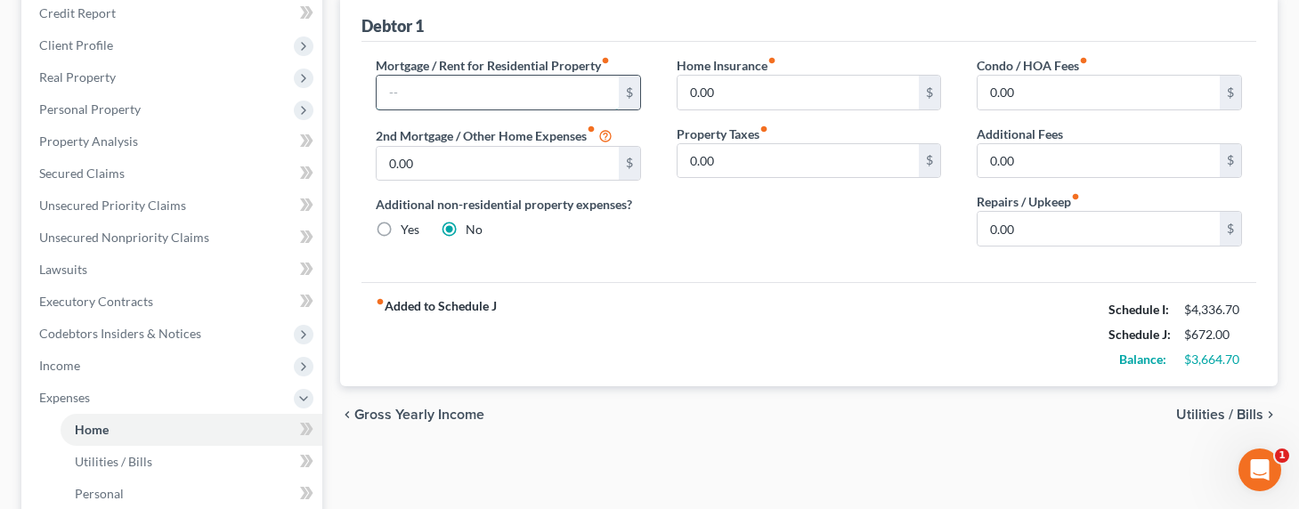
click at [418, 94] on input "text" at bounding box center [497, 93] width 242 height 34
type input "650"
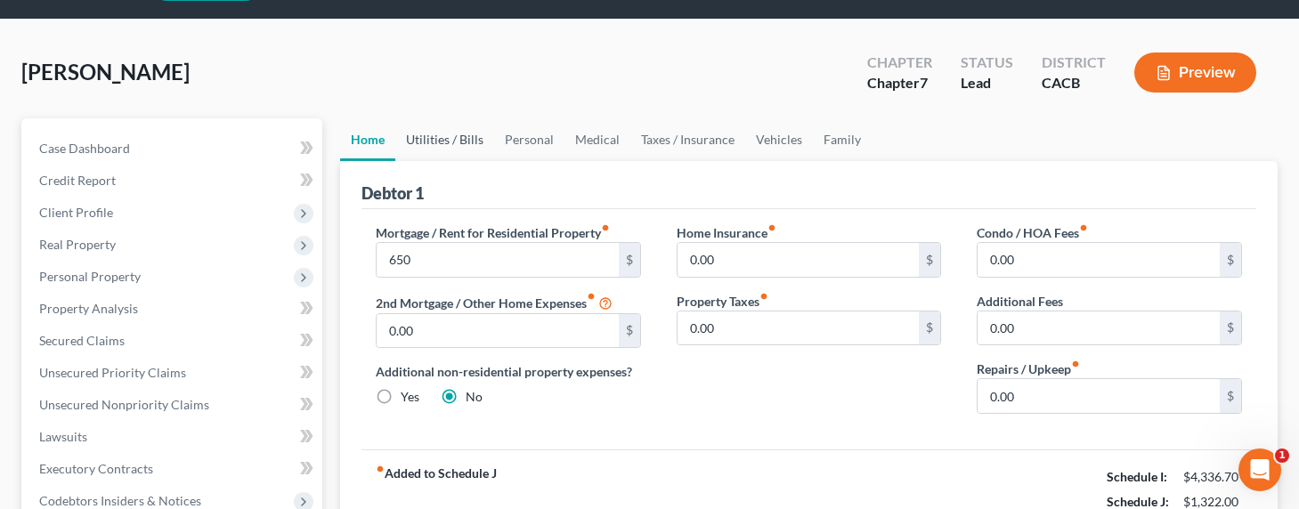
click at [417, 145] on link "Utilities / Bills" at bounding box center [444, 139] width 99 height 43
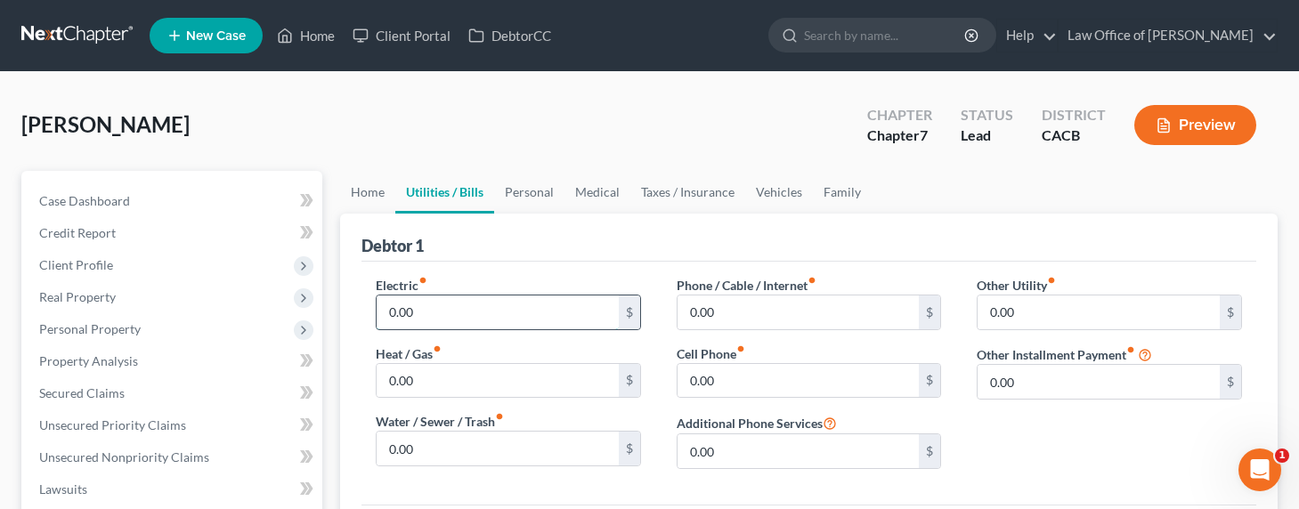
click at [429, 305] on input "0.00" at bounding box center [497, 312] width 242 height 34
type input "120"
type input "65"
type input "35"
type input "150"
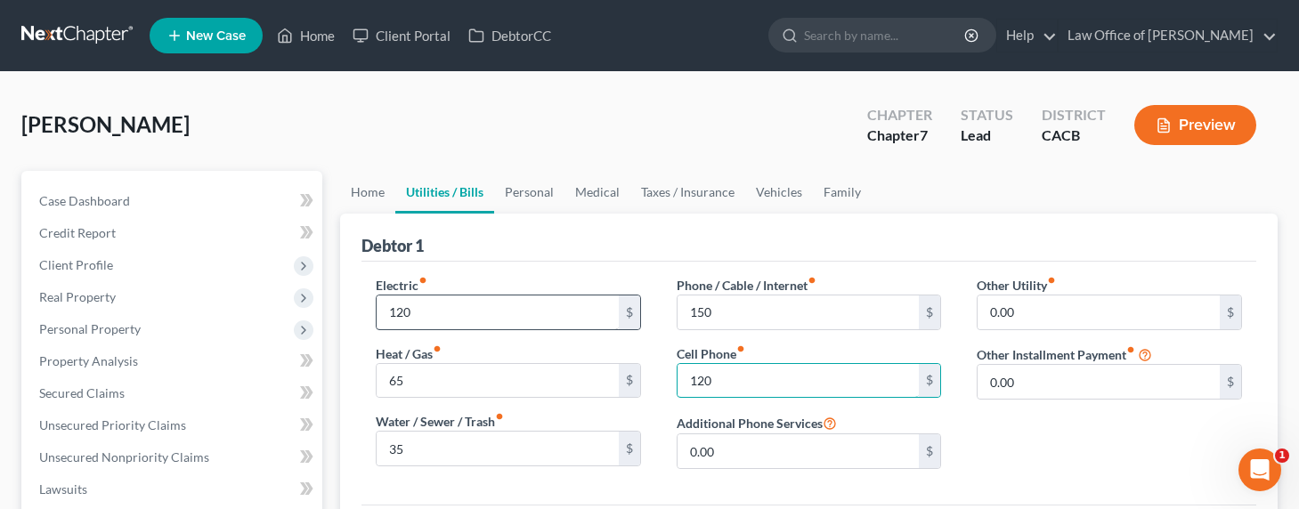
type input "120"
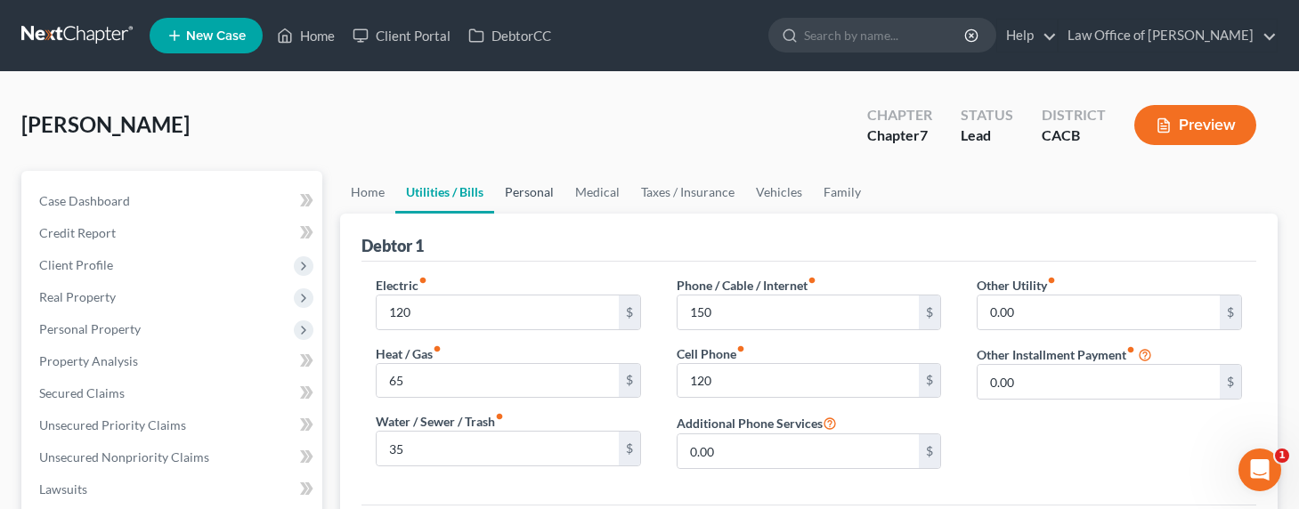
click at [521, 201] on link "Personal" at bounding box center [529, 192] width 70 height 43
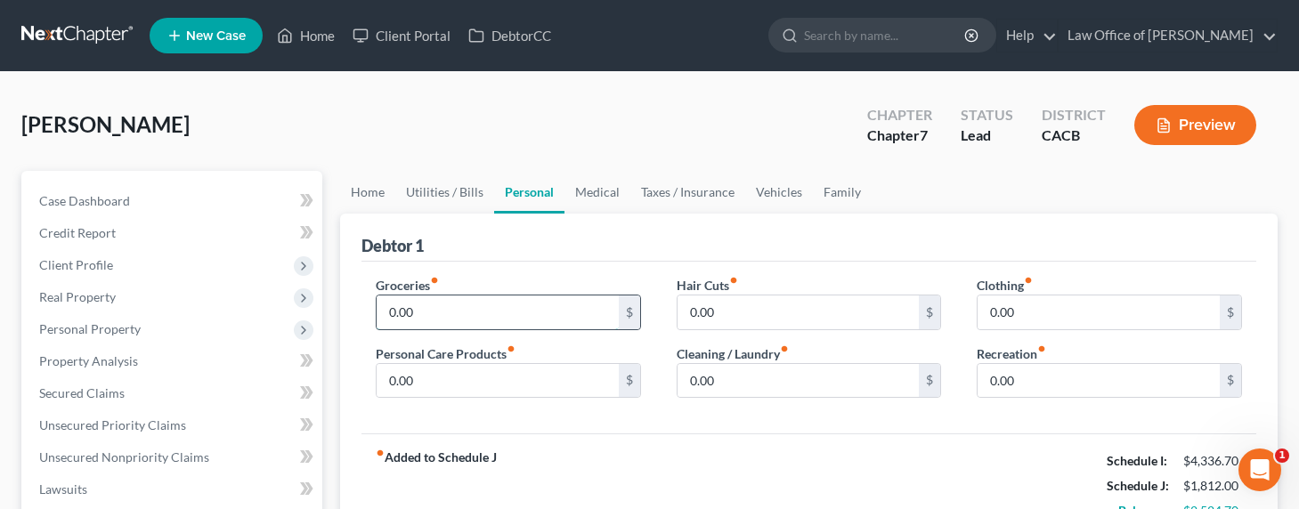
click at [413, 317] on input "0.00" at bounding box center [497, 312] width 242 height 34
type input "650"
type input "100"
type input "50"
type input "25"
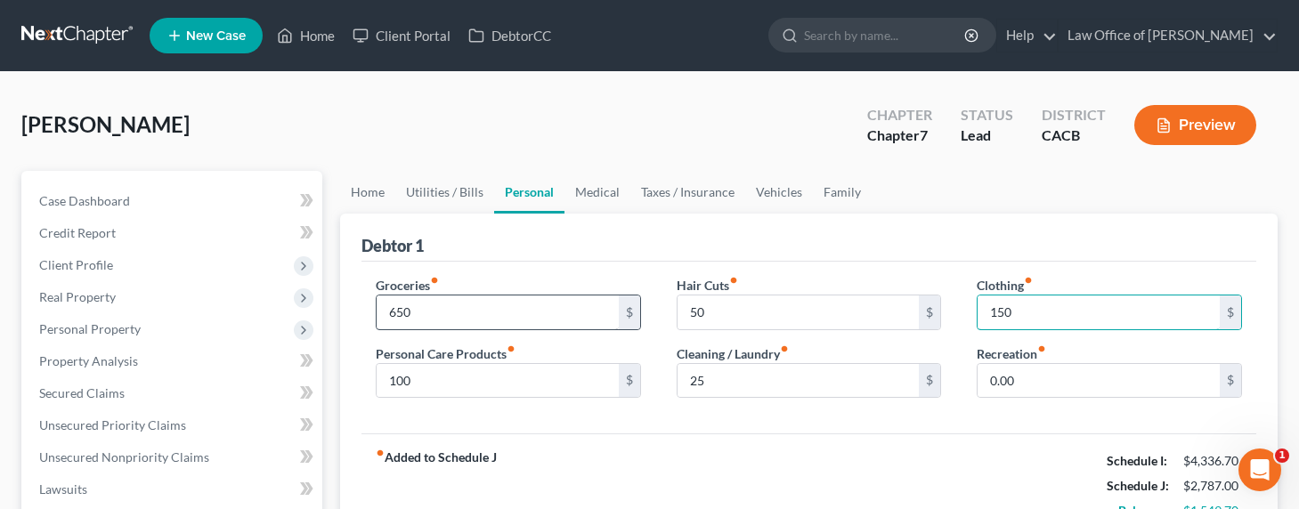
type input "150"
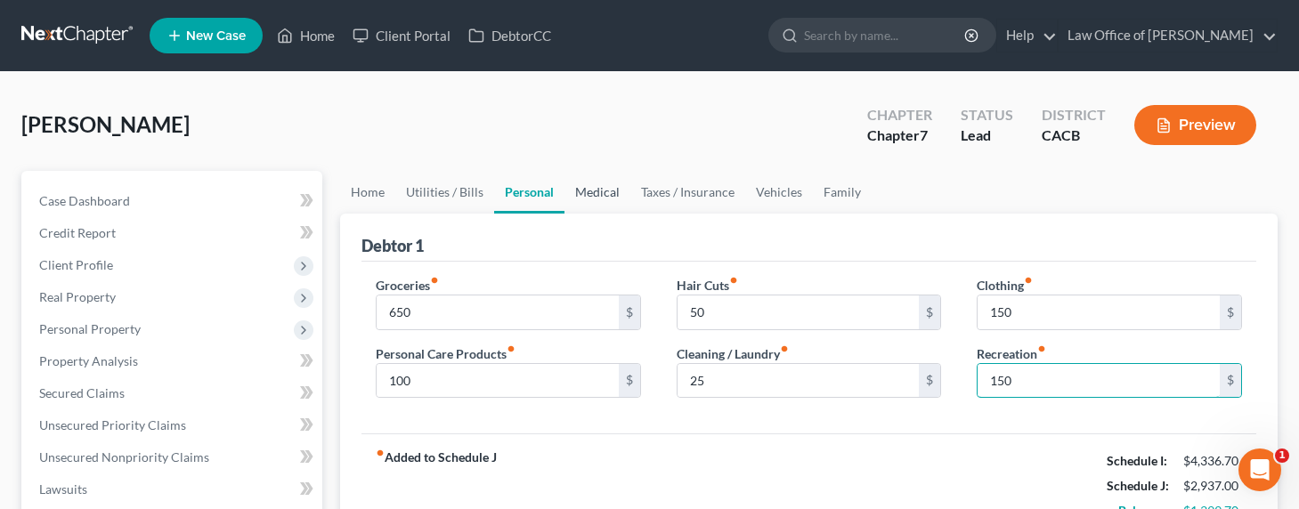
type input "150"
click at [568, 189] on link "Medical" at bounding box center [597, 192] width 66 height 43
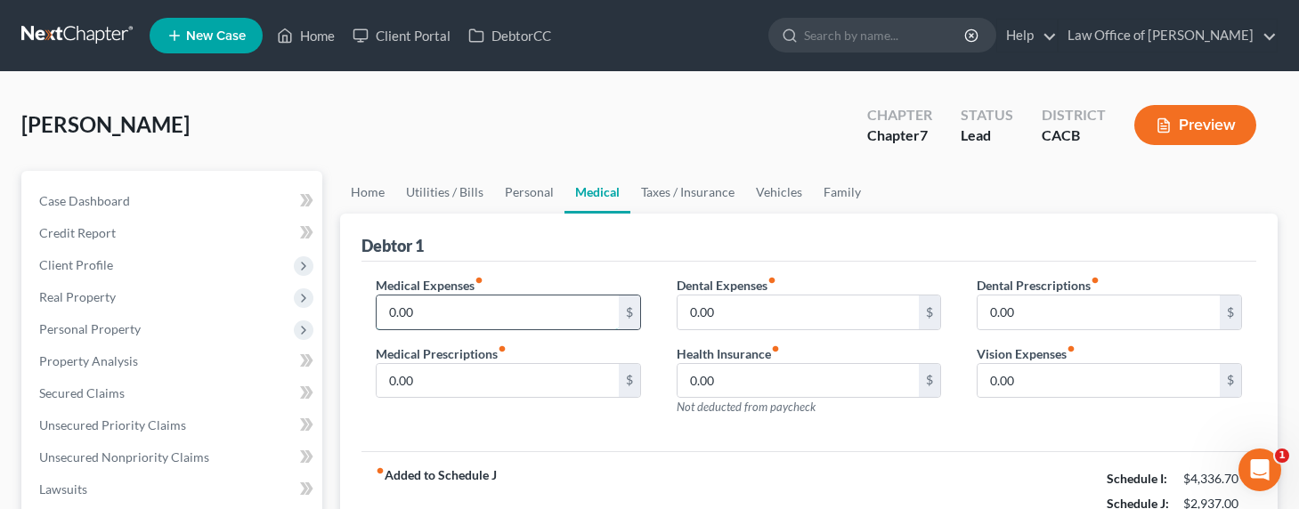
click at [490, 313] on input "0.00" at bounding box center [497, 312] width 242 height 34
type input "35.36"
click at [786, 194] on link "Vehicles" at bounding box center [779, 192] width 68 height 43
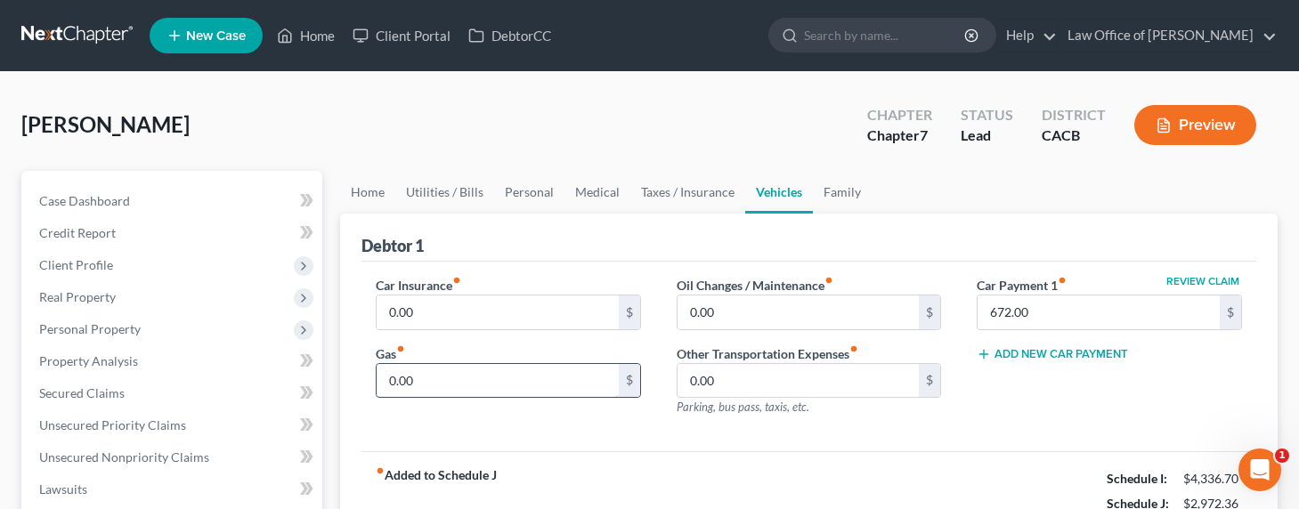
click at [433, 387] on input "0.00" at bounding box center [497, 381] width 242 height 34
type input "300"
click at [450, 311] on input "0.00" at bounding box center [497, 312] width 242 height 34
type input "130"
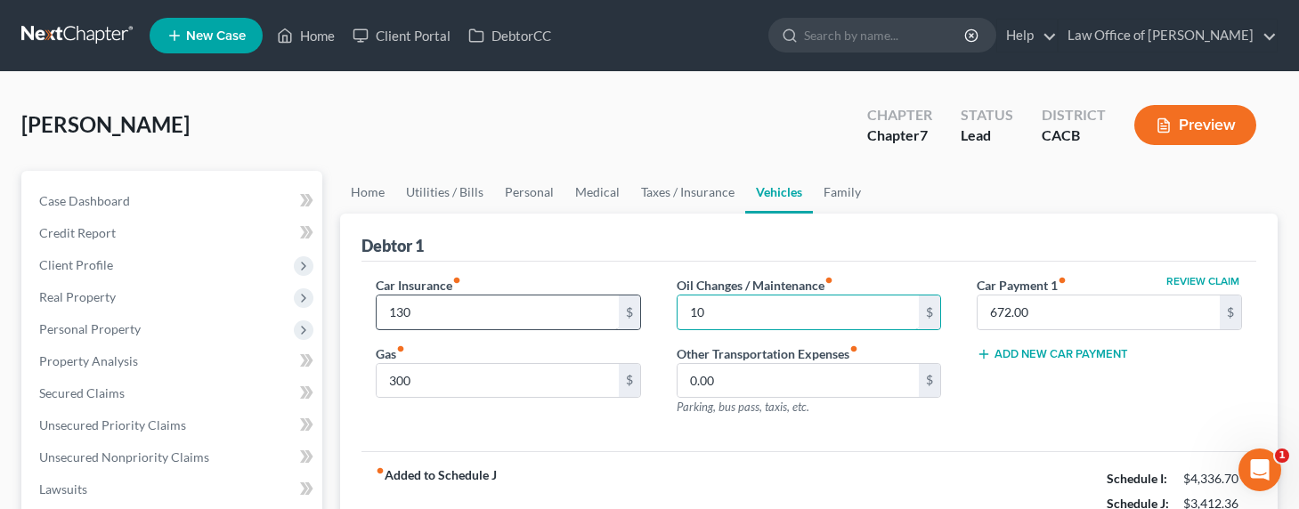
type input "10"
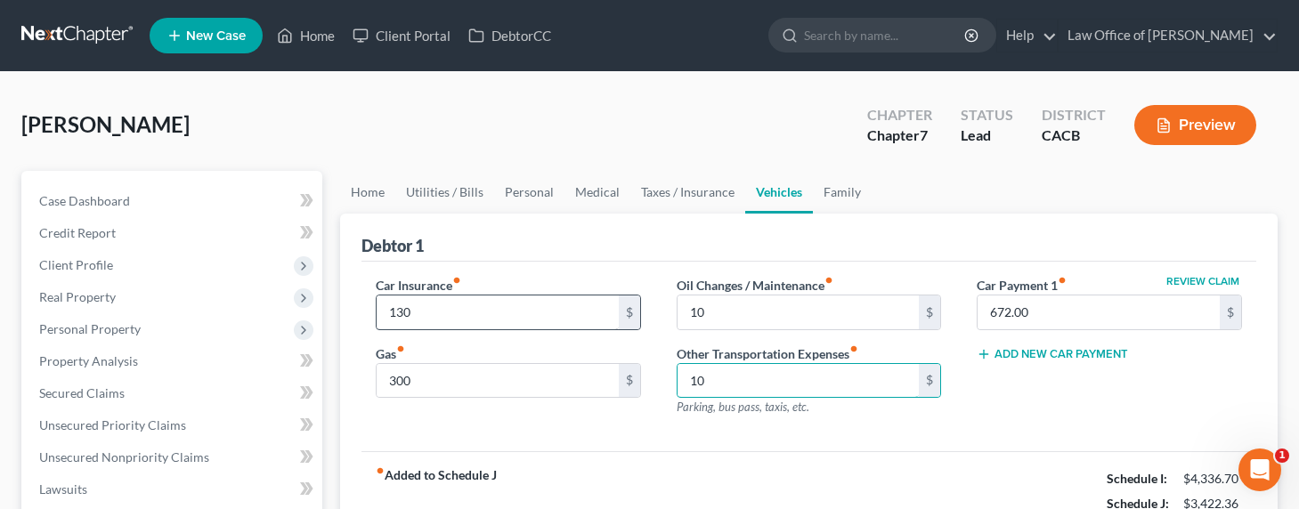
type input "10"
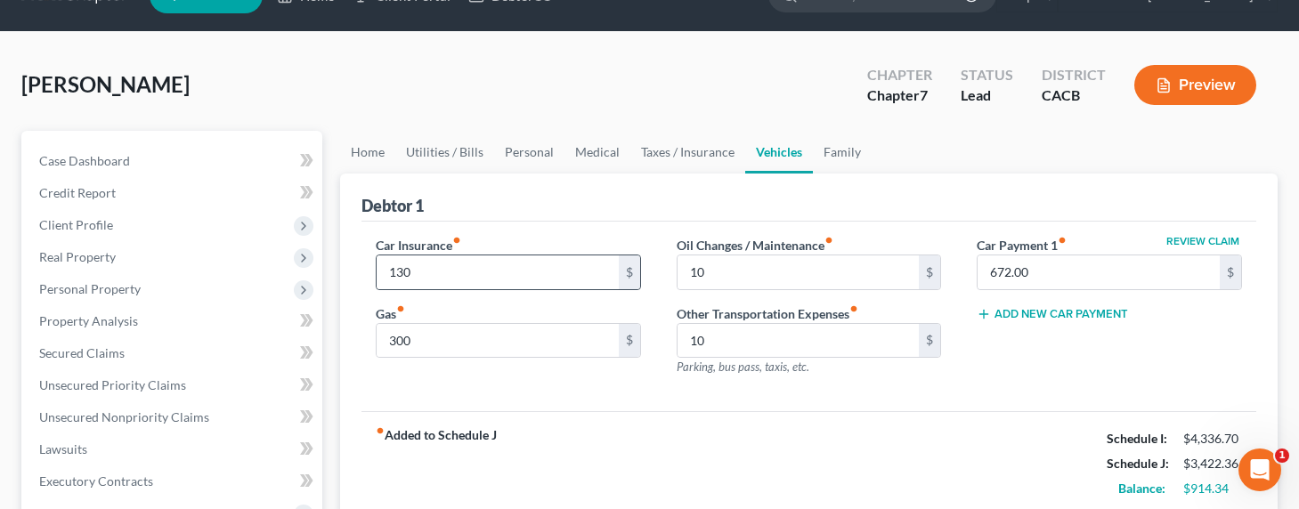
scroll to position [62, 0]
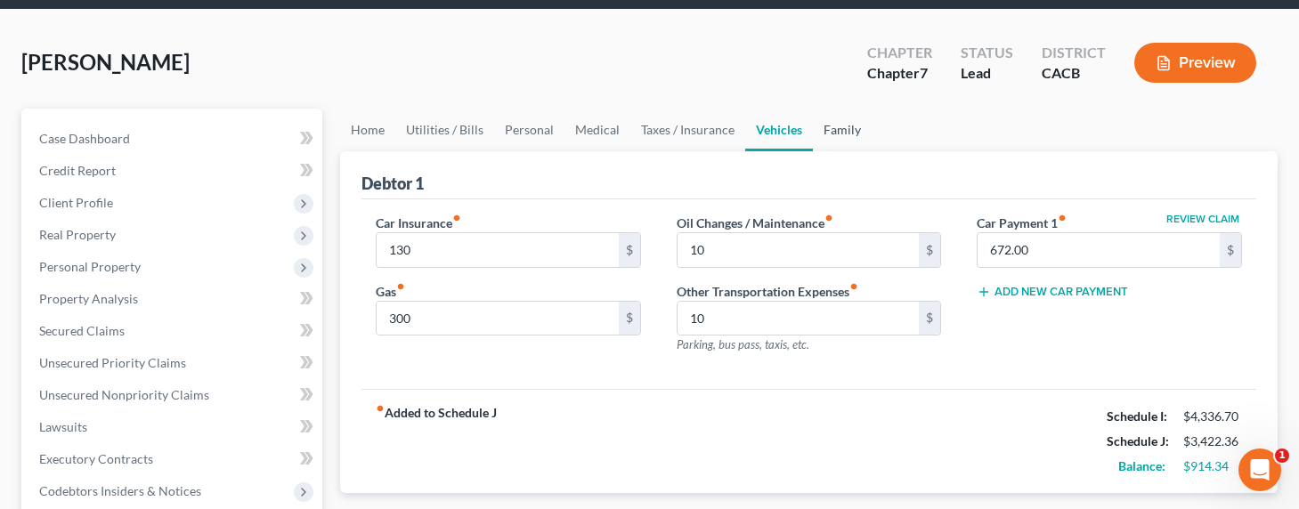
click at [828, 124] on link "Family" at bounding box center [842, 130] width 59 height 43
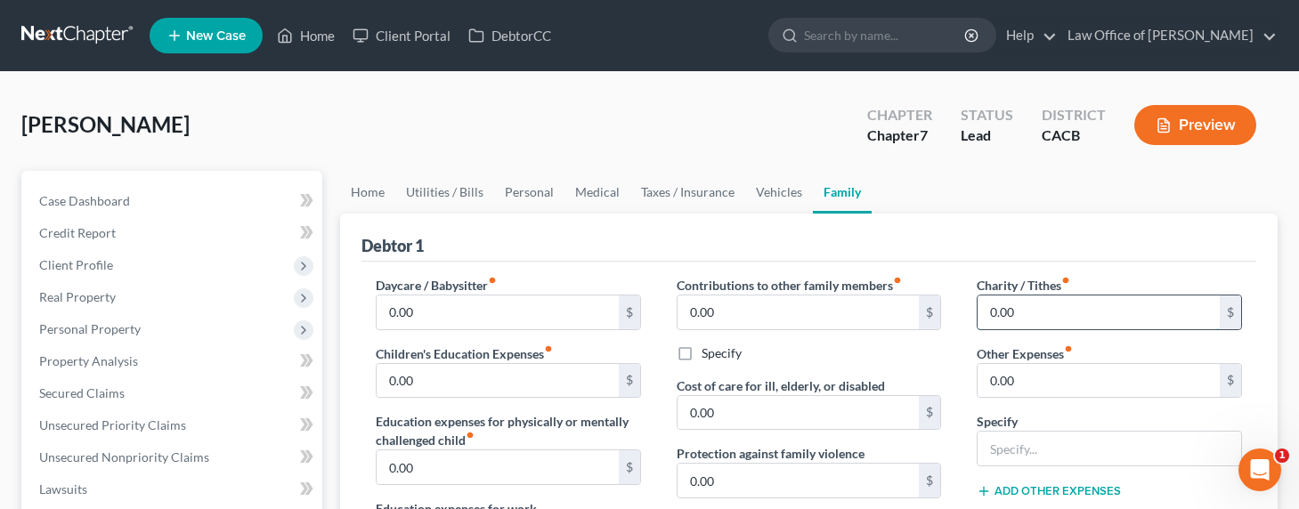
click at [1024, 321] on input "0.00" at bounding box center [1098, 312] width 242 height 34
type input "75"
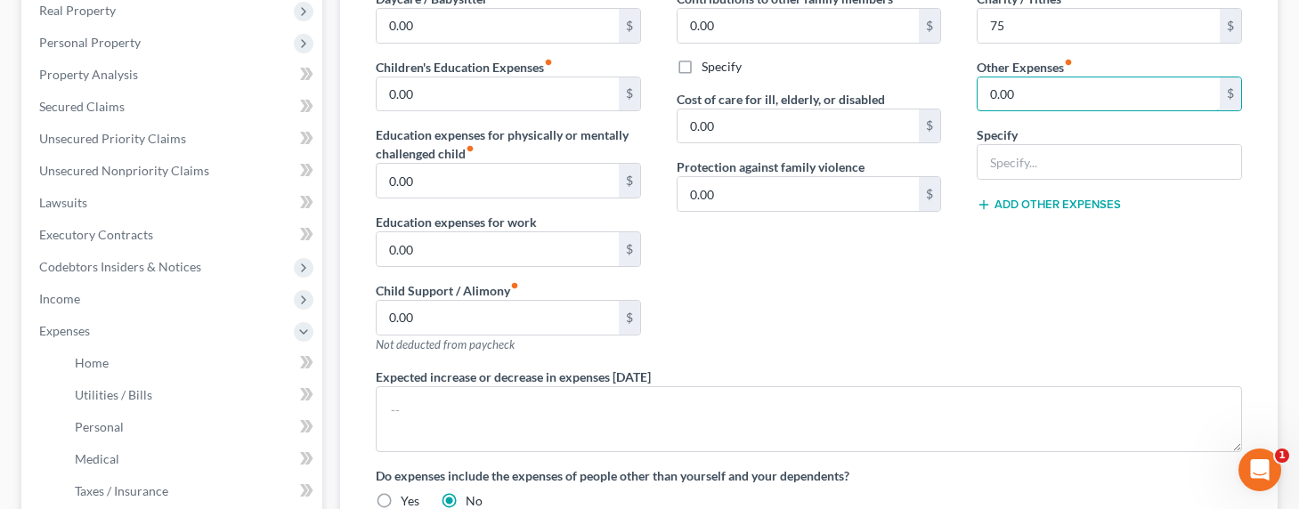
scroll to position [240, 0]
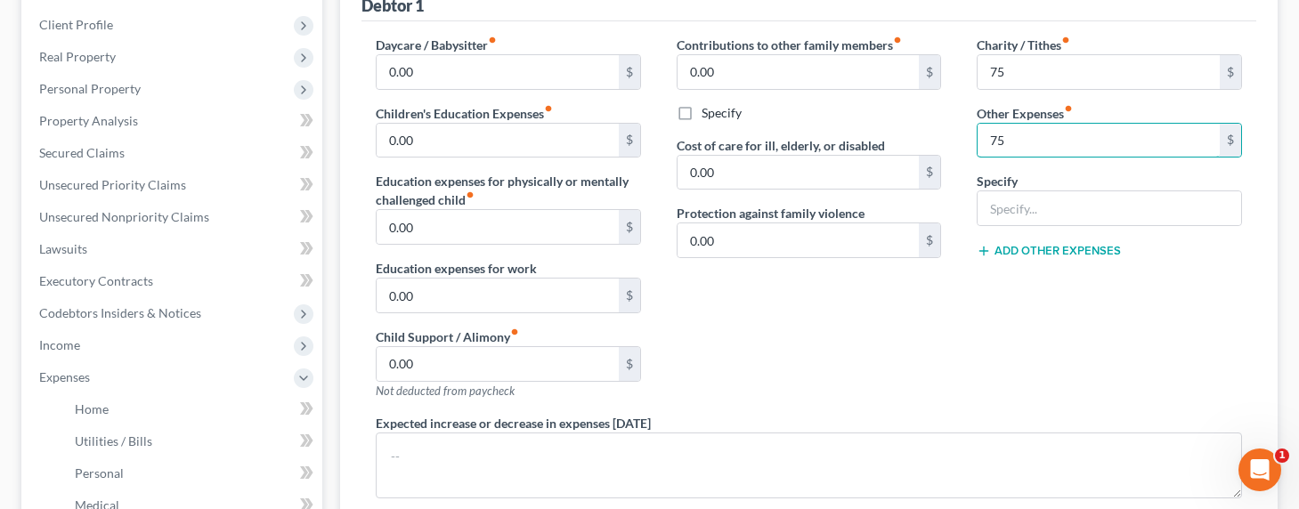
type input "75"
type input "Pet Expense / Vet"
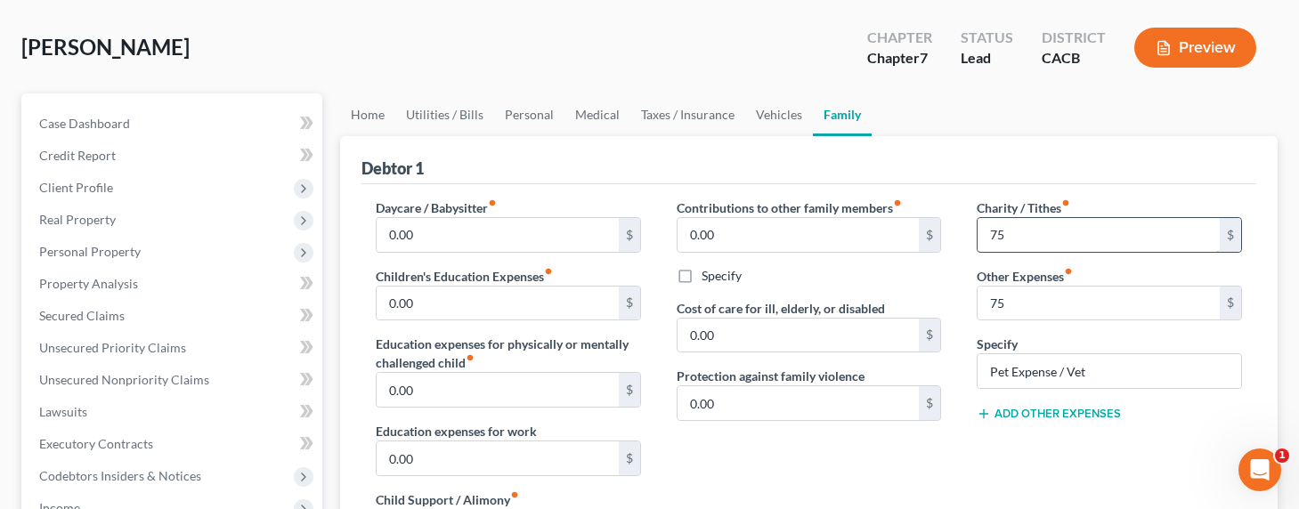
scroll to position [0, 0]
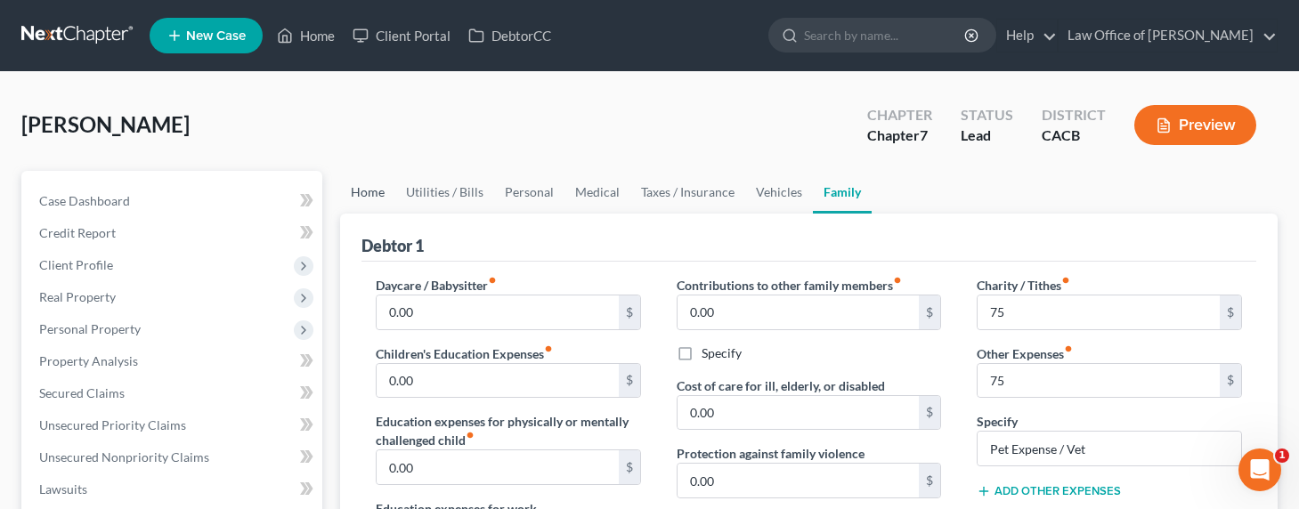
click at [376, 193] on link "Home" at bounding box center [367, 192] width 55 height 43
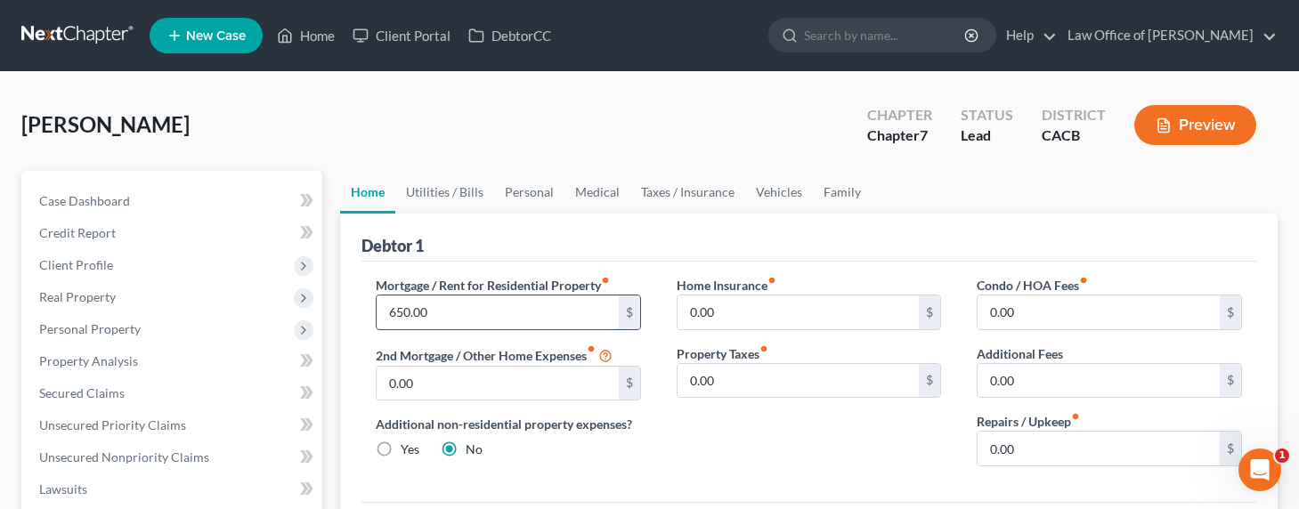
drag, startPoint x: 410, startPoint y: 311, endPoint x: 423, endPoint y: 313, distance: 12.7
click at [410, 311] on input "650.00" at bounding box center [497, 312] width 242 height 34
click at [441, 312] on input "650.00" at bounding box center [497, 312] width 242 height 34
drag, startPoint x: 453, startPoint y: 315, endPoint x: 372, endPoint y: 316, distance: 81.0
click at [372, 316] on div "Mortgage / Rent for Residential Property fiber_manual_record 650.00 $ 2nd Mortg…" at bounding box center [508, 378] width 301 height 205
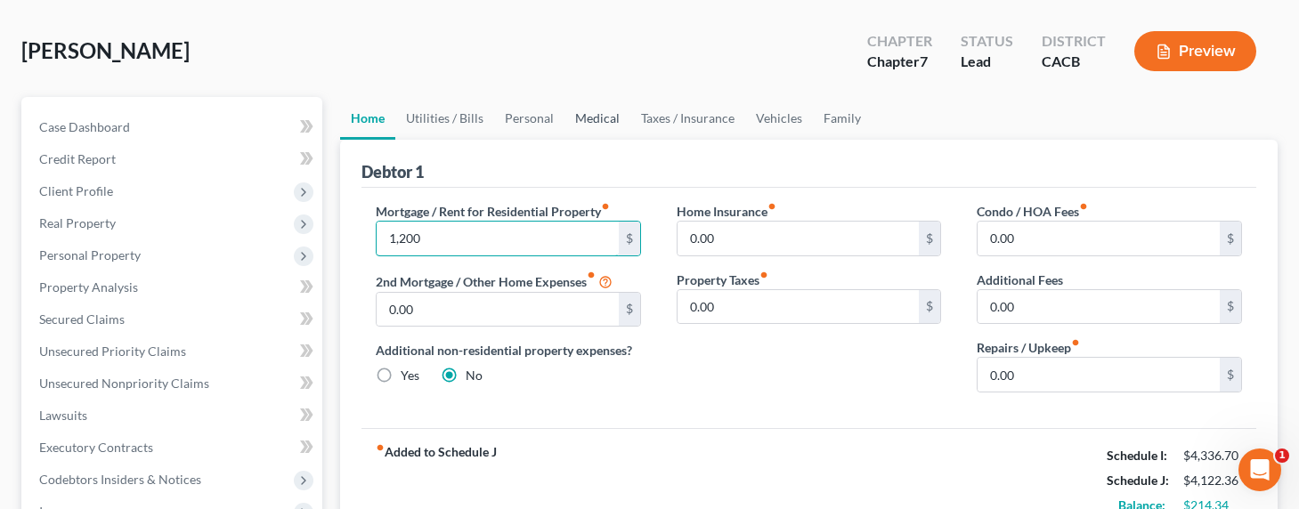
scroll to position [18, 0]
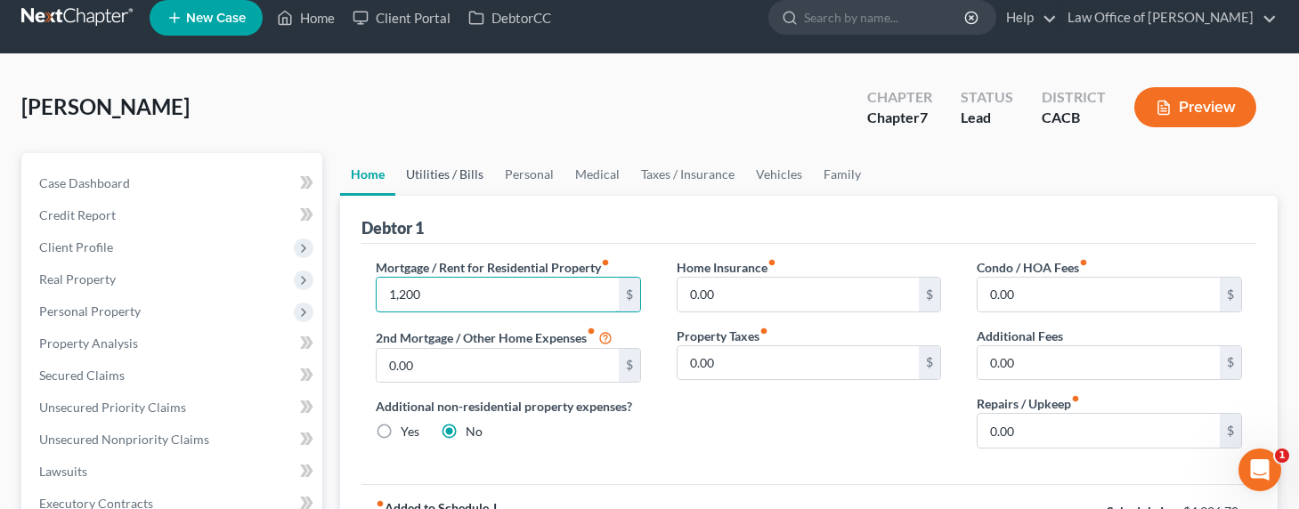
type input "1,200"
click at [449, 168] on link "Utilities / Bills" at bounding box center [444, 174] width 99 height 43
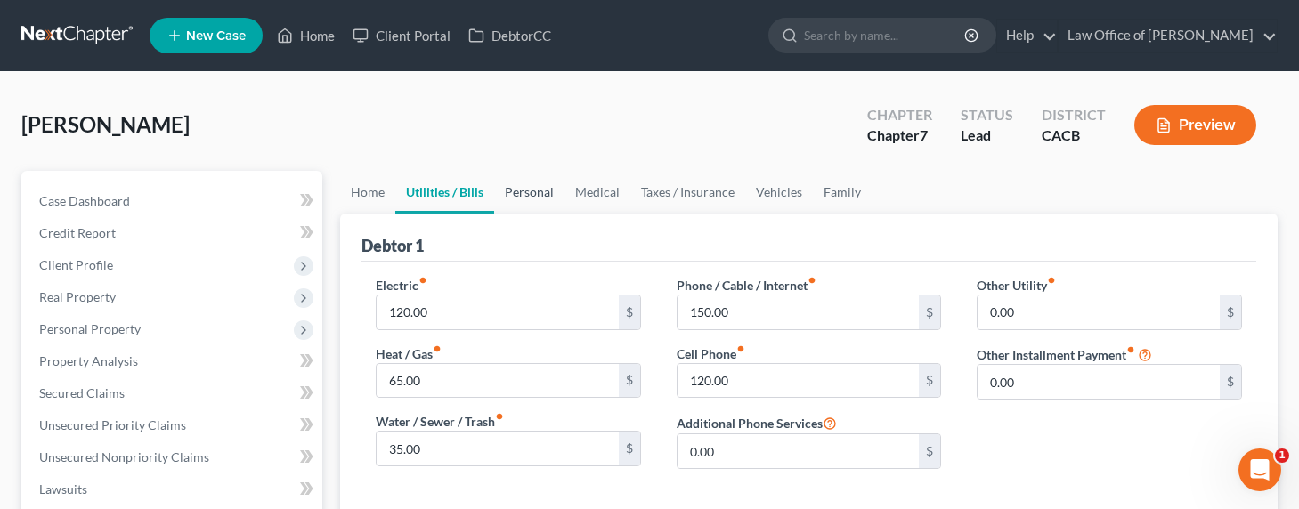
click at [515, 194] on link "Personal" at bounding box center [529, 192] width 70 height 43
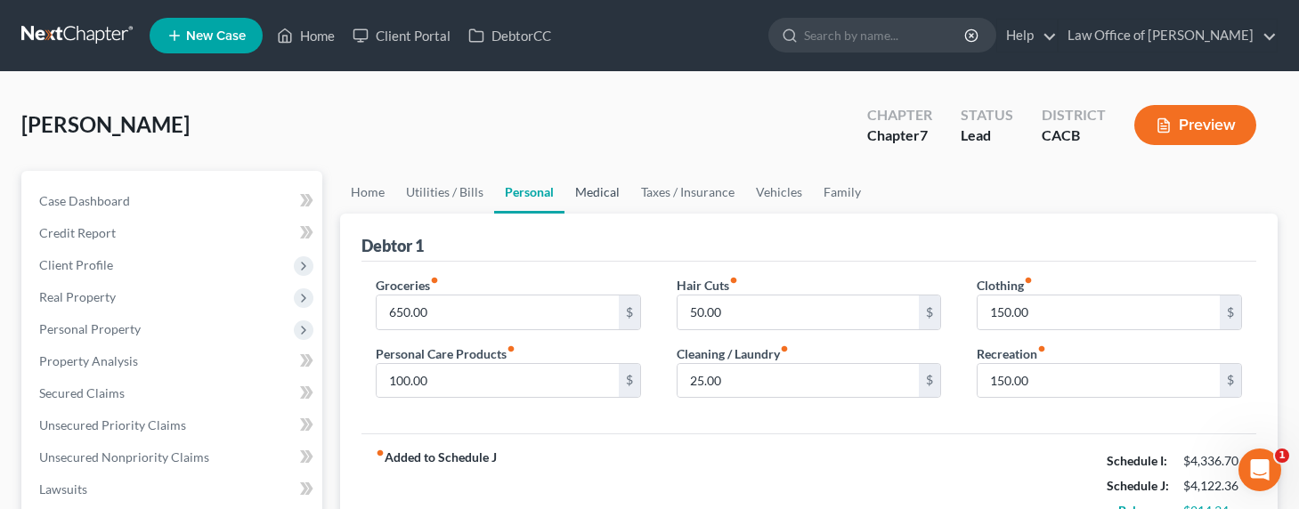
click at [575, 190] on link "Medical" at bounding box center [597, 192] width 66 height 43
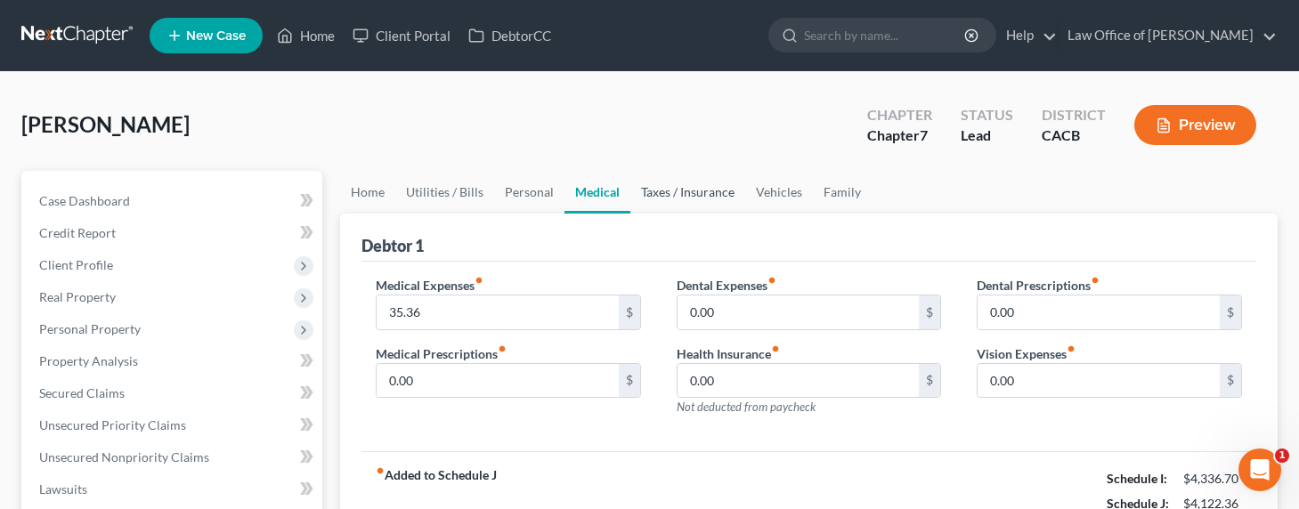
click at [681, 201] on link "Taxes / Insurance" at bounding box center [687, 192] width 115 height 43
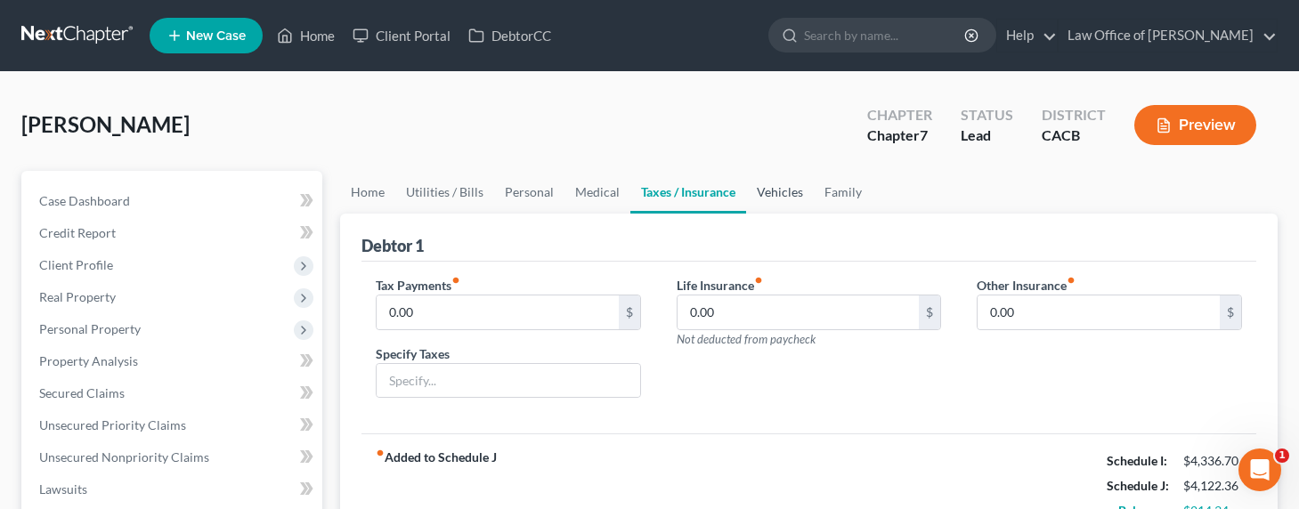
click at [797, 190] on link "Vehicles" at bounding box center [780, 192] width 68 height 43
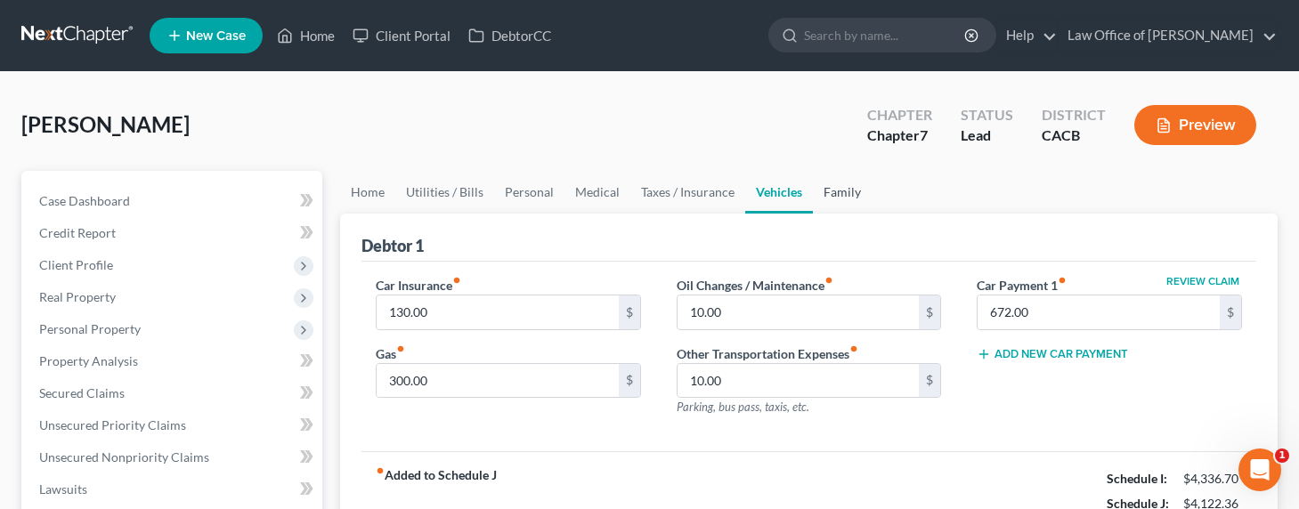
click at [818, 192] on link "Family" at bounding box center [842, 192] width 59 height 43
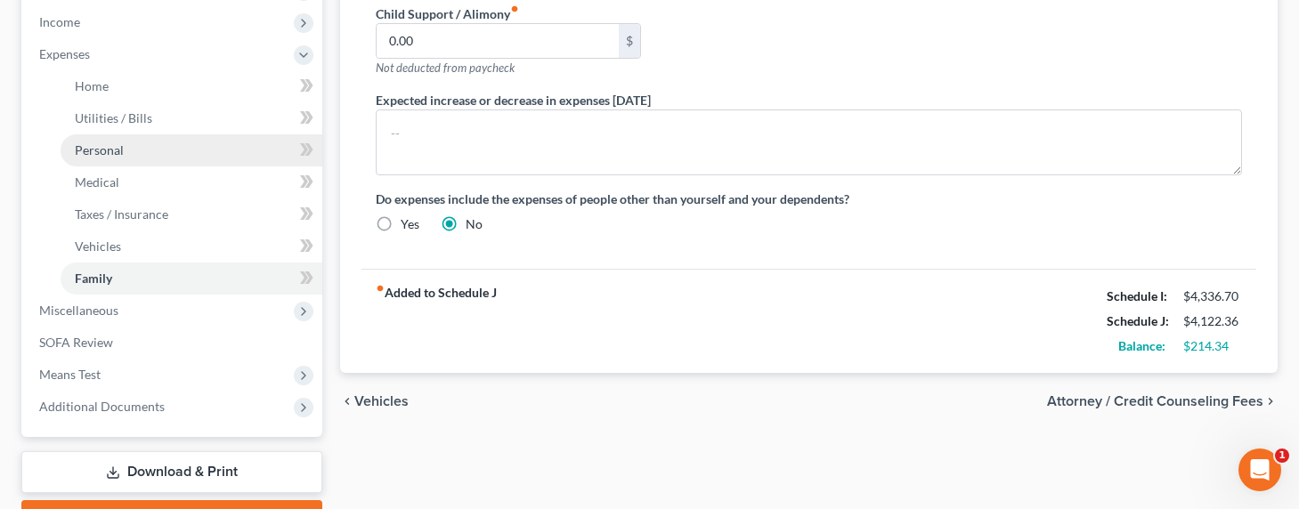
scroll to position [563, 0]
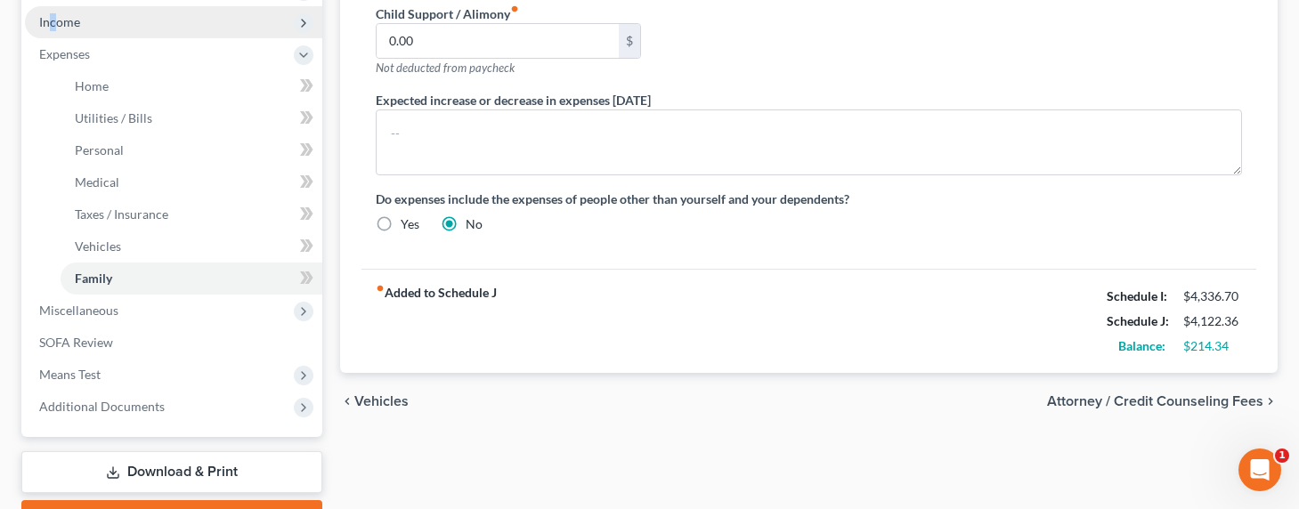
click at [53, 28] on span "Income" at bounding box center [59, 21] width 41 height 15
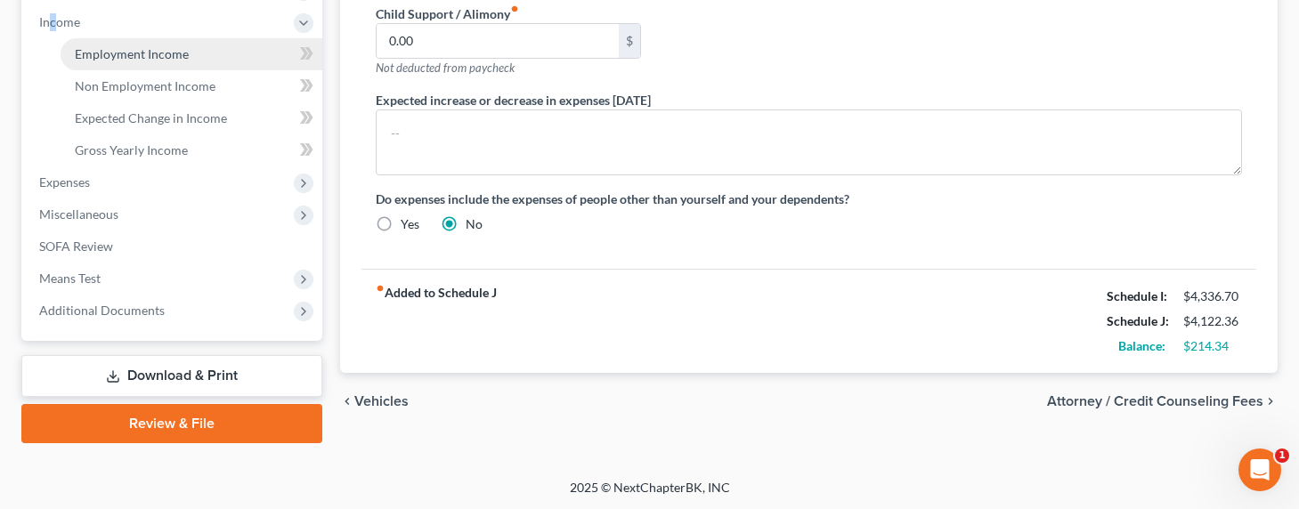
click at [82, 54] on span "Employment Income" at bounding box center [132, 53] width 114 height 15
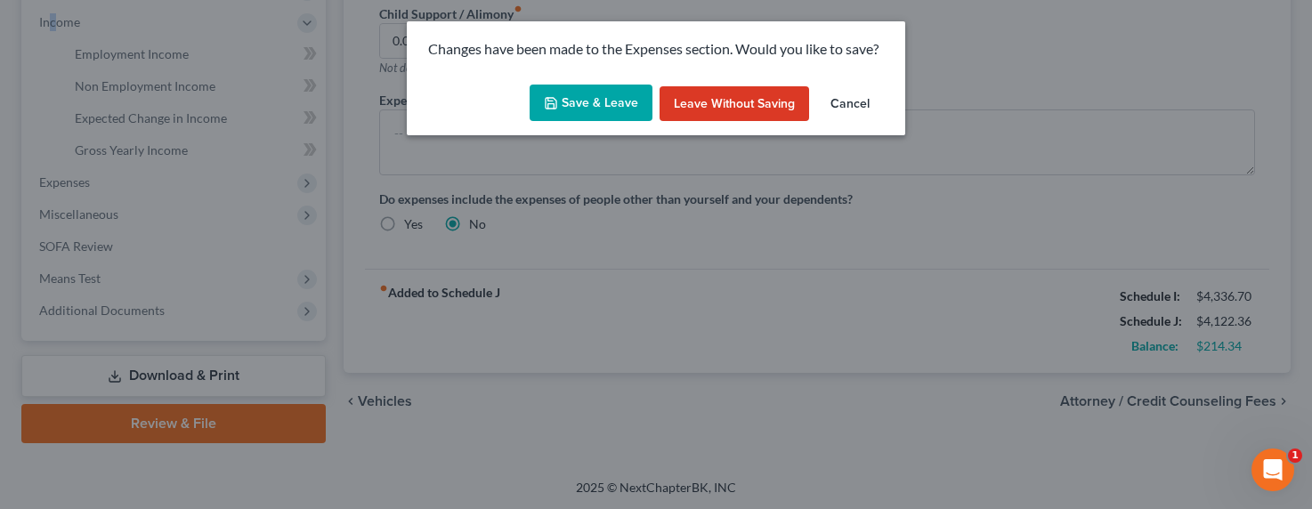
click at [603, 108] on button "Save & Leave" at bounding box center [591, 103] width 123 height 37
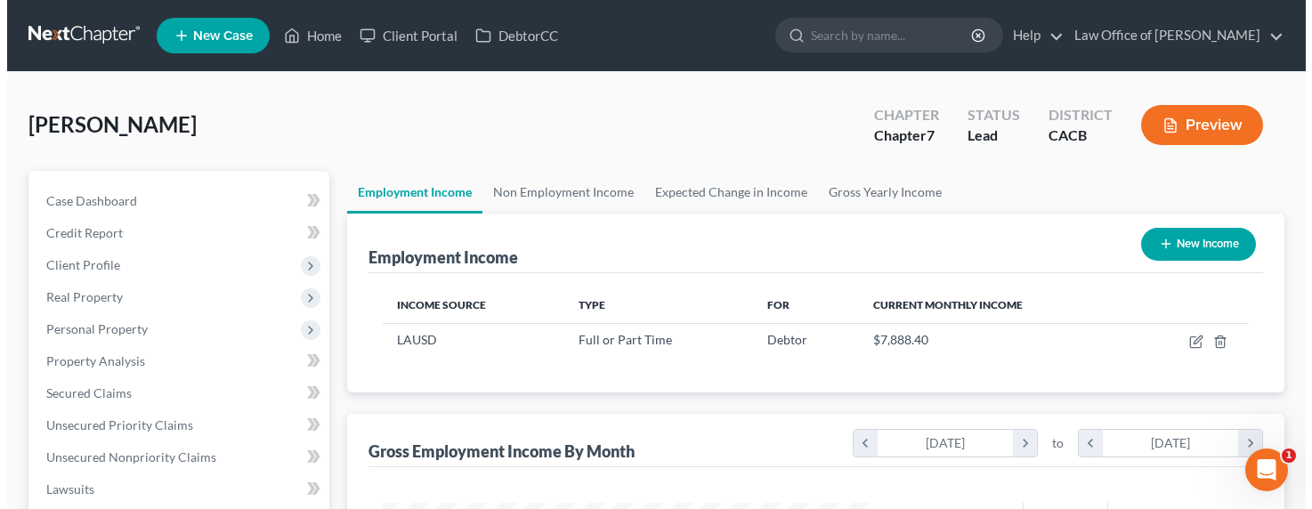
scroll to position [319, 526]
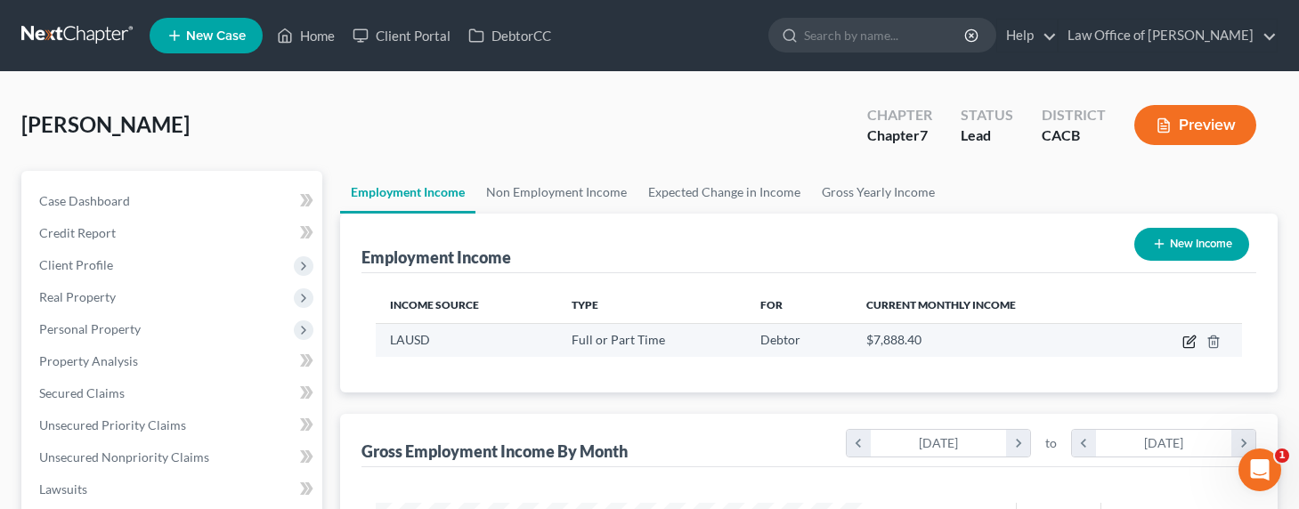
click at [1188, 343] on icon "button" at bounding box center [1190, 340] width 8 height 8
select select "0"
select select "4"
select select "1"
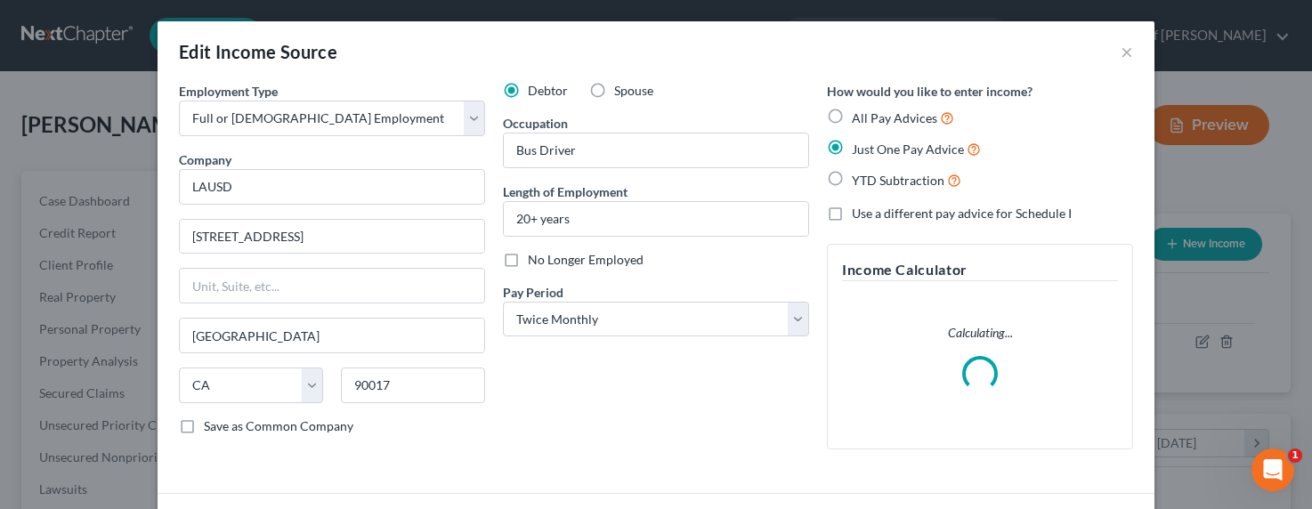
scroll to position [130, 0]
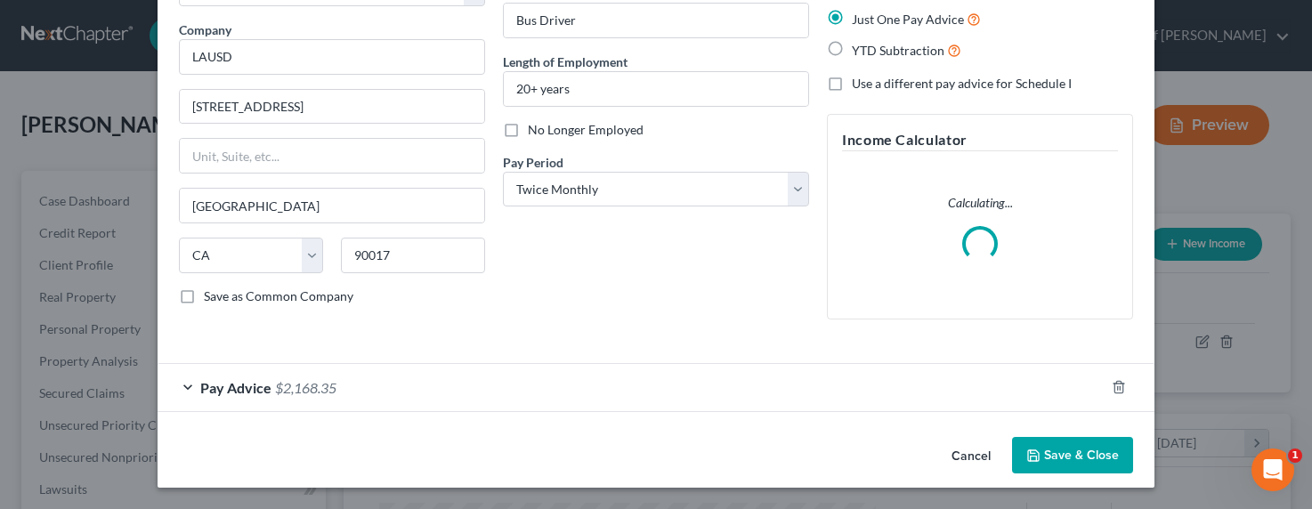
click at [343, 388] on div "Pay Advice $2,168.35" at bounding box center [631, 387] width 947 height 47
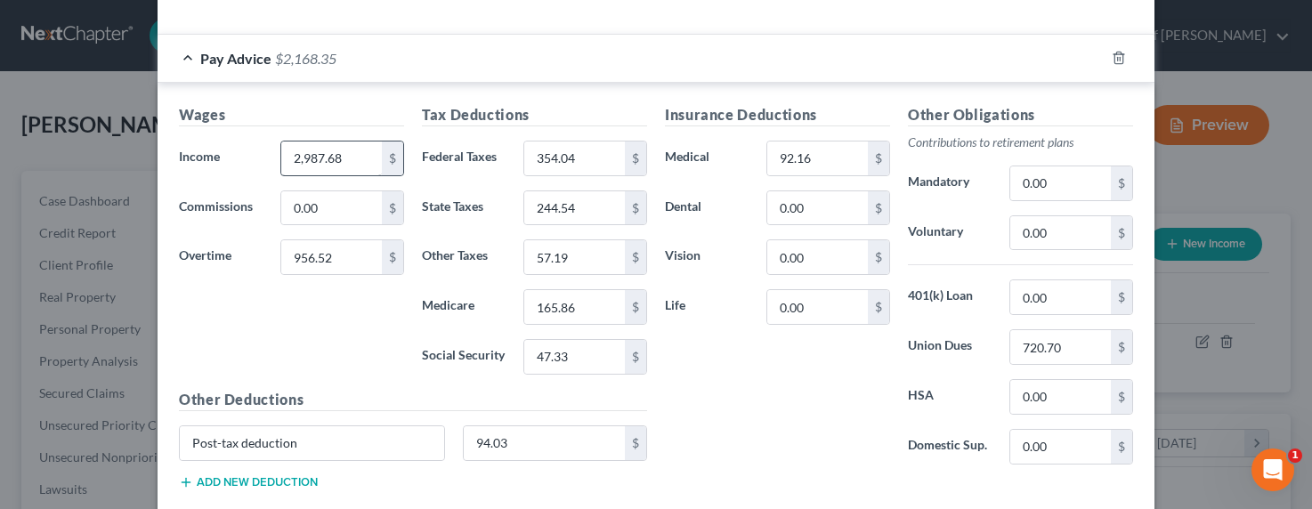
scroll to position [566, 0]
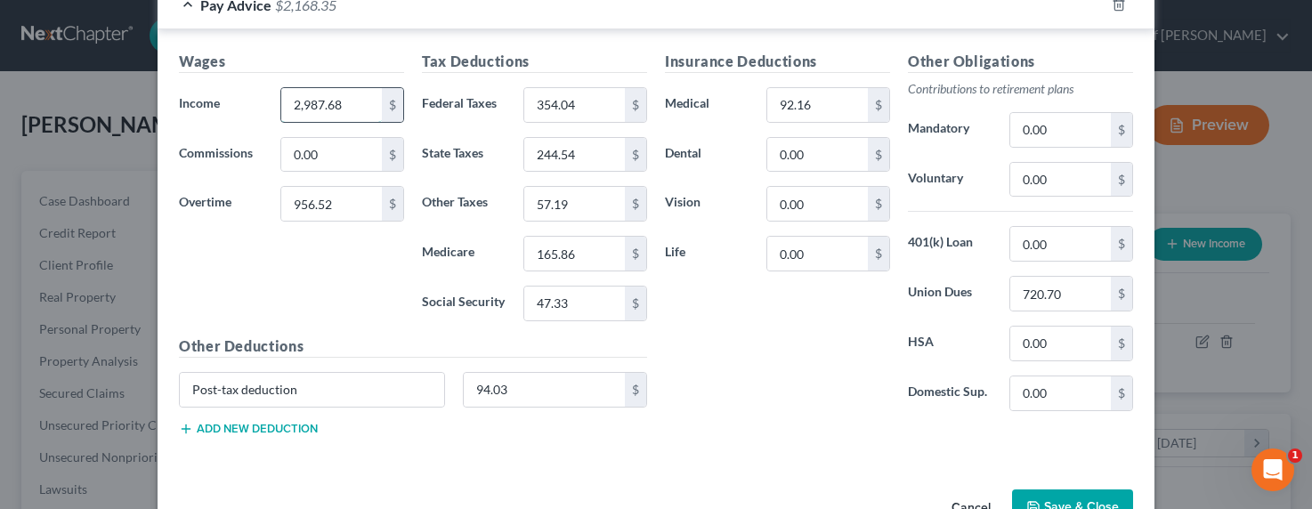
click at [308, 109] on input "2,987.68" at bounding box center [331, 105] width 101 height 34
click at [315, 109] on input "2,987.68" at bounding box center [331, 105] width 101 height 34
click at [310, 105] on input "2,987.68" at bounding box center [331, 105] width 101 height 34
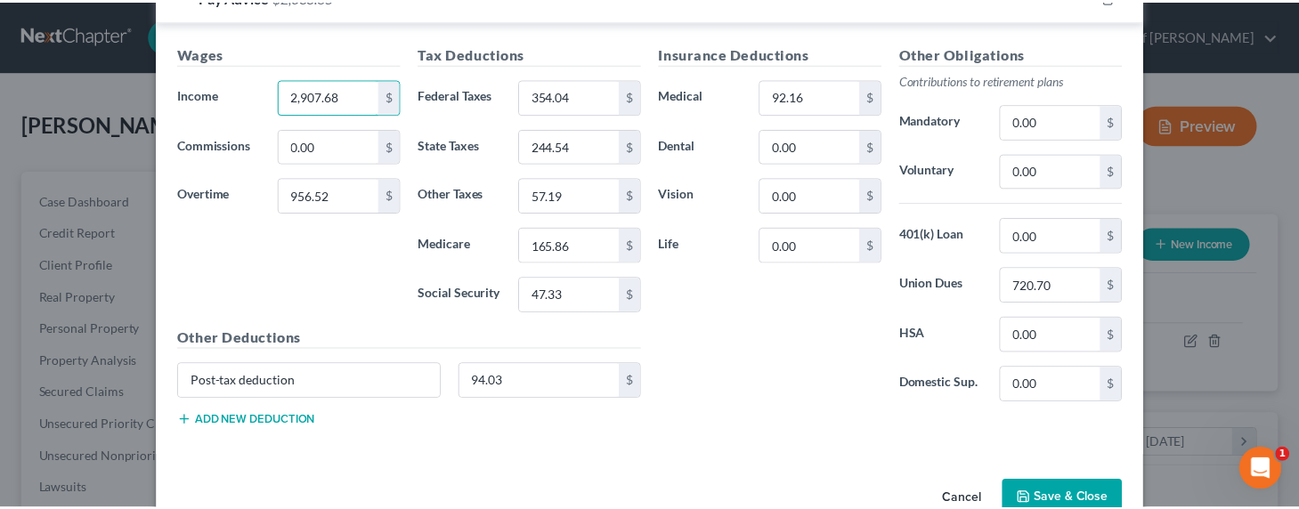
scroll to position [619, 0]
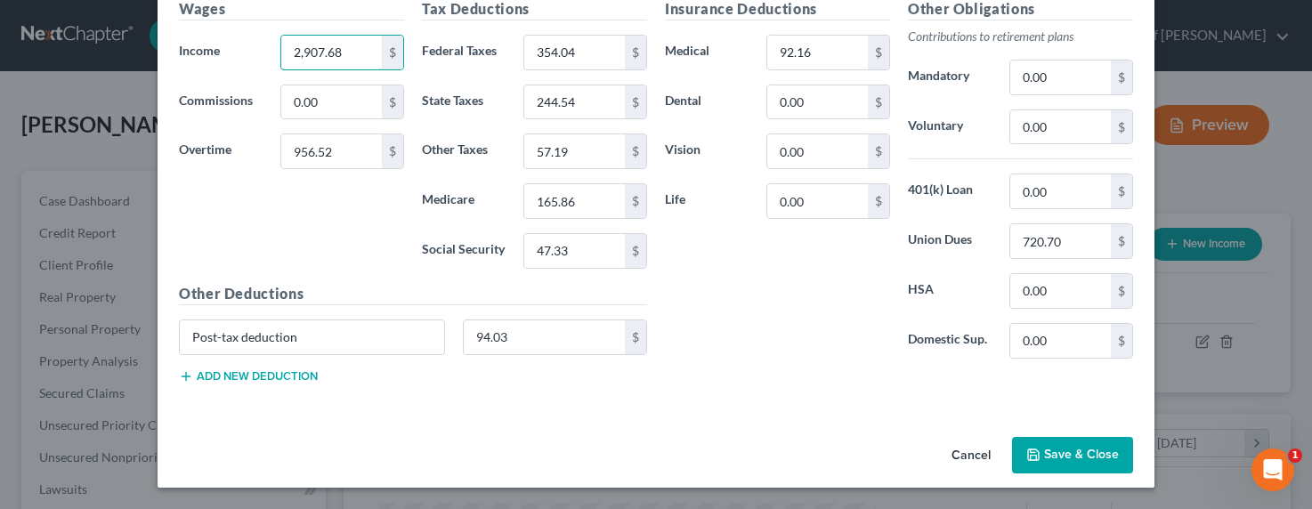
type input "2,907.68"
click at [1079, 459] on button "Save & Close" at bounding box center [1072, 455] width 121 height 37
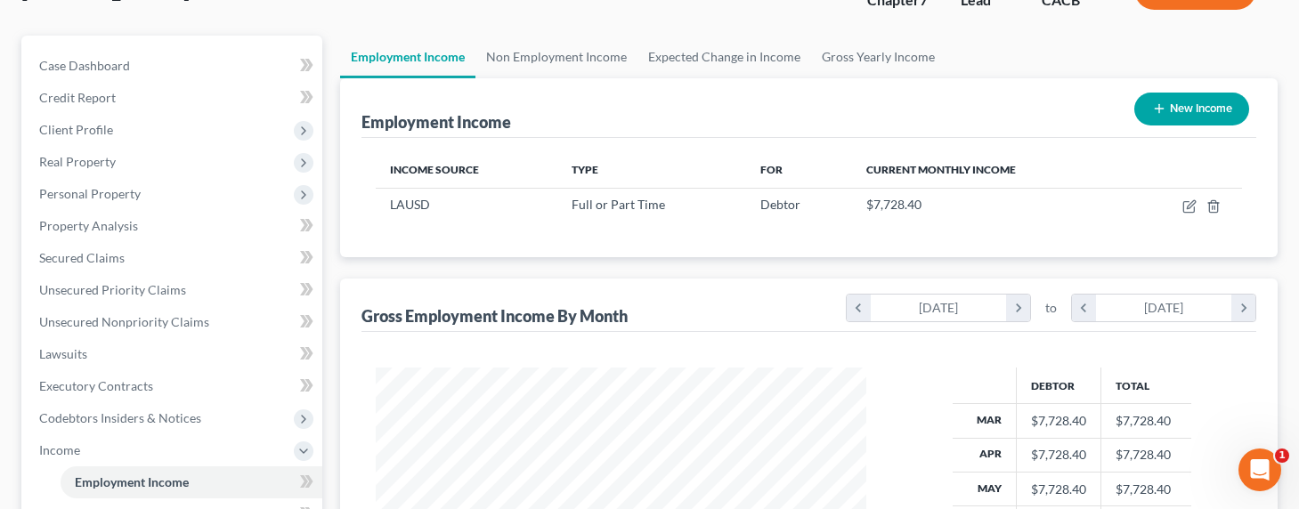
scroll to position [382, 0]
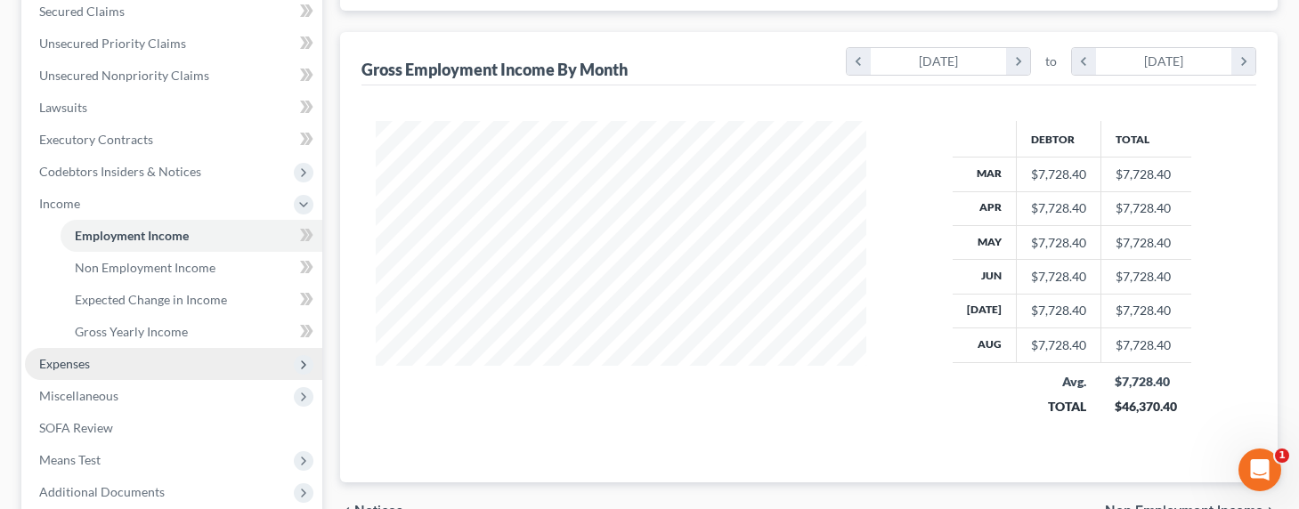
click at [65, 360] on span "Expenses" at bounding box center [64, 363] width 51 height 15
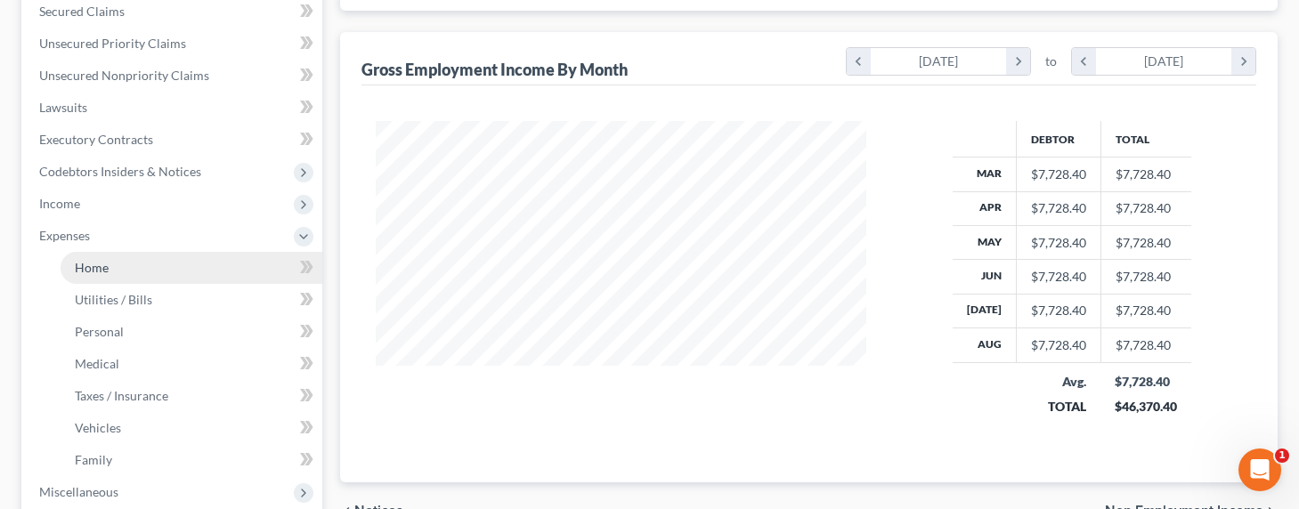
click at [92, 267] on span "Home" at bounding box center [92, 267] width 34 height 15
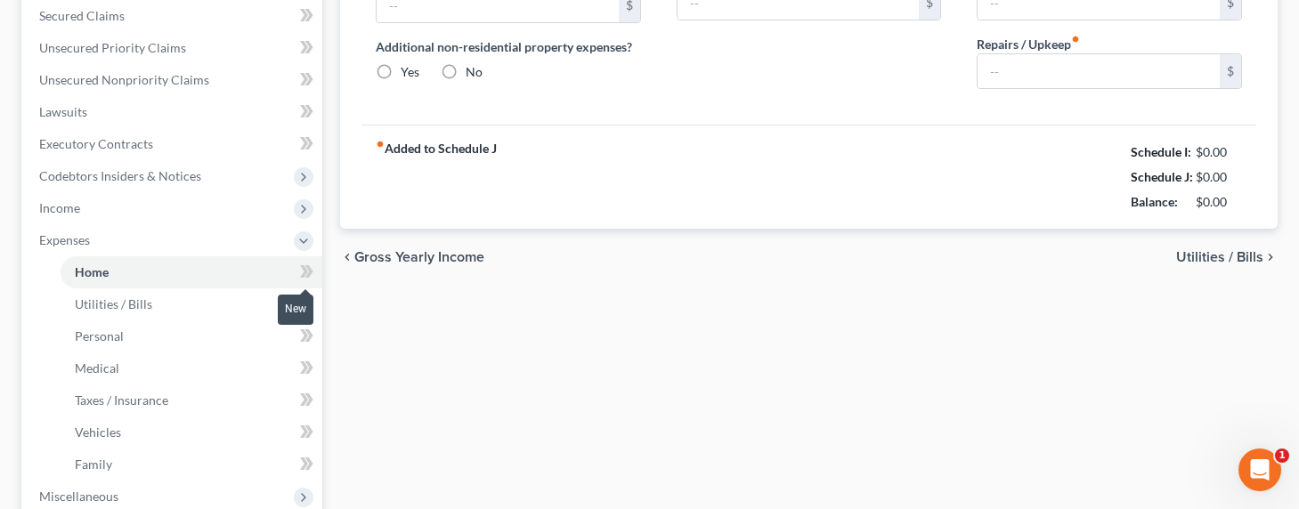
type input "1,200.00"
type input "0.00"
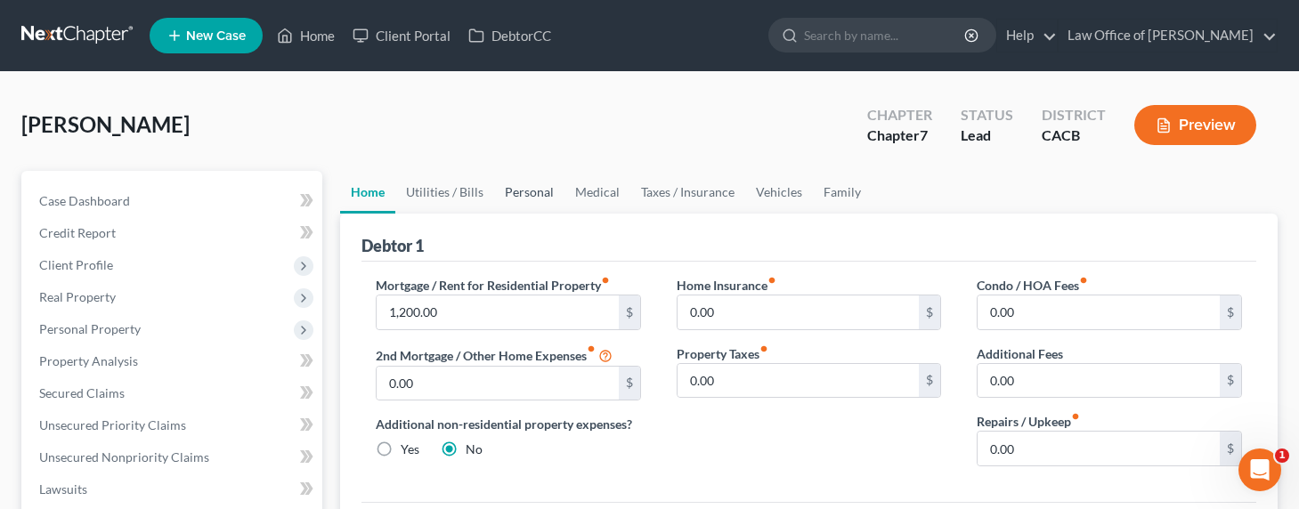
click at [530, 196] on link "Personal" at bounding box center [529, 192] width 70 height 43
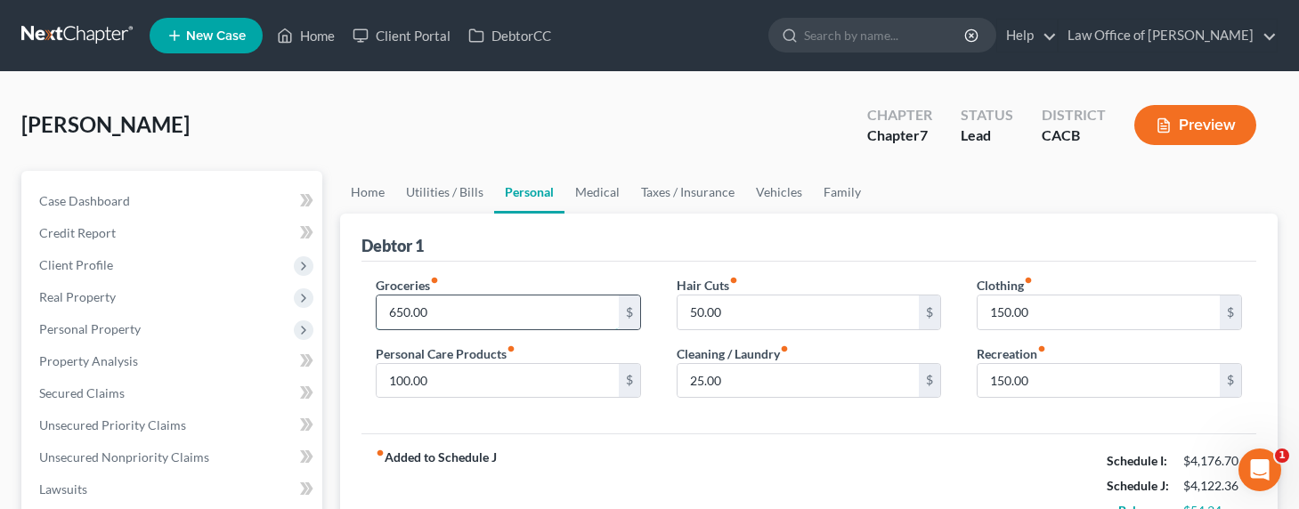
click at [403, 312] on input "650.00" at bounding box center [497, 312] width 242 height 34
click at [393, 381] on input "100.00" at bounding box center [497, 381] width 242 height 34
click at [398, 383] on input "100.00" at bounding box center [497, 381] width 242 height 34
click at [391, 379] on input "100.00" at bounding box center [497, 381] width 242 height 34
drag, startPoint x: 401, startPoint y: 378, endPoint x: 383, endPoint y: 378, distance: 18.7
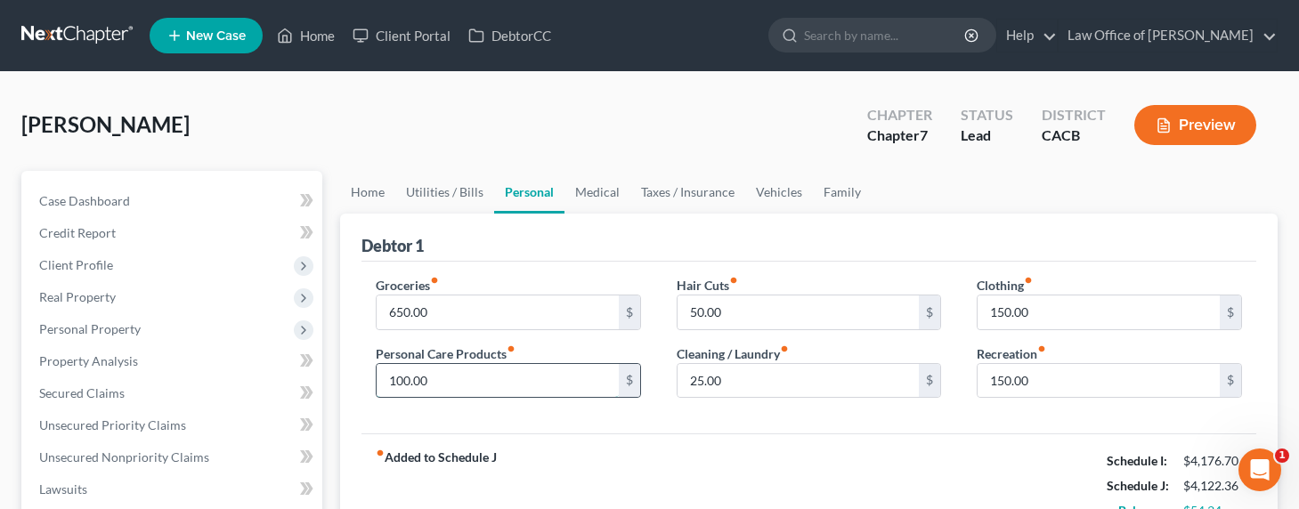
click at [383, 378] on input "100.00" at bounding box center [497, 381] width 242 height 34
click at [777, 192] on link "Vehicles" at bounding box center [779, 192] width 68 height 43
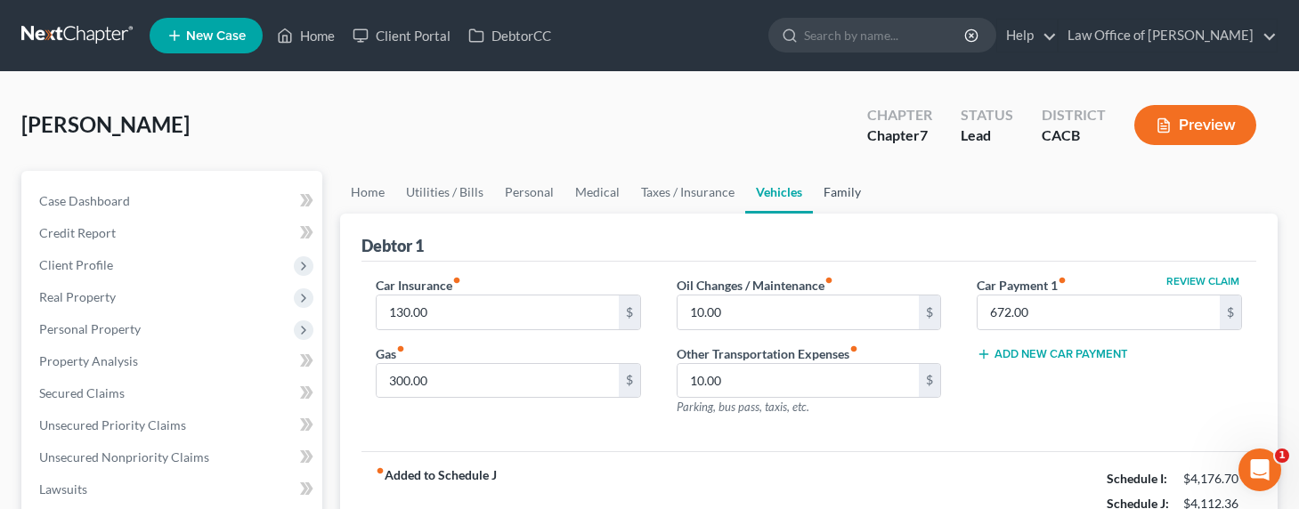
click at [825, 191] on link "Family" at bounding box center [842, 192] width 59 height 43
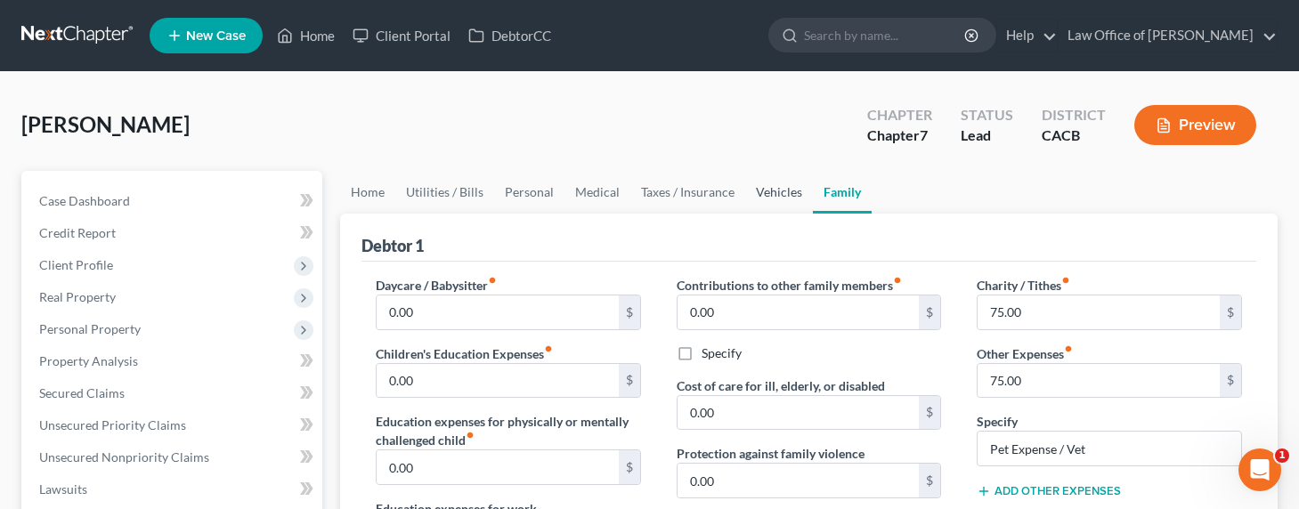
click at [753, 194] on link "Vehicles" at bounding box center [779, 192] width 68 height 43
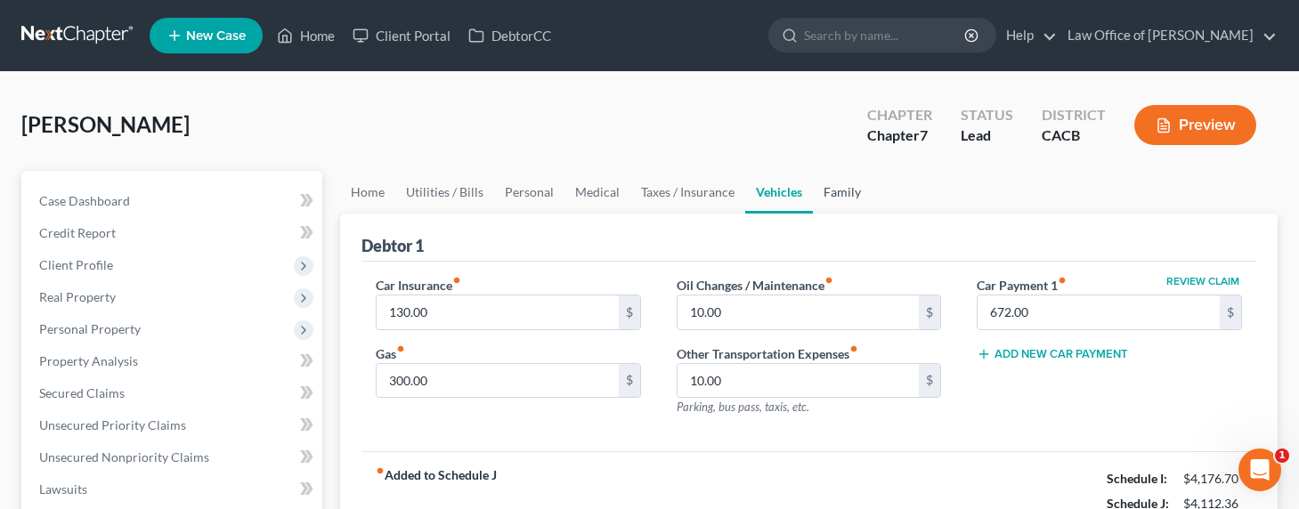
click at [829, 191] on link "Family" at bounding box center [842, 192] width 59 height 43
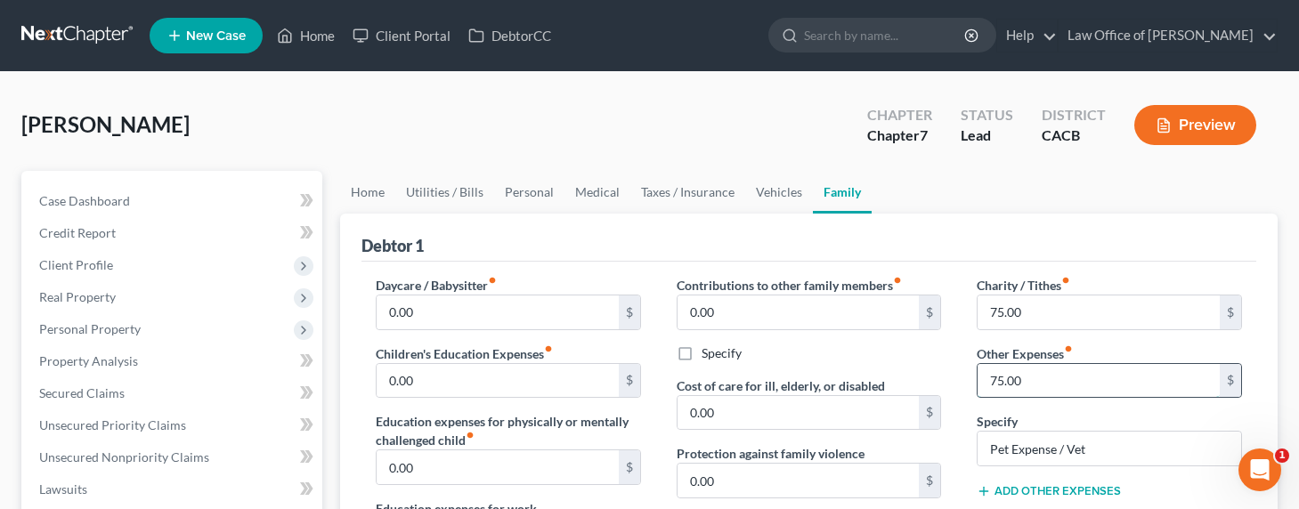
click at [1014, 378] on input "75.00" at bounding box center [1098, 381] width 242 height 34
click at [1032, 383] on input "75.00" at bounding box center [1098, 381] width 242 height 34
drag, startPoint x: 1034, startPoint y: 383, endPoint x: 953, endPoint y: 379, distance: 81.1
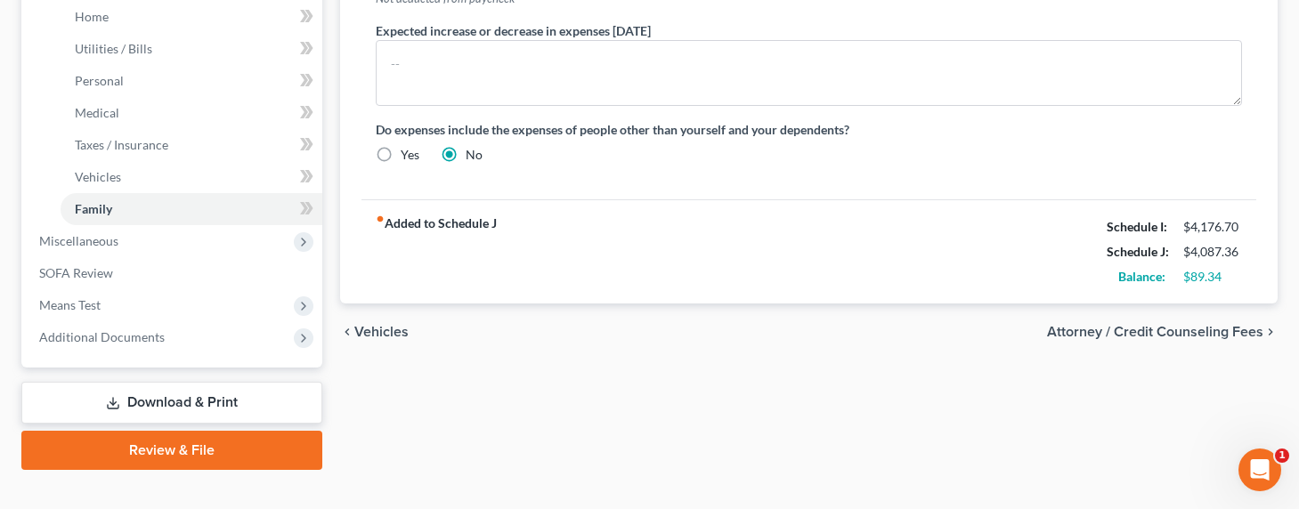
scroll to position [660, 0]
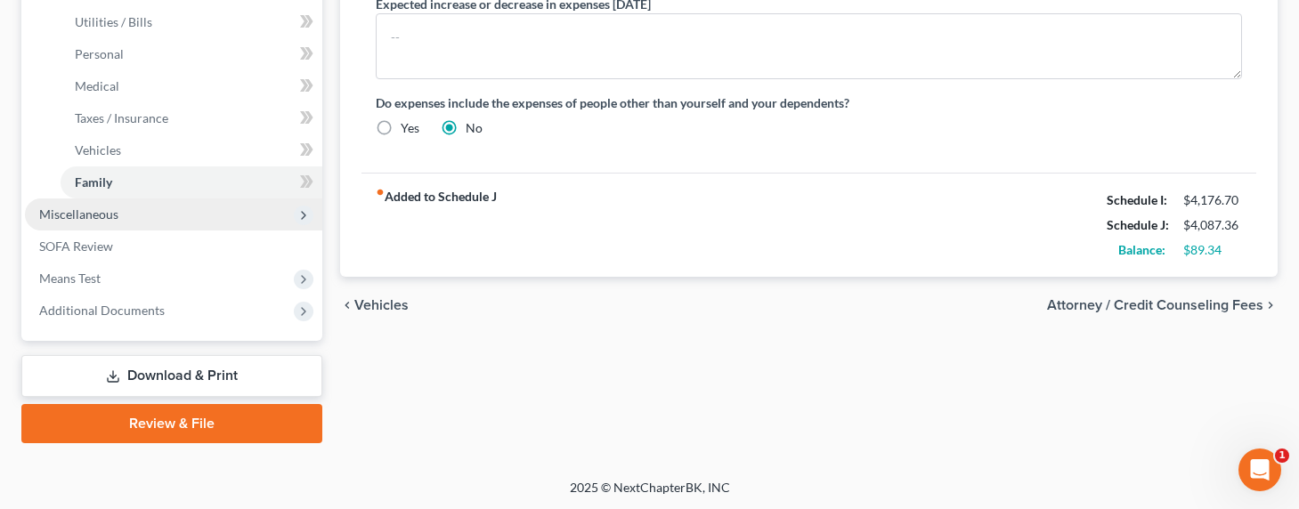
click at [66, 208] on span "Miscellaneous" at bounding box center [78, 213] width 79 height 15
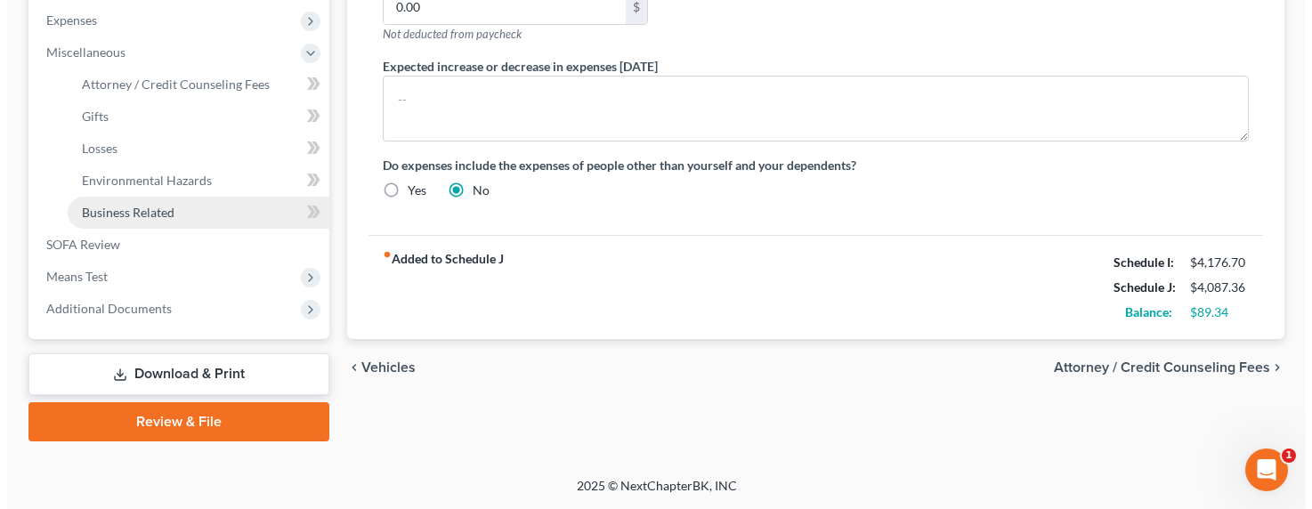
scroll to position [595, 0]
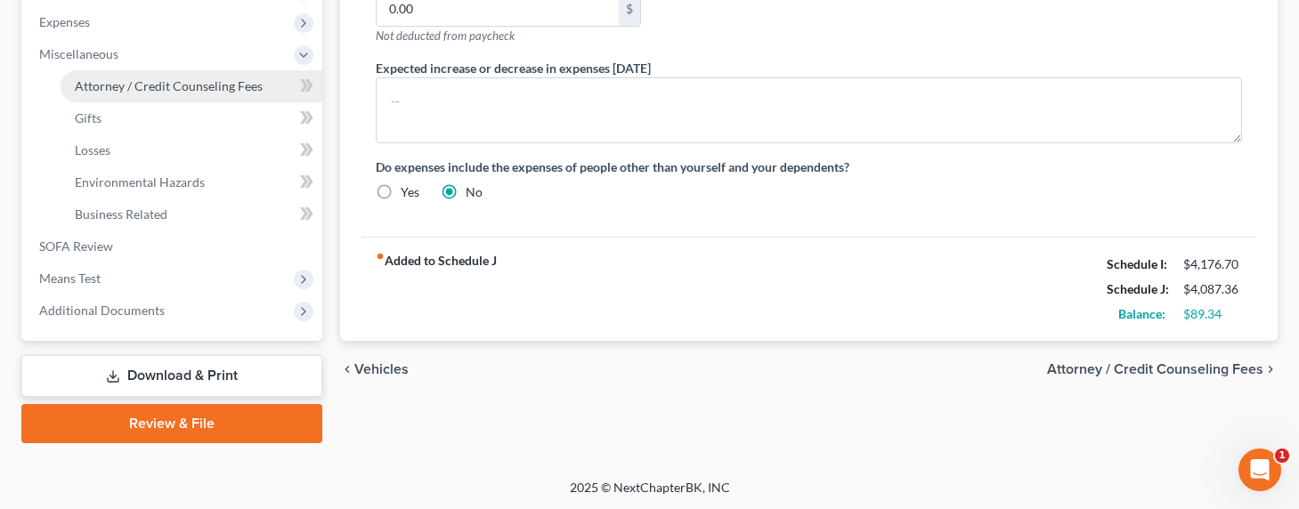
click at [101, 93] on link "Attorney / Credit Counseling Fees" at bounding box center [192, 86] width 262 height 32
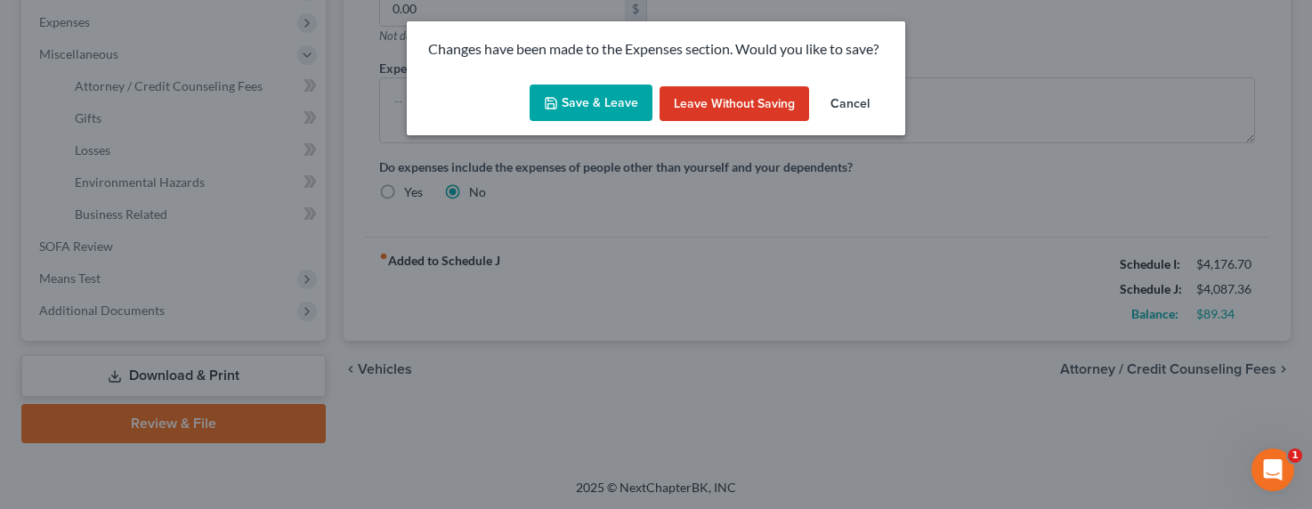
click at [557, 102] on icon "button" at bounding box center [551, 103] width 14 height 14
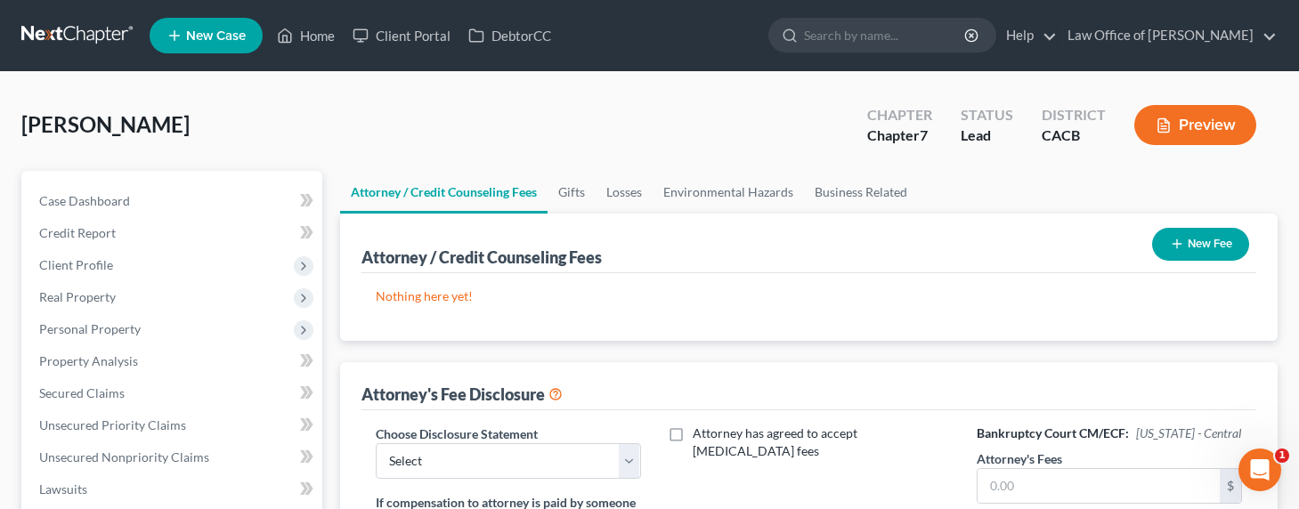
click at [1210, 239] on button "New Fee" at bounding box center [1200, 244] width 97 height 33
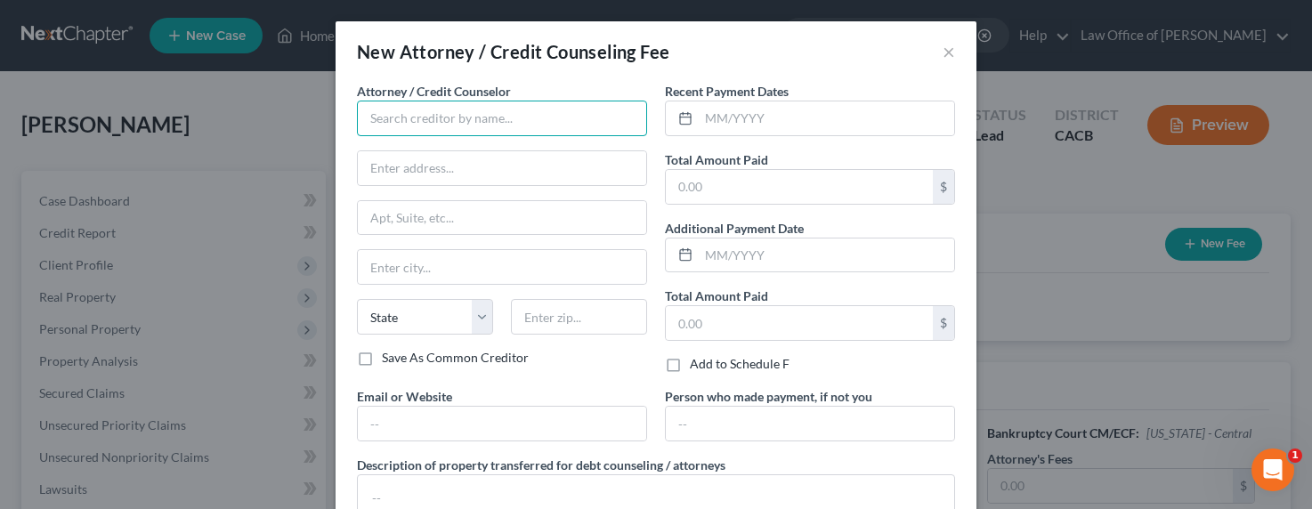
click at [479, 125] on input "text" at bounding box center [502, 119] width 290 height 36
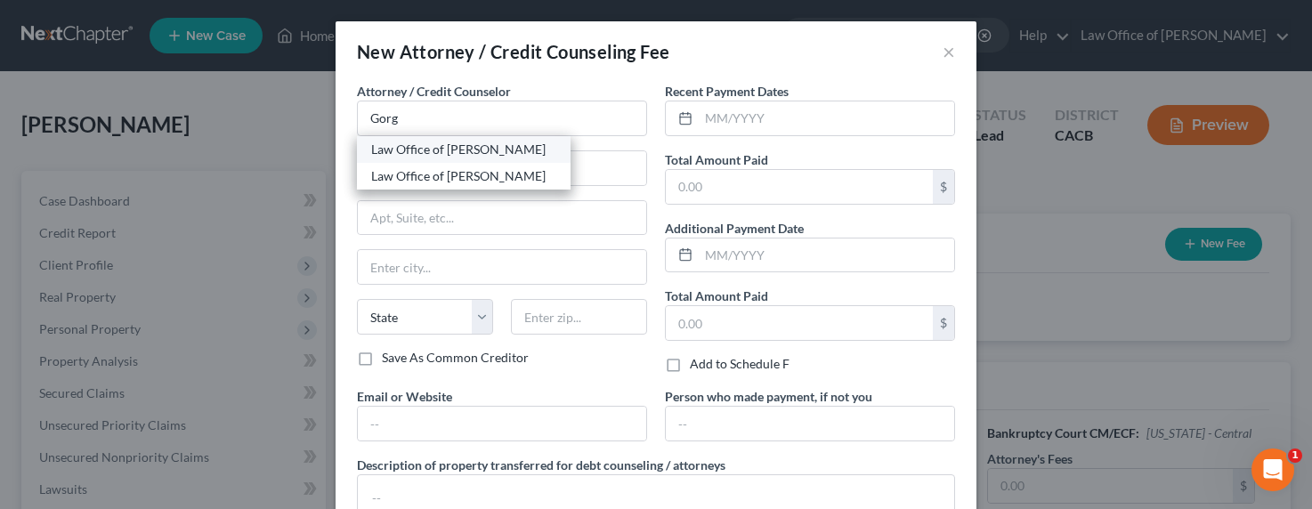
click at [425, 142] on div "Law Office of [PERSON_NAME]" at bounding box center [463, 150] width 185 height 18
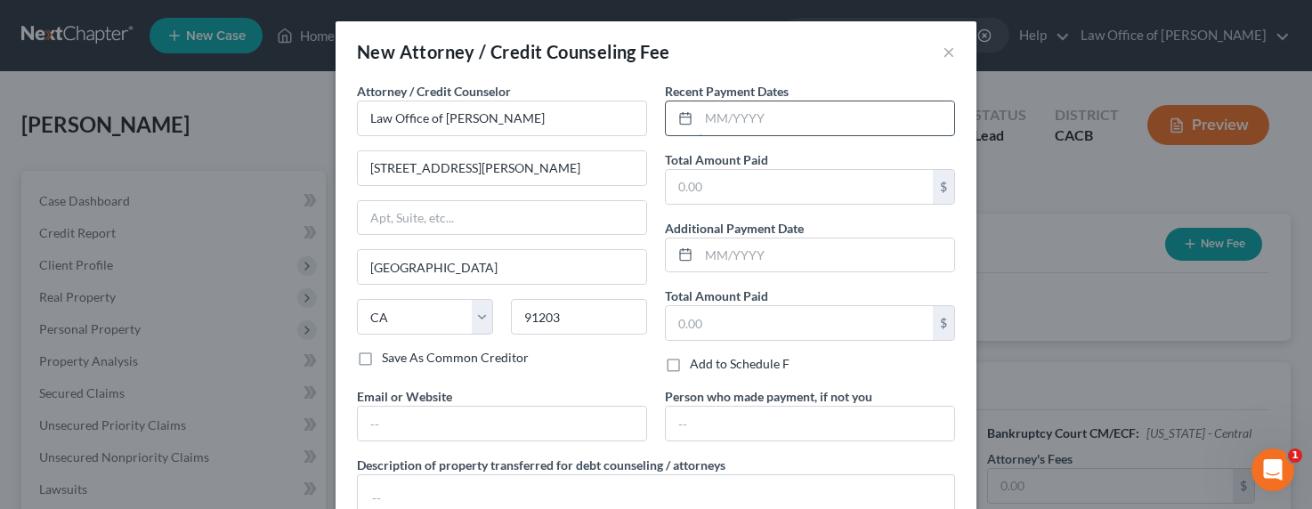
click at [733, 112] on input "text" at bounding box center [826, 118] width 255 height 34
click at [516, 417] on input "text" at bounding box center [502, 424] width 288 height 34
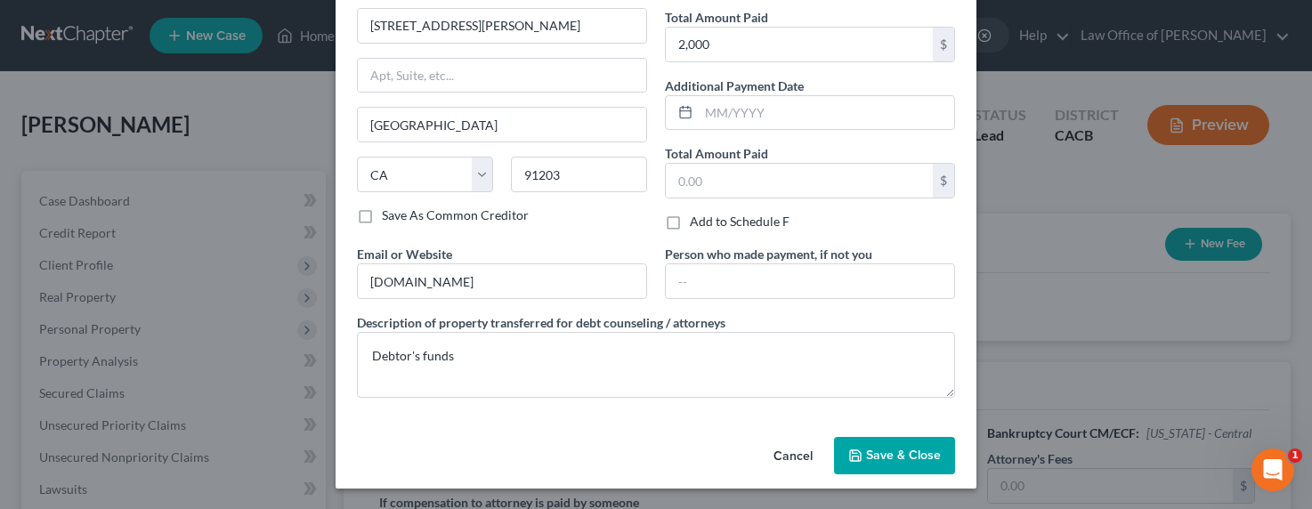
click at [902, 454] on span "Save & Close" at bounding box center [903, 455] width 75 height 15
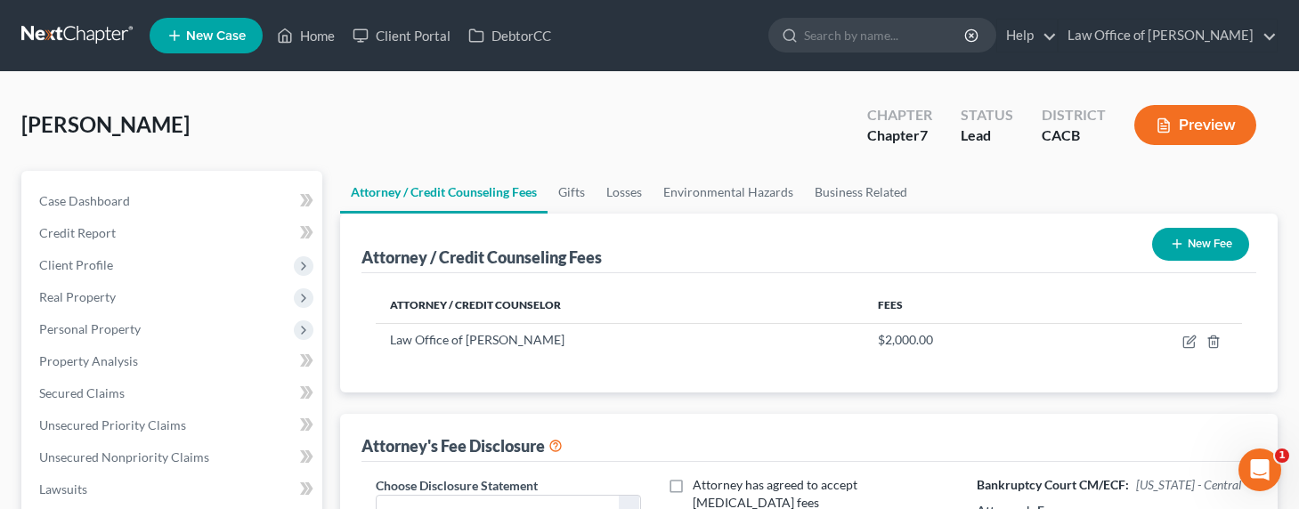
click at [1156, 245] on button "New Fee" at bounding box center [1200, 244] width 97 height 33
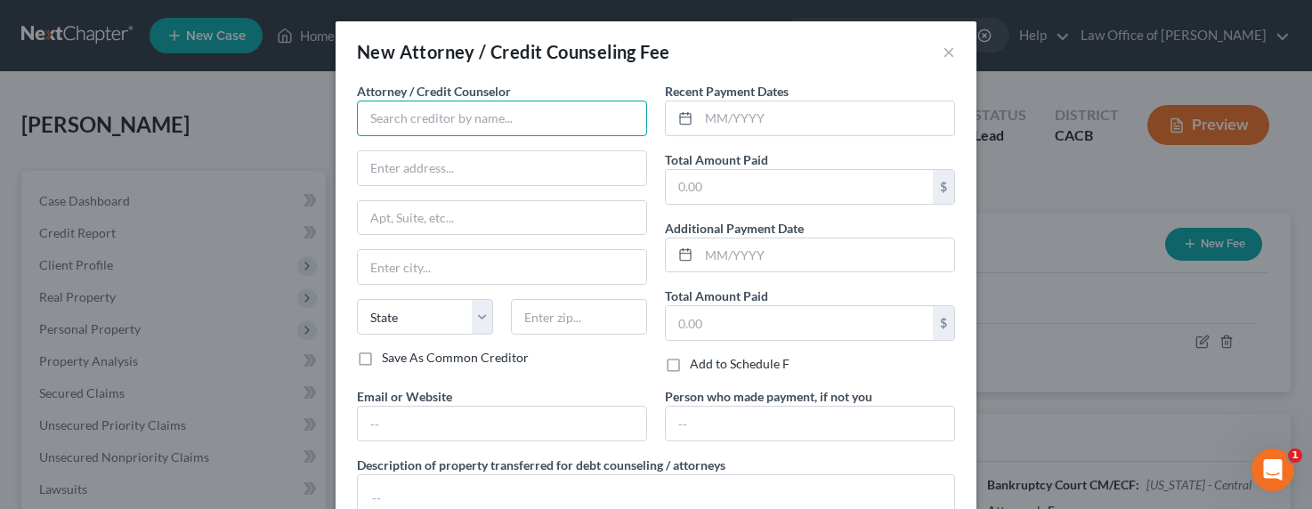
click at [430, 127] on input "text" at bounding box center [502, 119] width 290 height 36
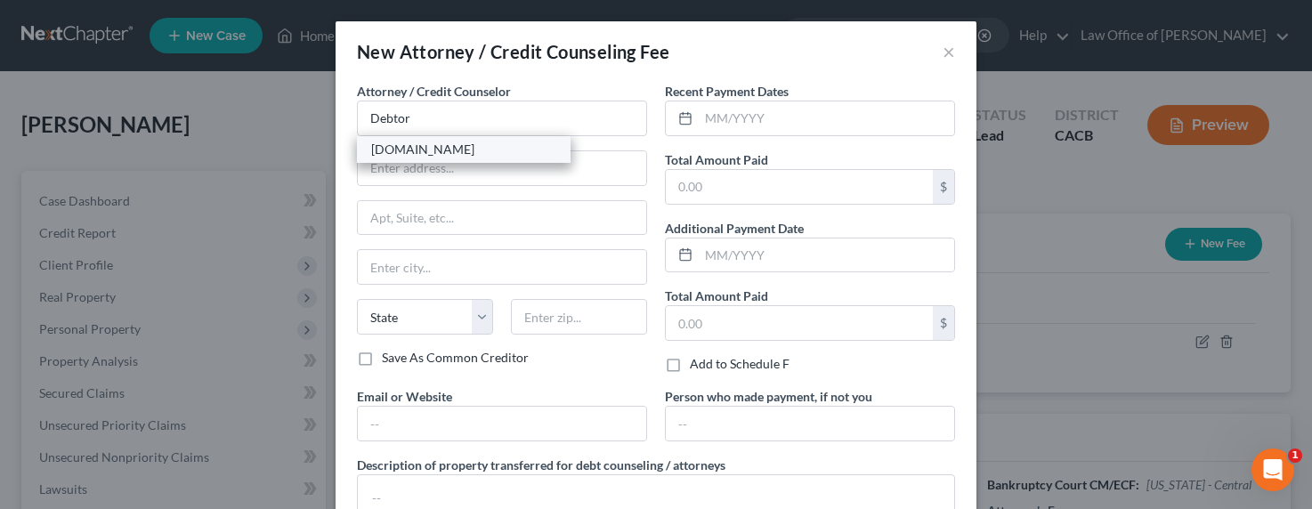
click at [422, 151] on div "DebtorCC.org" at bounding box center [463, 150] width 185 height 18
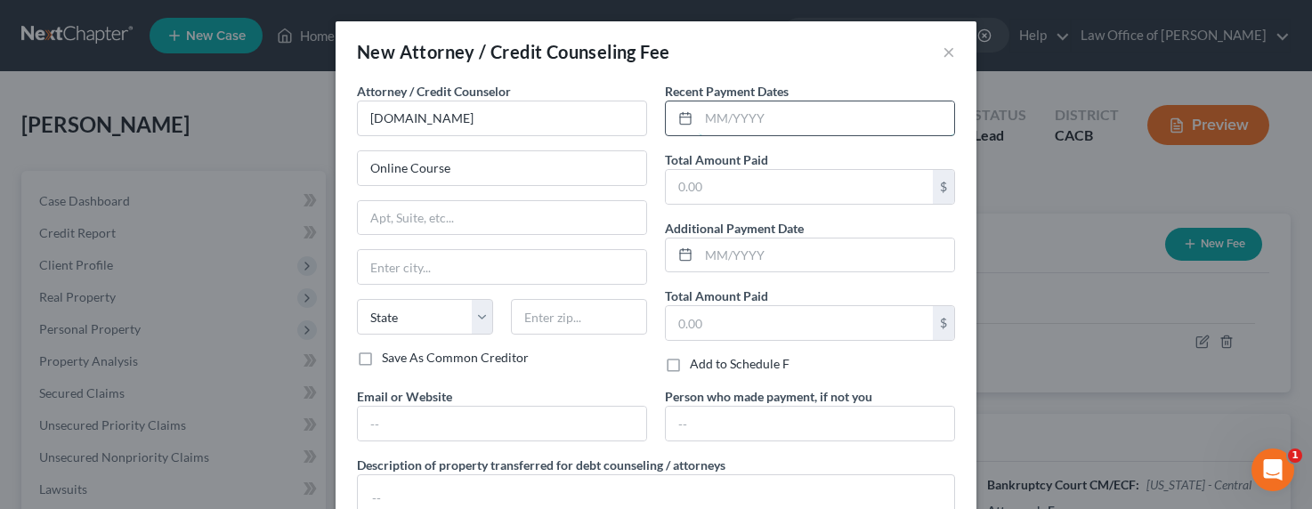
click at [761, 126] on input "text" at bounding box center [826, 118] width 255 height 34
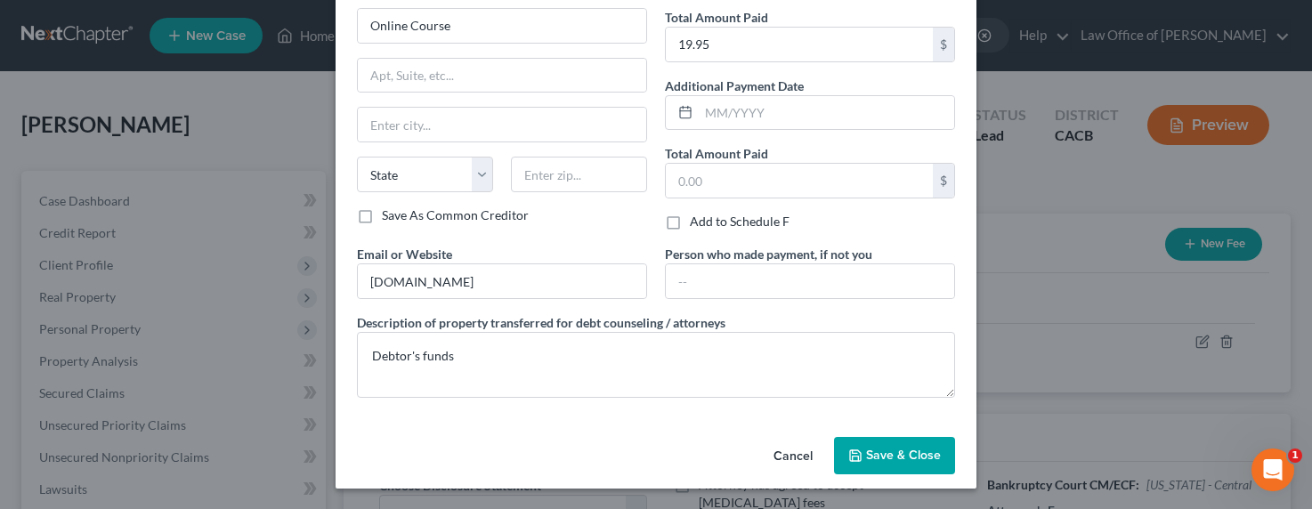
click at [922, 448] on span "Save & Close" at bounding box center [903, 455] width 75 height 15
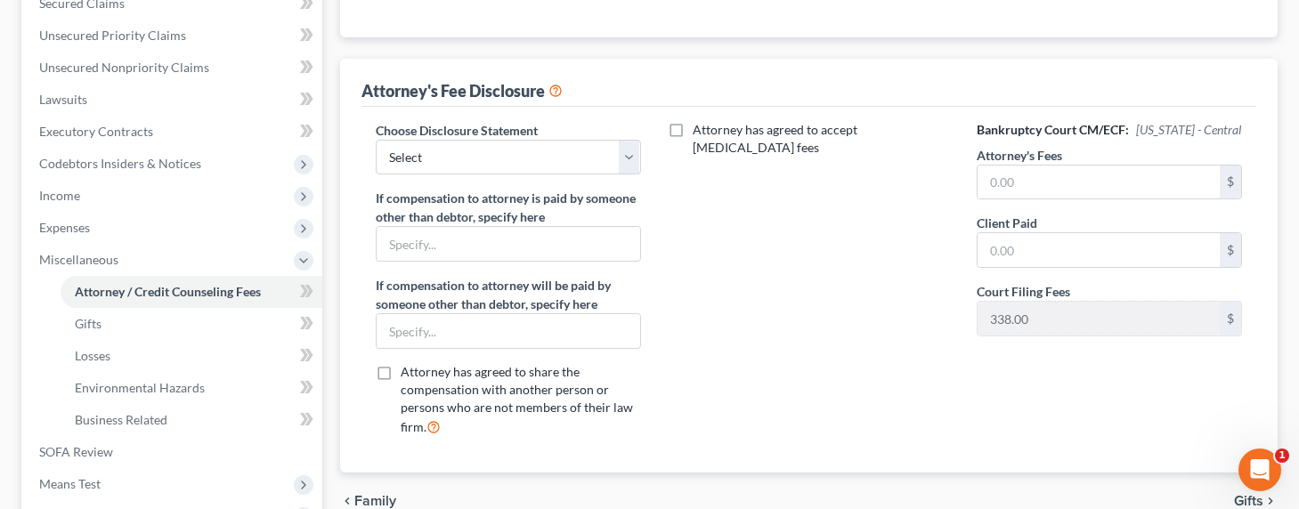
scroll to position [409, 0]
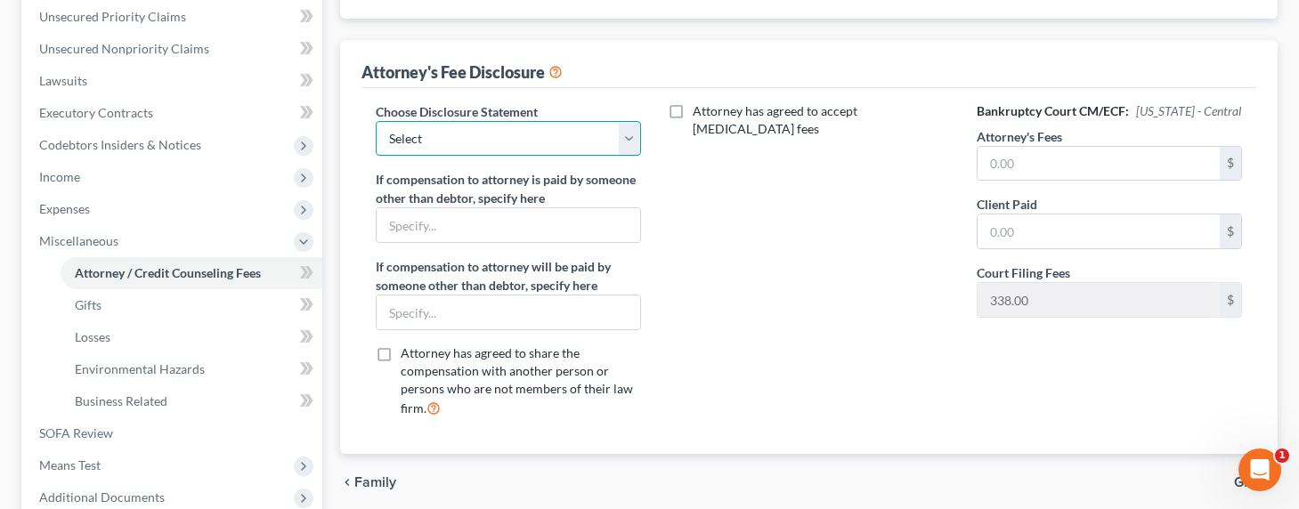
click at [558, 144] on select "Select Disclosure of Attorney Compensation" at bounding box center [508, 139] width 265 height 36
click at [376, 121] on select "Select Disclosure of Attorney Compensation" at bounding box center [508, 139] width 265 height 36
drag, startPoint x: 1010, startPoint y: 163, endPoint x: 1032, endPoint y: 172, distance: 23.1
click at [1013, 163] on input "text" at bounding box center [1098, 164] width 242 height 34
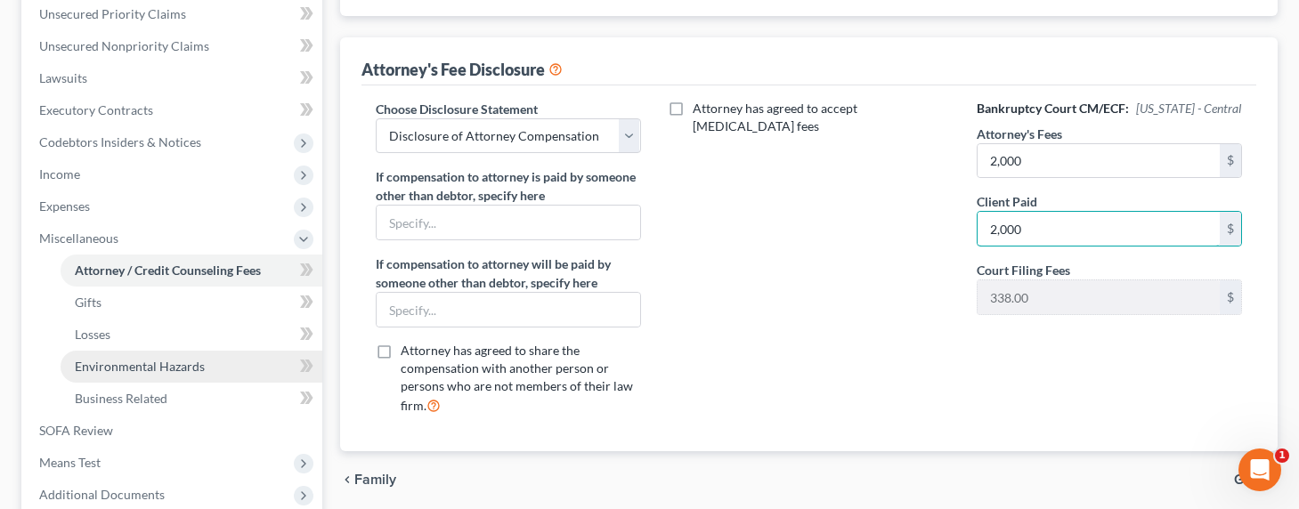
scroll to position [412, 0]
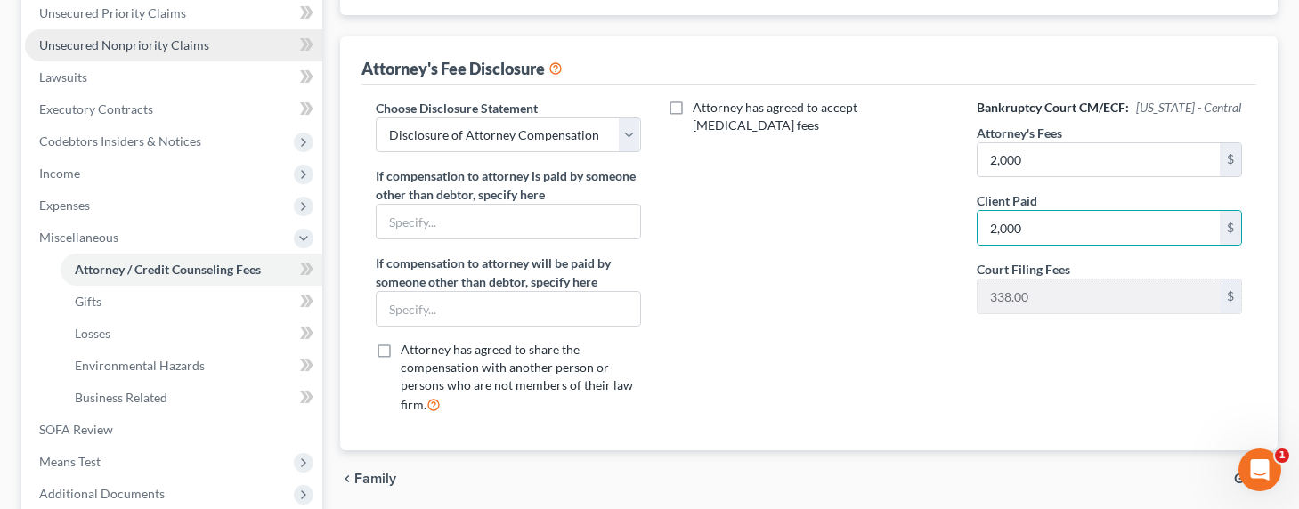
click at [137, 55] on link "Unsecured Nonpriority Claims" at bounding box center [173, 45] width 297 height 32
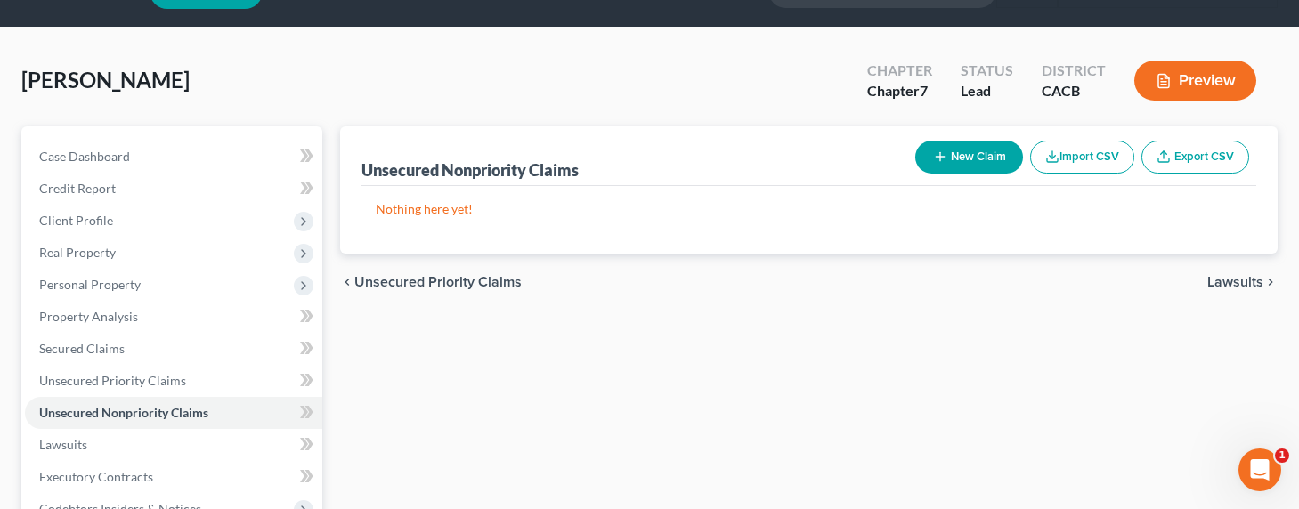
scroll to position [382, 0]
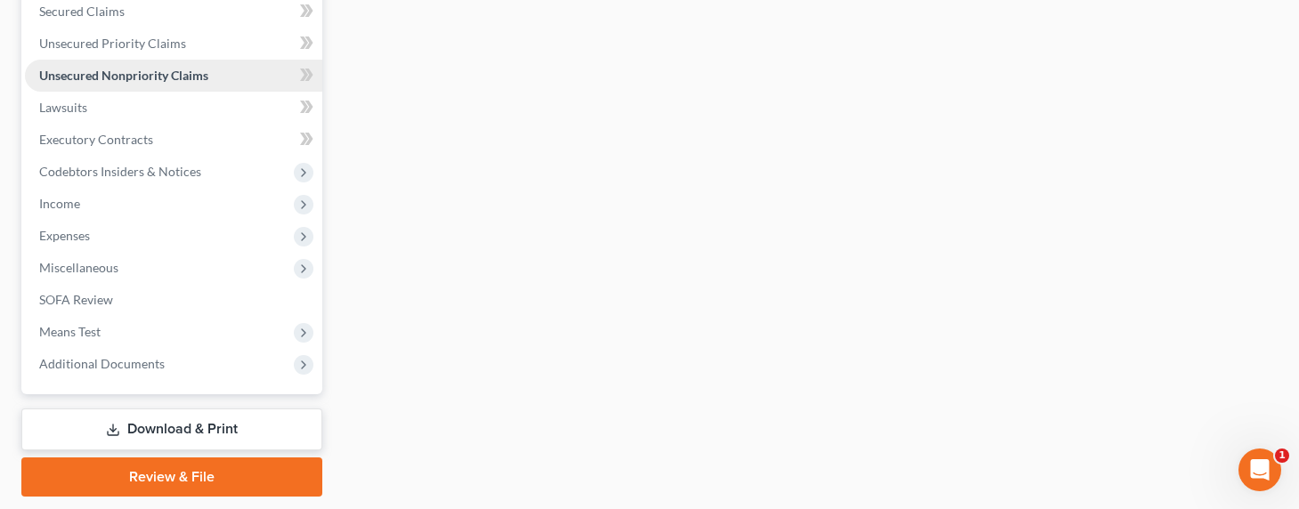
click at [148, 76] on span "Unsecured Nonpriority Claims" at bounding box center [123, 75] width 169 height 15
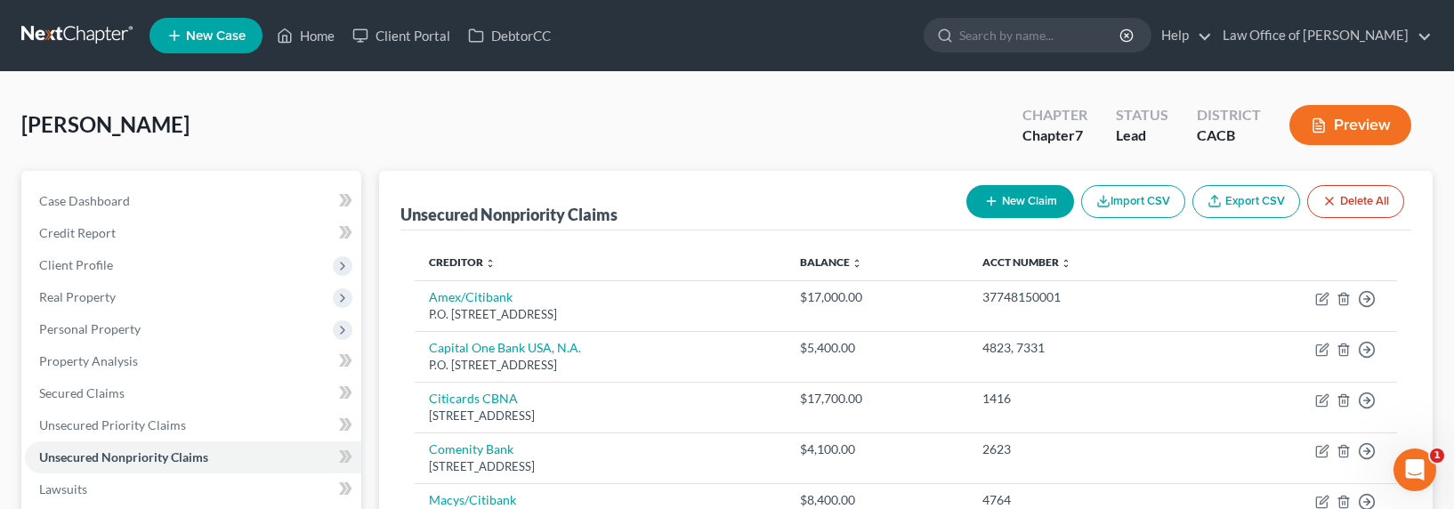
click at [66, 34] on link at bounding box center [78, 36] width 114 height 32
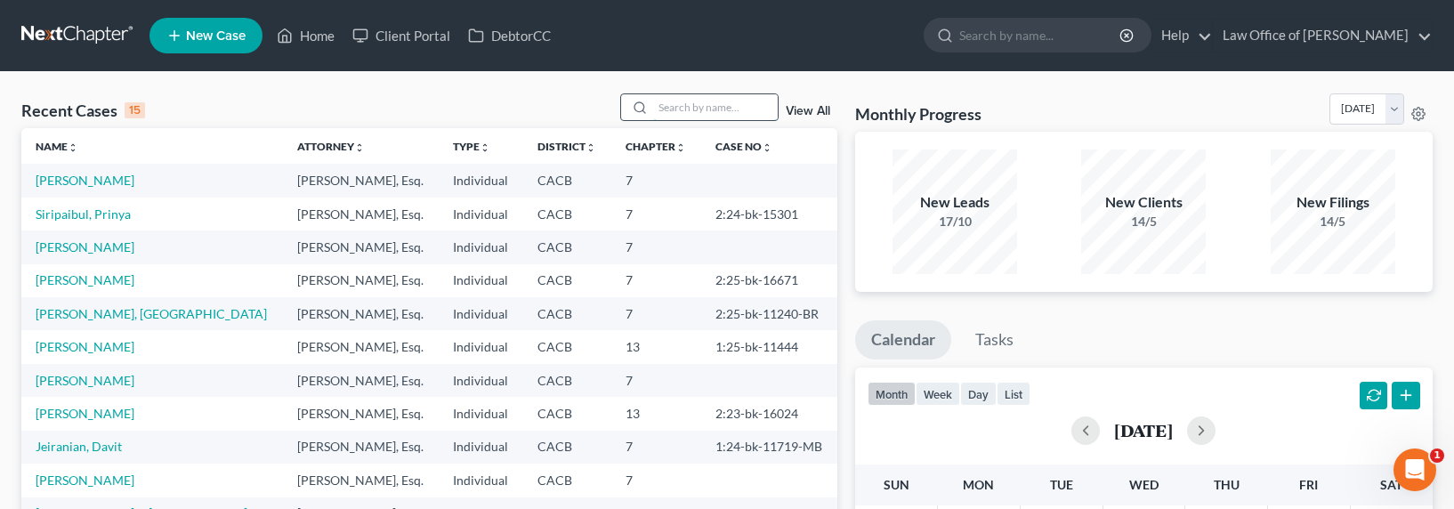
click at [708, 106] on input "search" at bounding box center [715, 107] width 125 height 26
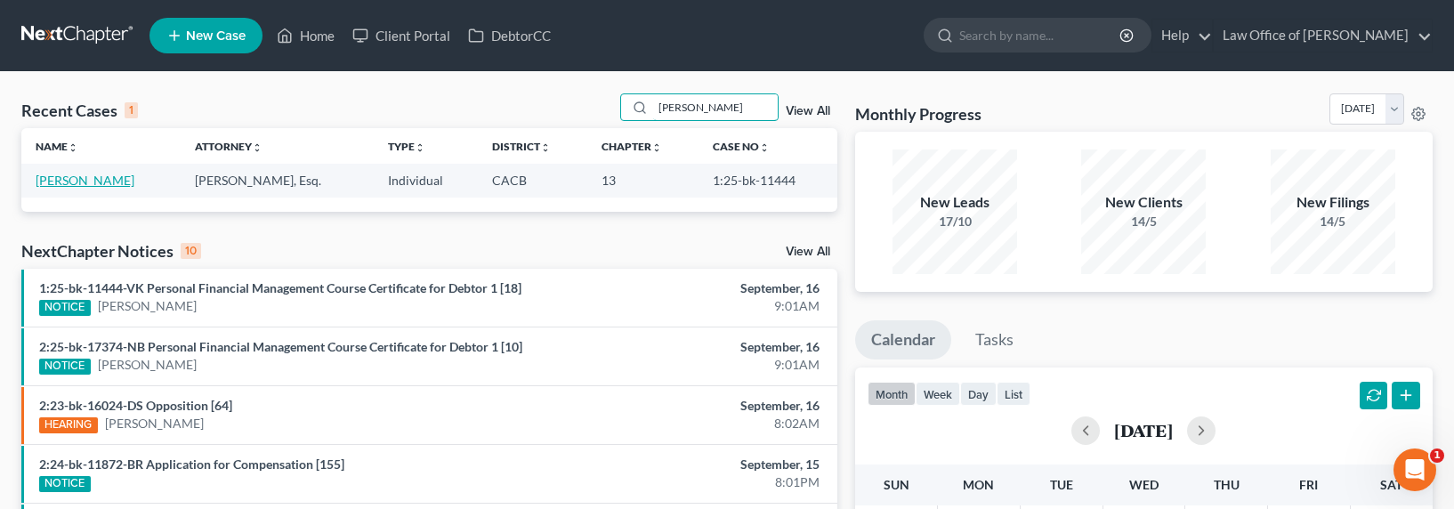
type input "[PERSON_NAME]"
click at [101, 178] on link "[PERSON_NAME]" at bounding box center [85, 180] width 99 height 15
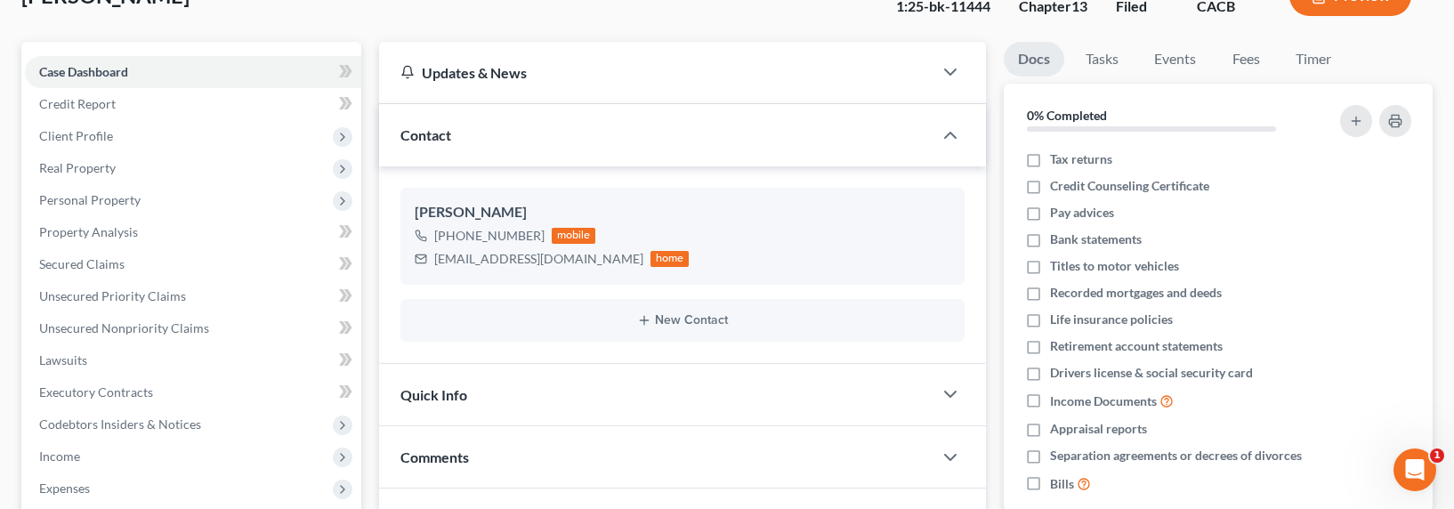
scroll to position [413, 0]
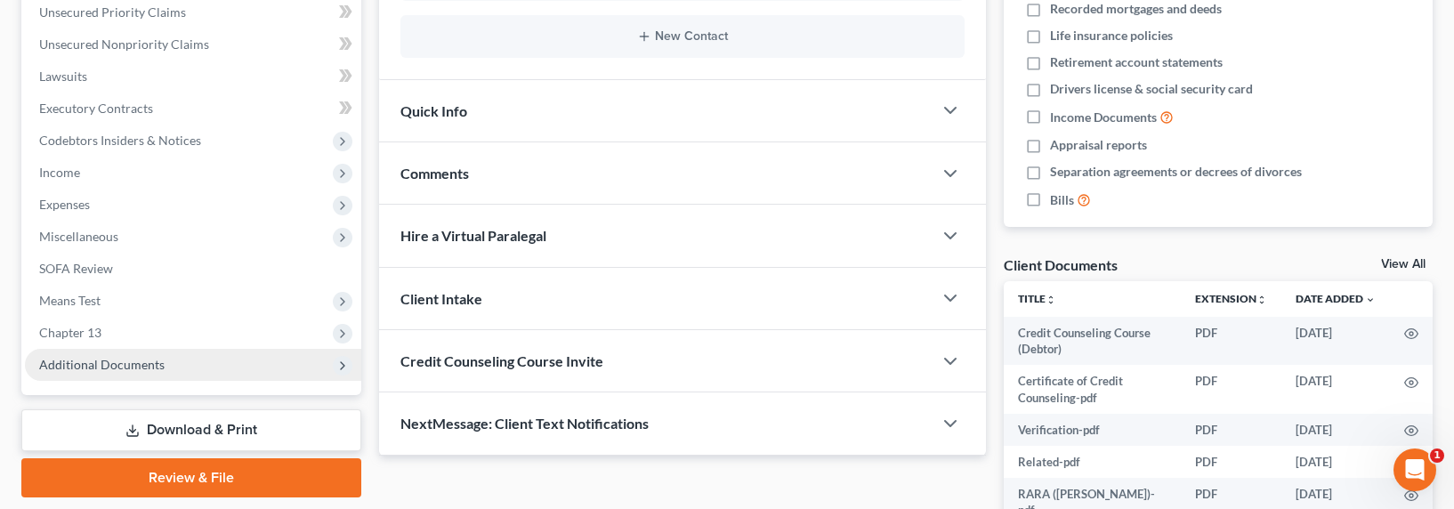
click at [119, 370] on span "Additional Documents" at bounding box center [101, 364] width 125 height 15
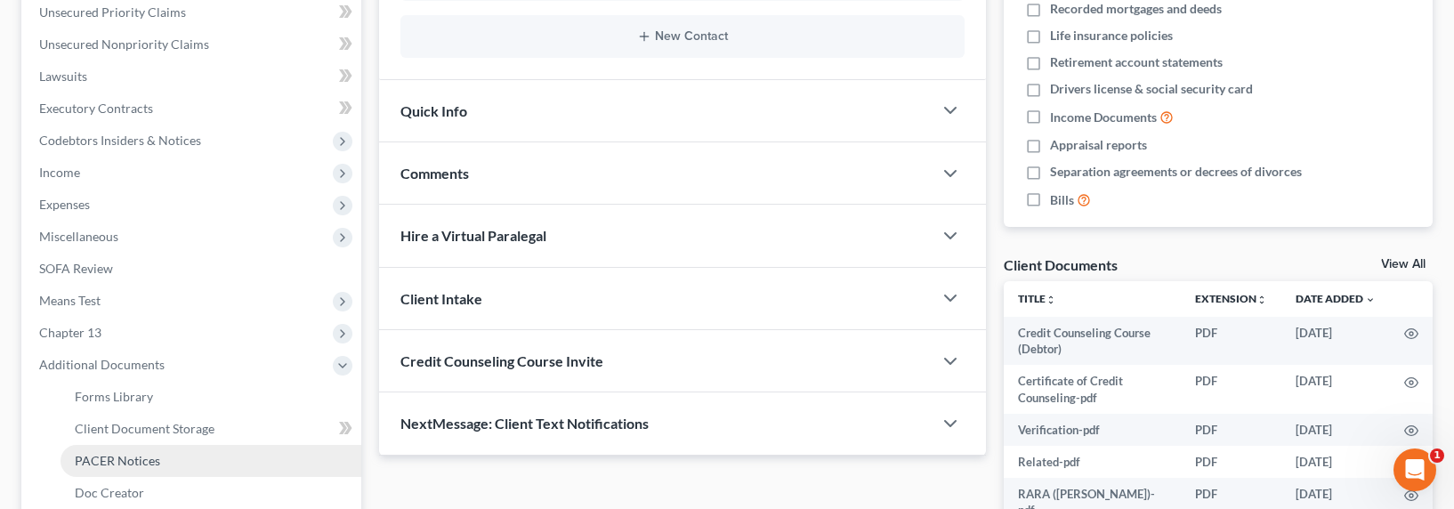
click at [134, 455] on span "PACER Notices" at bounding box center [117, 460] width 85 height 15
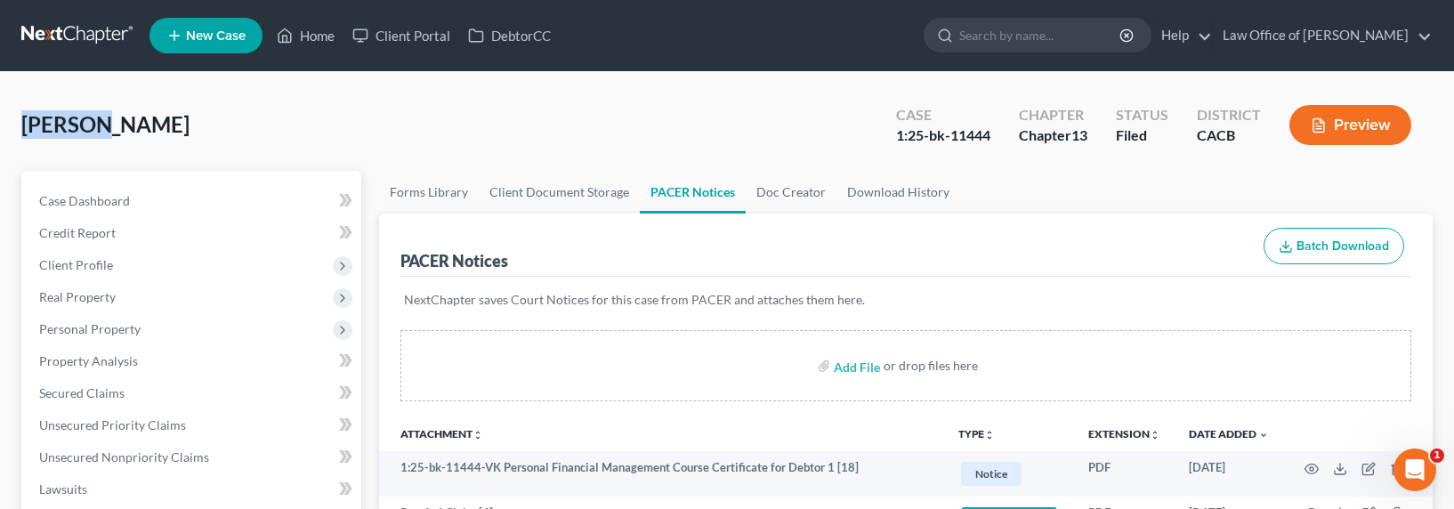
drag, startPoint x: 104, startPoint y: 125, endPoint x: -8, endPoint y: 127, distance: 112.2
copy span "[PERSON_NAME]"
